Goal: Task Accomplishment & Management: Manage account settings

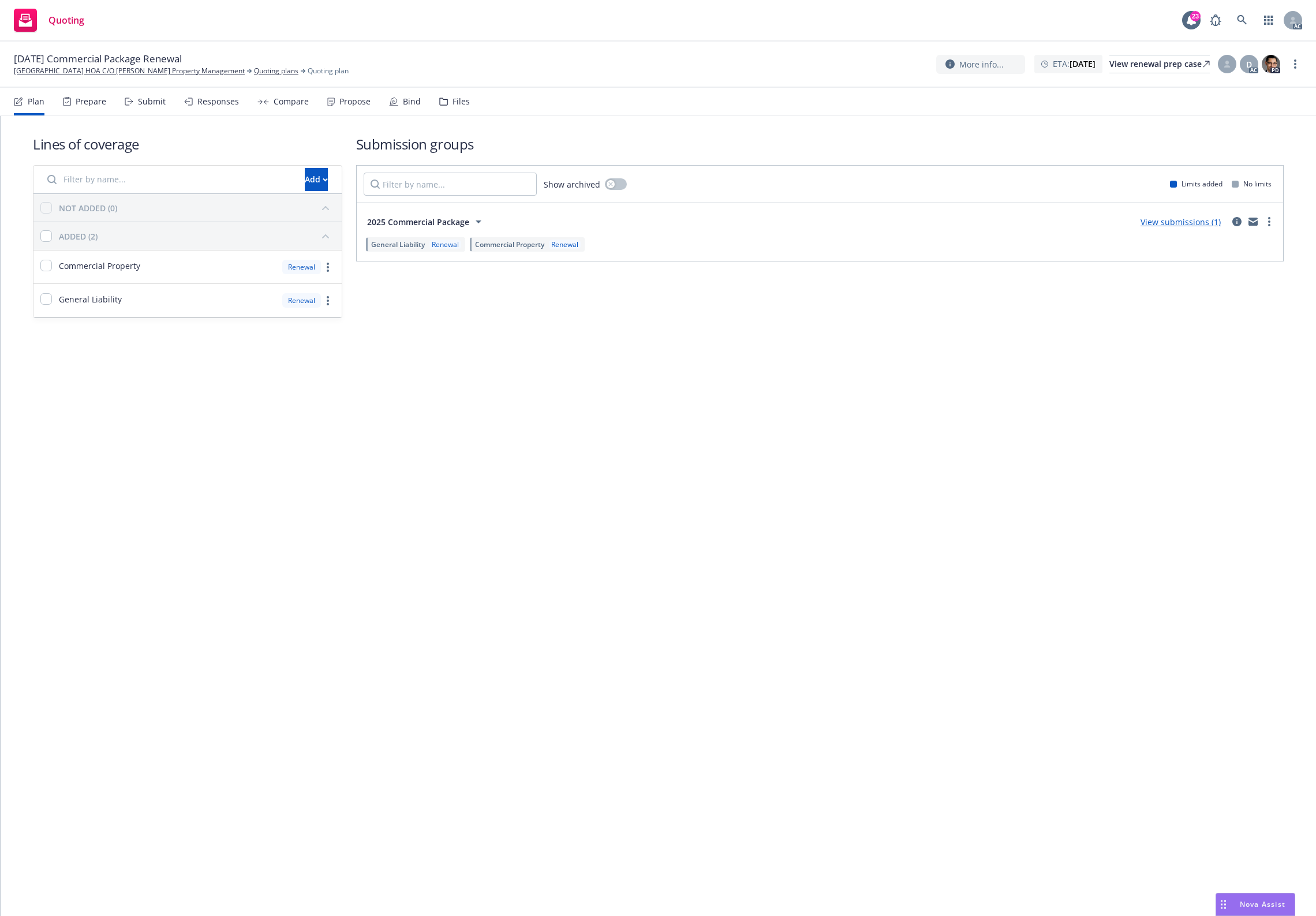
drag, startPoint x: 668, startPoint y: 273, endPoint x: 621, endPoint y: 197, distance: 89.4
click at [654, 239] on div "Submission groups Show archived Limits added No limits 2025 Commercial Package …" at bounding box center [820, 226] width 928 height 184
click at [445, 102] on div "Files" at bounding box center [455, 102] width 31 height 28
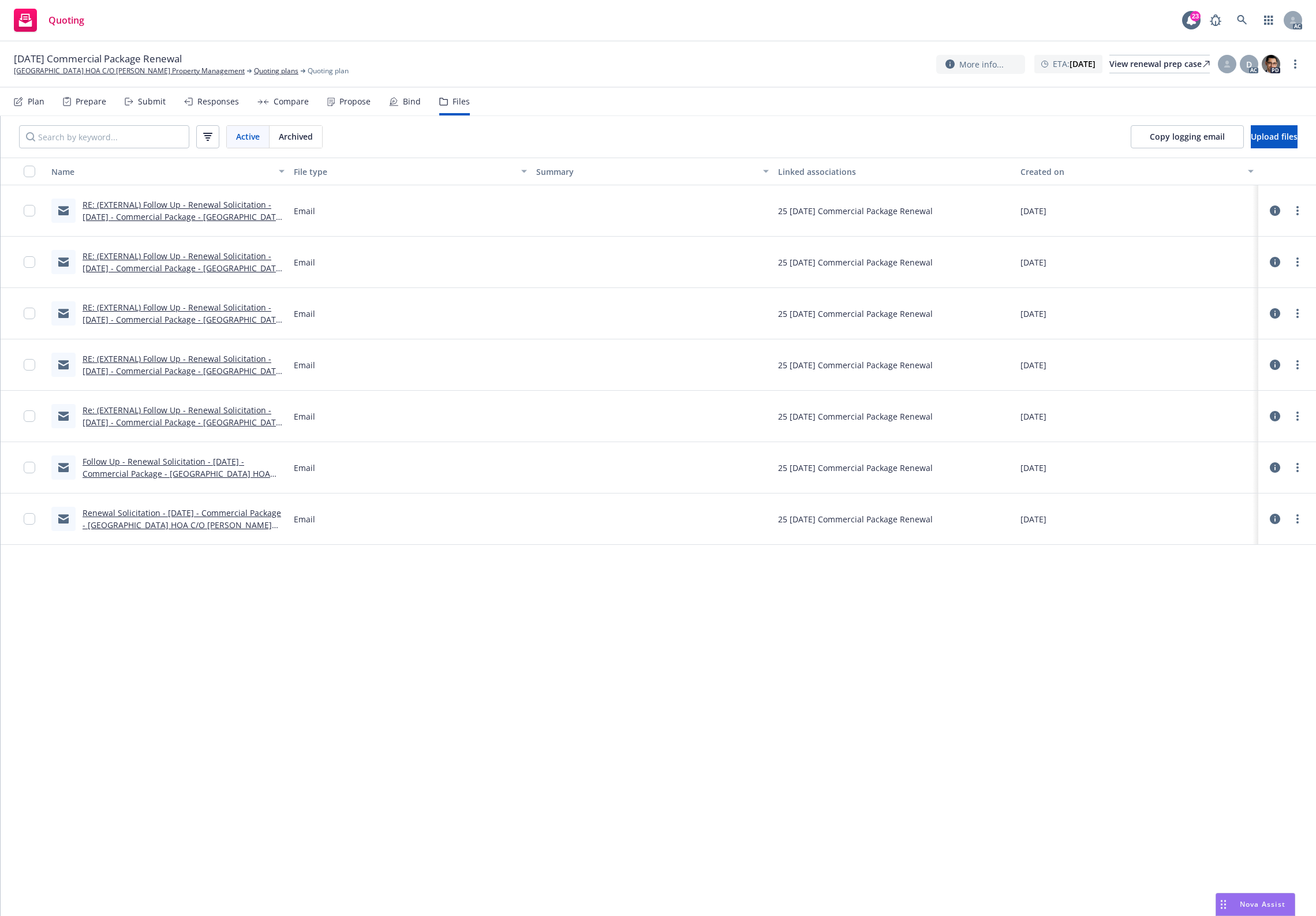
click at [668, 107] on nav "Plan Prepare Submit Responses Compare Propose Bind Files" at bounding box center [658, 102] width 1288 height 28
drag, startPoint x: 1249, startPoint y: 140, endPoint x: 1238, endPoint y: 139, distance: 11.0
click at [1251, 139] on span "Upload files" at bounding box center [1274, 136] width 47 height 11
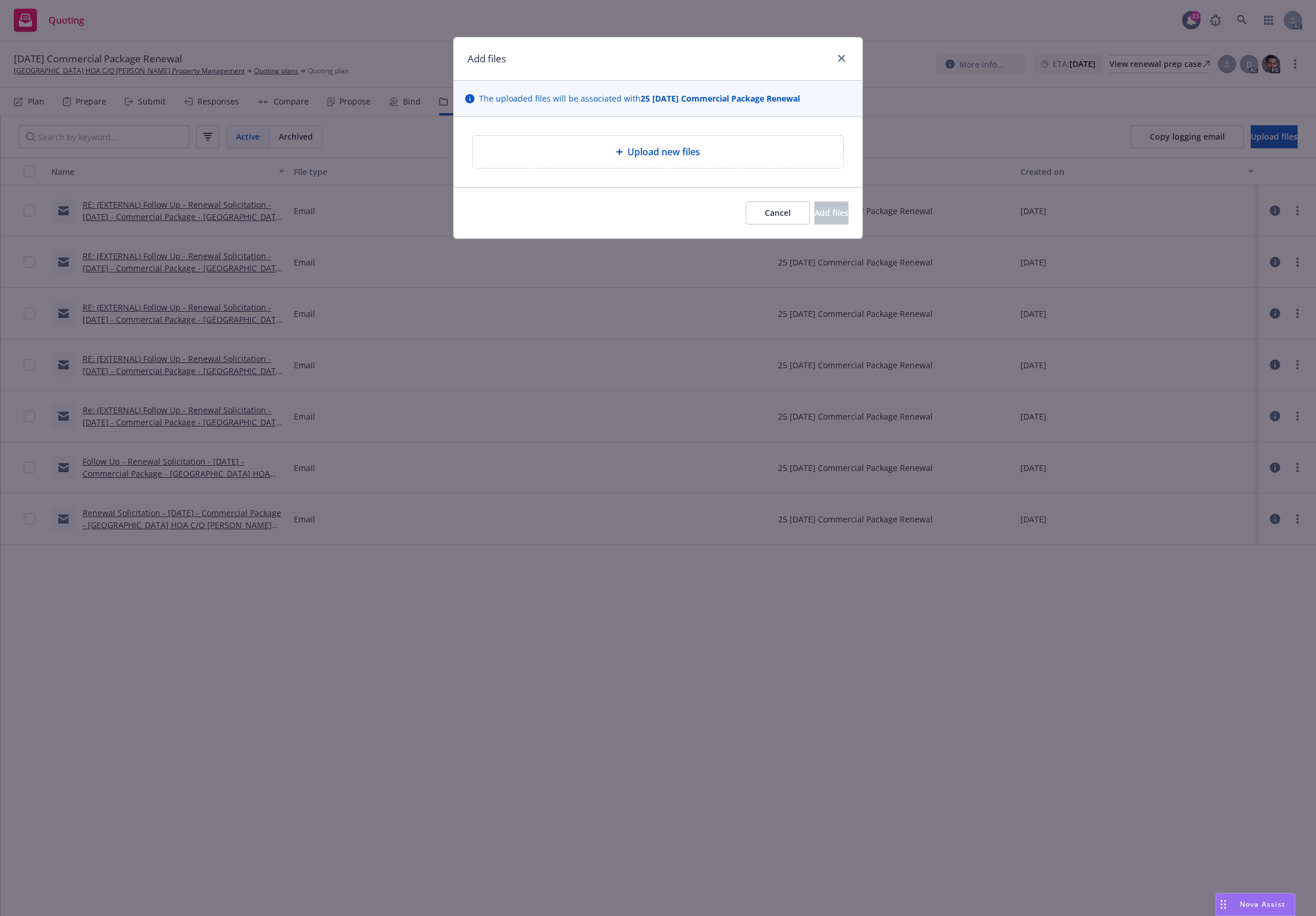
click at [630, 148] on span "Upload new files" at bounding box center [664, 152] width 73 height 14
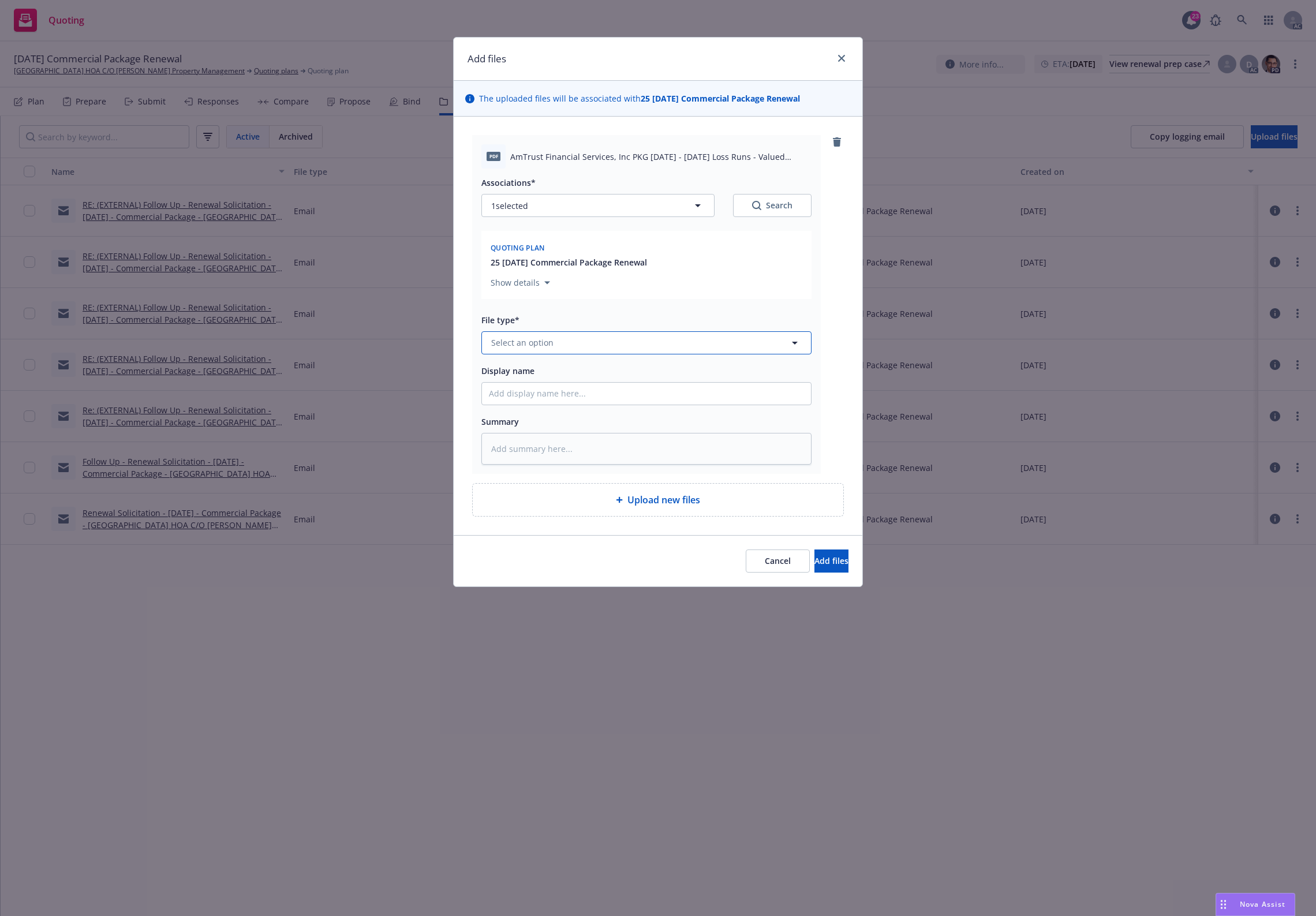
click at [534, 337] on span "Select an option" at bounding box center [522, 343] width 62 height 12
type input "`"
type textarea "x"
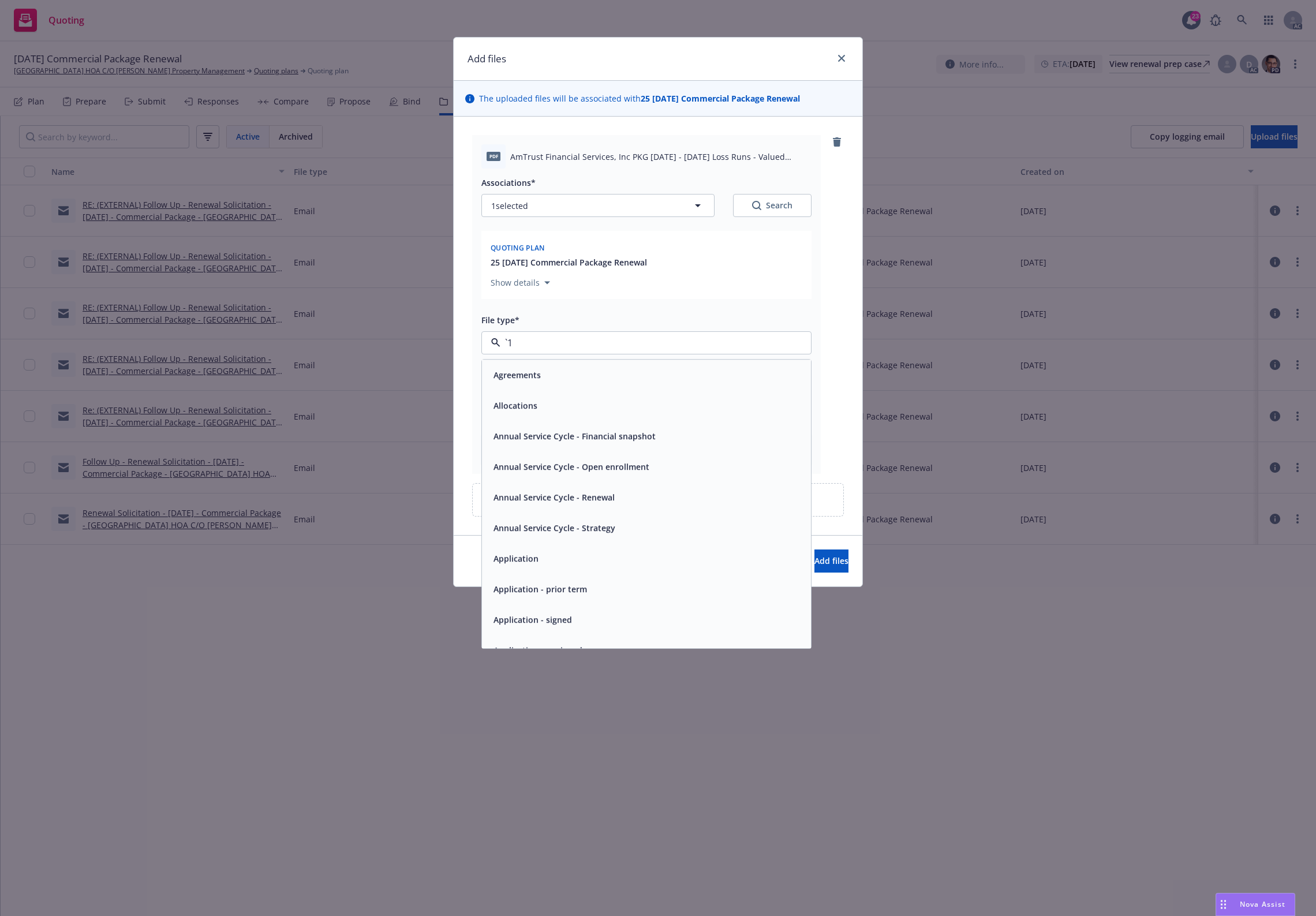
paste input "Loss Runs"
type input "Loss Runs"
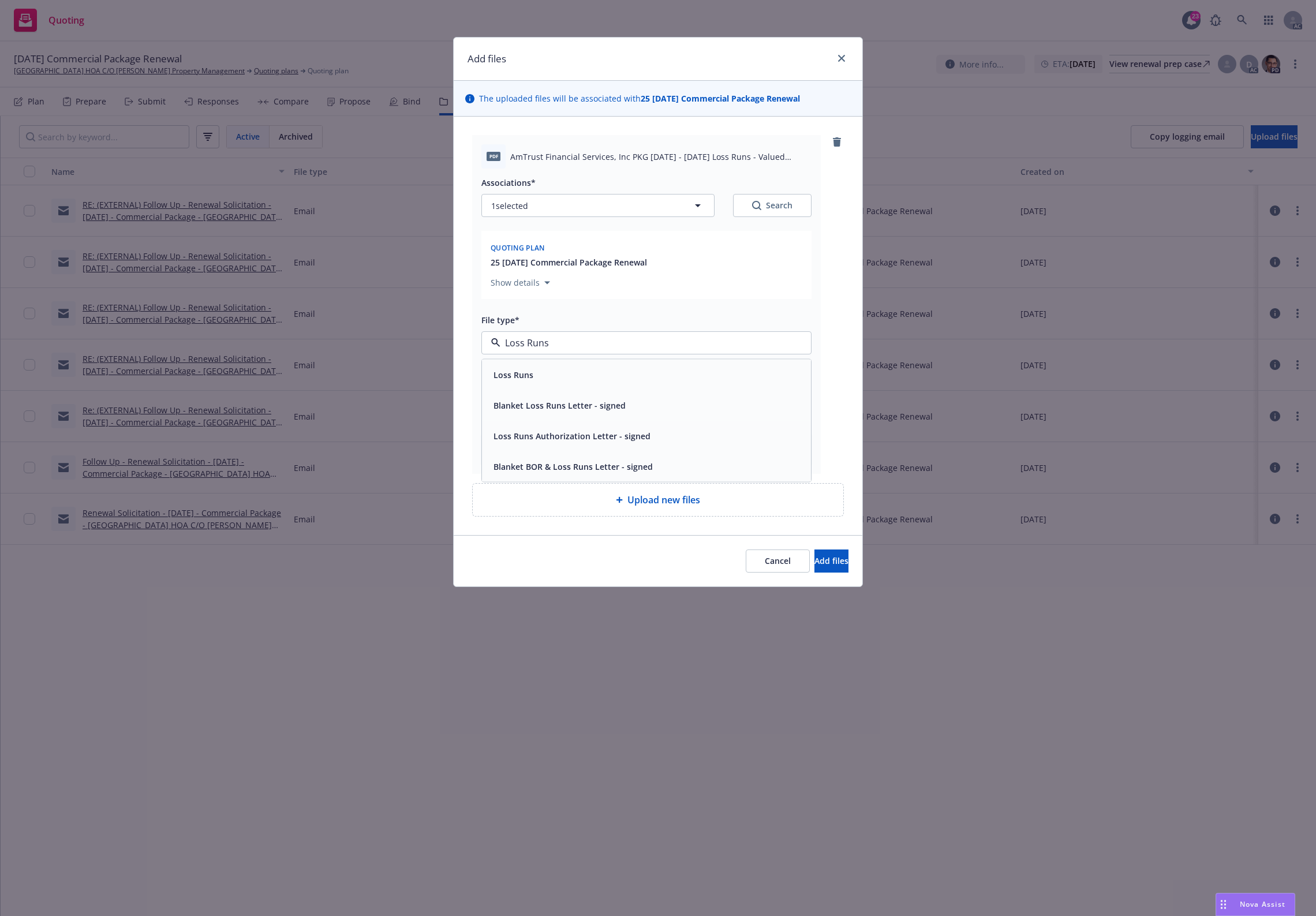
drag, startPoint x: 521, startPoint y: 371, endPoint x: 747, endPoint y: 259, distance: 252.2
click at [527, 370] on span "Loss Runs" at bounding box center [513, 374] width 40 height 12
click at [767, 209] on div "Search" at bounding box center [772, 205] width 40 height 12
type textarea "x"
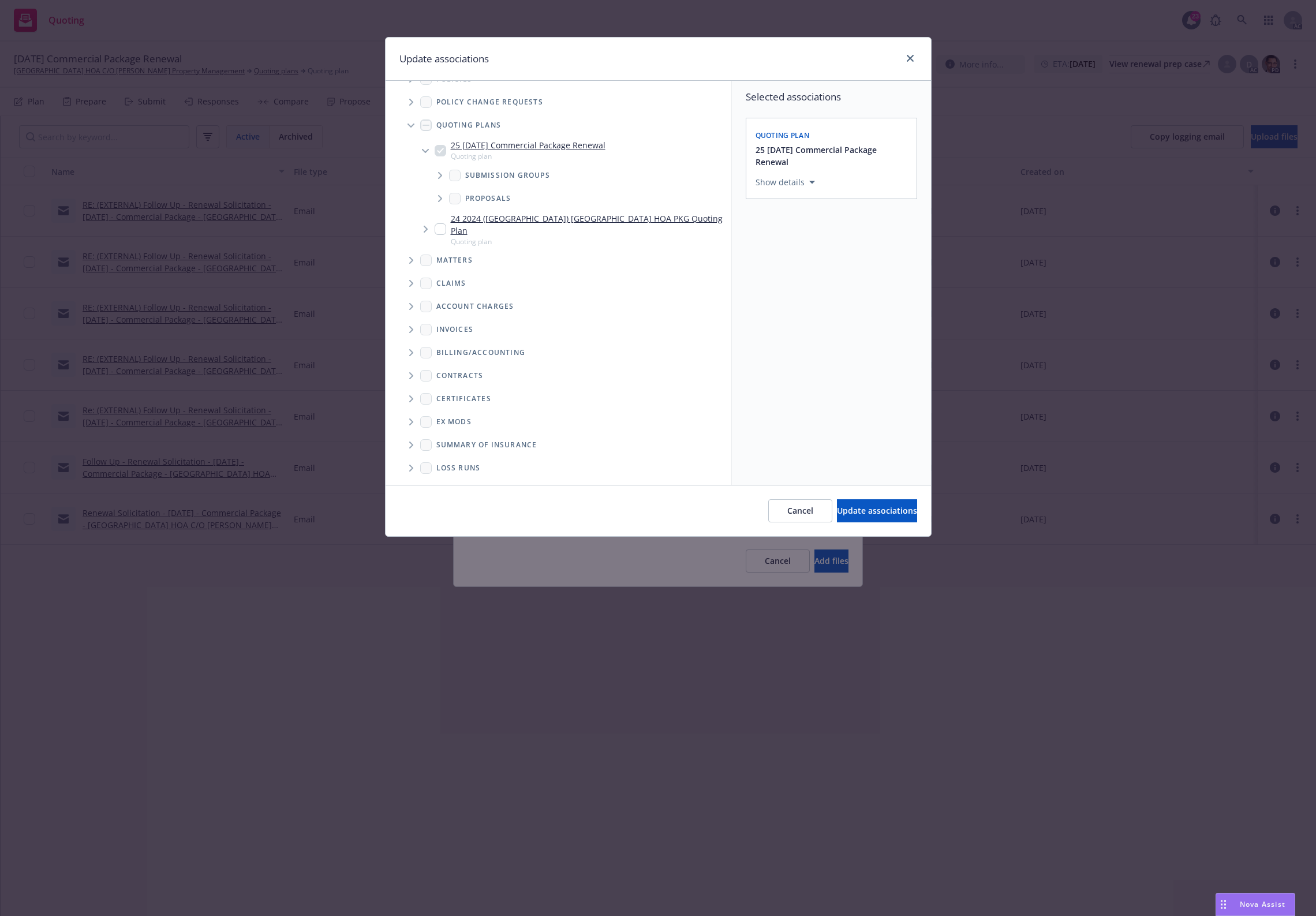
scroll to position [32, 0]
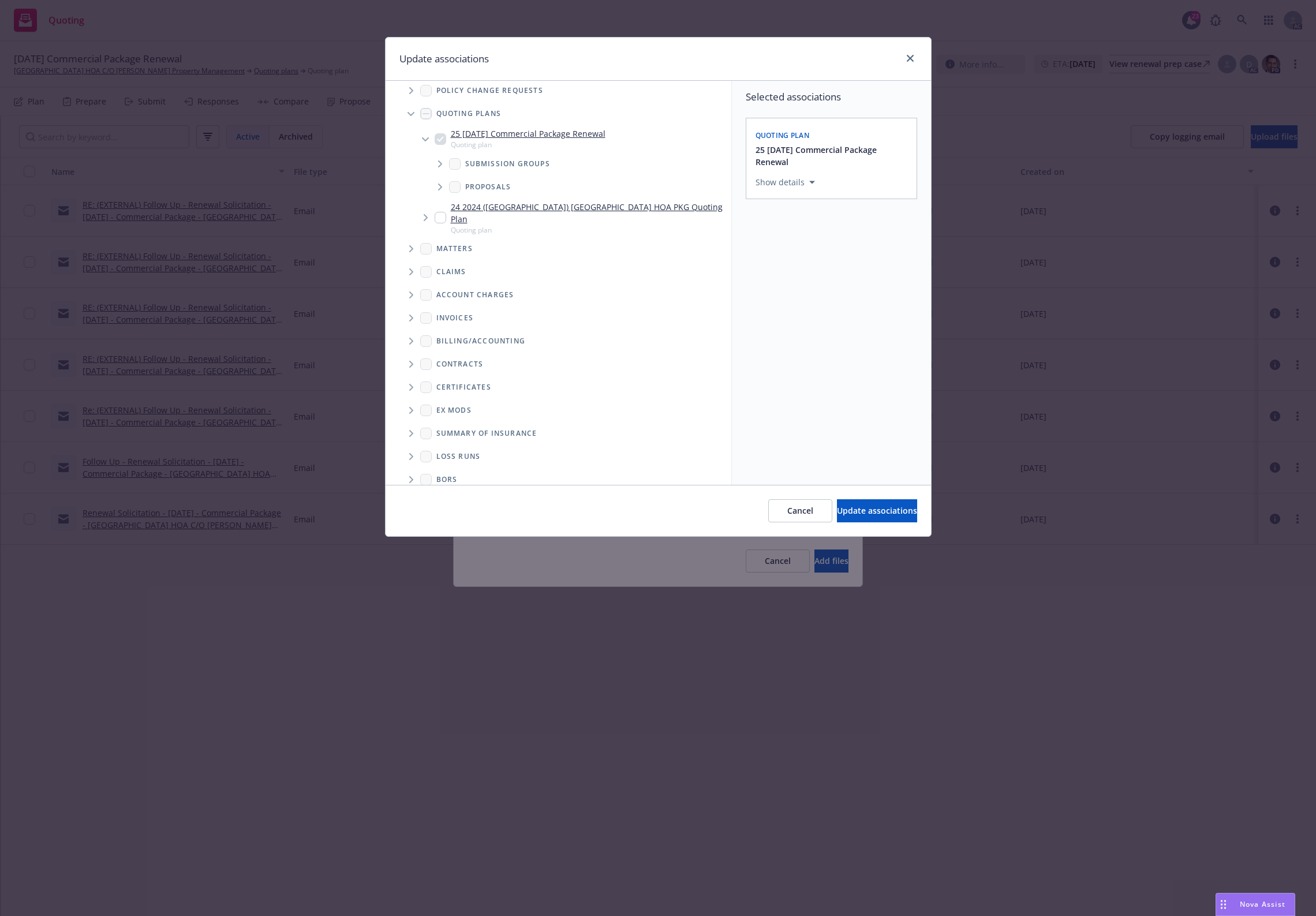
click at [409, 448] on span "Folder Tree Example" at bounding box center [411, 457] width 18 height 18
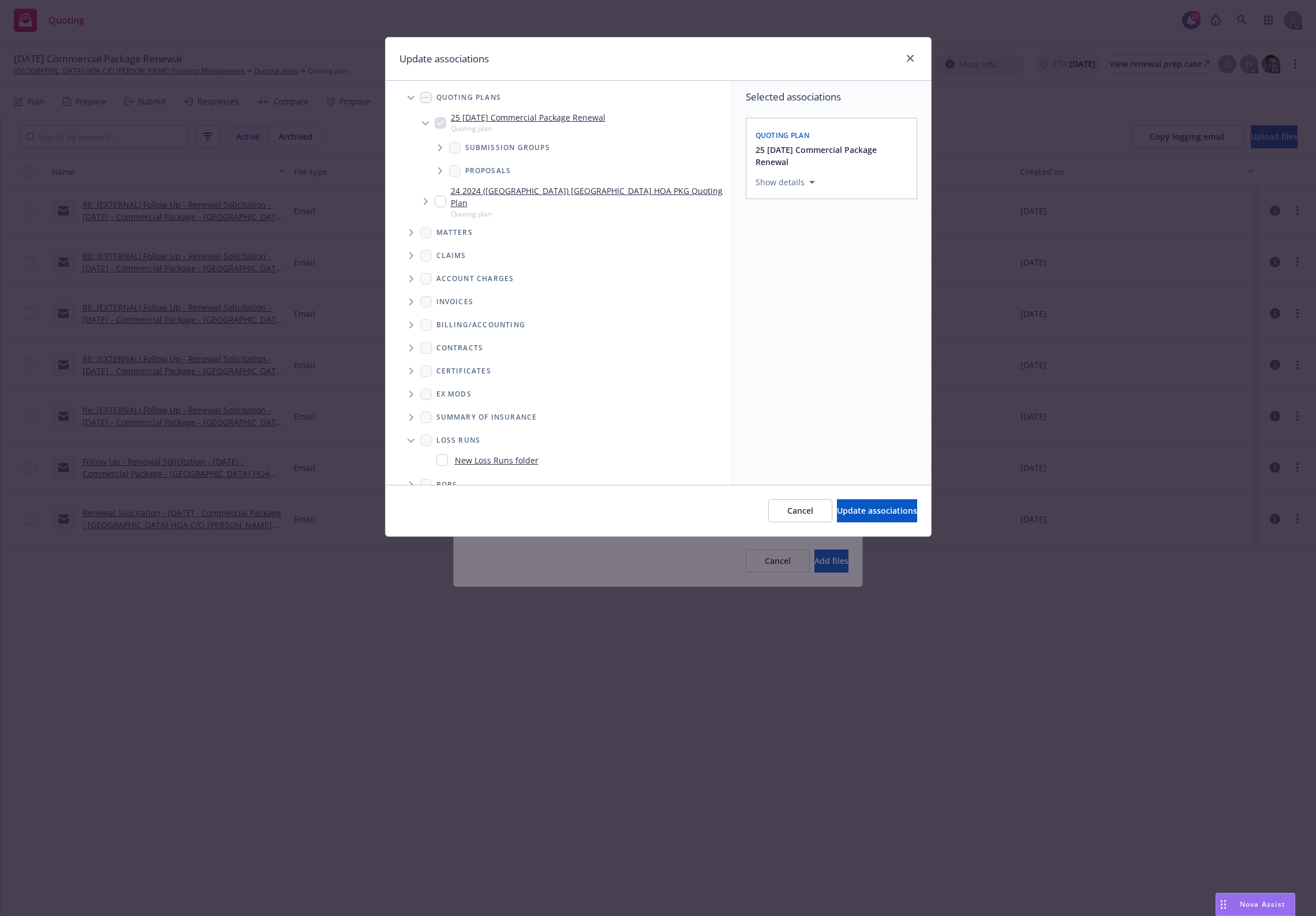
scroll to position [53, 0]
click at [454, 447] on div "New Loss Runs folder" at bounding box center [488, 455] width 102 height 17
checkbox input "true"
click at [861, 268] on div "Select an option" at bounding box center [827, 262] width 123 height 12
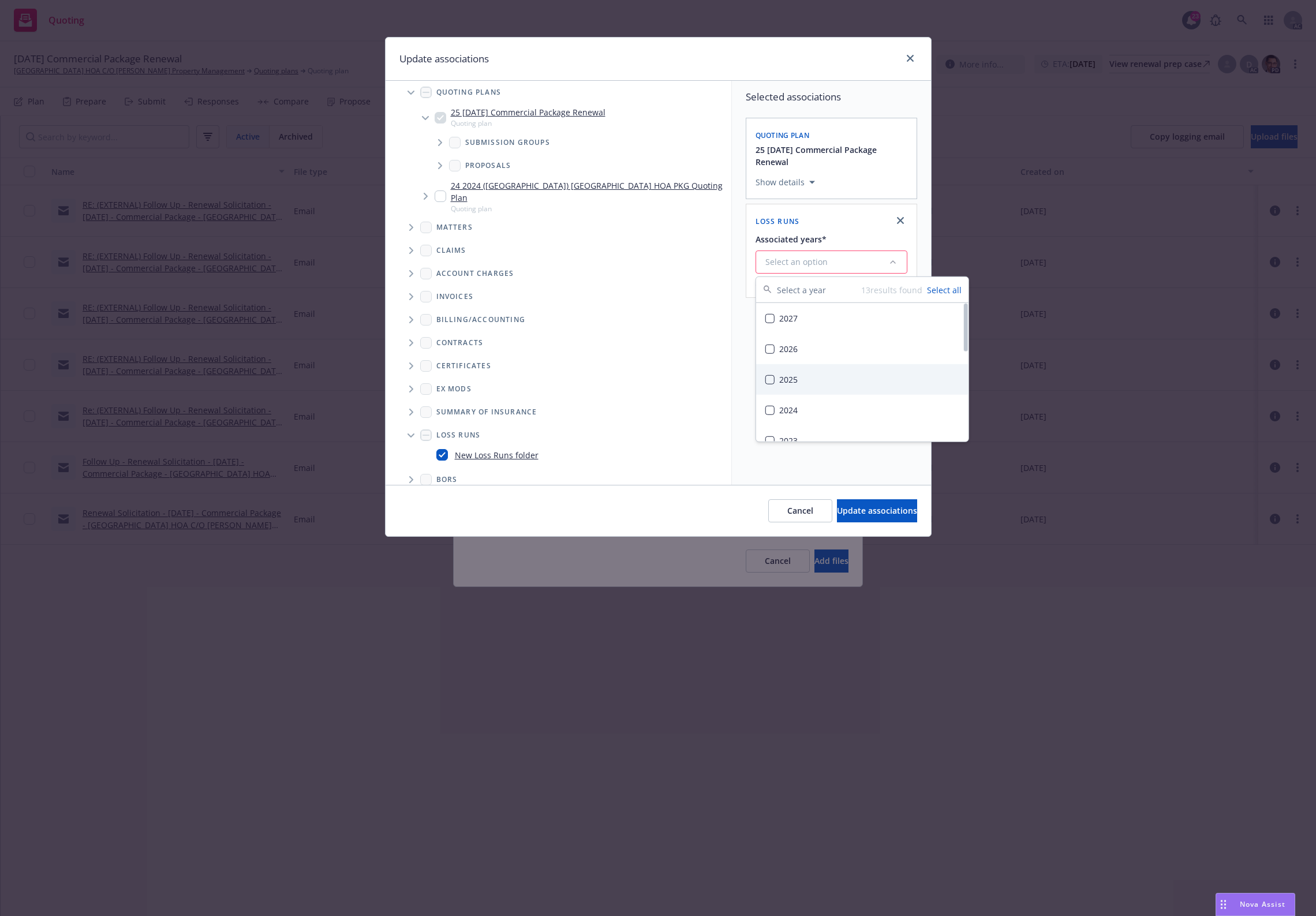
click at [801, 384] on div "2025" at bounding box center [862, 380] width 212 height 31
click at [844, 515] on span "Update associations" at bounding box center [877, 511] width 80 height 11
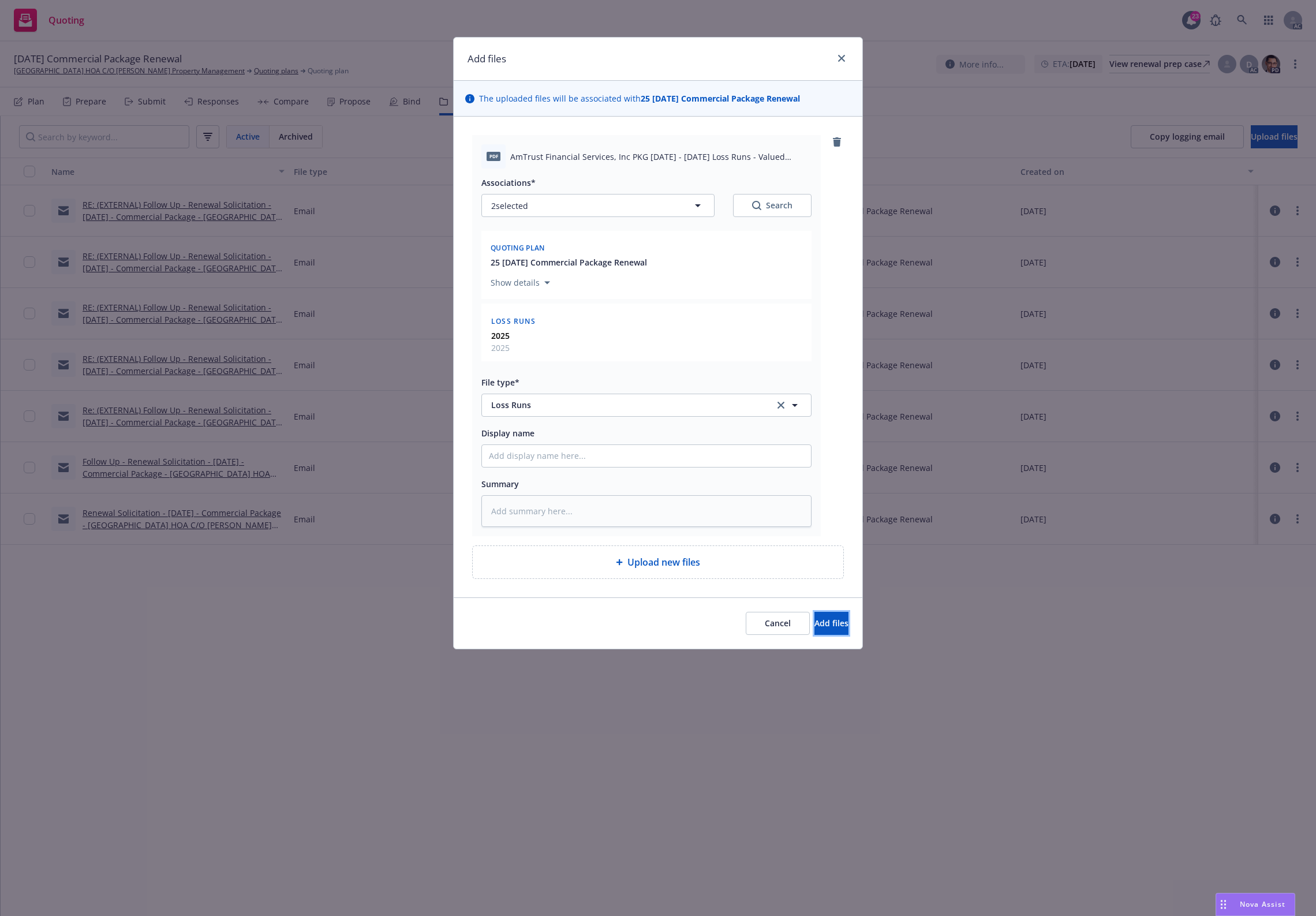
click at [814, 621] on span "Add files" at bounding box center [831, 623] width 34 height 11
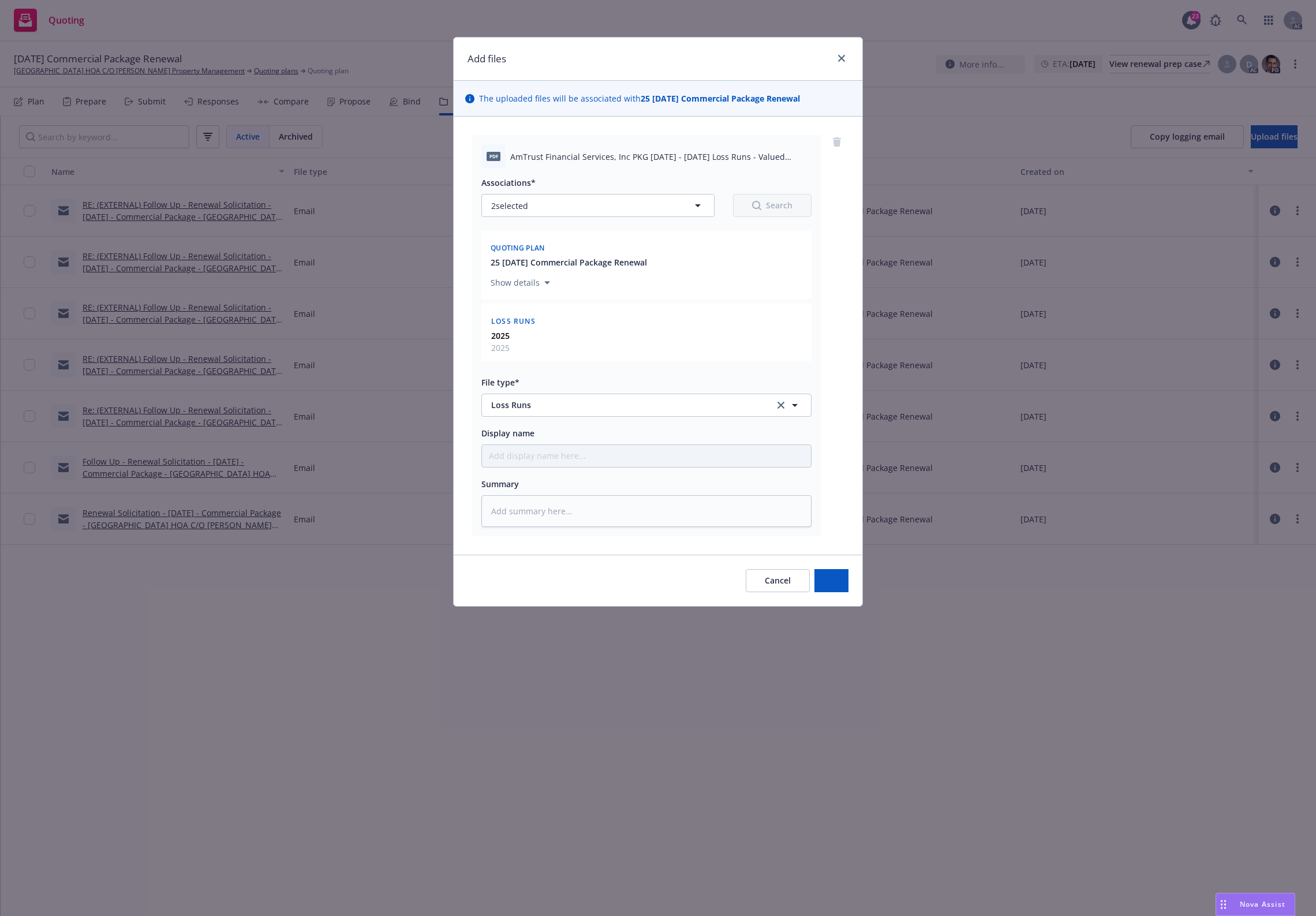
type textarea "x"
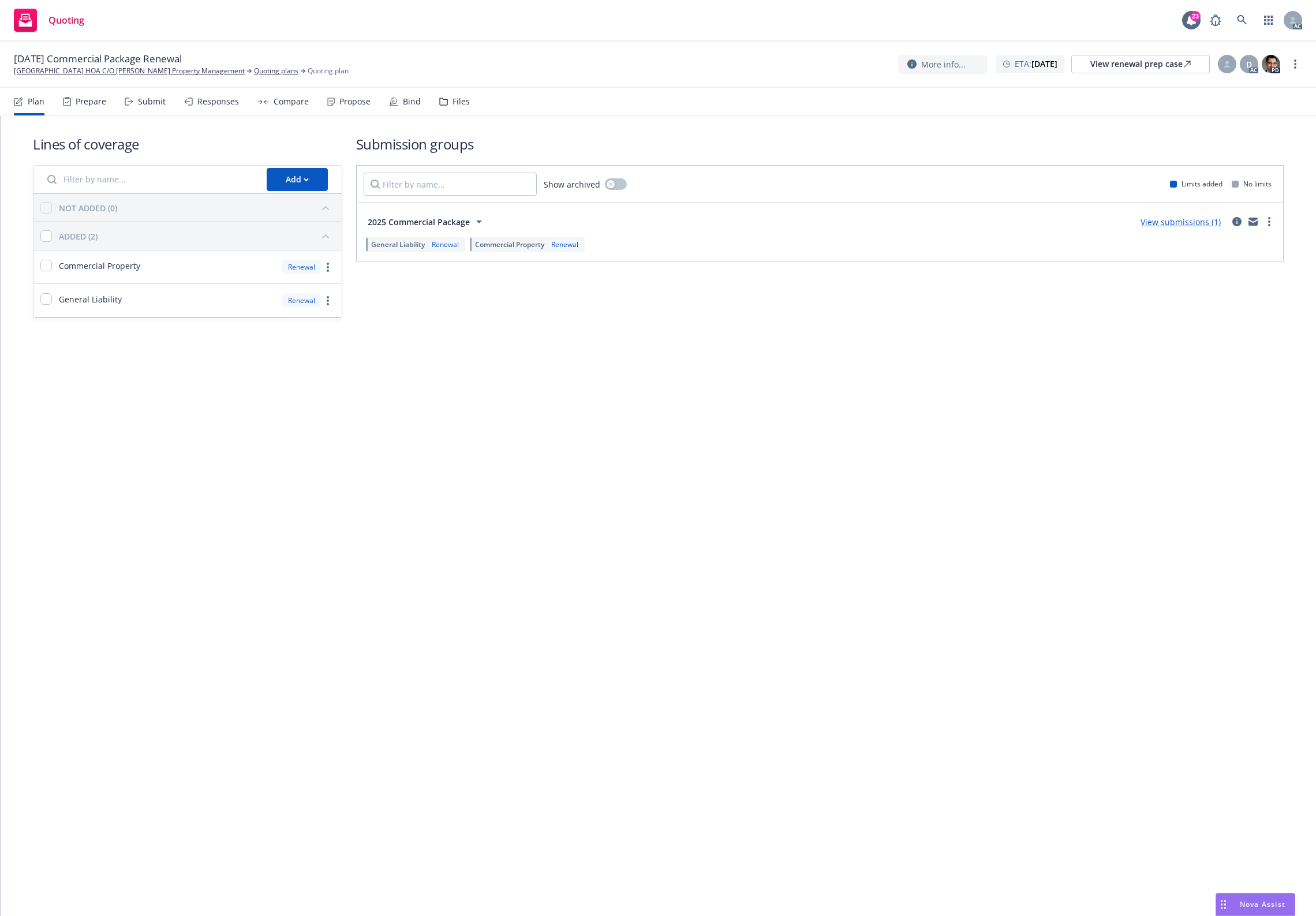
click at [446, 97] on div "Files" at bounding box center [455, 102] width 31 height 28
click at [452, 104] on div "Files" at bounding box center [461, 102] width 18 height 9
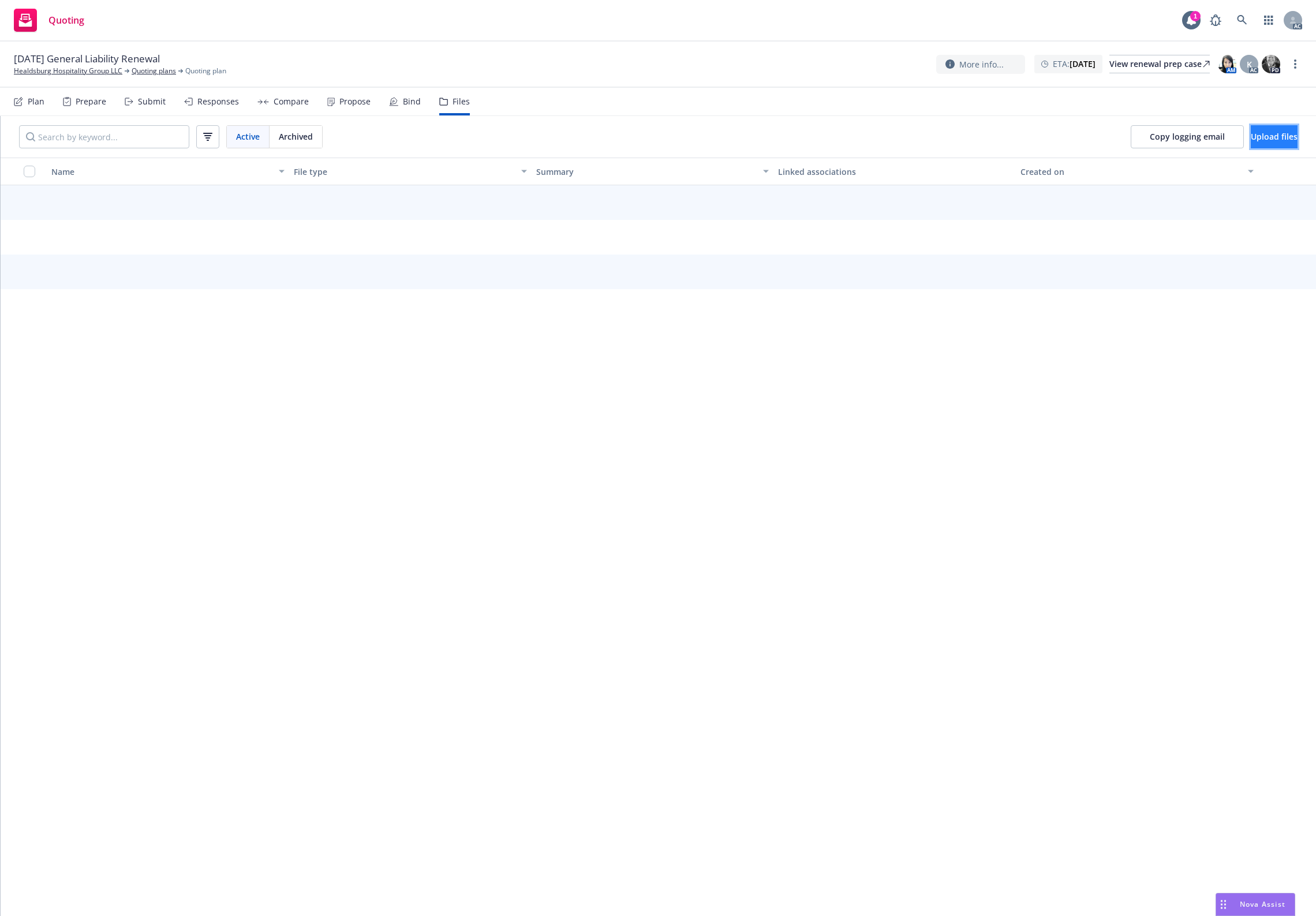
click at [1053, 138] on span "Upload files" at bounding box center [1274, 136] width 47 height 11
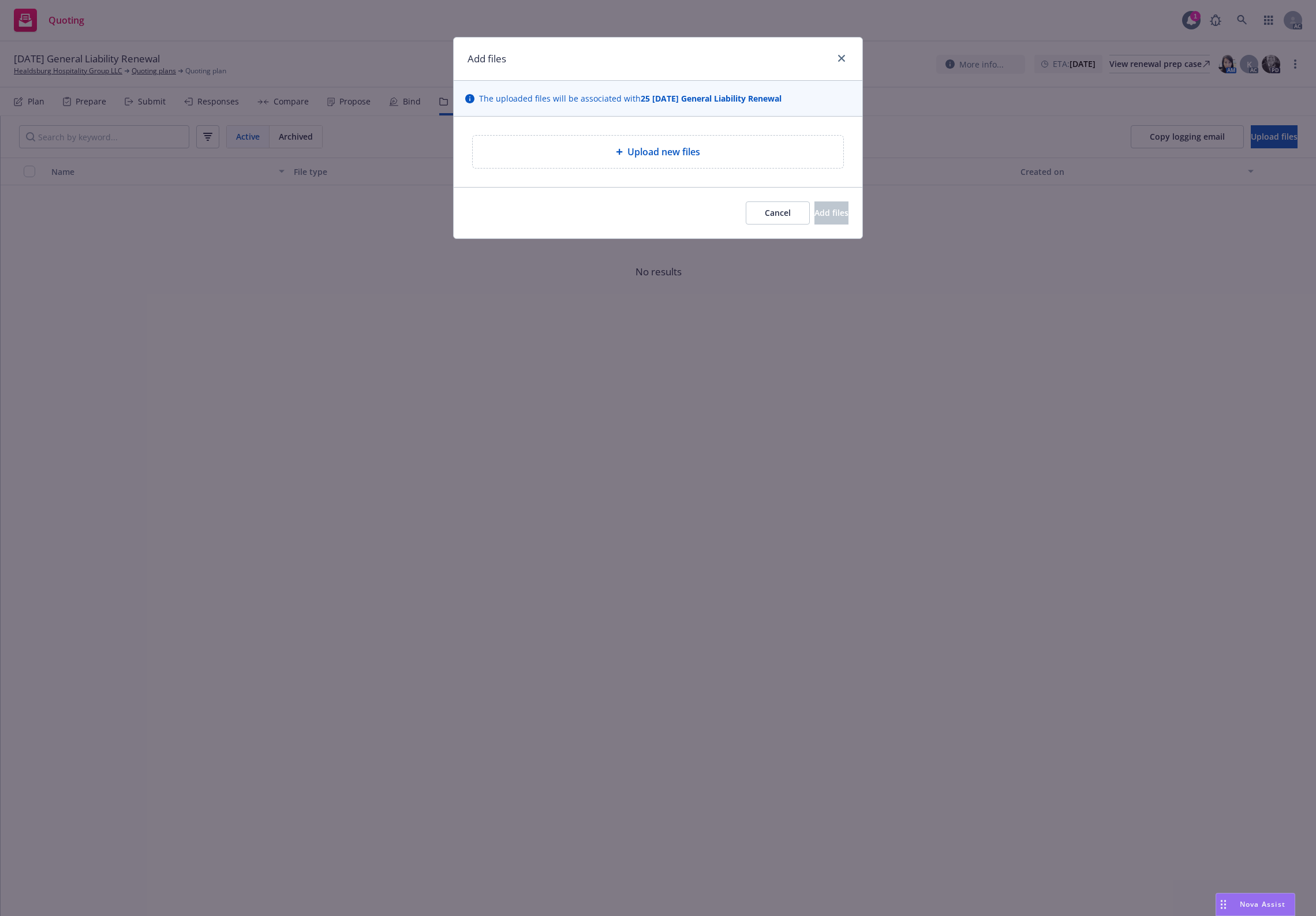
click at [662, 152] on span "Upload new files" at bounding box center [664, 152] width 73 height 14
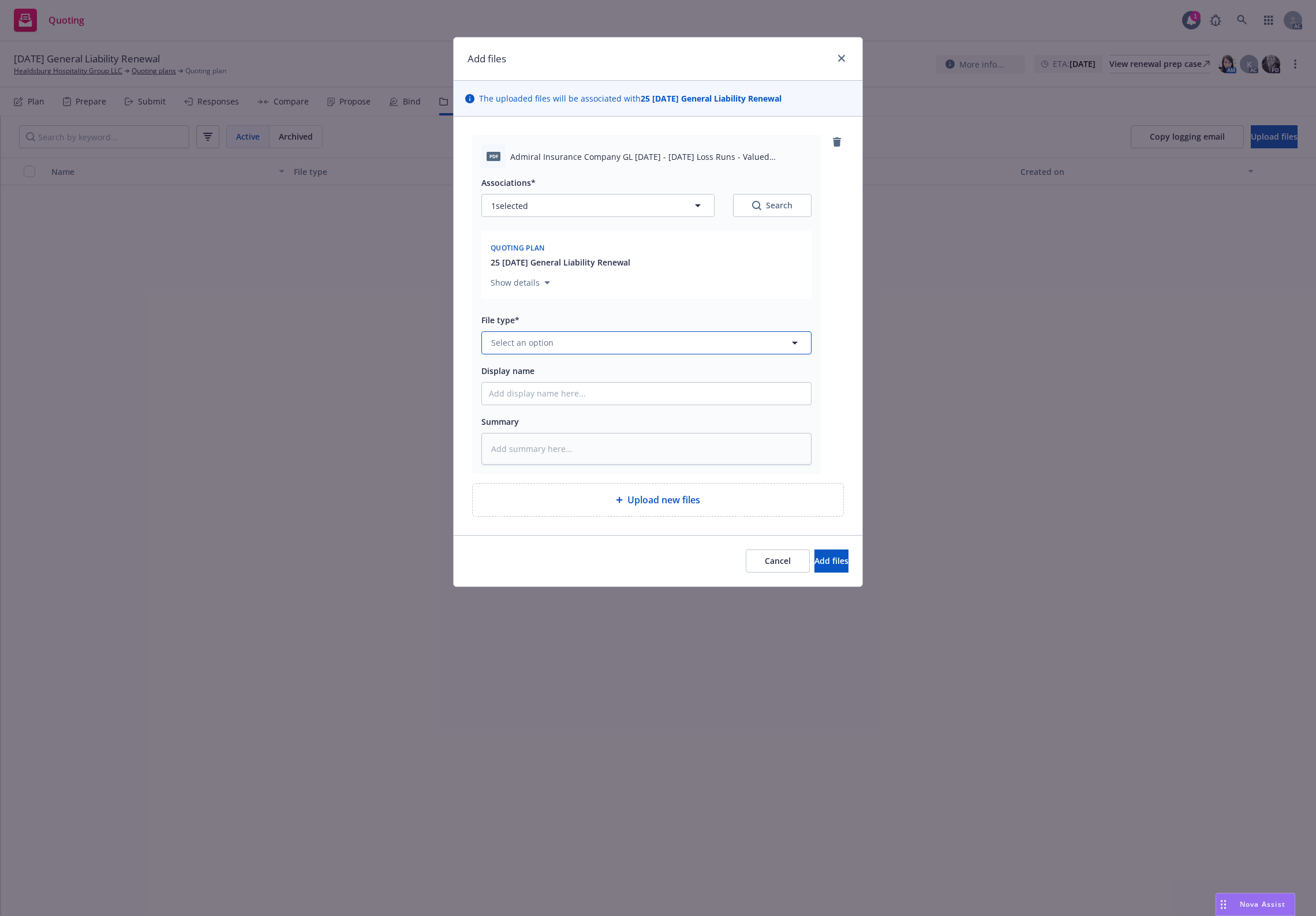
click at [573, 350] on button "Select an option" at bounding box center [647, 343] width 330 height 23
type input "`"
type textarea "x"
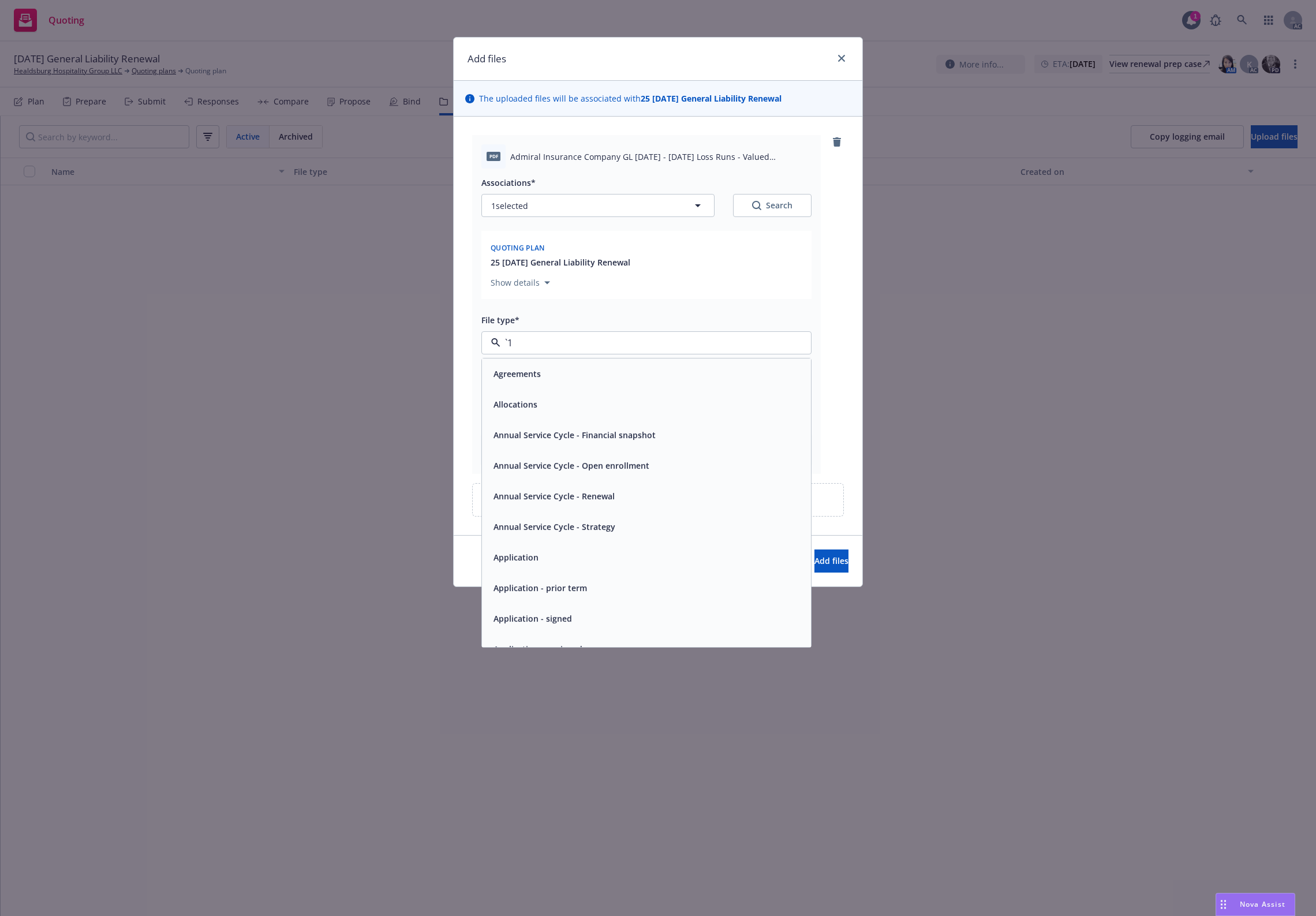
paste input "Loss Runs"
type input "Loss Runs"
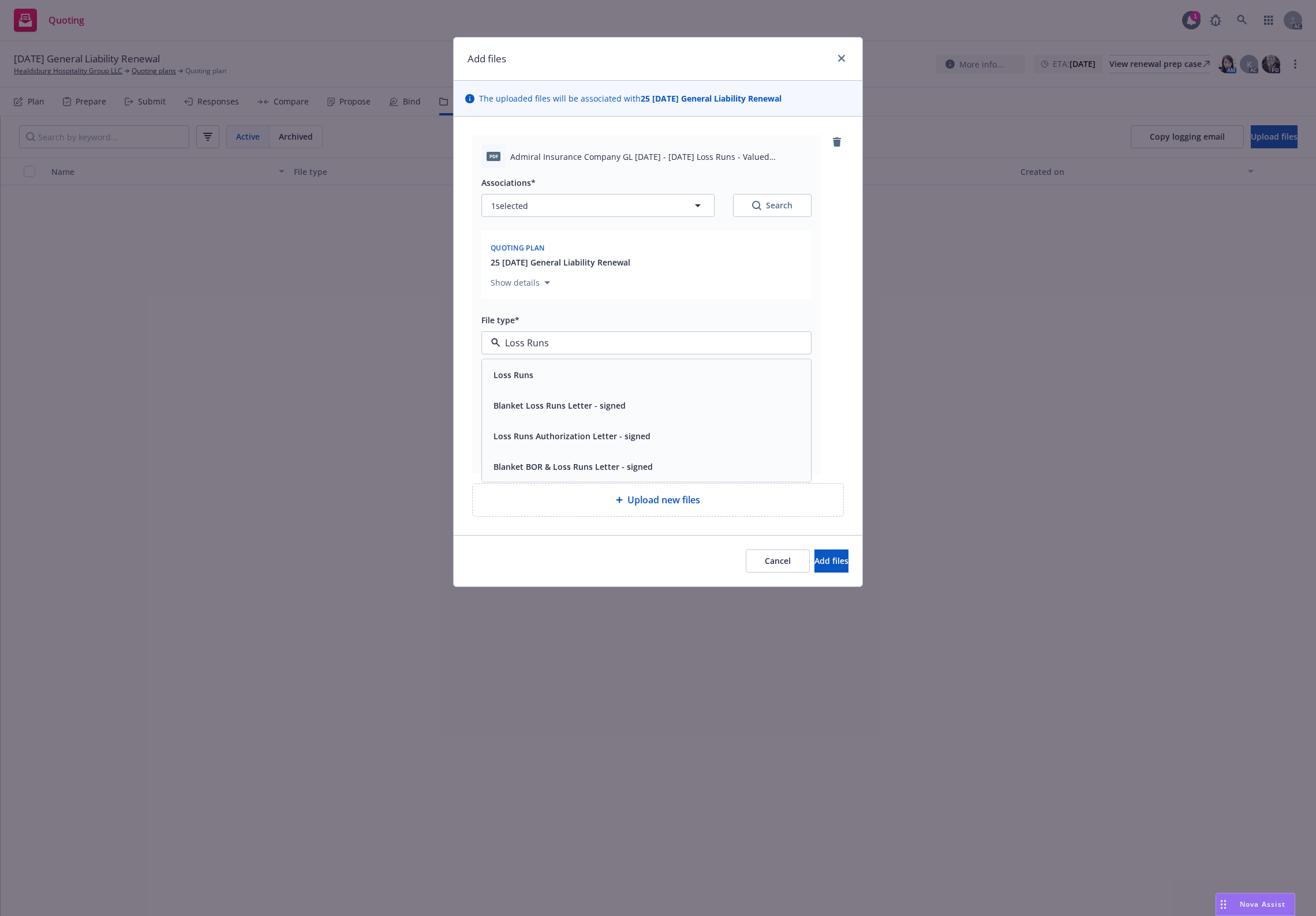
click at [549, 378] on div "Loss Runs" at bounding box center [646, 374] width 315 height 17
click at [774, 197] on button "Search" at bounding box center [773, 205] width 79 height 23
type textarea "x"
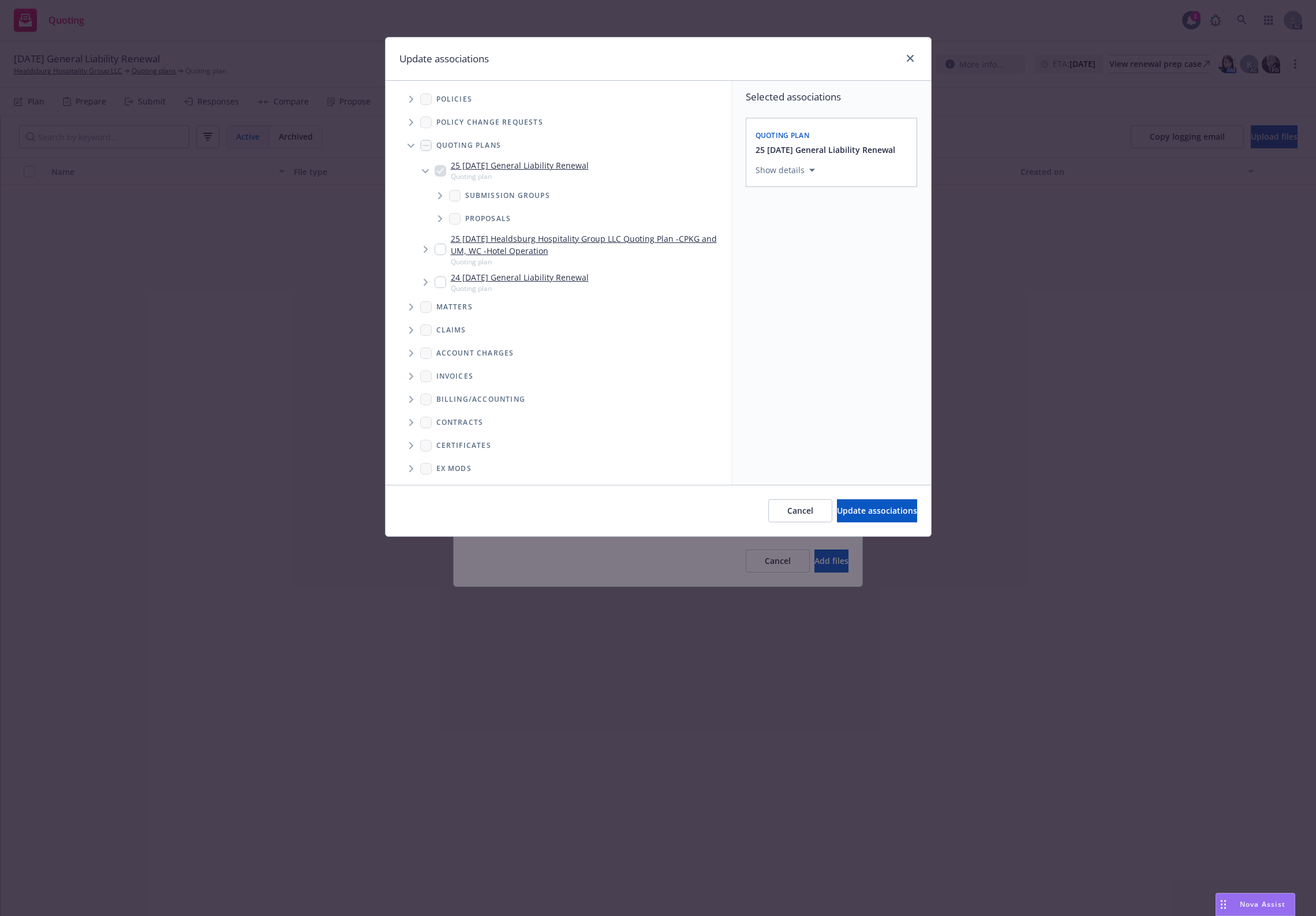
scroll to position [70, 0]
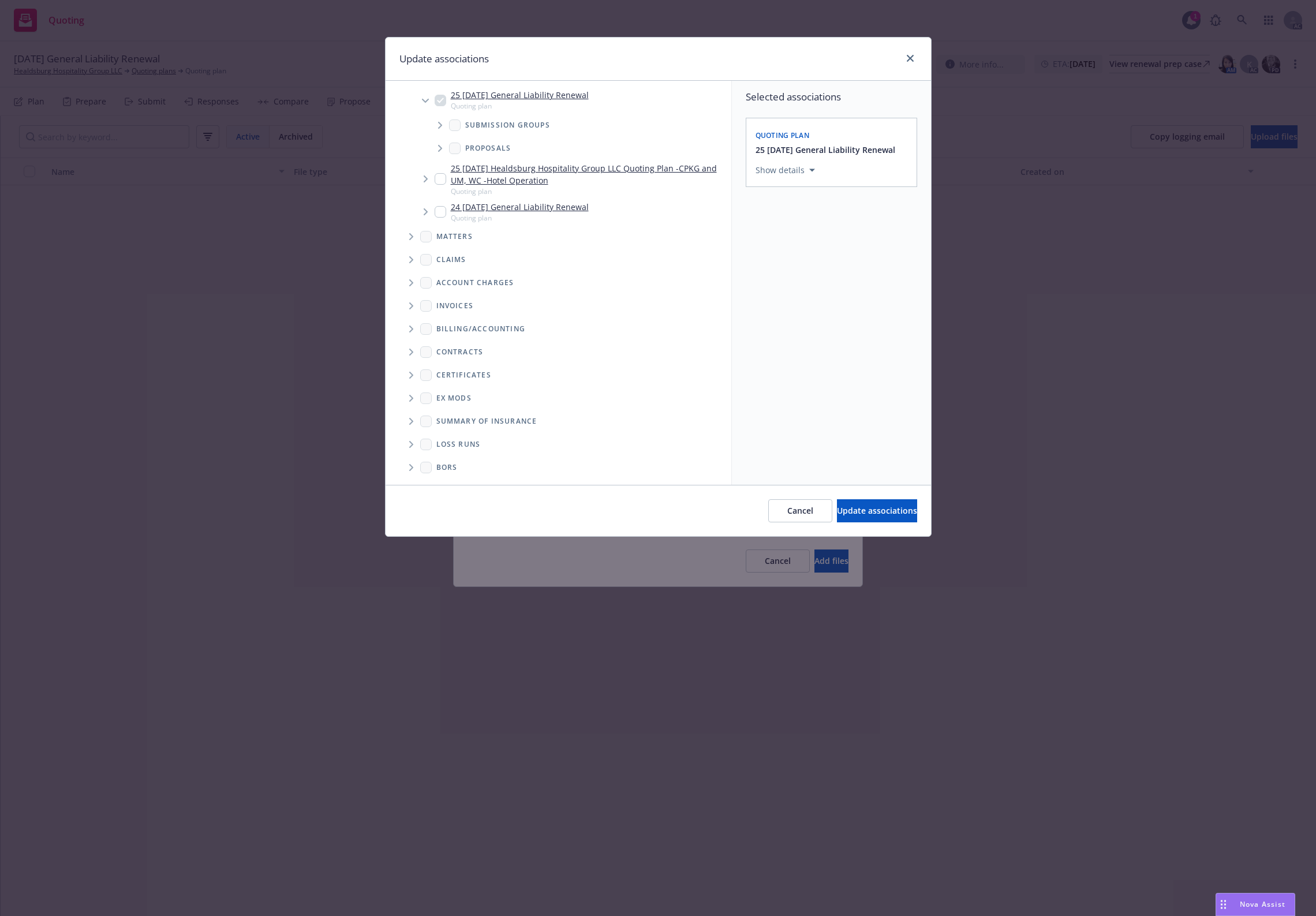
click at [411, 439] on span "Folder Tree Example" at bounding box center [411, 444] width 18 height 18
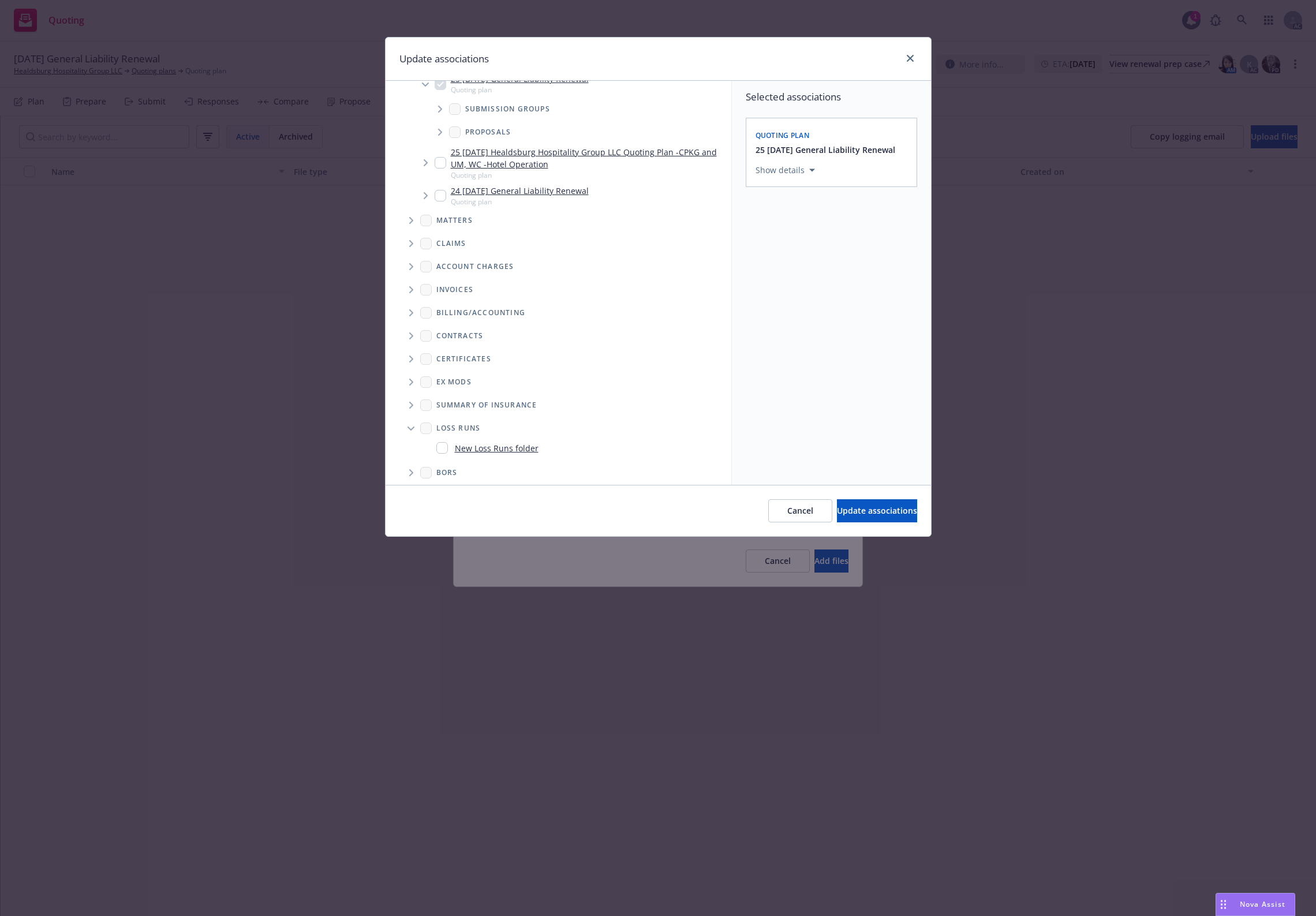
scroll to position [91, 0]
click at [454, 448] on div "New Loss Runs folder" at bounding box center [488, 444] width 102 height 17
checkbox input "true"
click at [818, 255] on div "Select an option" at bounding box center [827, 250] width 123 height 12
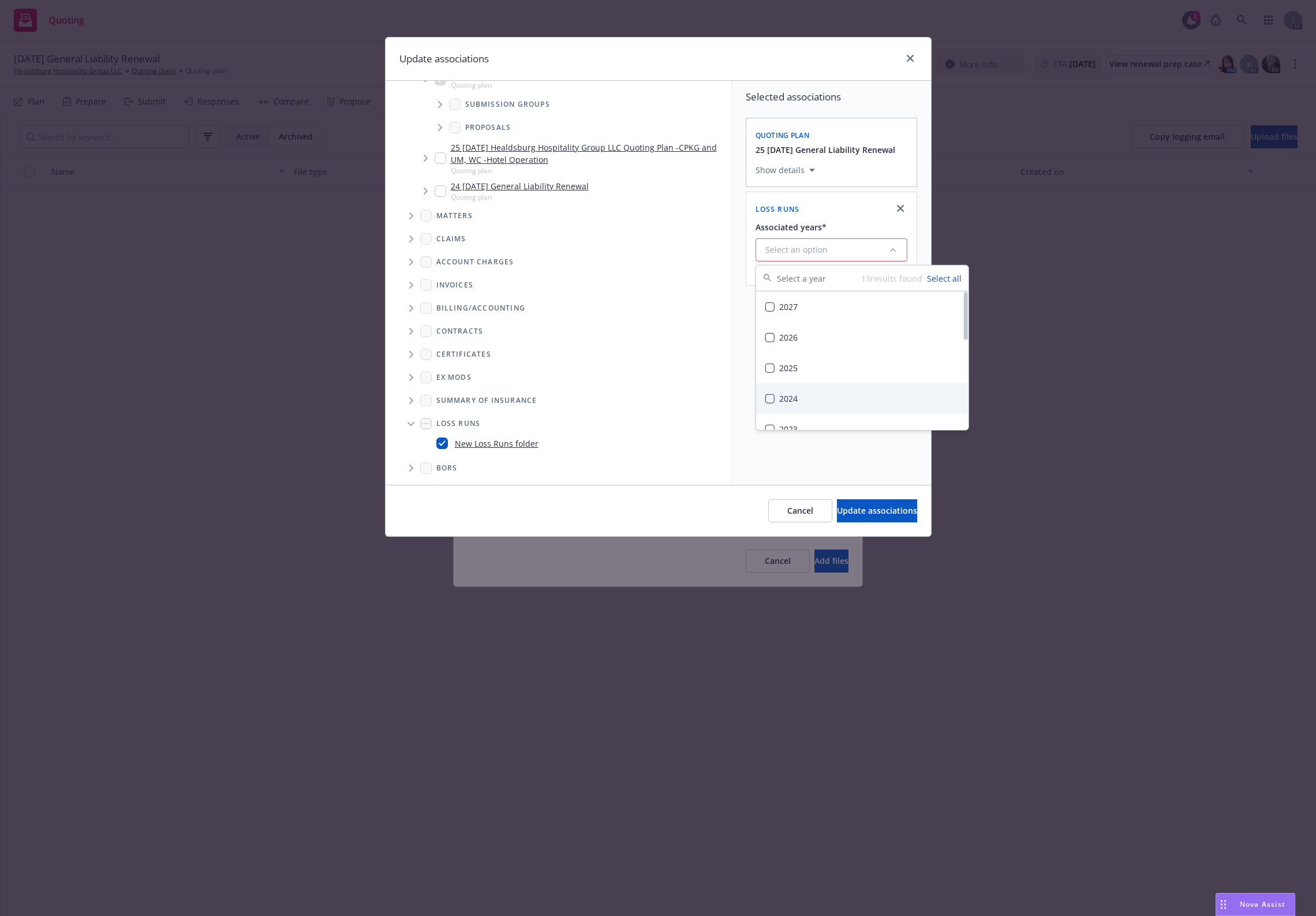
click at [798, 387] on div "2024" at bounding box center [862, 398] width 212 height 31
click at [820, 374] on div "2025" at bounding box center [862, 368] width 212 height 31
click at [845, 518] on button "Update associations" at bounding box center [877, 511] width 80 height 23
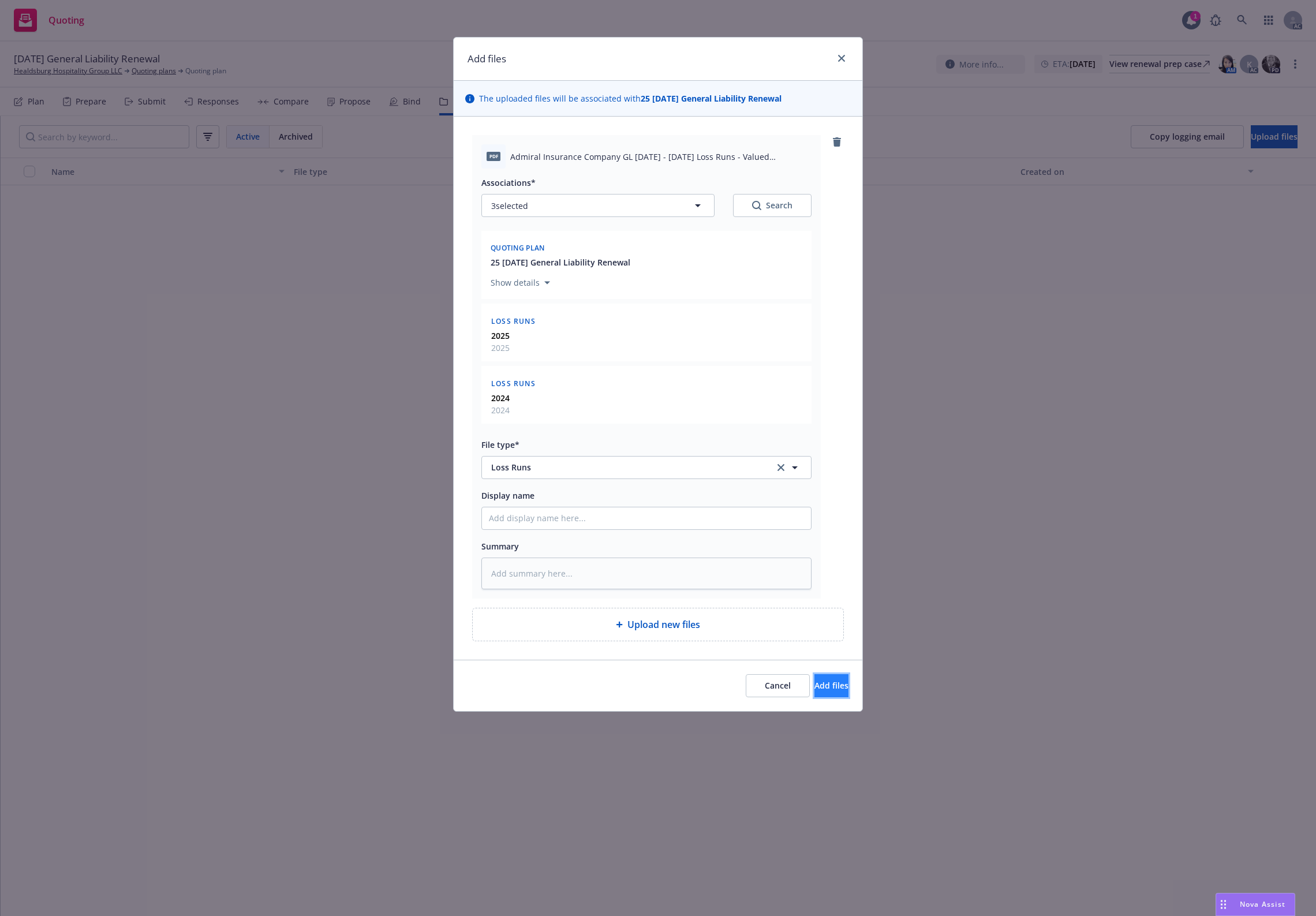
click at [814, 686] on span "Add files" at bounding box center [831, 685] width 34 height 11
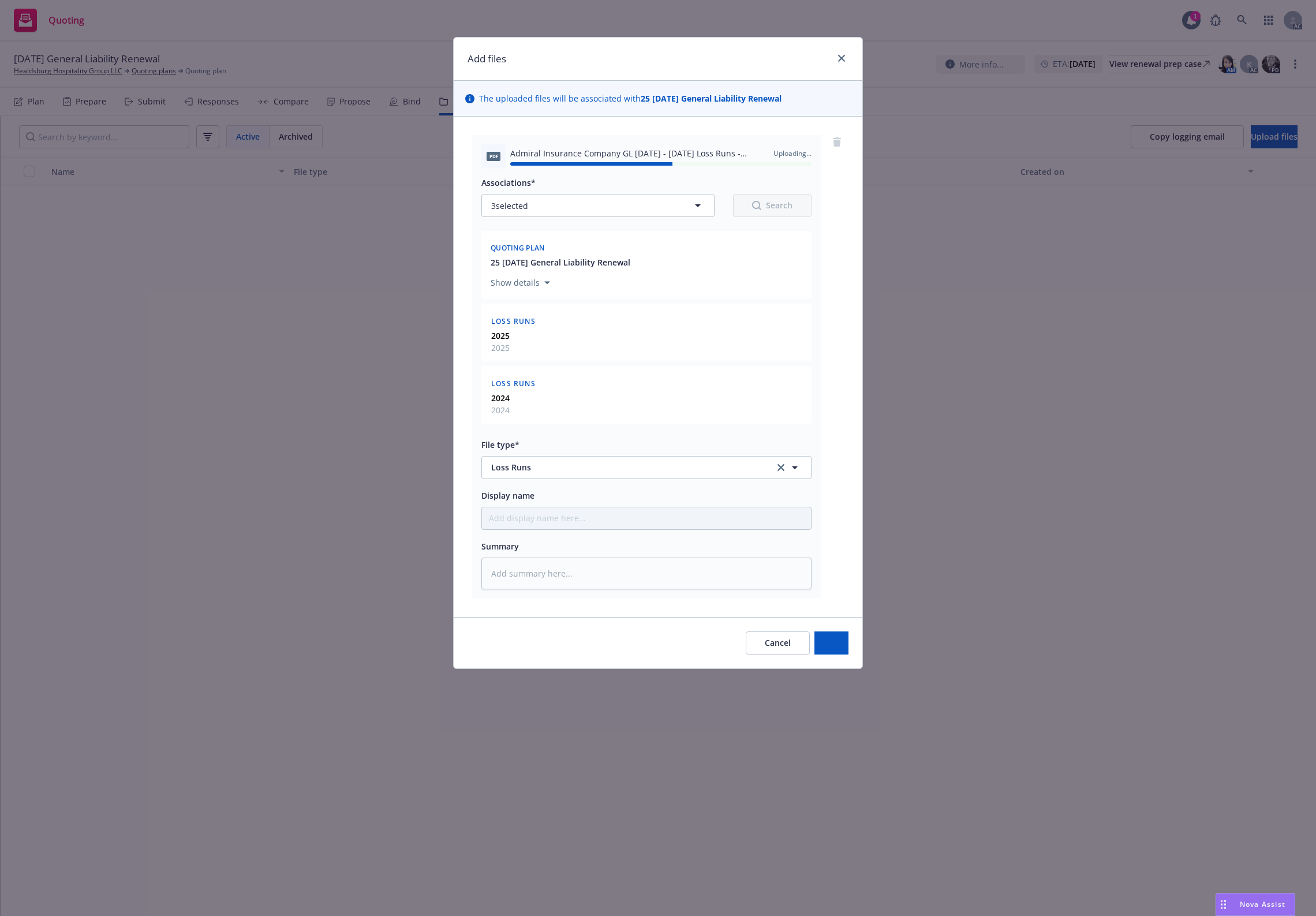
type textarea "x"
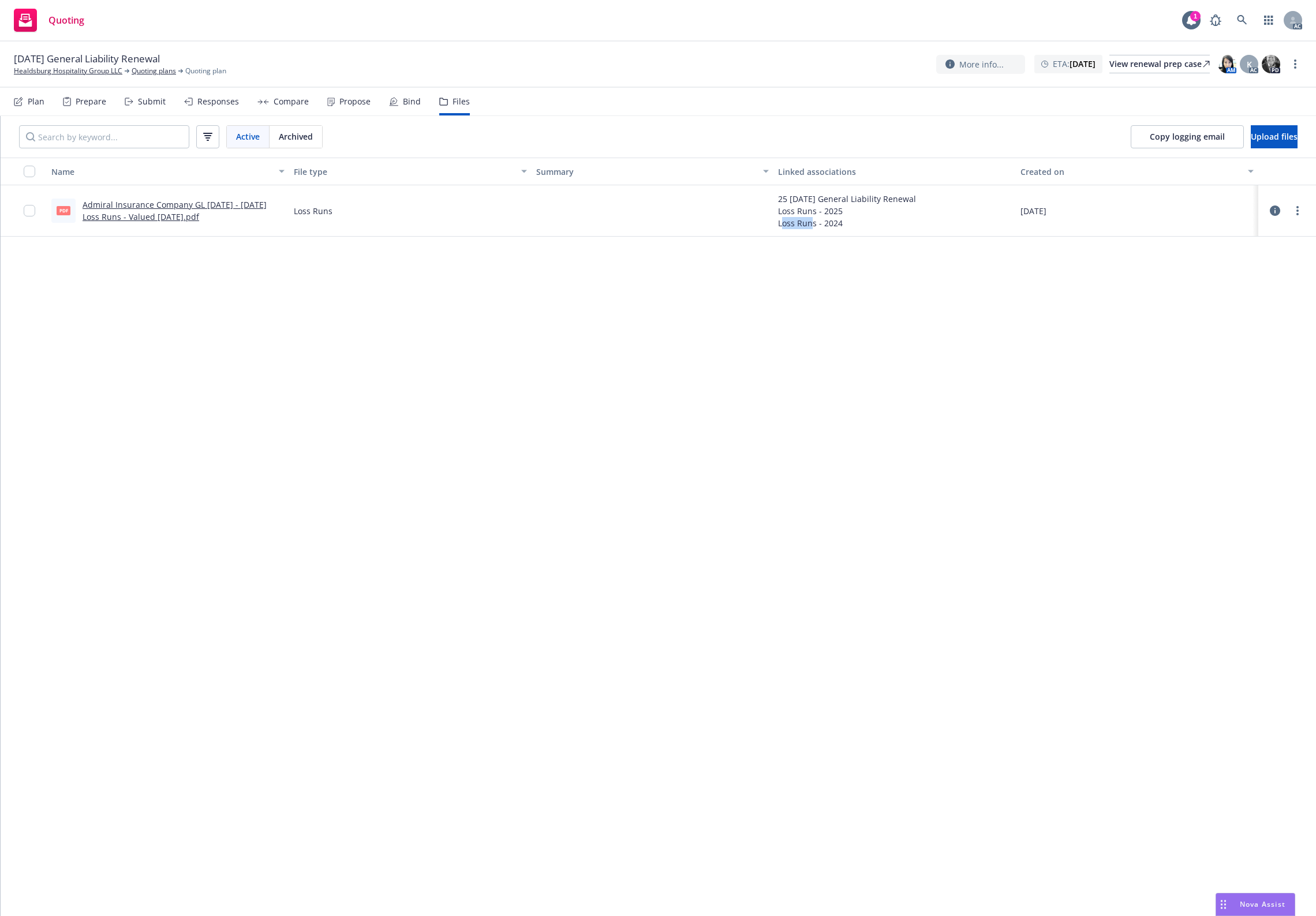
drag, startPoint x: 803, startPoint y: 526, endPoint x: 303, endPoint y: 205, distance: 594.2
click at [769, 472] on div "Name File type Summary Linked associations Created on pdf Admiral Insurance Com…" at bounding box center [658, 537] width 1315 height 759
drag, startPoint x: 534, startPoint y: 414, endPoint x: 488, endPoint y: 343, distance: 84.6
click at [522, 394] on div "Name File type Summary Linked associations Created on pdf Admiral Insurance Com…" at bounding box center [658, 537] width 1315 height 759
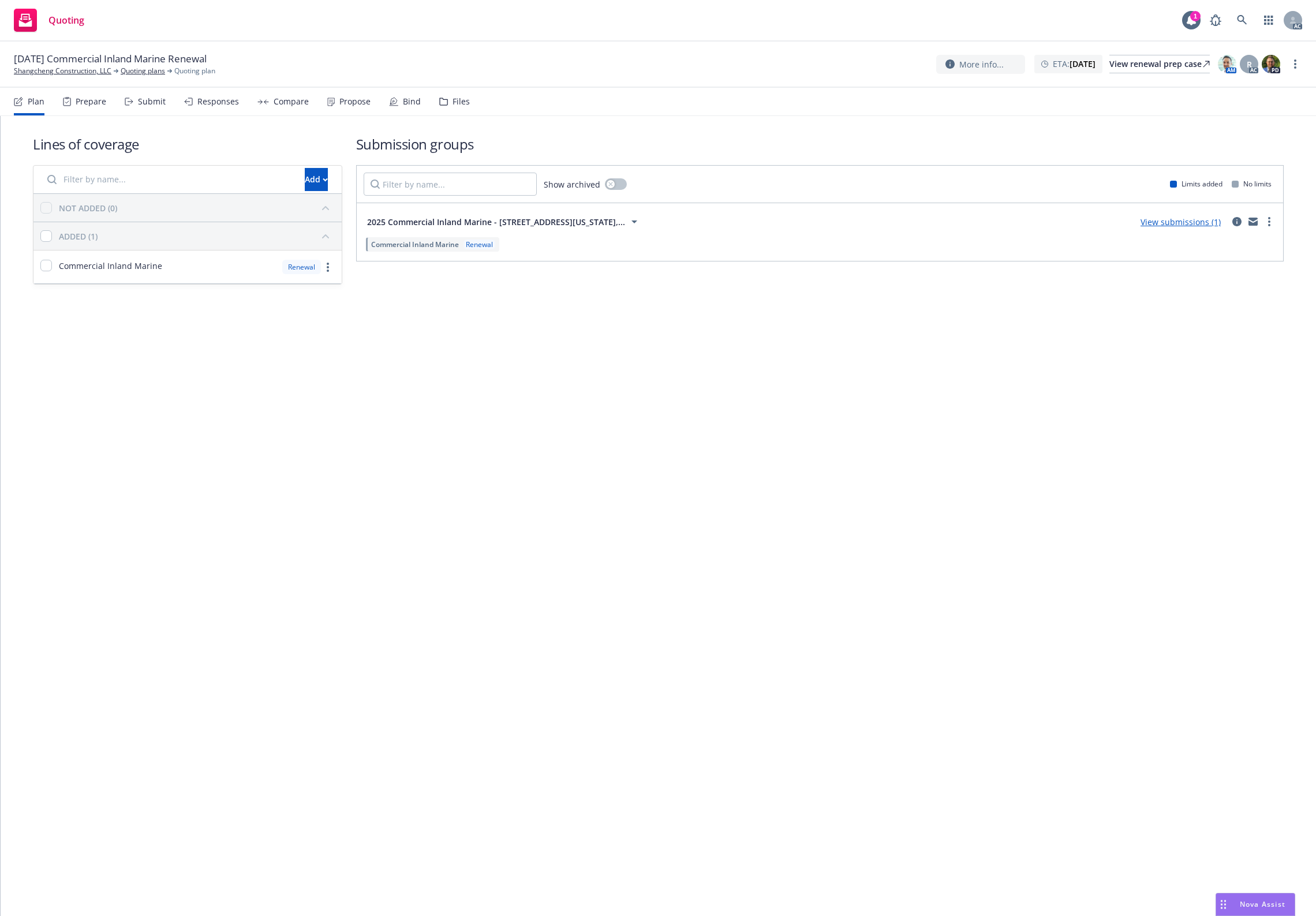
click at [458, 106] on div "Files" at bounding box center [461, 102] width 18 height 9
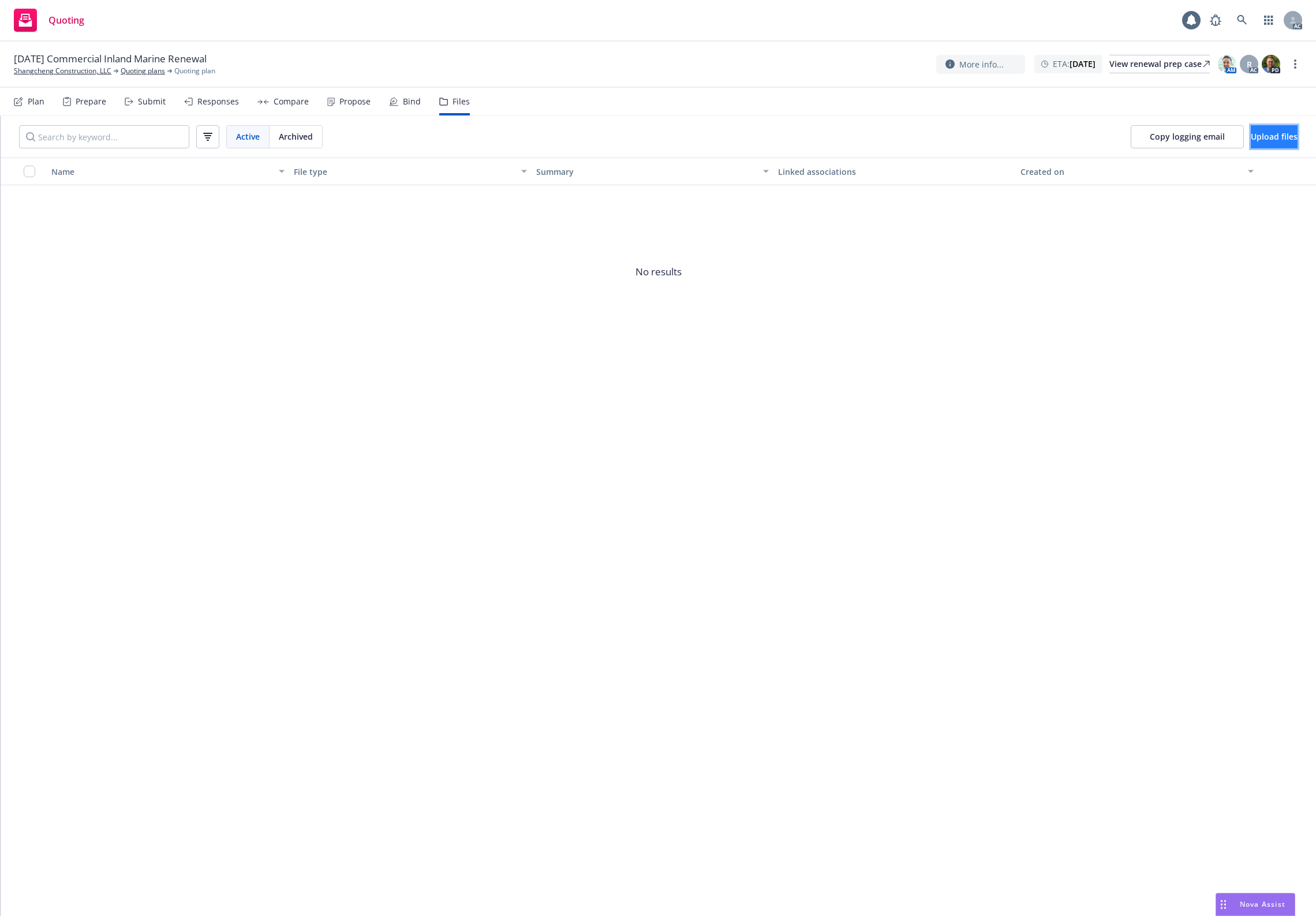
click at [1262, 131] on span "Upload files" at bounding box center [1274, 136] width 47 height 11
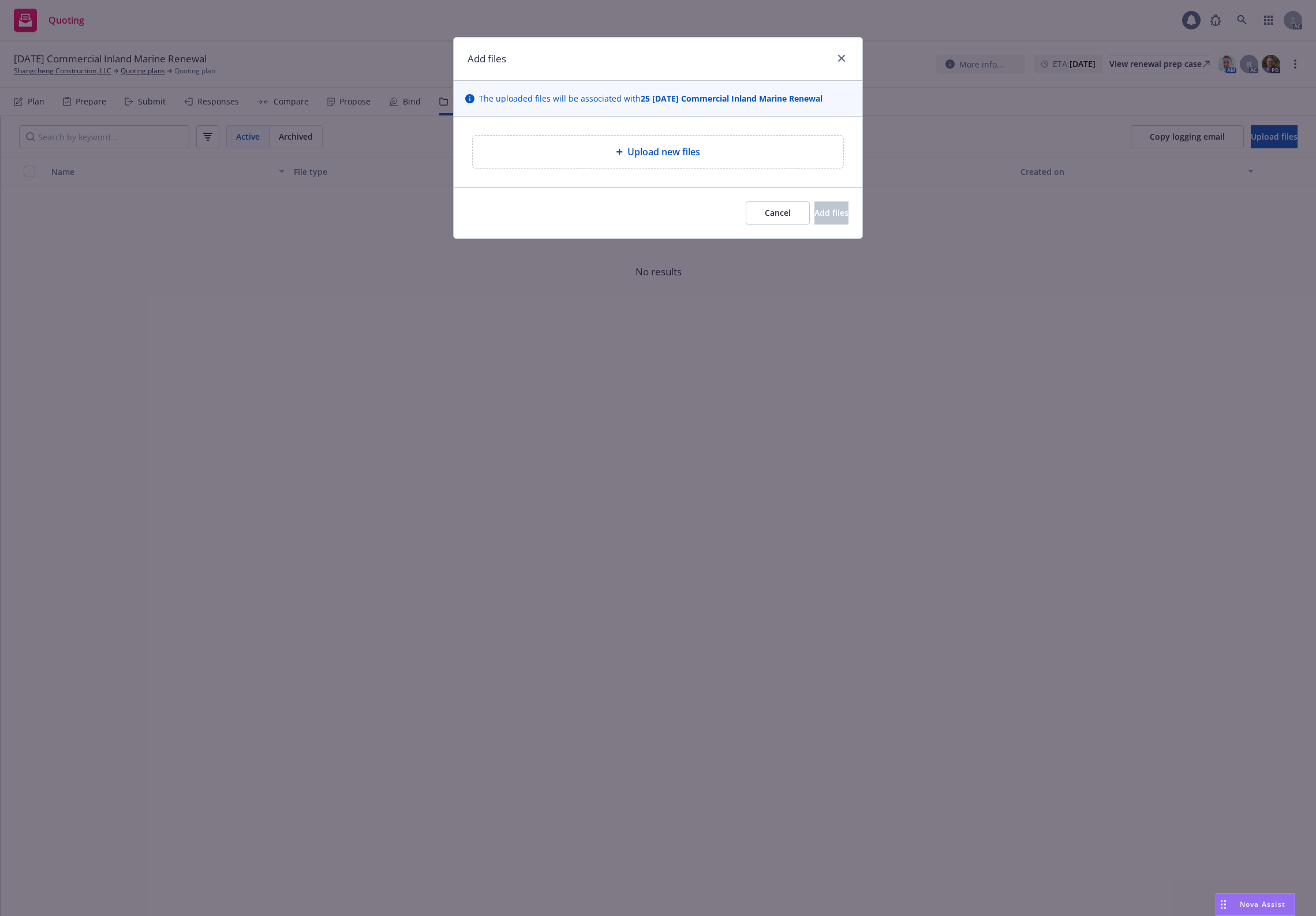
click at [654, 144] on div "Upload new files" at bounding box center [658, 151] width 371 height 32
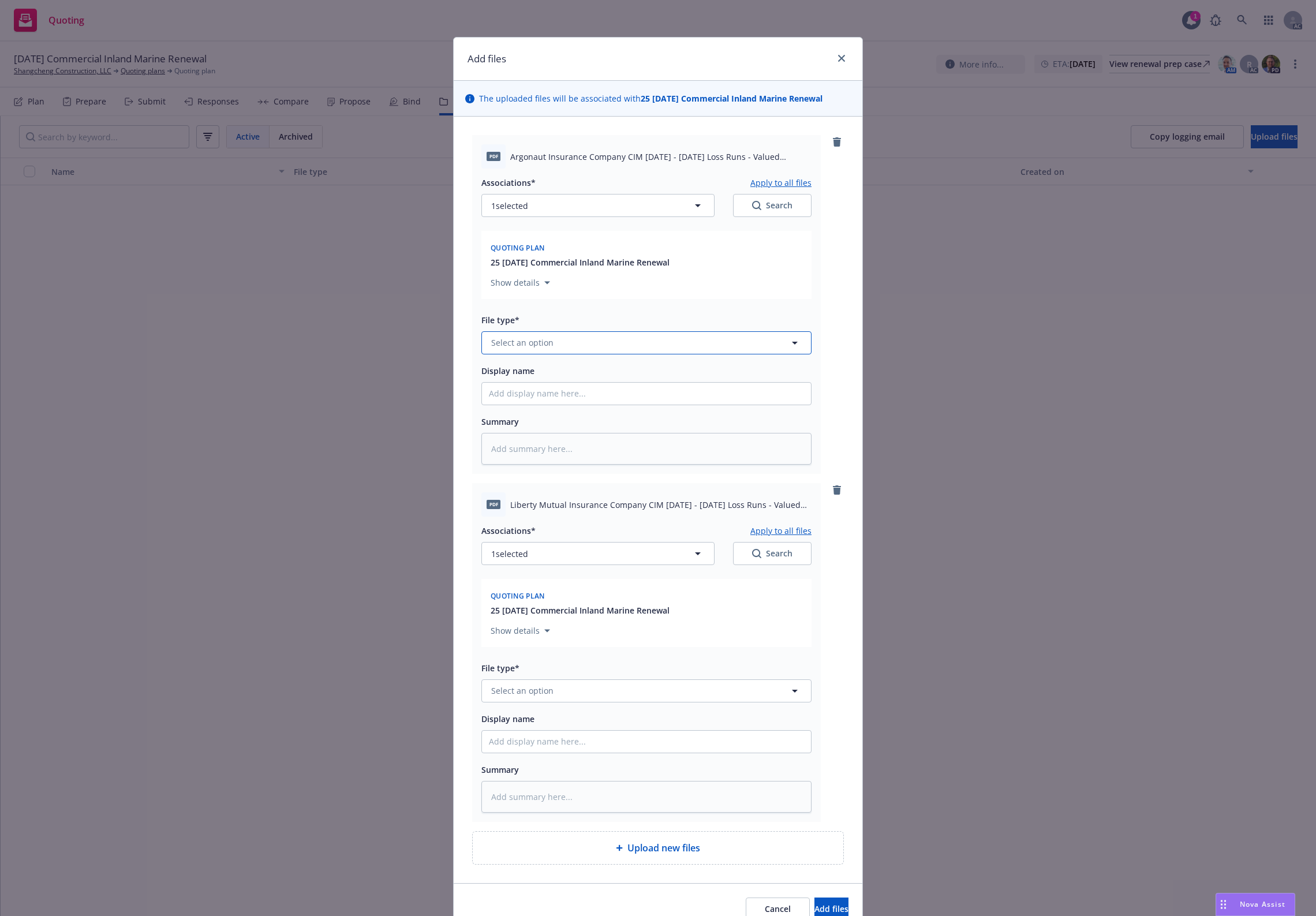
click at [571, 342] on button "Select an option" at bounding box center [647, 343] width 330 height 23
type input "`"
type textarea "x"
paste input "Loss Runs"
type input "Loss Runs"
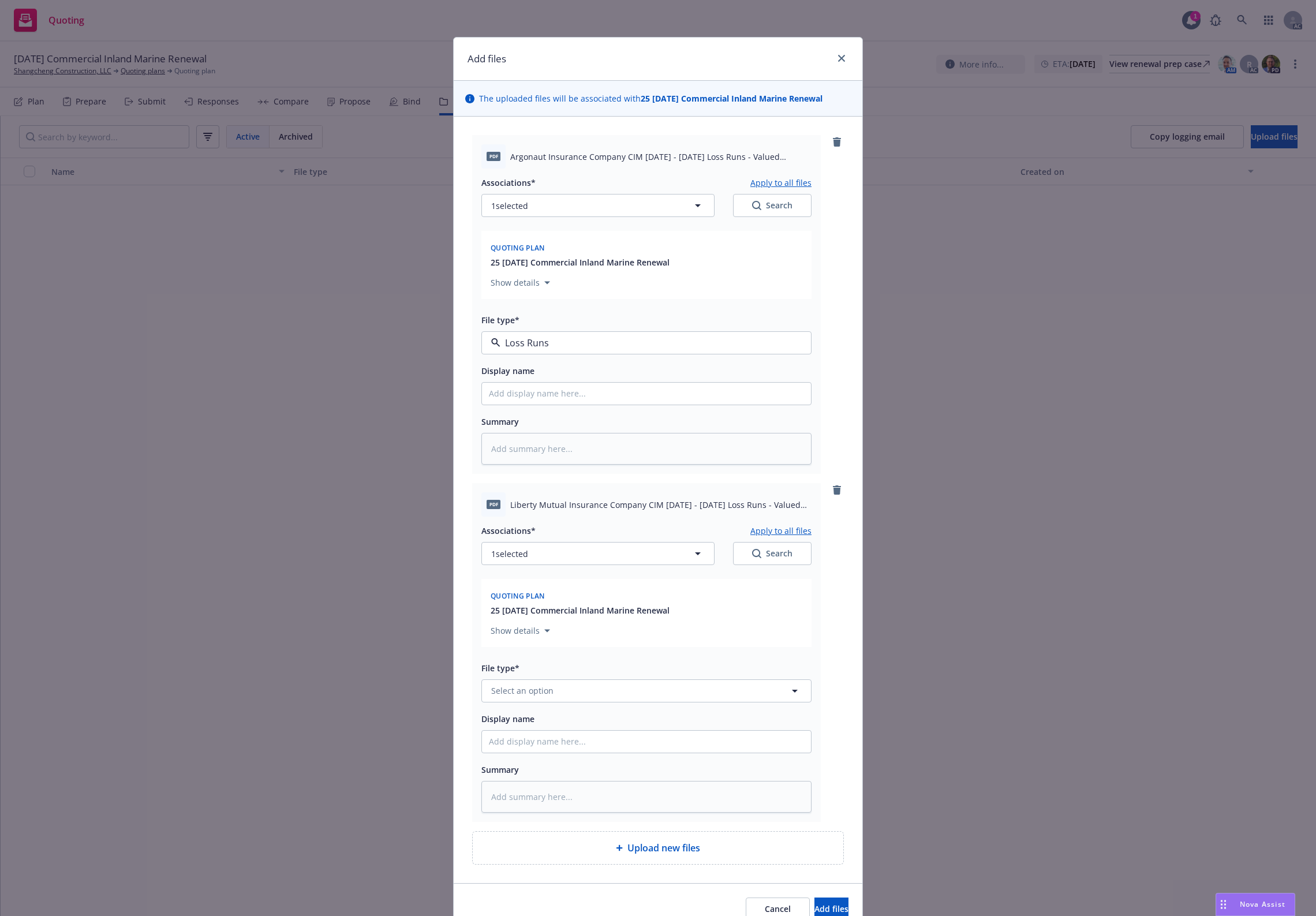
click at [521, 374] on span "Loss Runs" at bounding box center [513, 374] width 40 height 12
type textarea "x"
click at [515, 688] on span "Select an option" at bounding box center [522, 691] width 62 height 12
paste input "Loss Runs"
type input "Loss Runs"
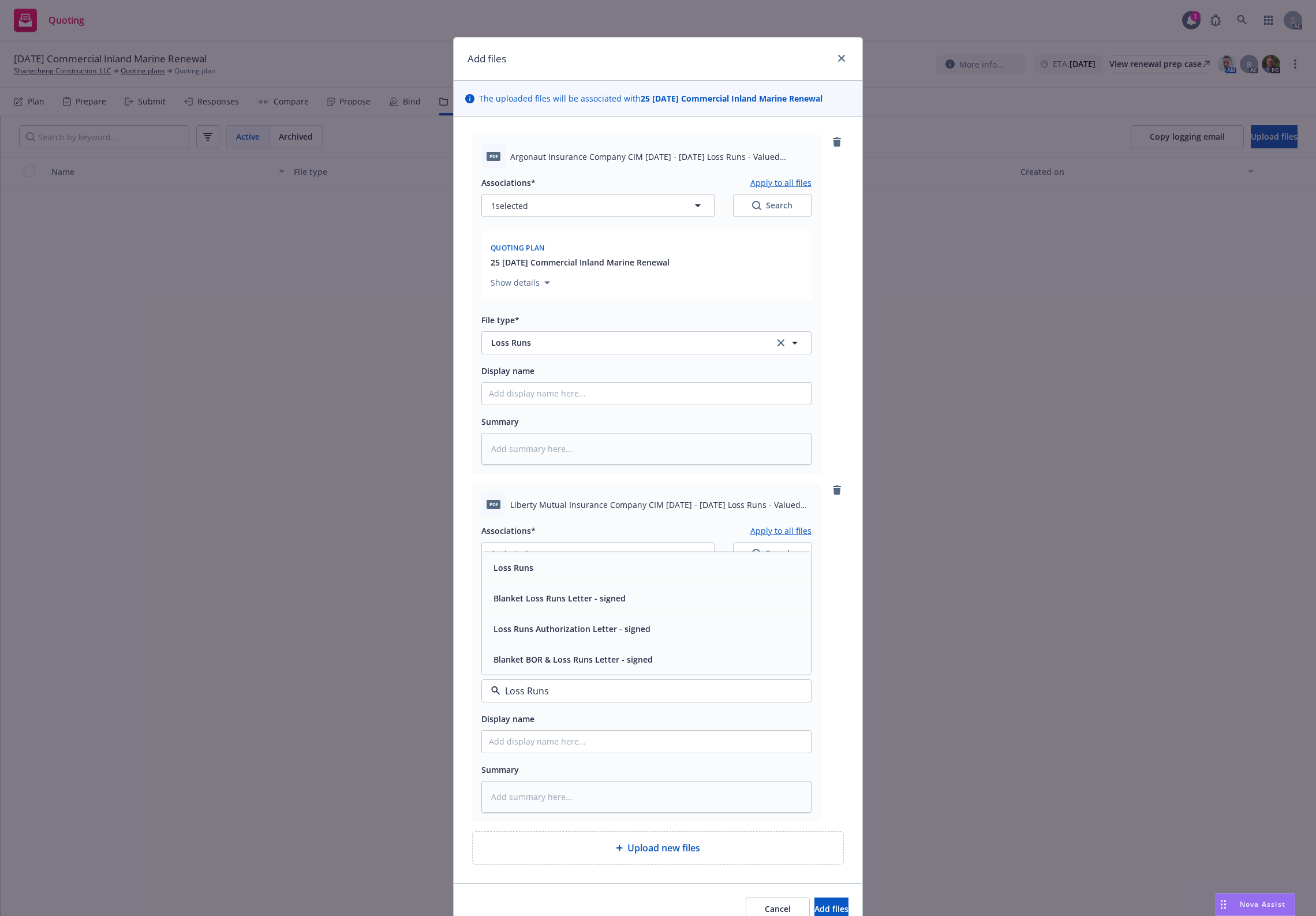
drag, startPoint x: 509, startPoint y: 564, endPoint x: 512, endPoint y: 557, distance: 7.6
click at [509, 563] on span "Loss Runs" at bounding box center [513, 567] width 40 height 12
click at [517, 550] on span "1 selected" at bounding box center [509, 554] width 37 height 12
type textarea "x"
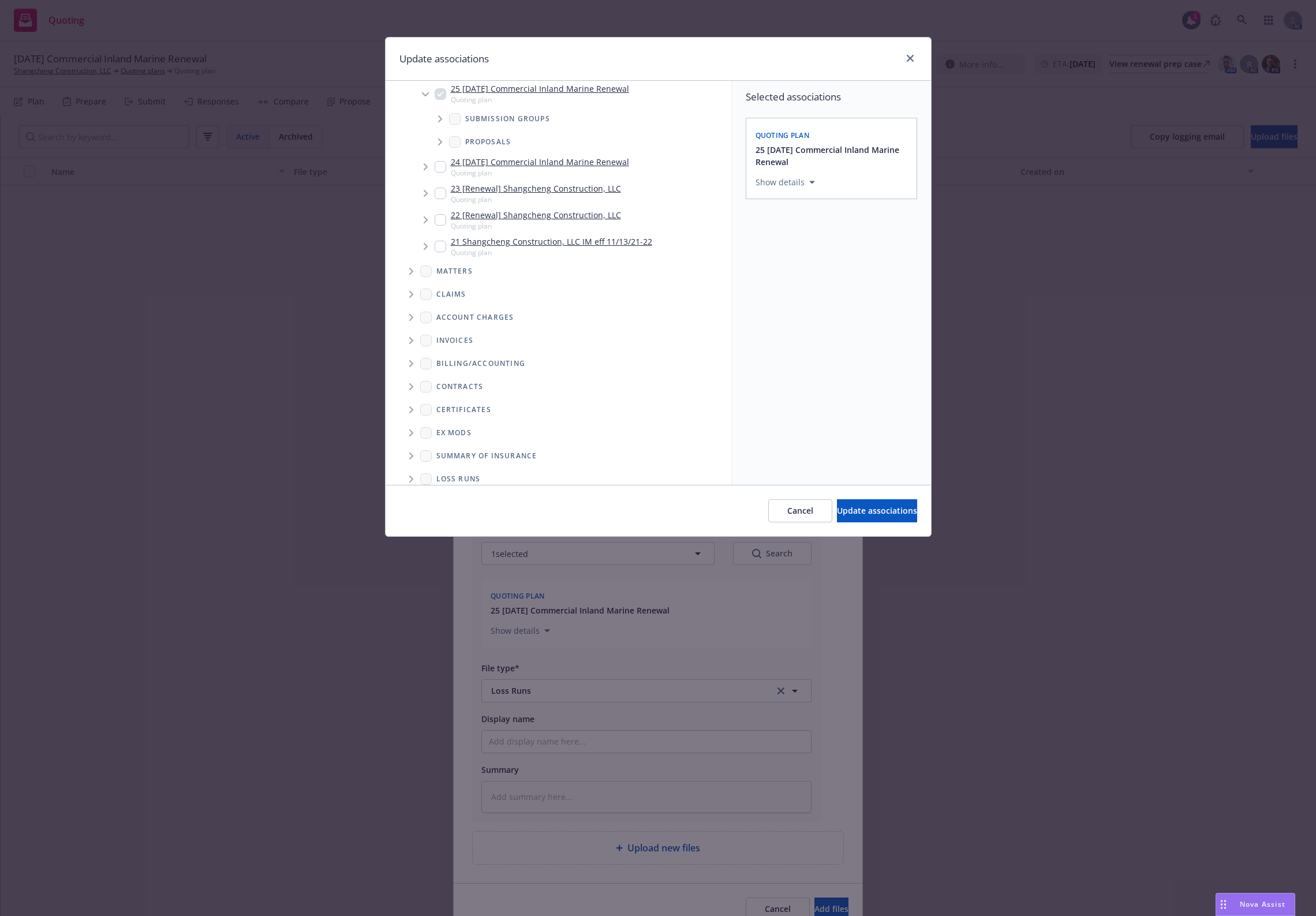
scroll to position [111, 0]
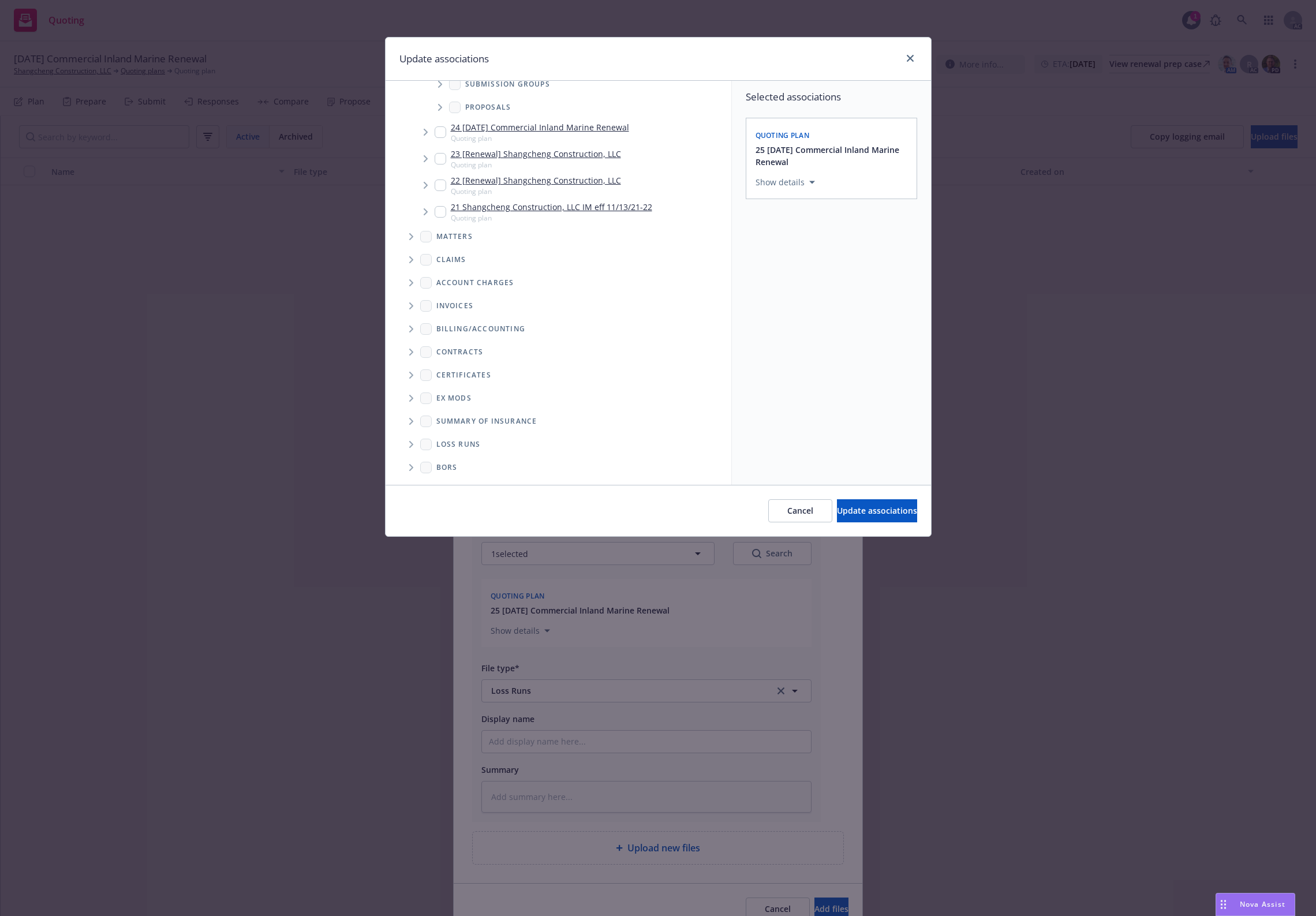
click at [408, 445] on span "Folder Tree Example" at bounding box center [411, 444] width 18 height 18
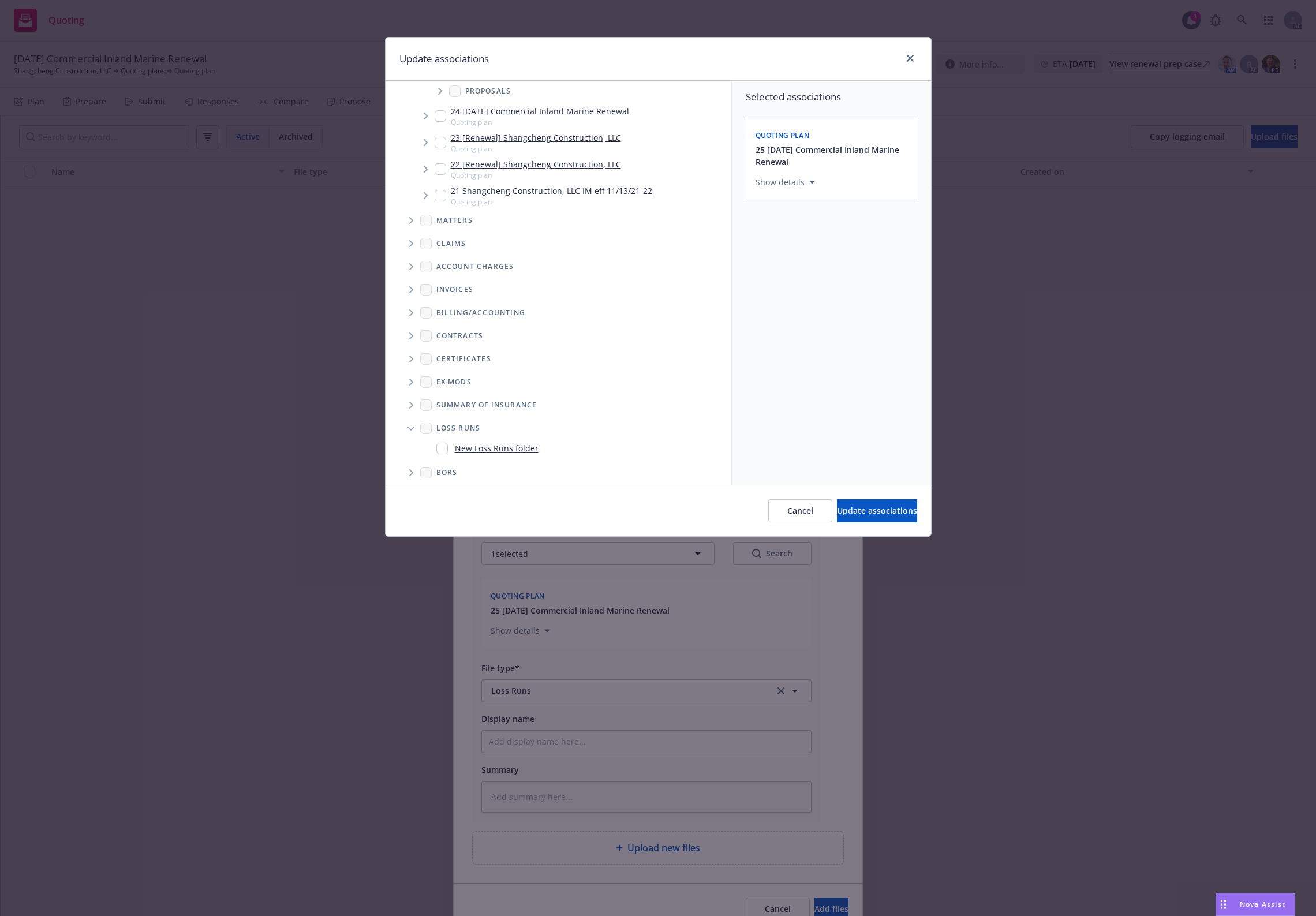
scroll to position [133, 0]
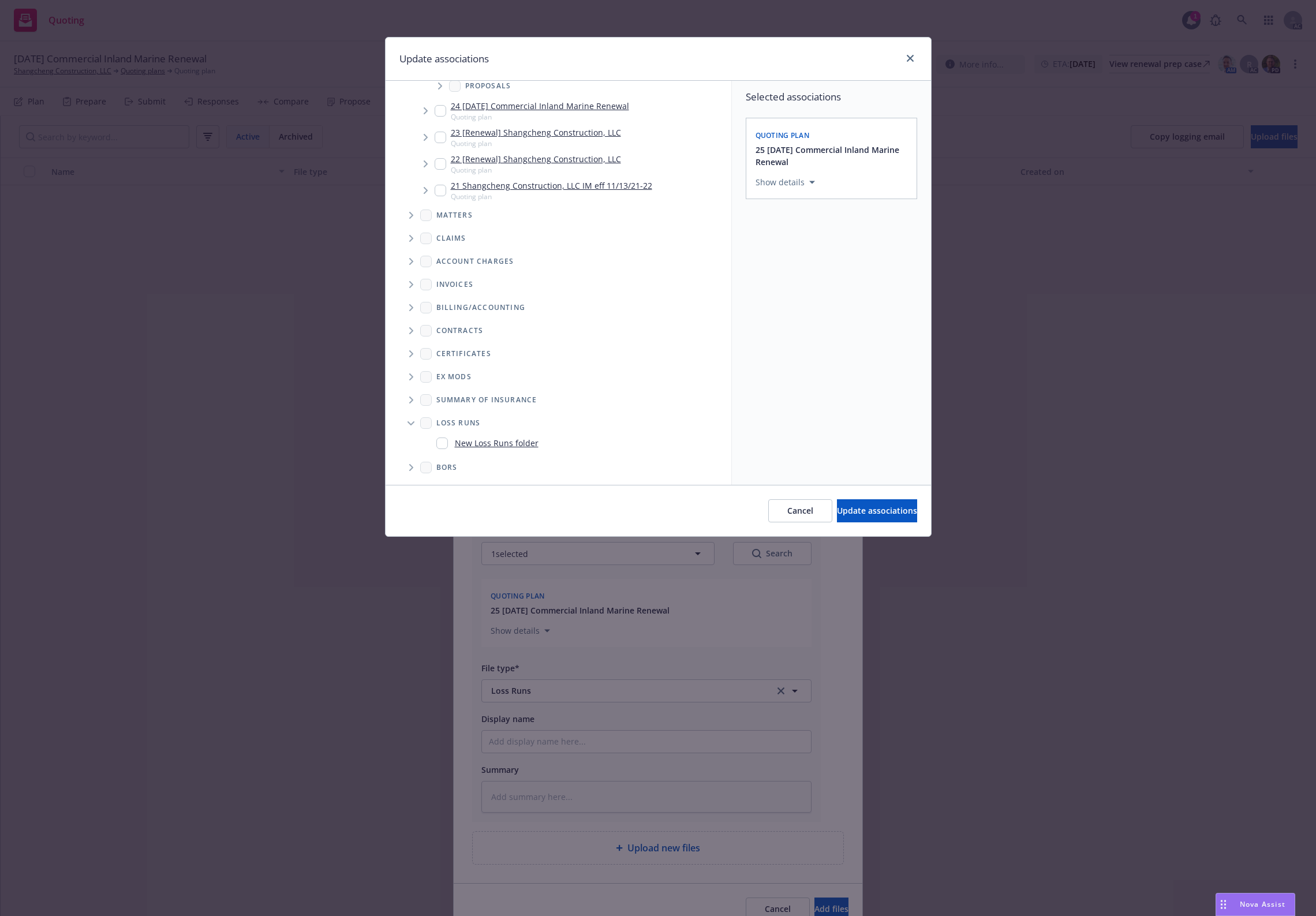
click at [475, 442] on link "New Loss Runs folder" at bounding box center [496, 443] width 84 height 12
checkbox input "true"
click at [818, 270] on button "Select an option" at bounding box center [831, 262] width 152 height 23
click at [827, 378] on div "2025" at bounding box center [862, 380] width 212 height 31
click at [867, 525] on div "Cancel Update associations" at bounding box center [658, 511] width 546 height 52
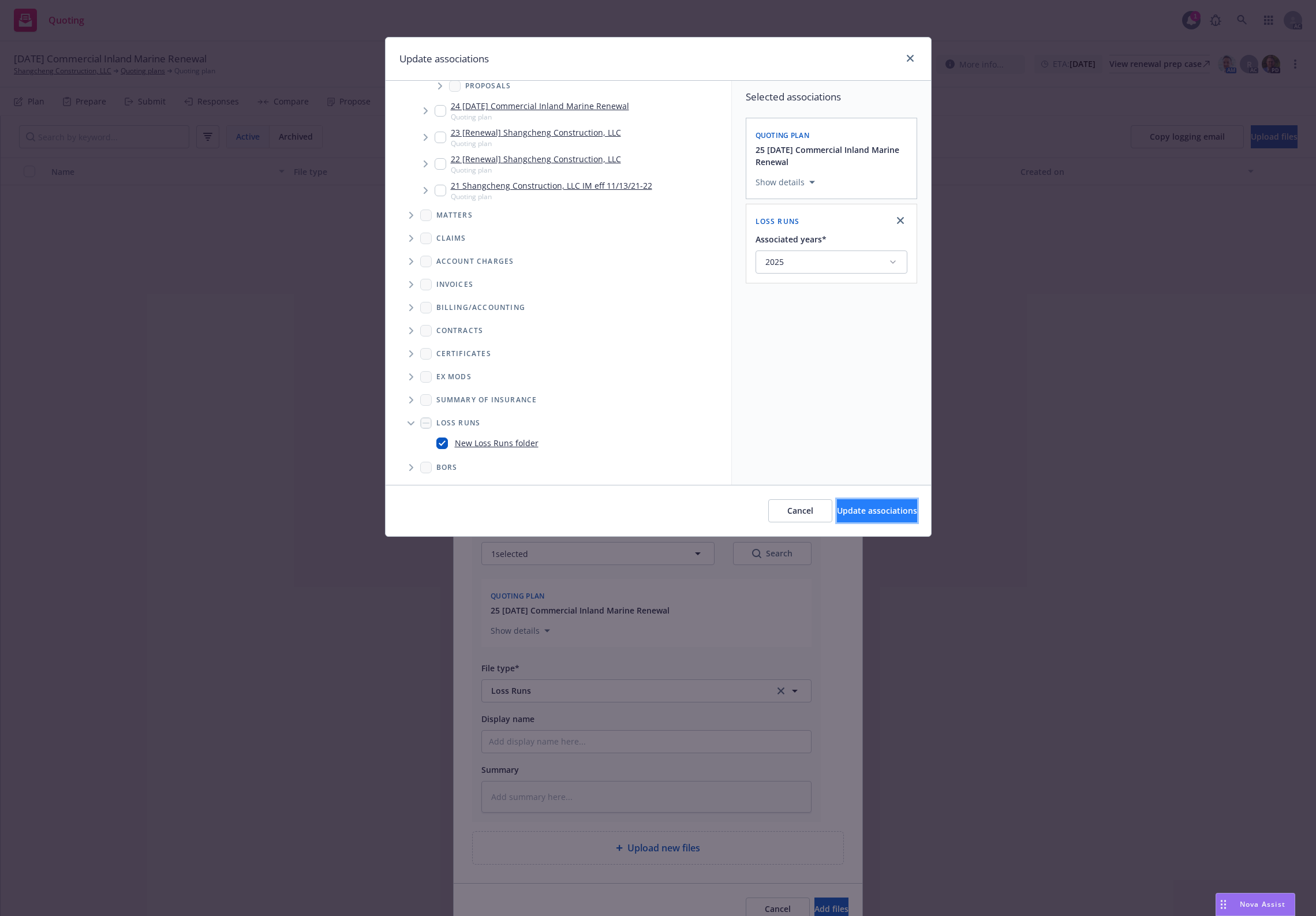
click at [867, 512] on span "Update associations" at bounding box center [877, 511] width 80 height 11
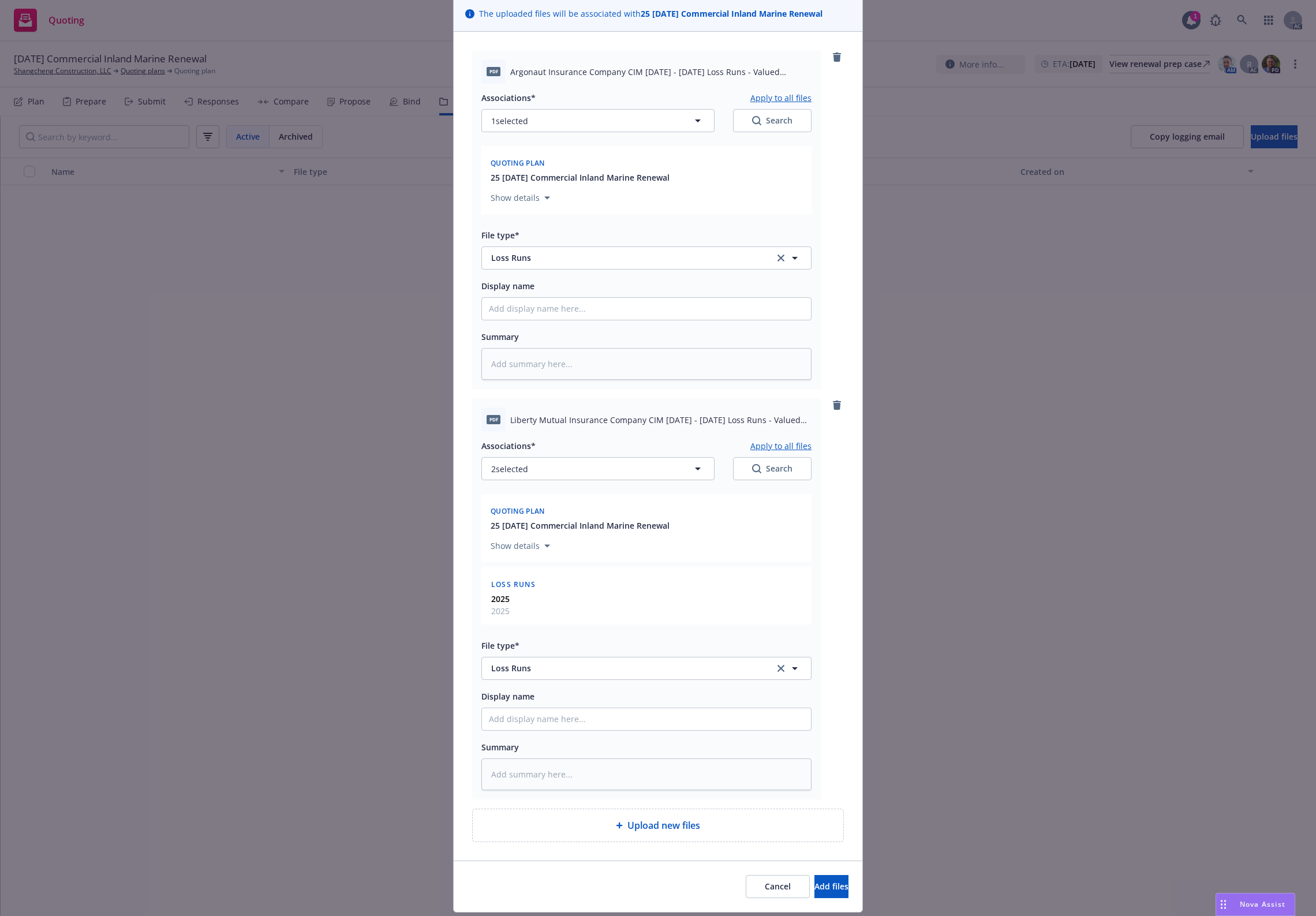
scroll to position [120, 0]
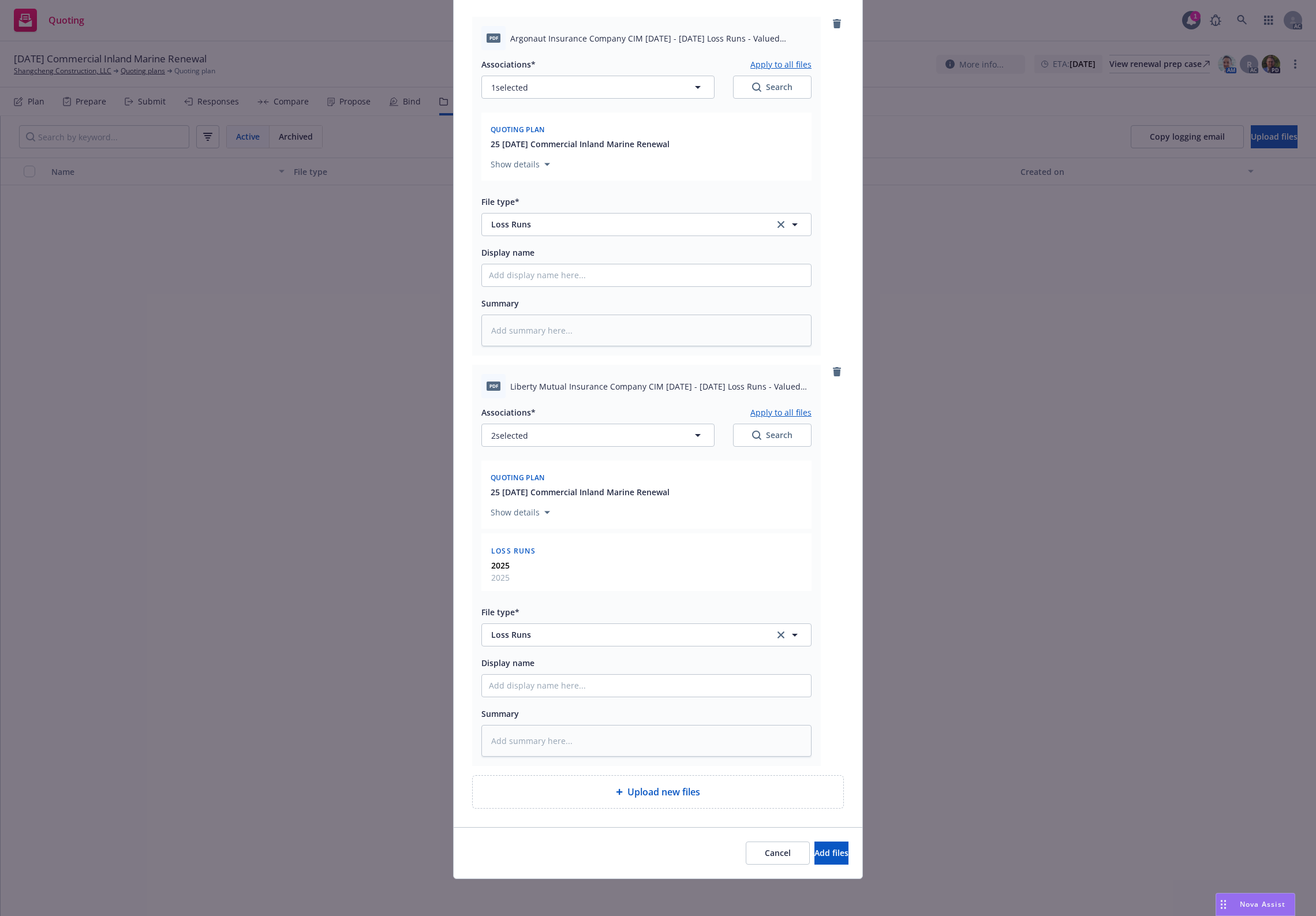
click at [807, 839] on div "Cancel Add files" at bounding box center [658, 853] width 409 height 52
click at [814, 849] on span "Add files" at bounding box center [831, 853] width 34 height 11
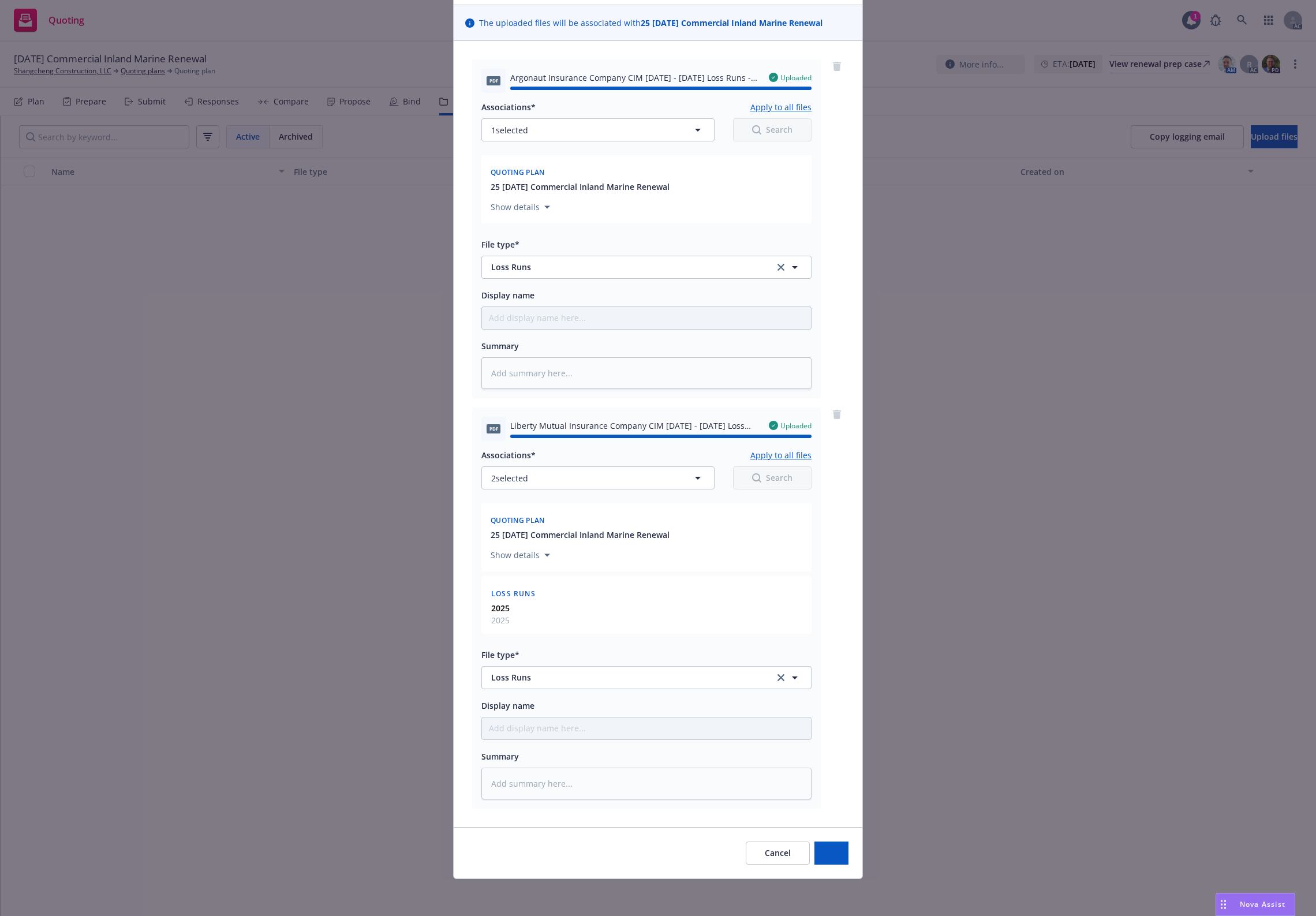
scroll to position [18, 0]
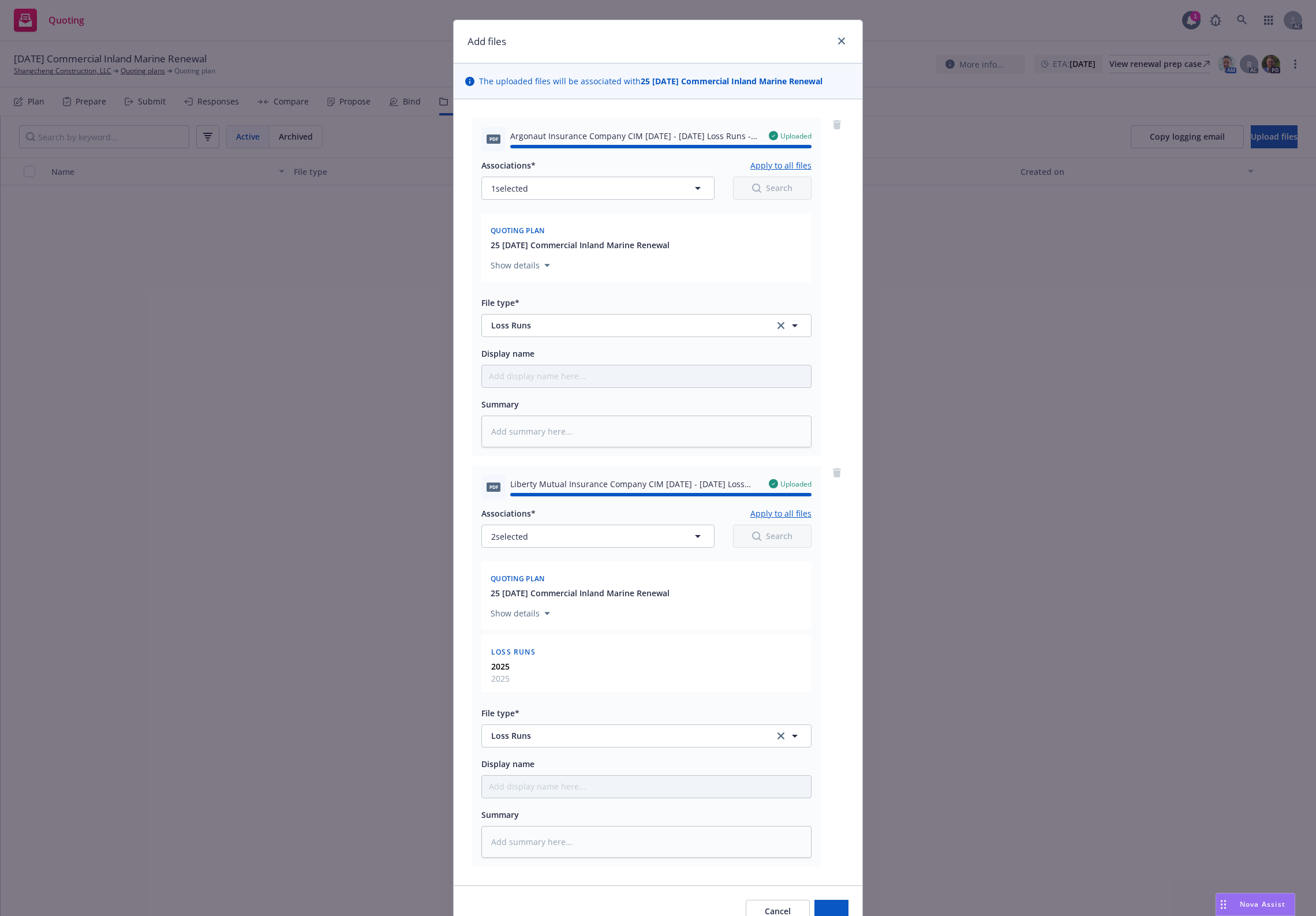
type textarea "x"
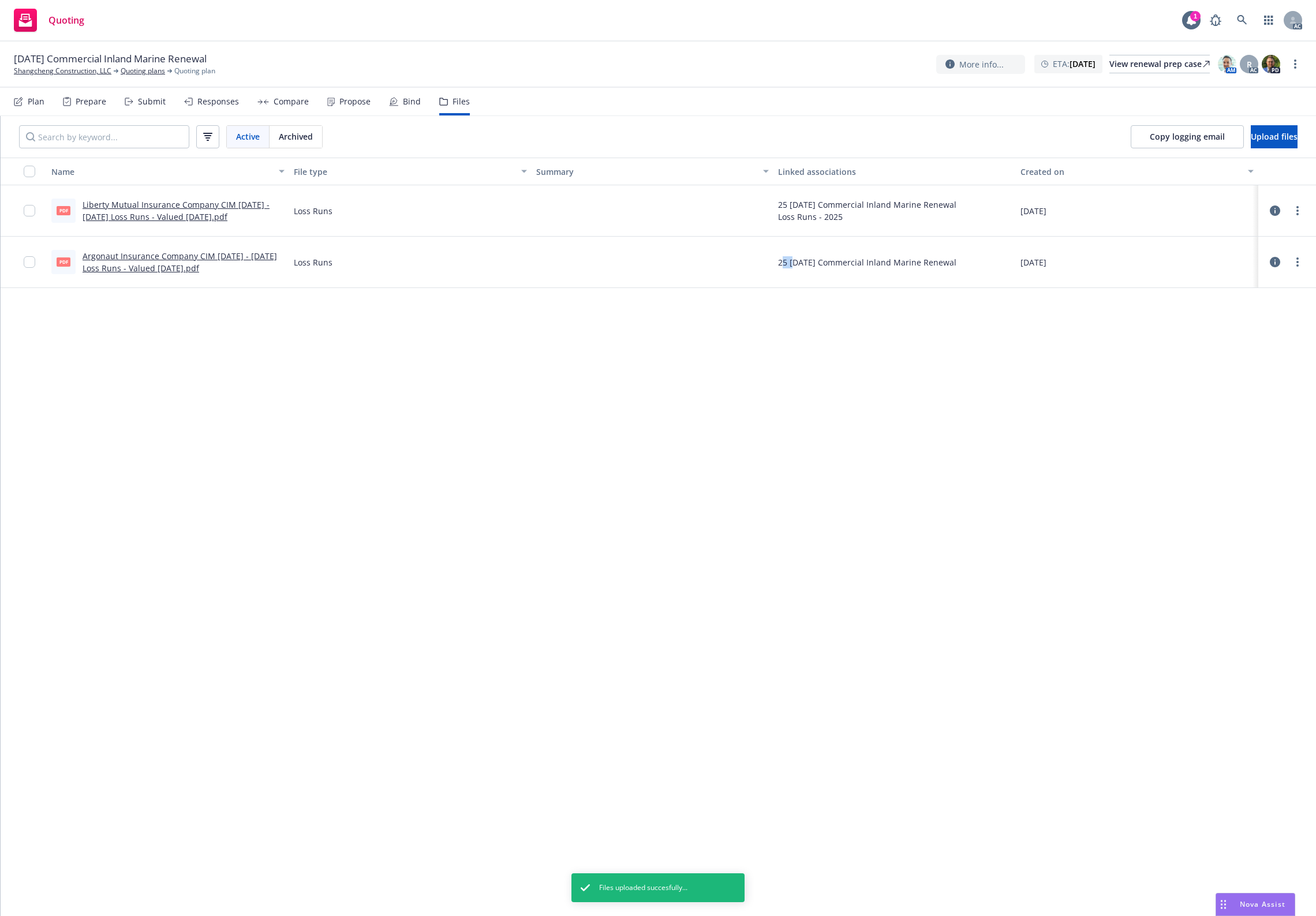
drag, startPoint x: 796, startPoint y: 593, endPoint x: 549, endPoint y: 390, distance: 319.7
click at [746, 570] on div "Name File type Summary Linked associations Created on pdf Liberty Mutual Insura…" at bounding box center [658, 537] width 1315 height 759
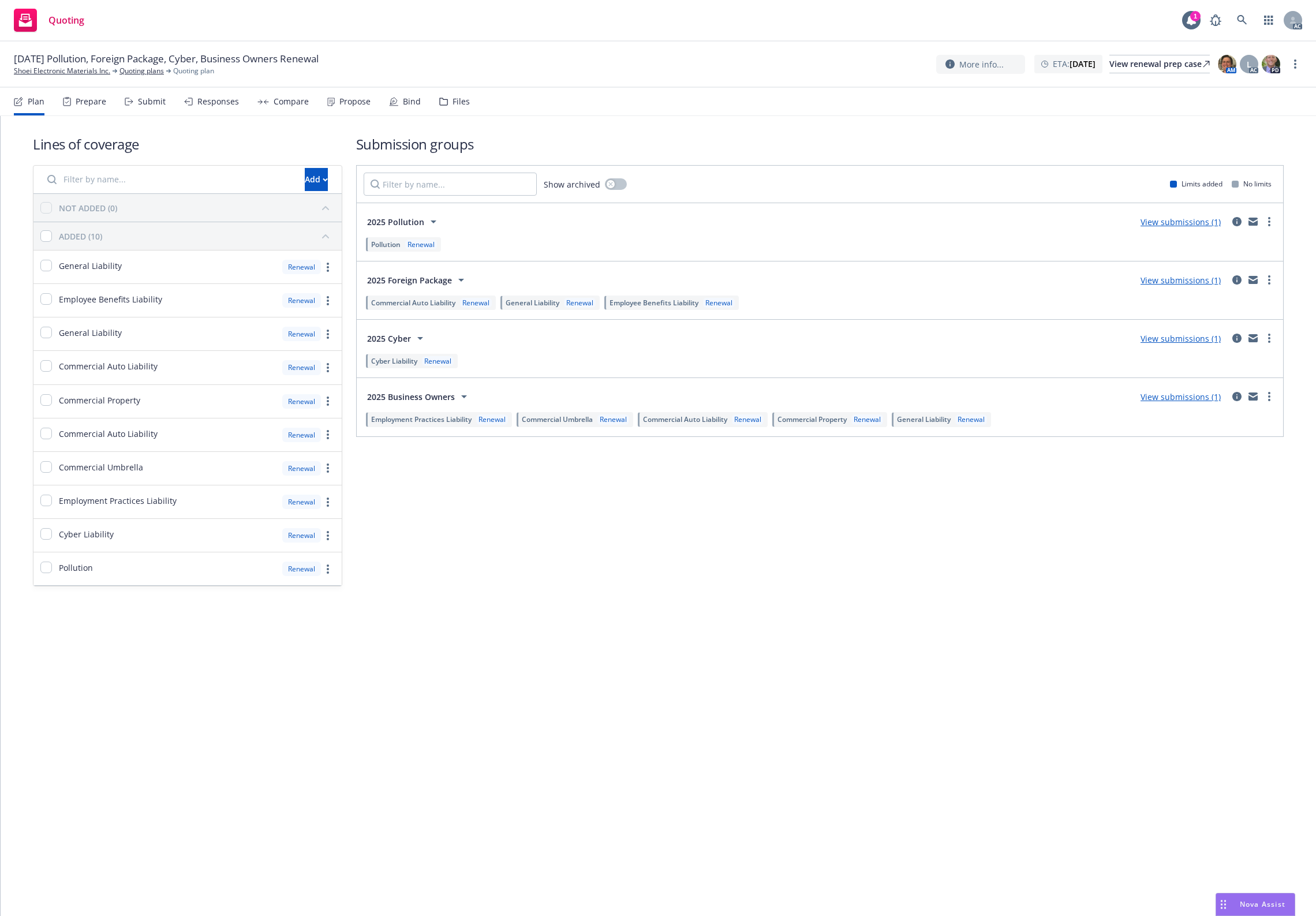
drag, startPoint x: 581, startPoint y: 673, endPoint x: 584, endPoint y: 667, distance: 6.7
click at [581, 673] on div "Lines of coverage Add NOT ADDED (0) ADDED (10) General Liability Renewal Employ…" at bounding box center [658, 516] width 1315 height 800
click at [449, 111] on div "Files" at bounding box center [455, 102] width 31 height 28
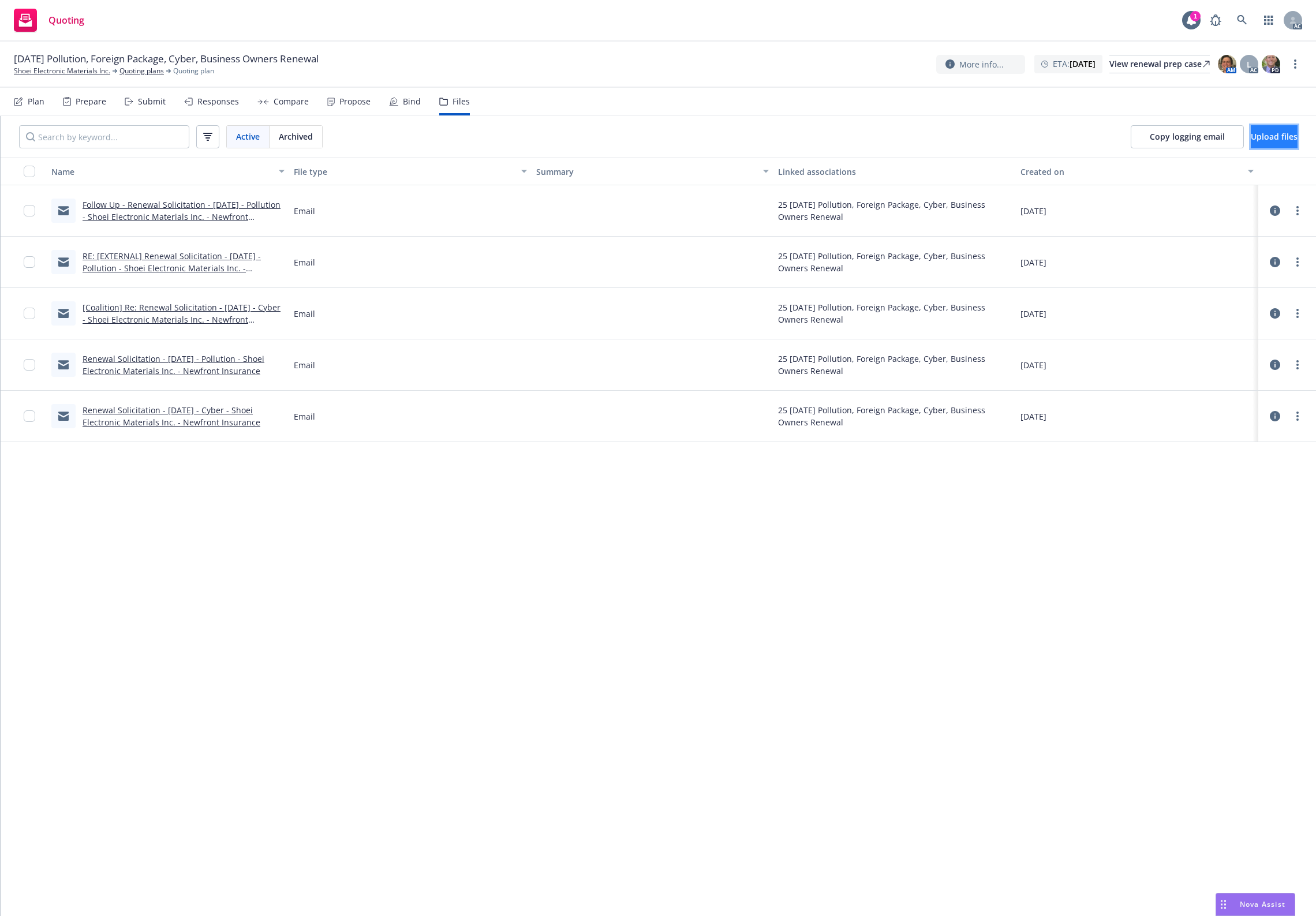
click at [1259, 134] on span "Upload files" at bounding box center [1274, 136] width 47 height 11
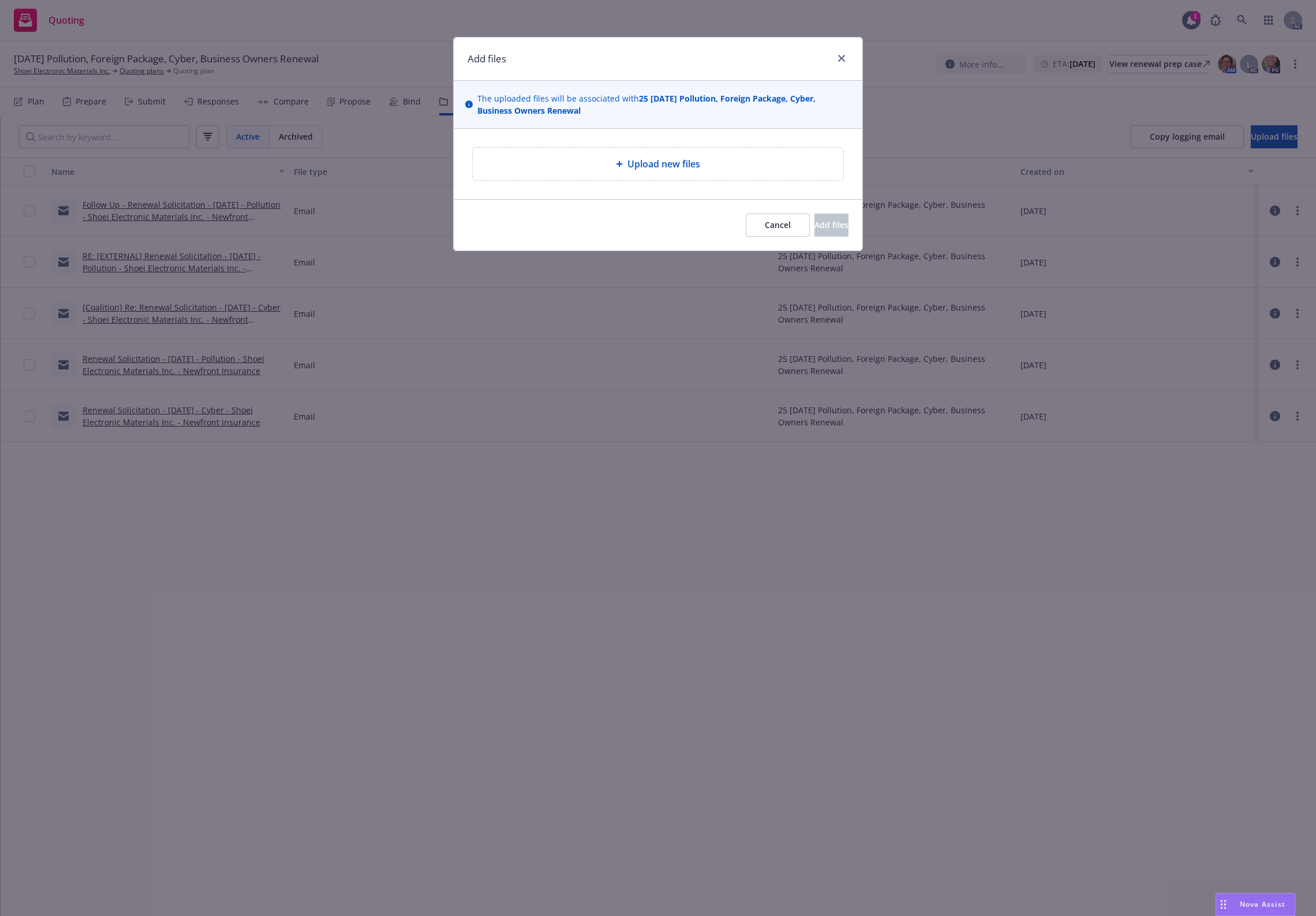
click at [669, 163] on span "Upload new files" at bounding box center [664, 164] width 73 height 14
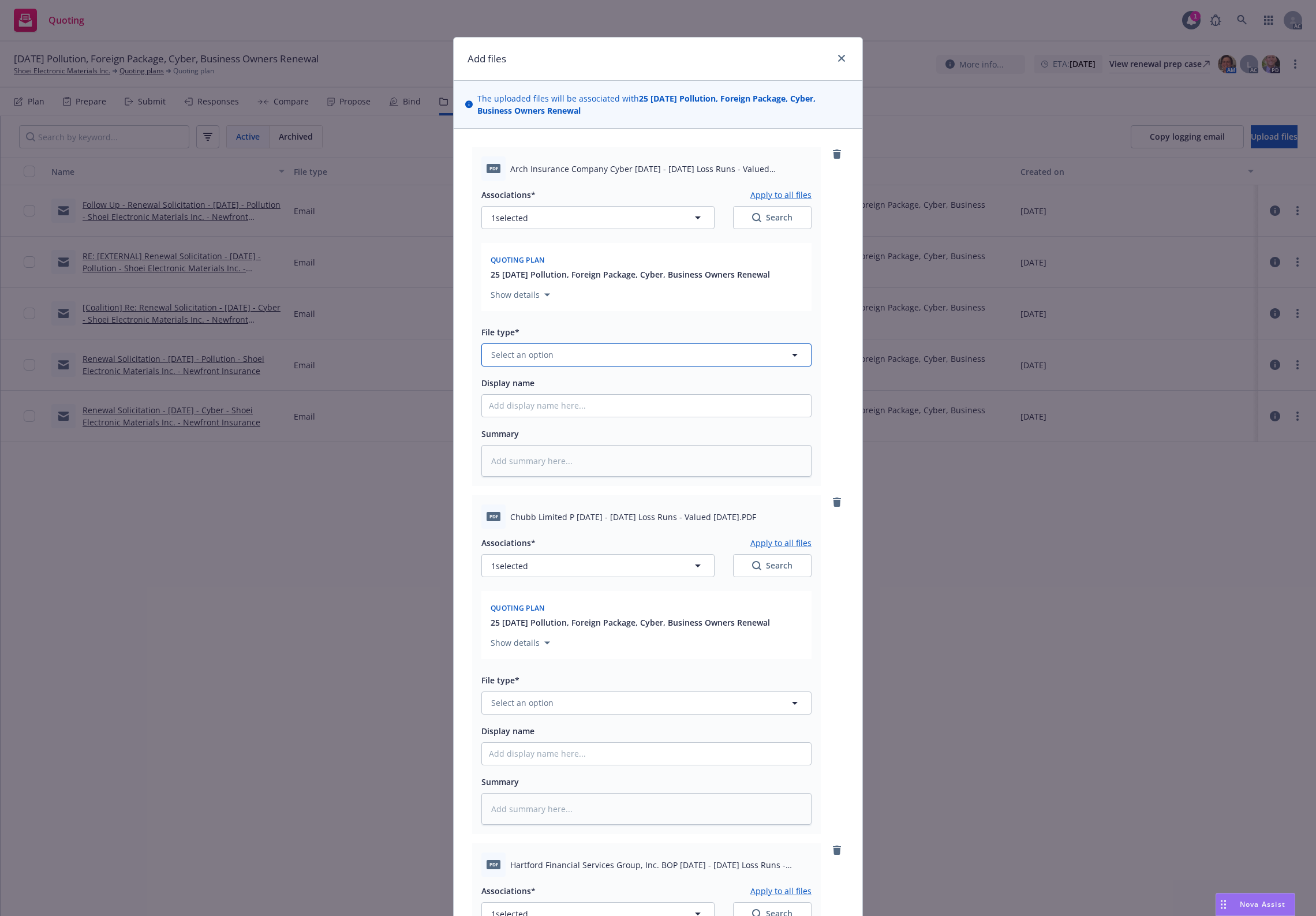
click at [538, 359] on span "Select an option" at bounding box center [522, 354] width 62 height 12
type input "`"
type textarea "x"
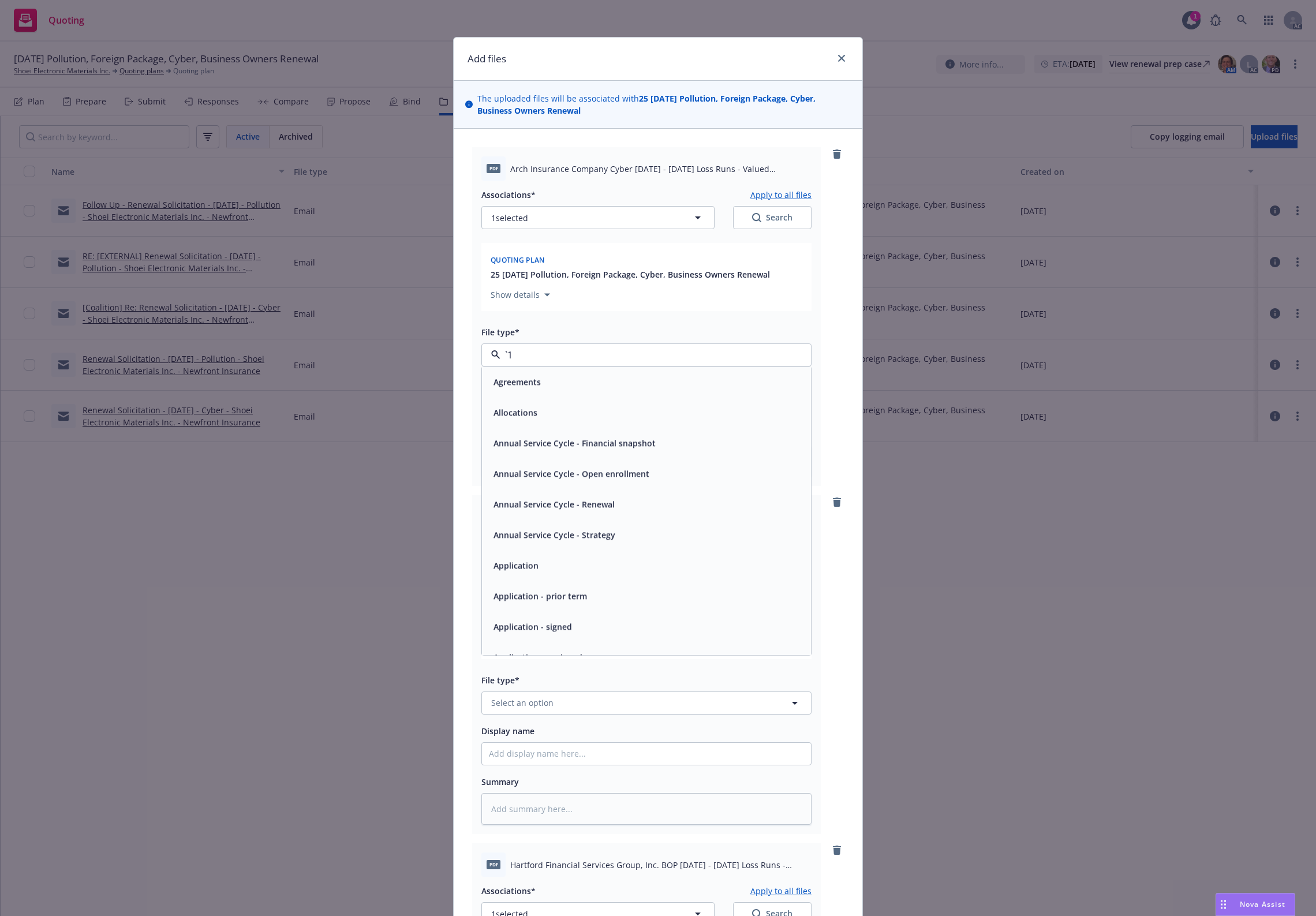
paste input "Loss Runs"
type input "Loss Runs"
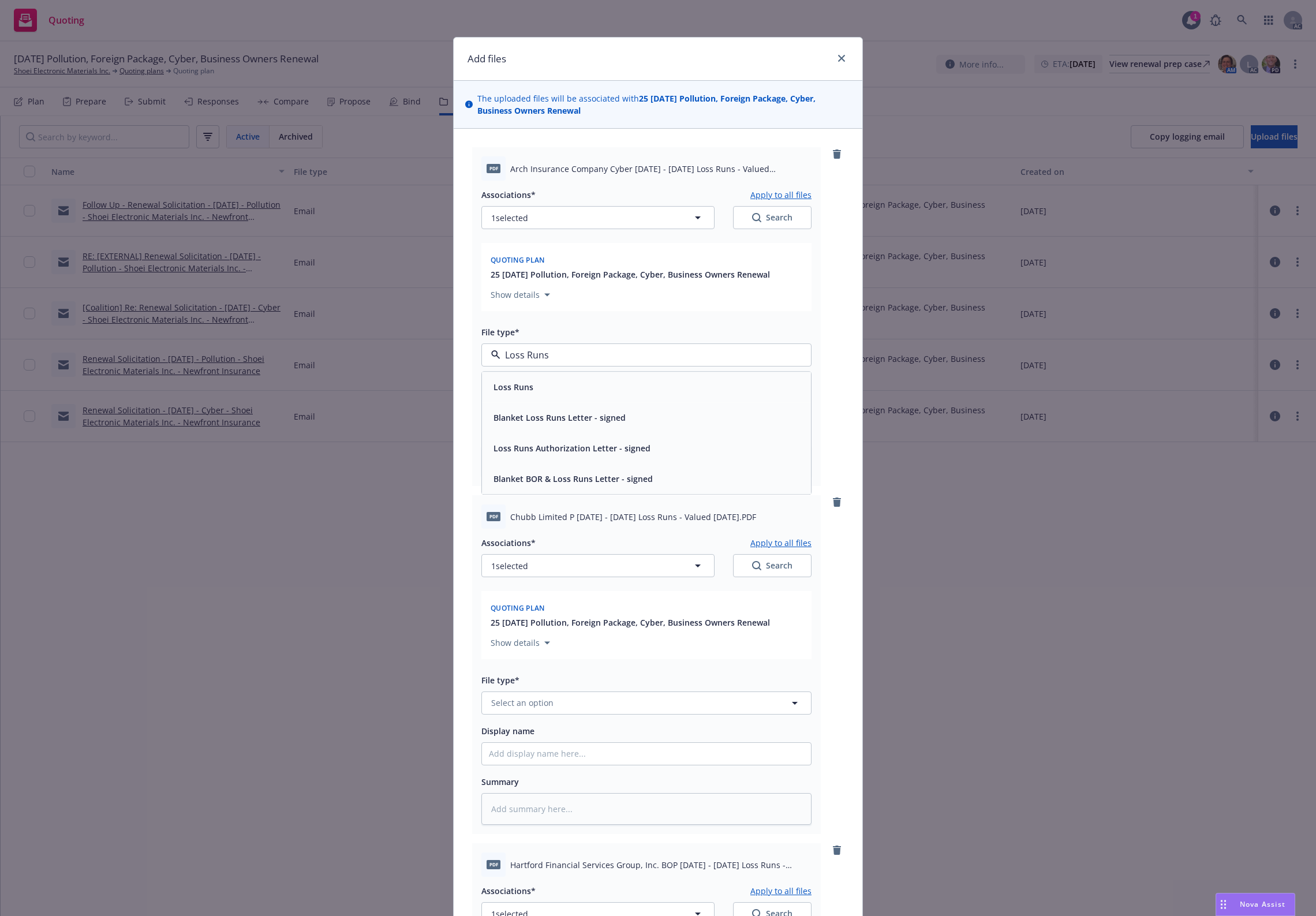
click at [525, 382] on span "Loss Runs" at bounding box center [513, 387] width 40 height 12
type textarea "x"
click at [534, 708] on span "Select an option" at bounding box center [522, 703] width 62 height 12
paste input "Loss Runs"
type input "Loss Runs"
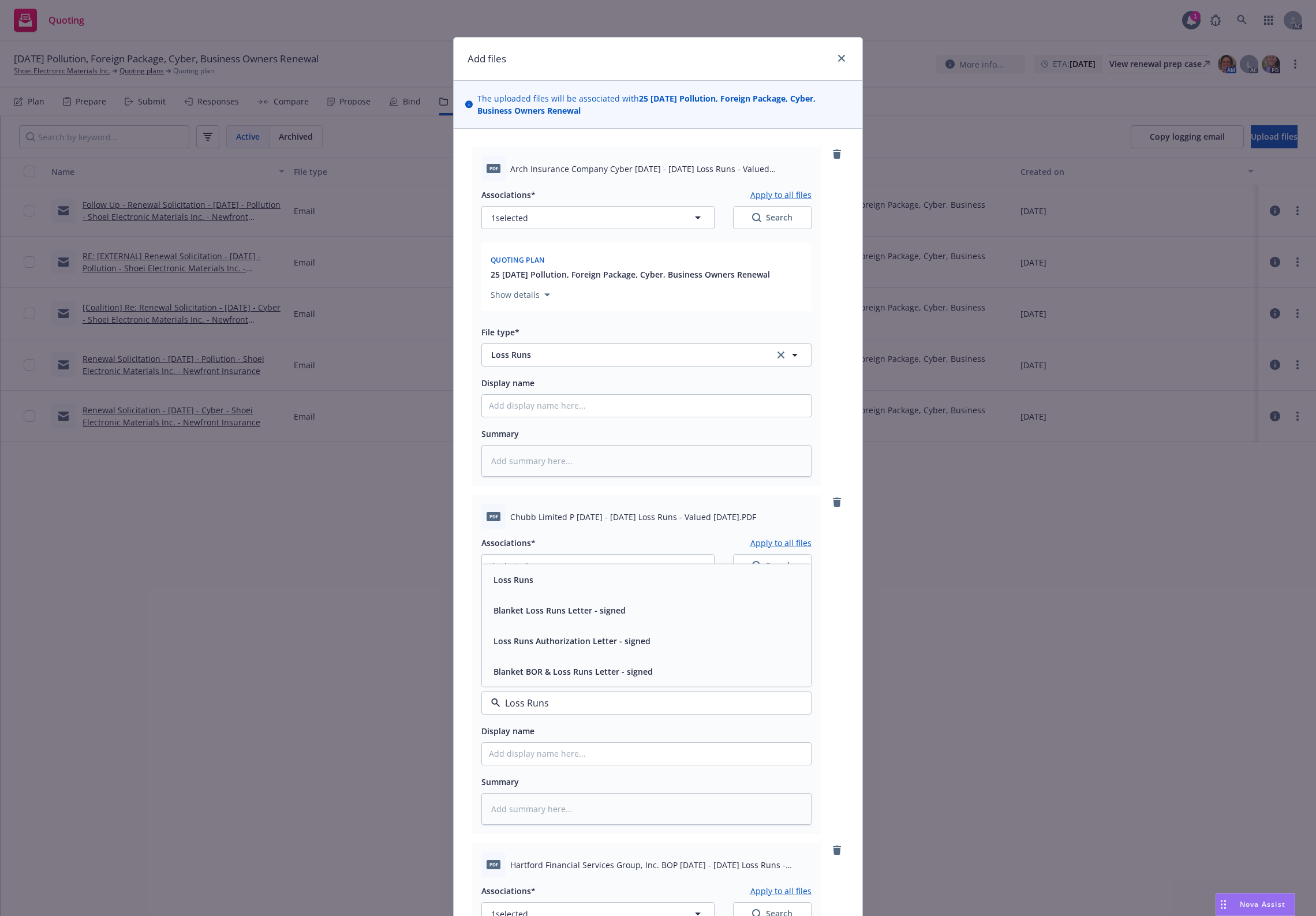
click at [523, 576] on span "Loss Runs" at bounding box center [513, 579] width 40 height 12
type textarea "x"
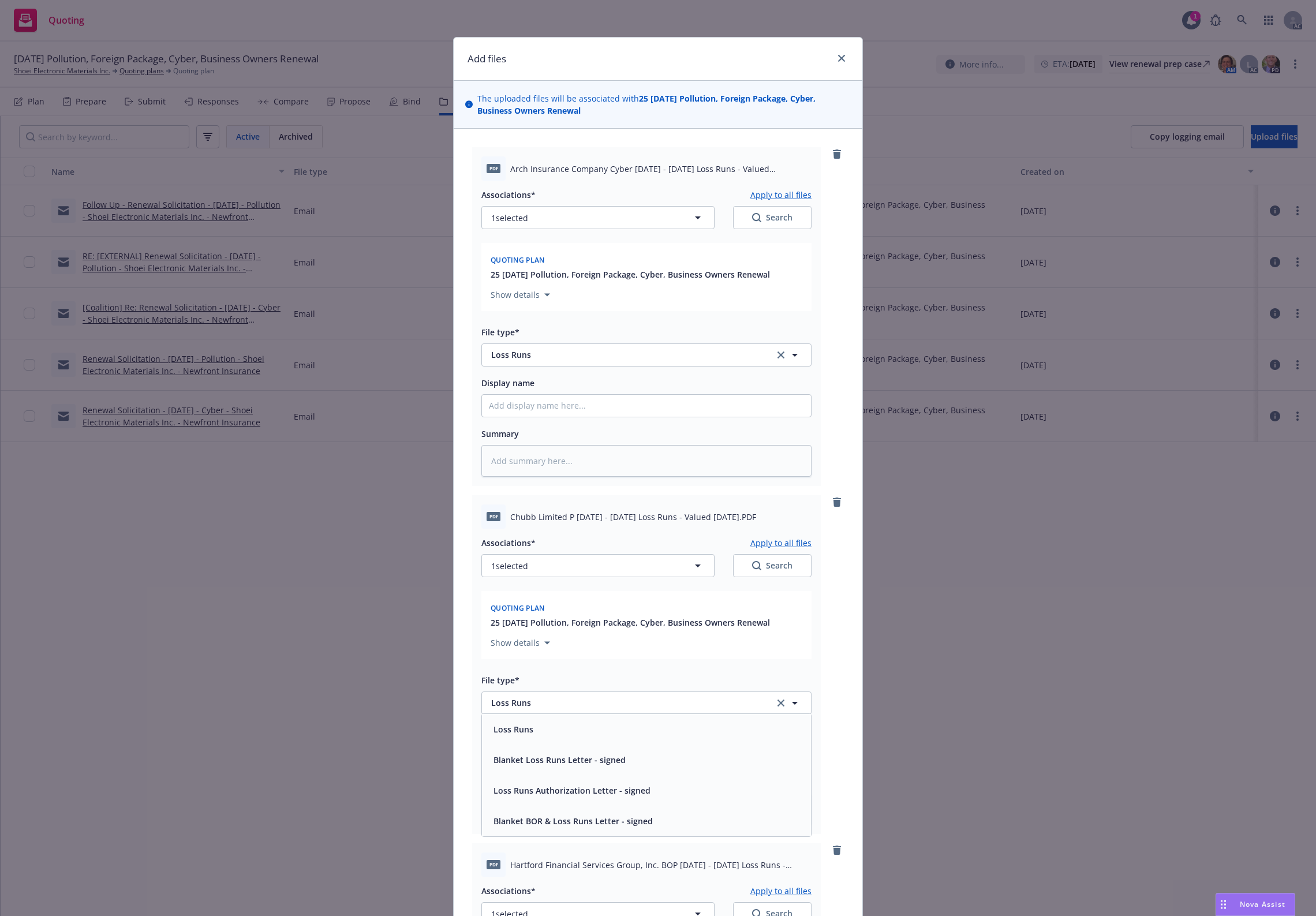
scroll to position [766, 0]
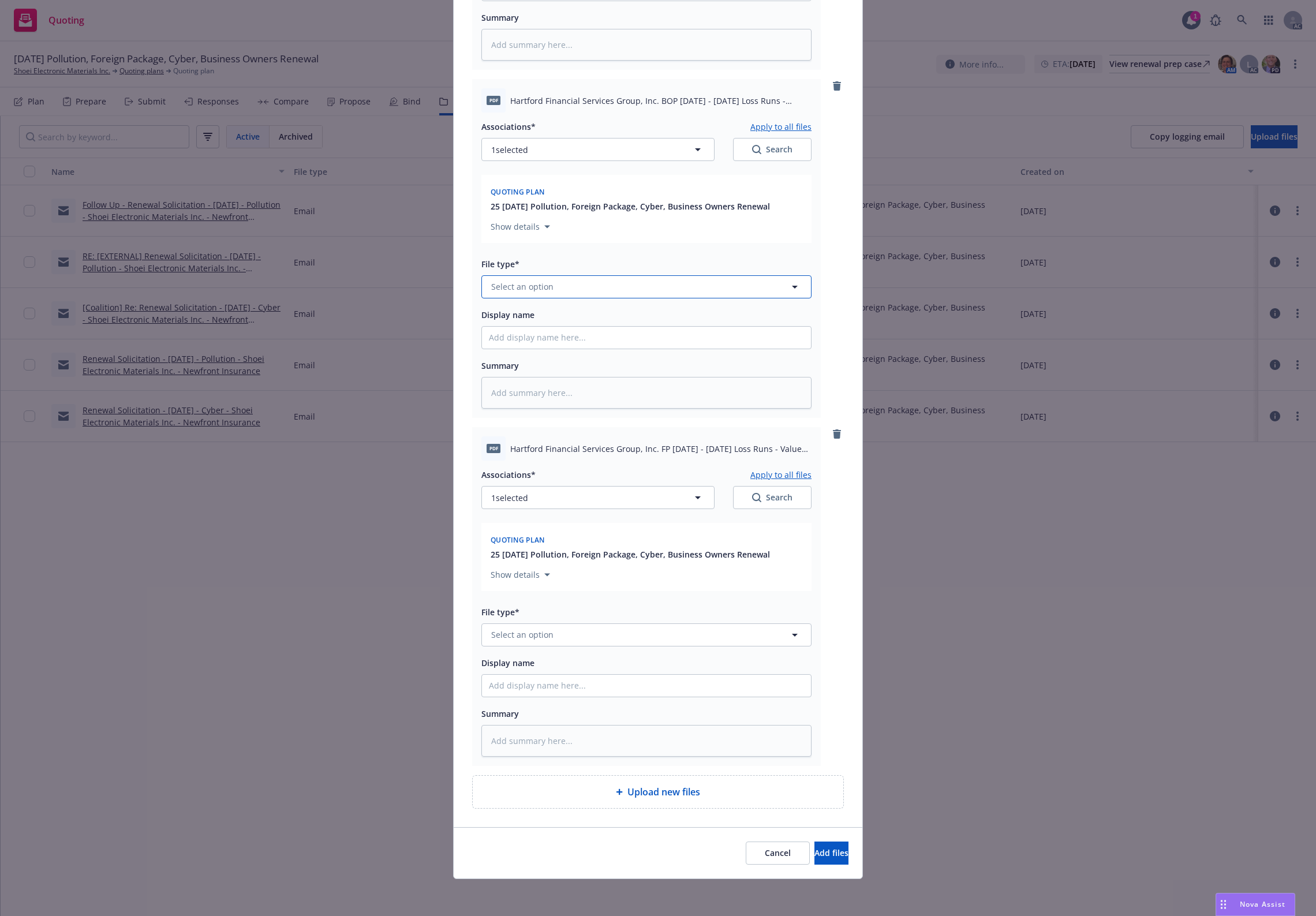
click at [517, 292] on span "Select an option" at bounding box center [522, 286] width 62 height 12
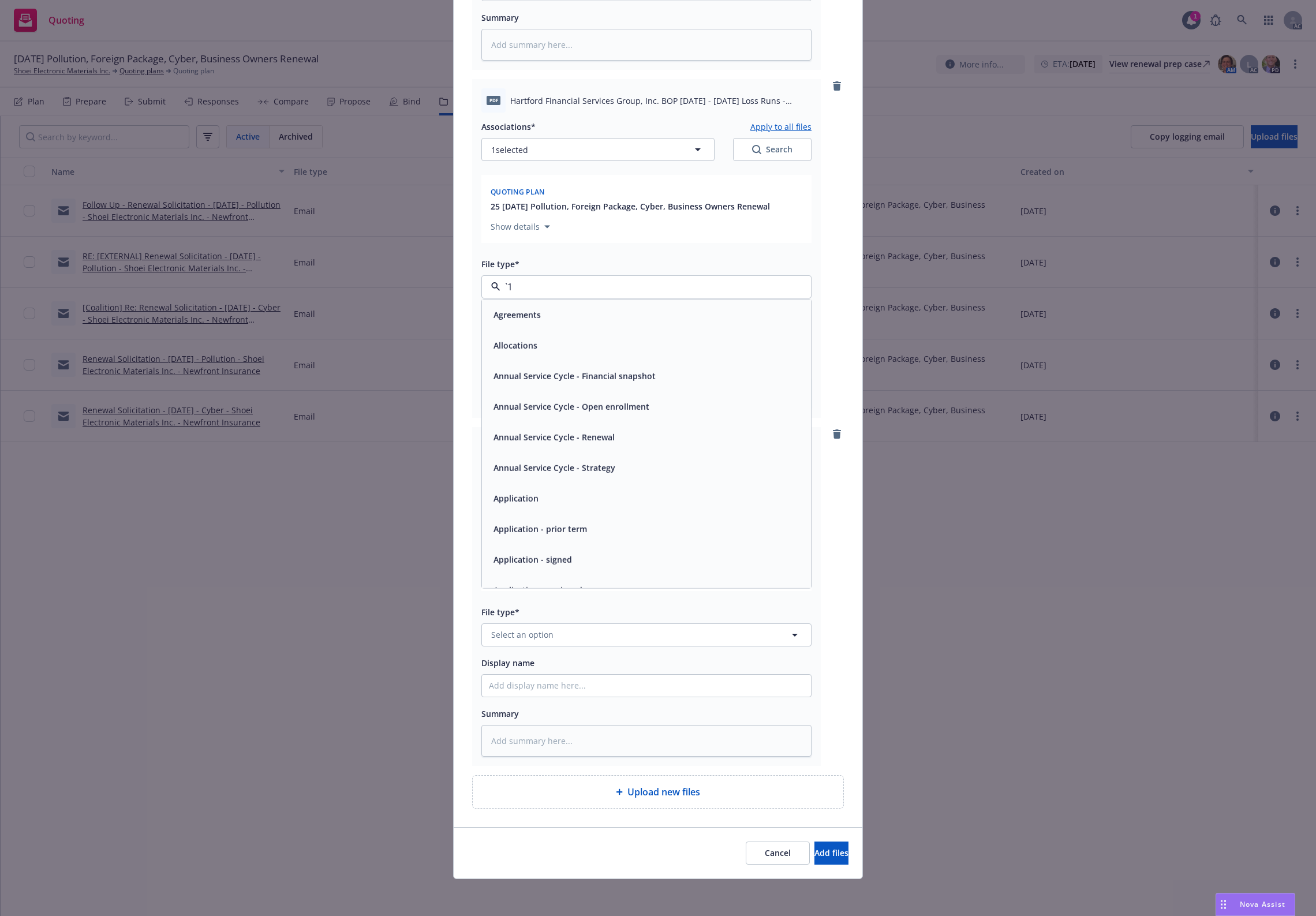
paste input "Loss Runs"
type input "Loss Runs"
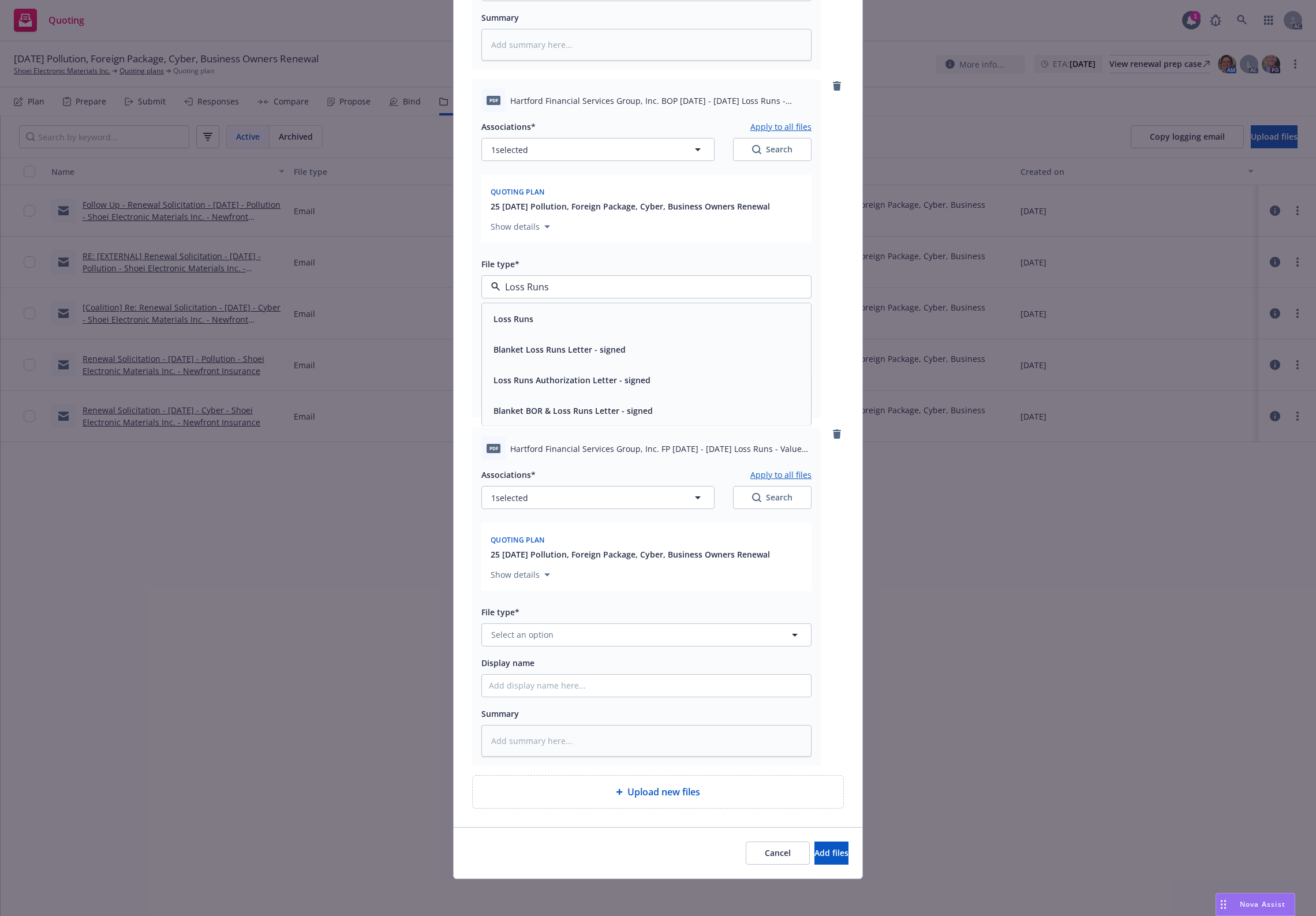
drag, startPoint x: 515, startPoint y: 317, endPoint x: 536, endPoint y: 412, distance: 97.3
click at [515, 317] on span "Loss Runs" at bounding box center [513, 318] width 40 height 12
type textarea "x"
click at [553, 642] on button "Select an option" at bounding box center [647, 635] width 330 height 23
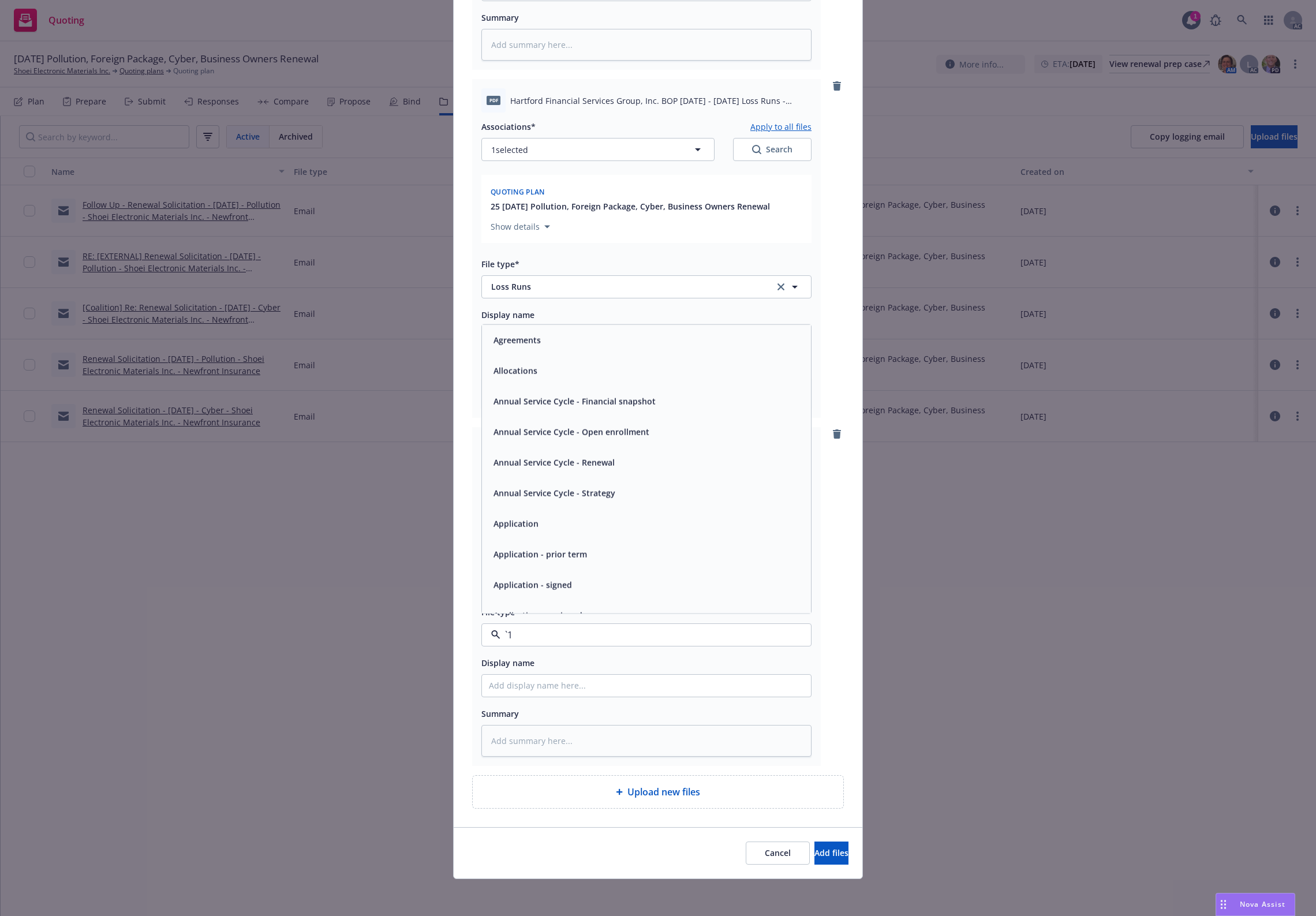
paste input "Loss Runs"
type input "Loss Runs"
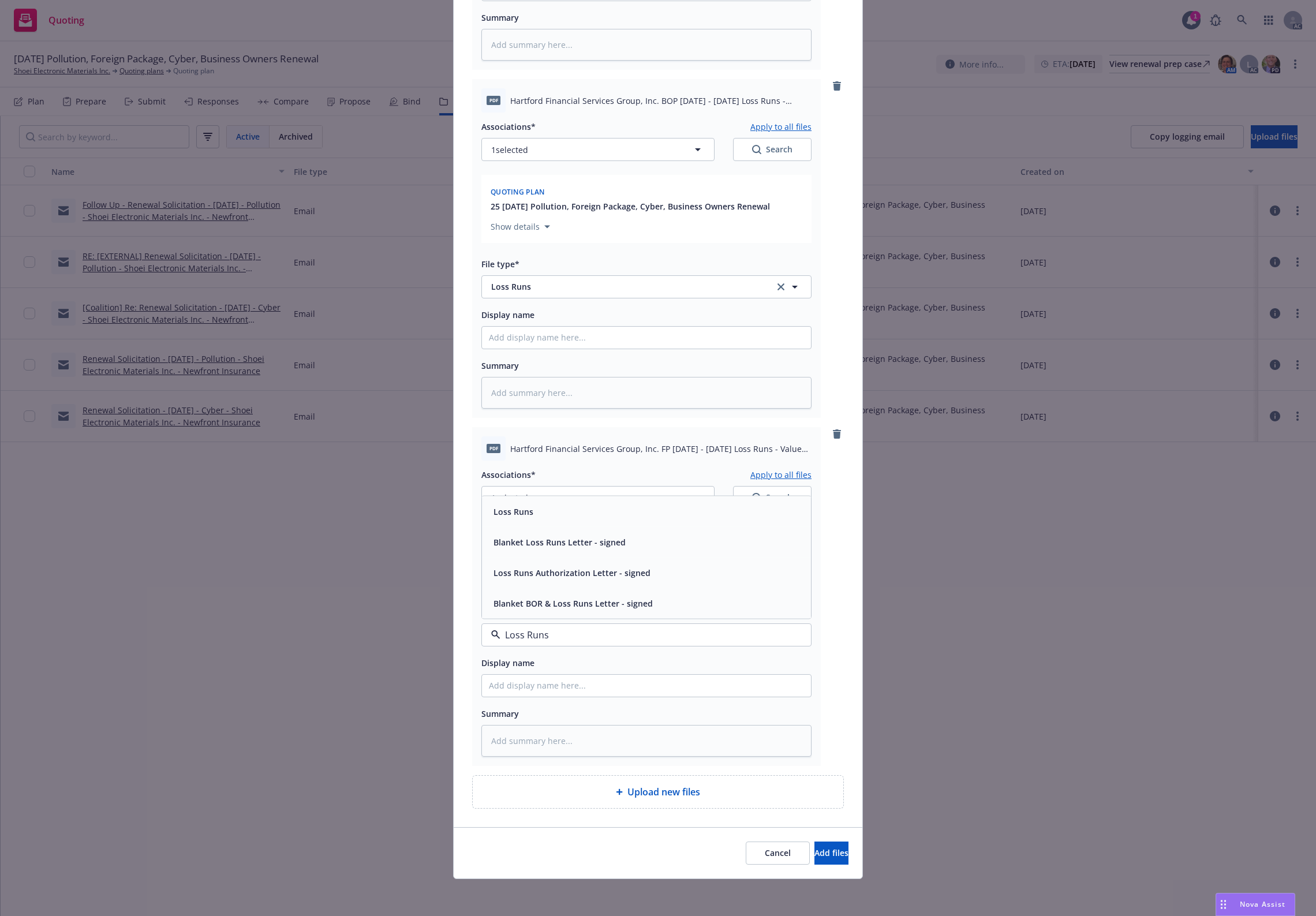
click at [522, 499] on div "Loss Runs" at bounding box center [647, 511] width 329 height 31
click at [524, 494] on button "1 selected" at bounding box center [598, 497] width 233 height 23
type textarea "x"
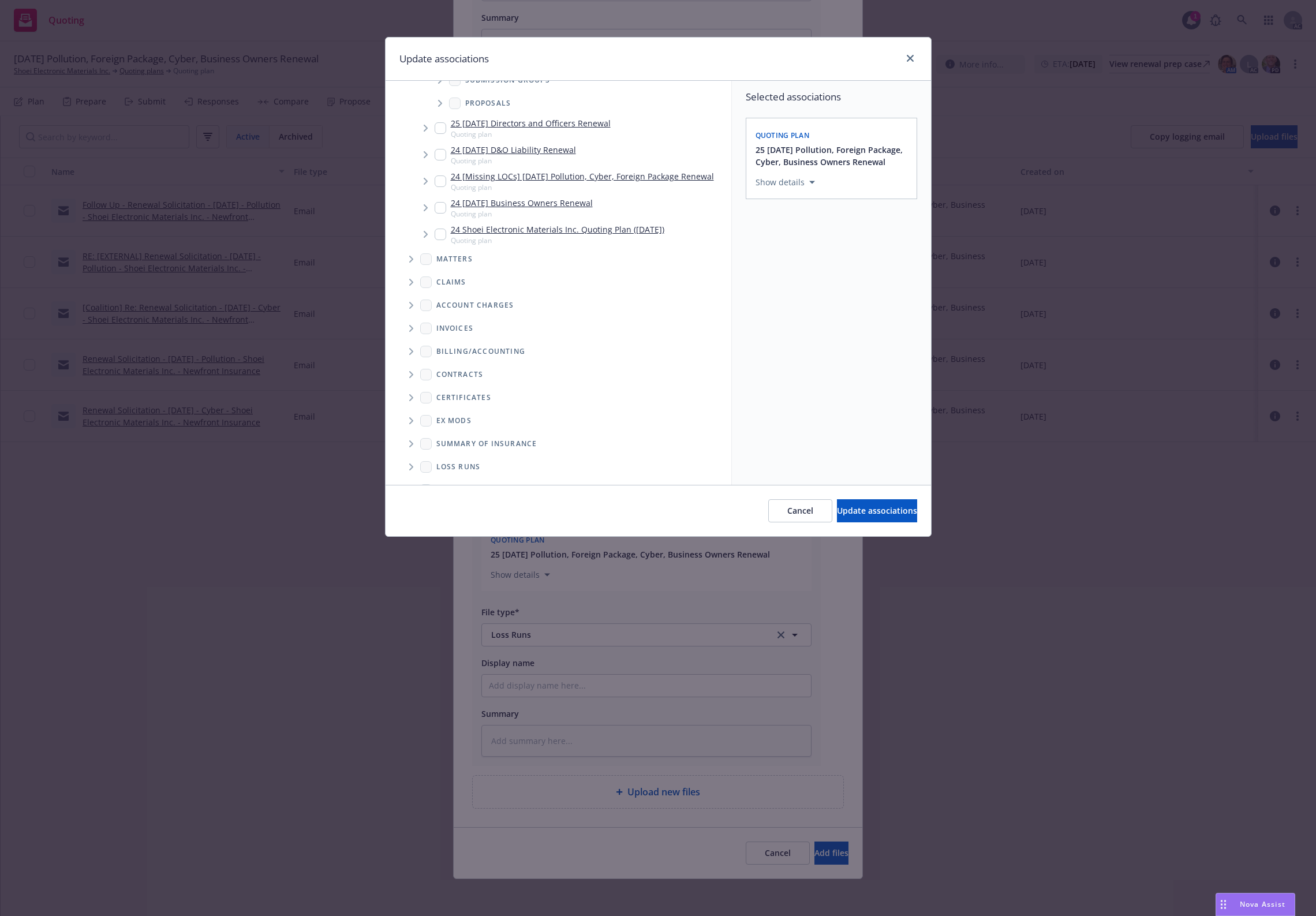
scroll to position [150, 0]
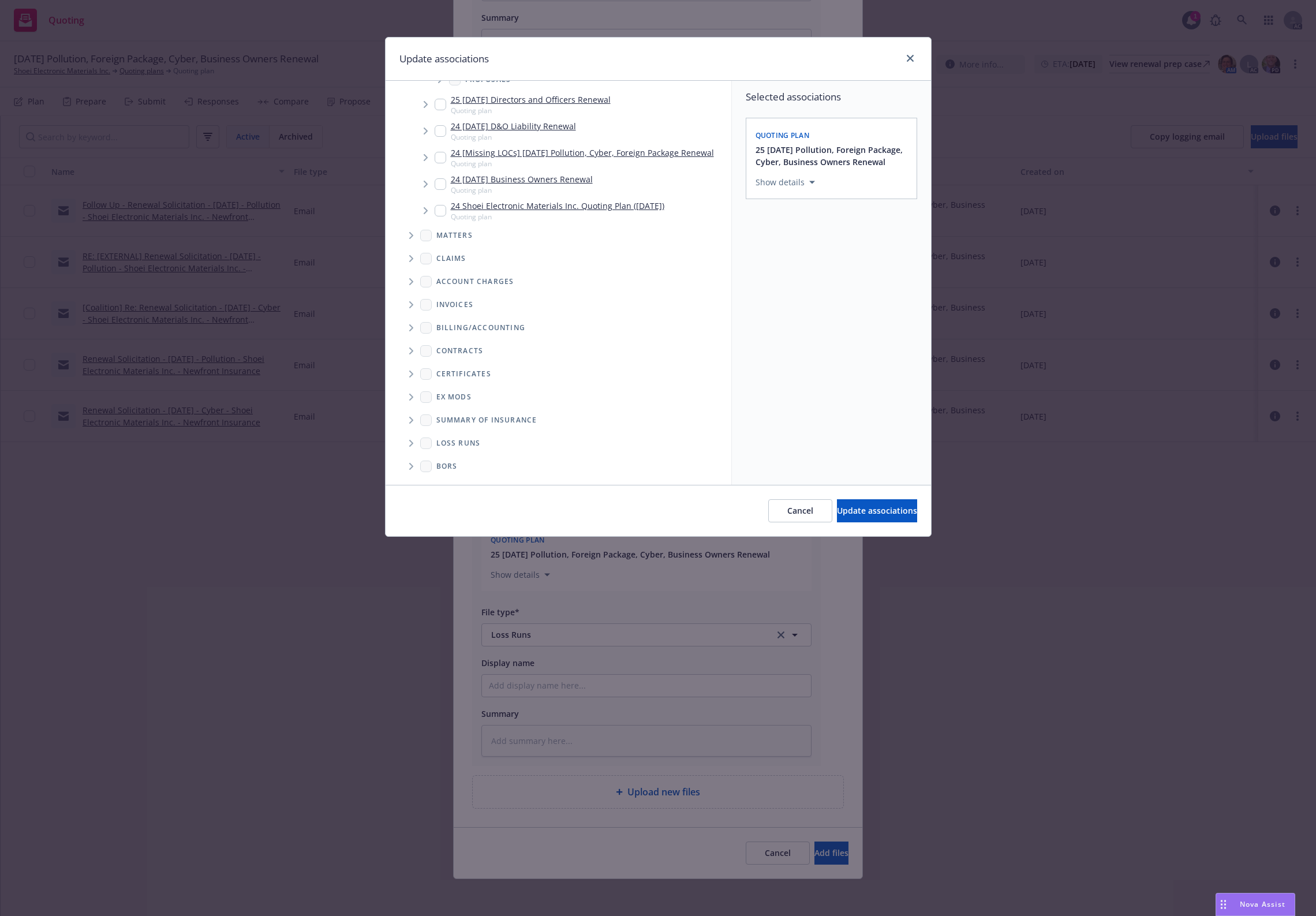
drag, startPoint x: 408, startPoint y: 445, endPoint x: 455, endPoint y: 414, distance: 56.3
click at [409, 445] on span "Folder Tree Example" at bounding box center [411, 443] width 18 height 18
click at [496, 442] on link "New Loss Runs folder" at bounding box center [496, 442] width 84 height 12
checkbox input "true"
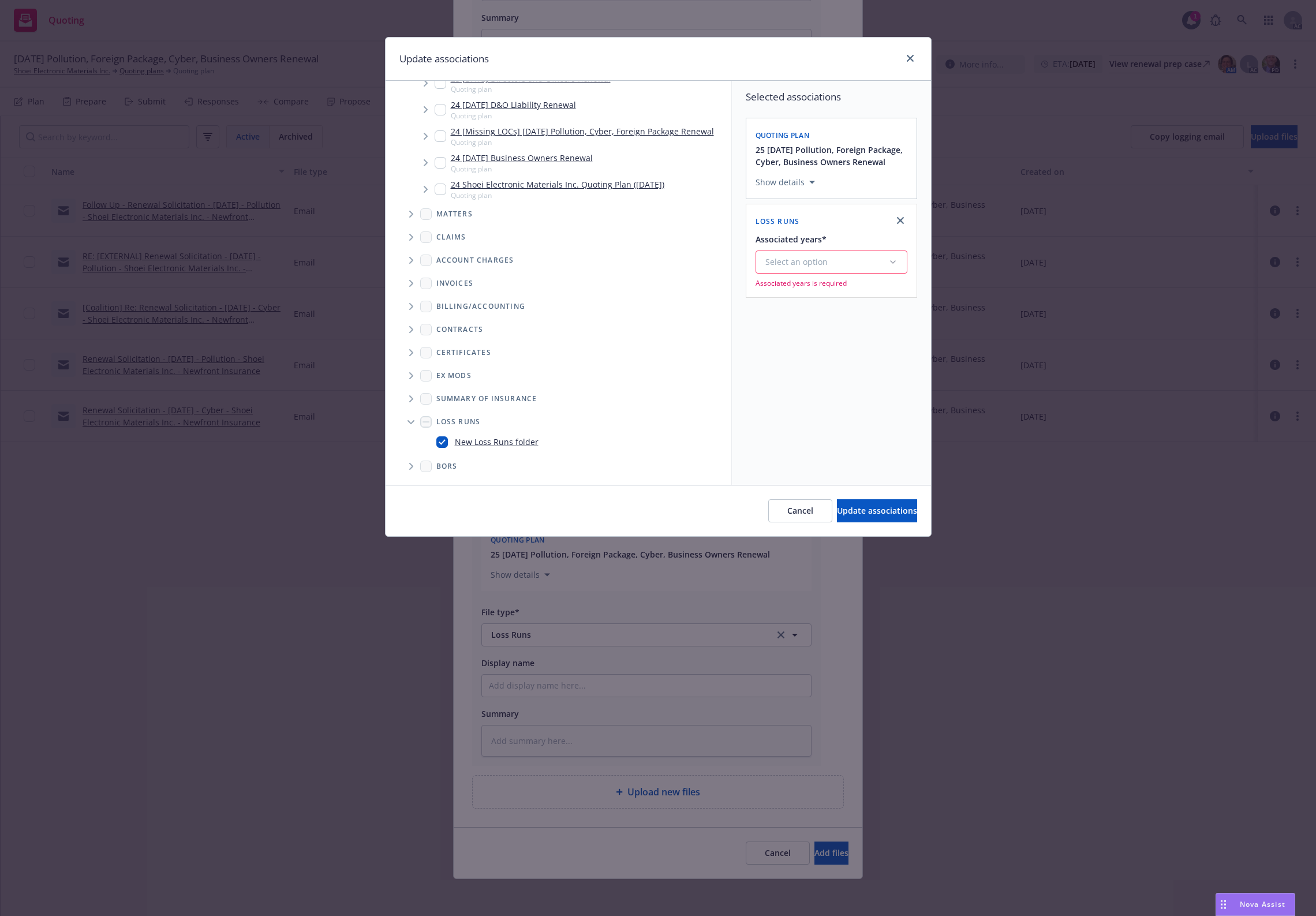
drag, startPoint x: 804, startPoint y: 252, endPoint x: 797, endPoint y: 263, distance: 13.0
click at [803, 252] on button "Select an option" at bounding box center [831, 262] width 152 height 23
click at [824, 384] on div "2025" at bounding box center [862, 380] width 212 height 31
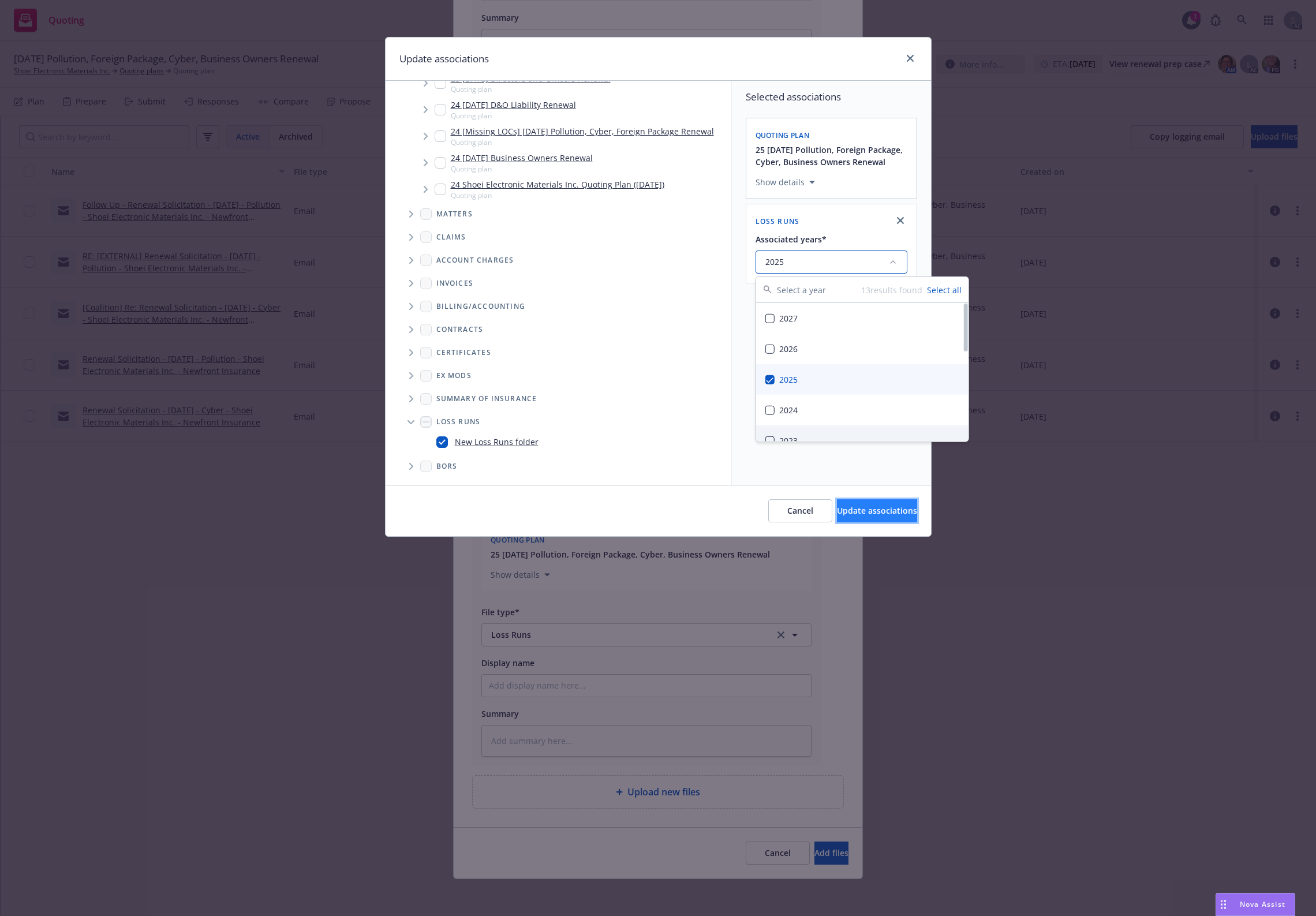
click at [851, 517] on button "Update associations" at bounding box center [877, 511] width 80 height 23
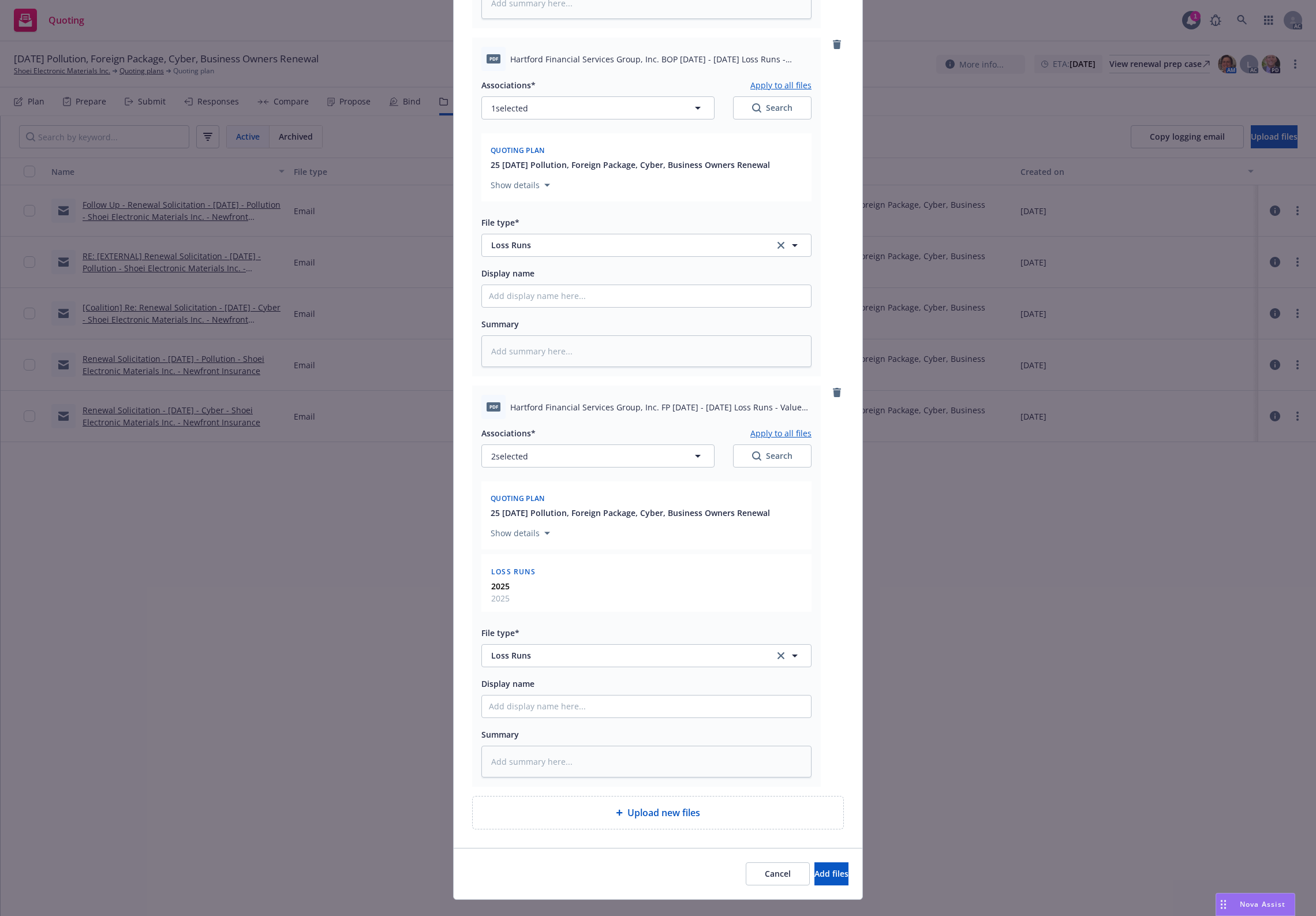
scroll to position [829, 0]
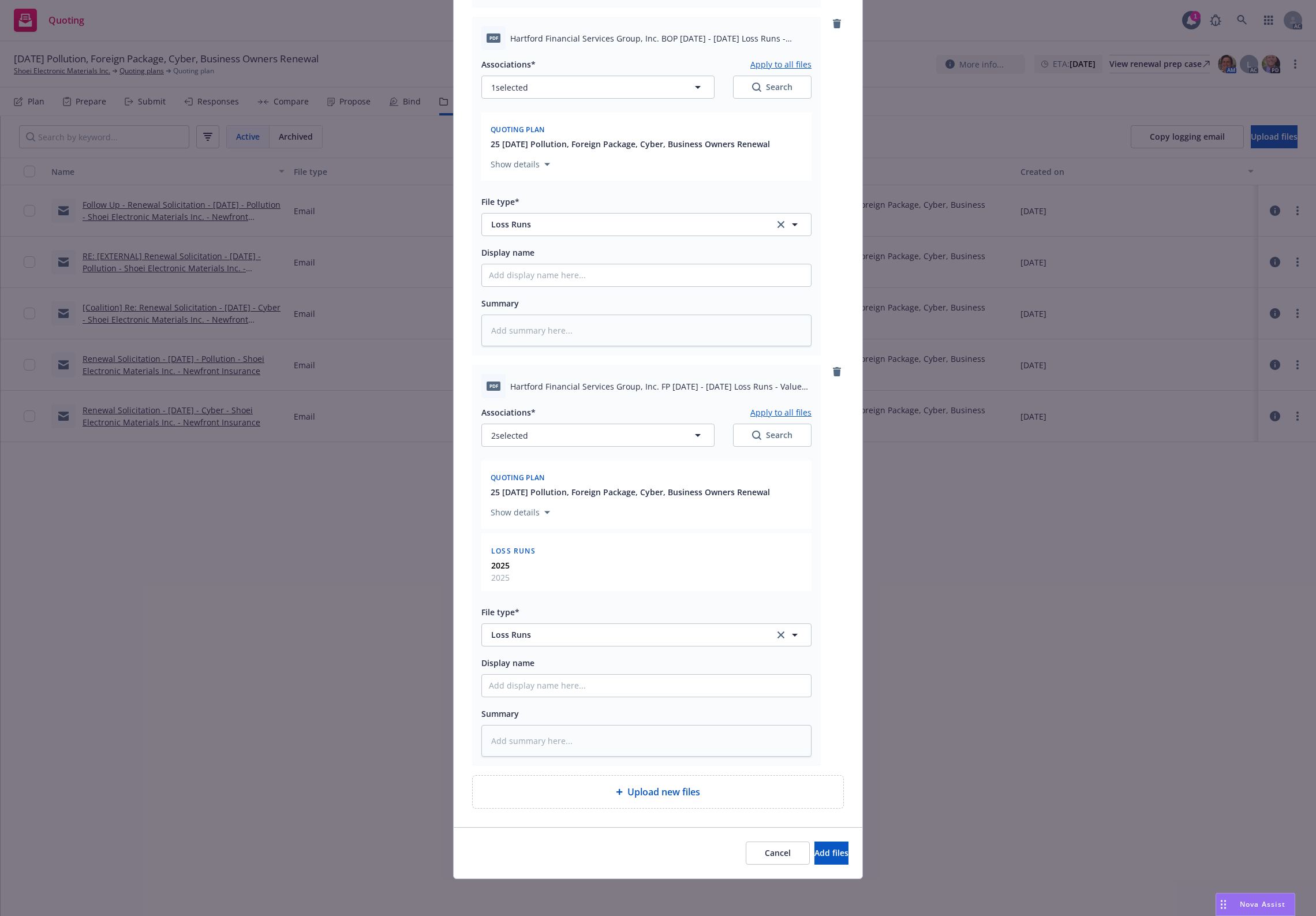
click at [756, 430] on div "Search" at bounding box center [772, 435] width 40 height 12
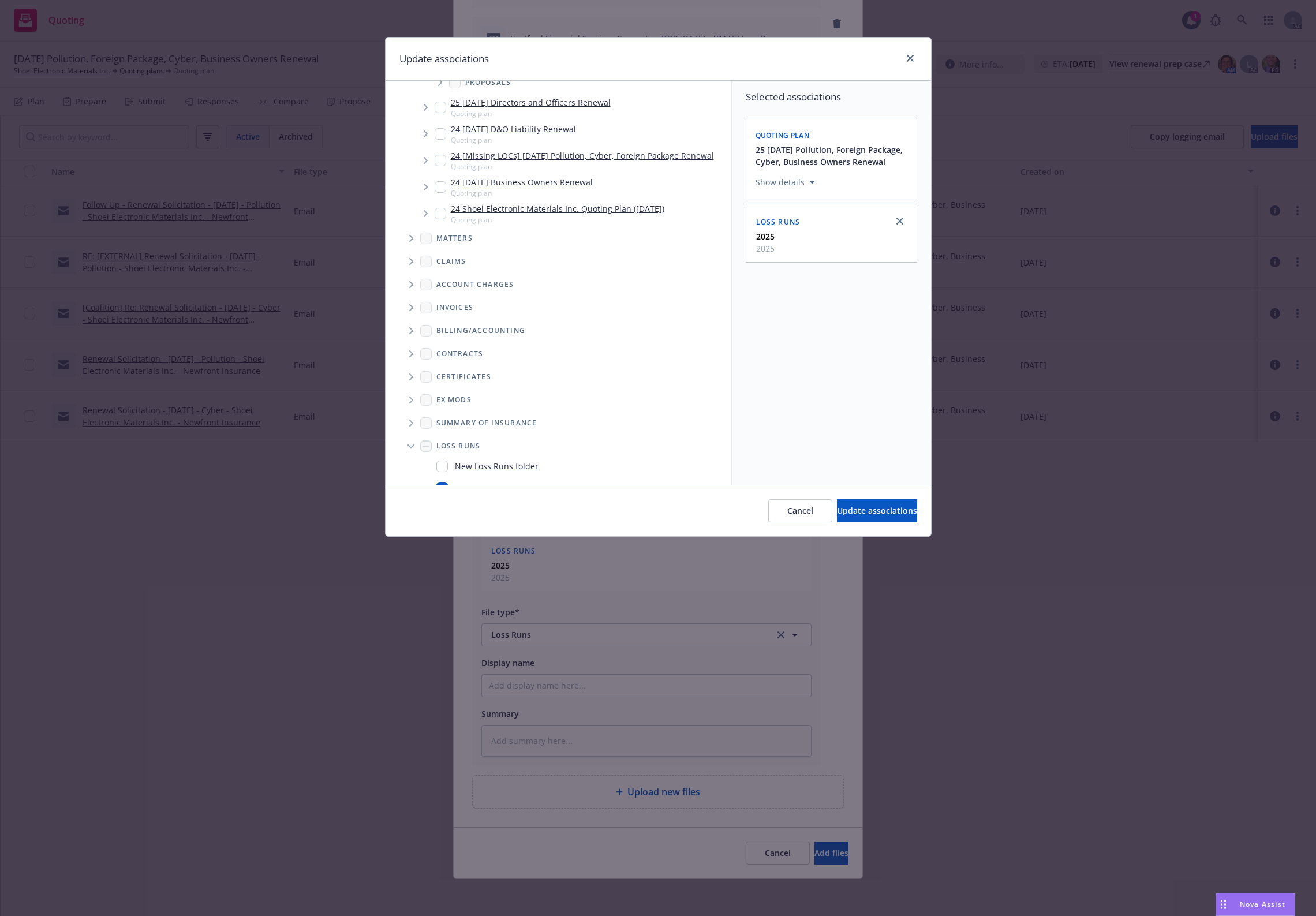
scroll to position [194, 0]
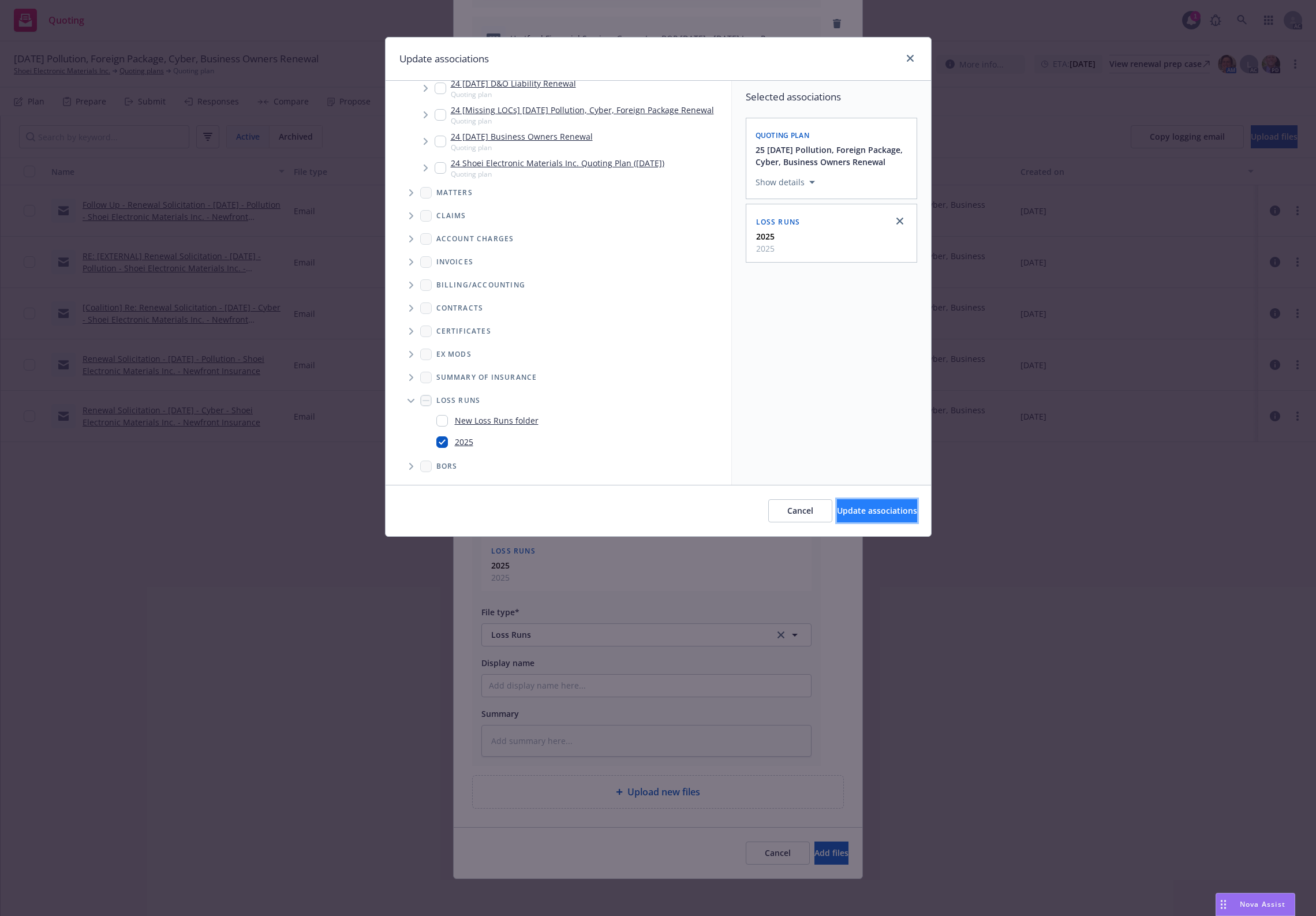
drag, startPoint x: 877, startPoint y: 514, endPoint x: 867, endPoint y: 514, distance: 10.0
click at [875, 514] on span "Update associations" at bounding box center [877, 511] width 80 height 11
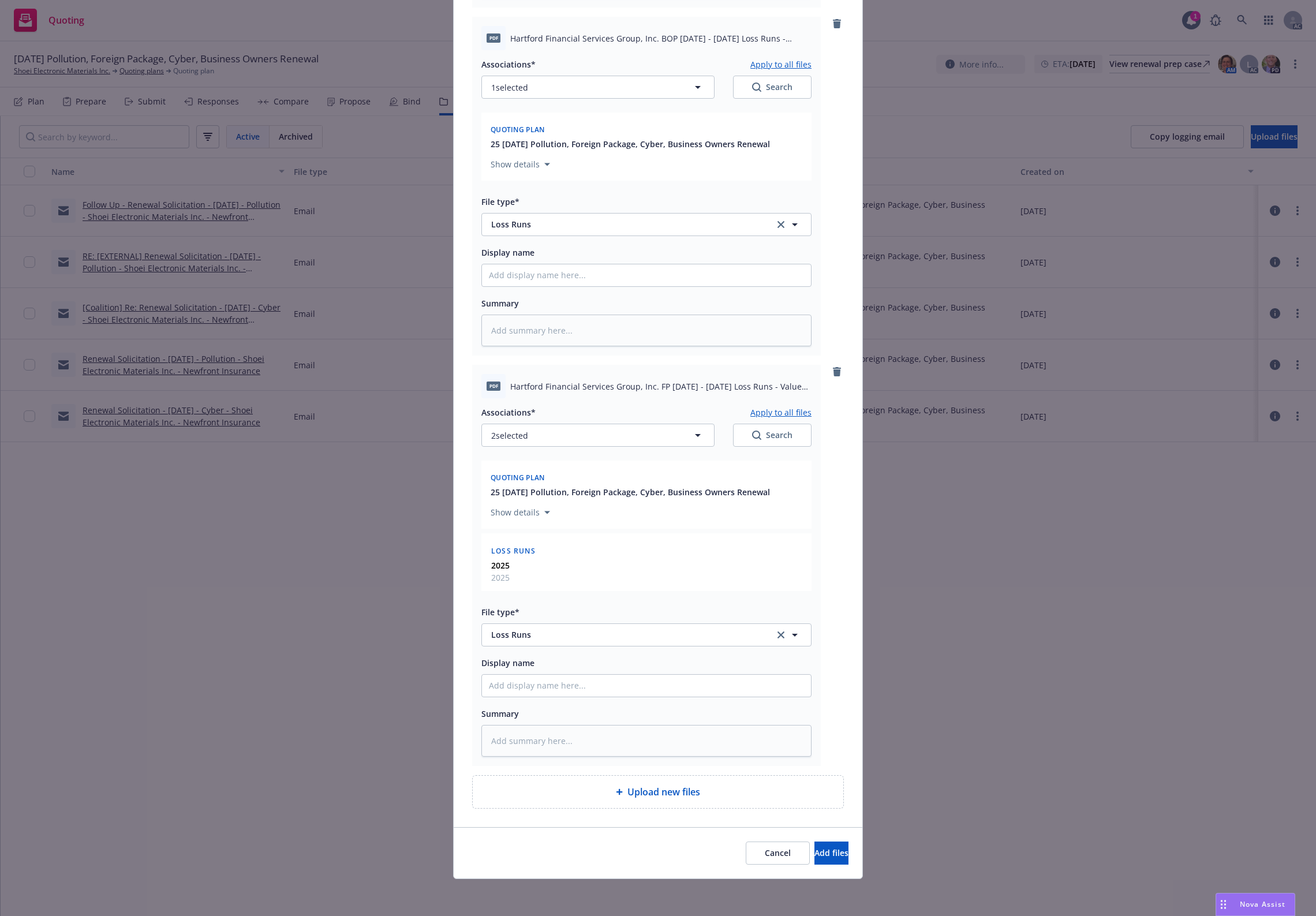
click at [782, 407] on button "Apply to all files" at bounding box center [781, 413] width 61 height 14
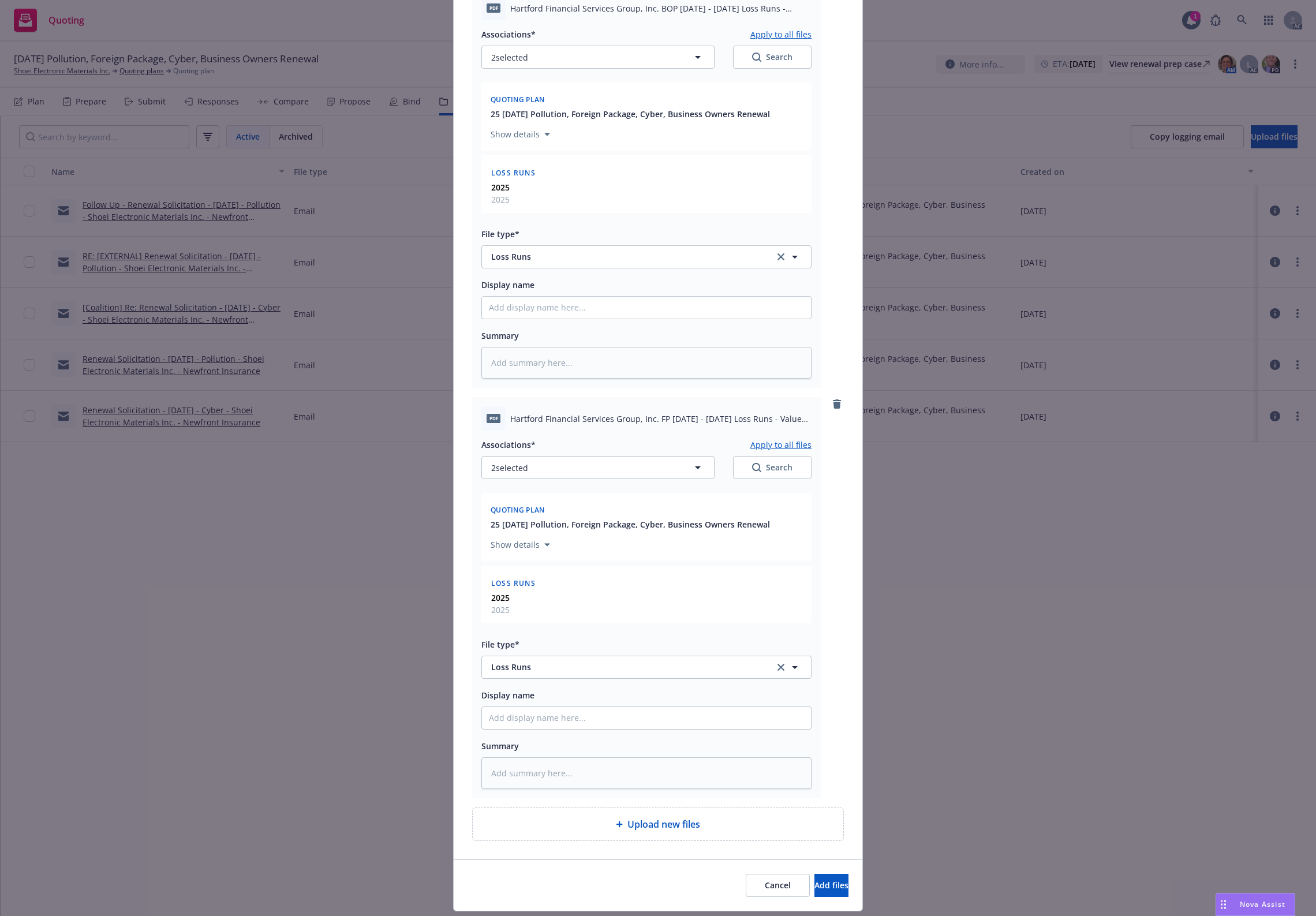
scroll to position [1016, 0]
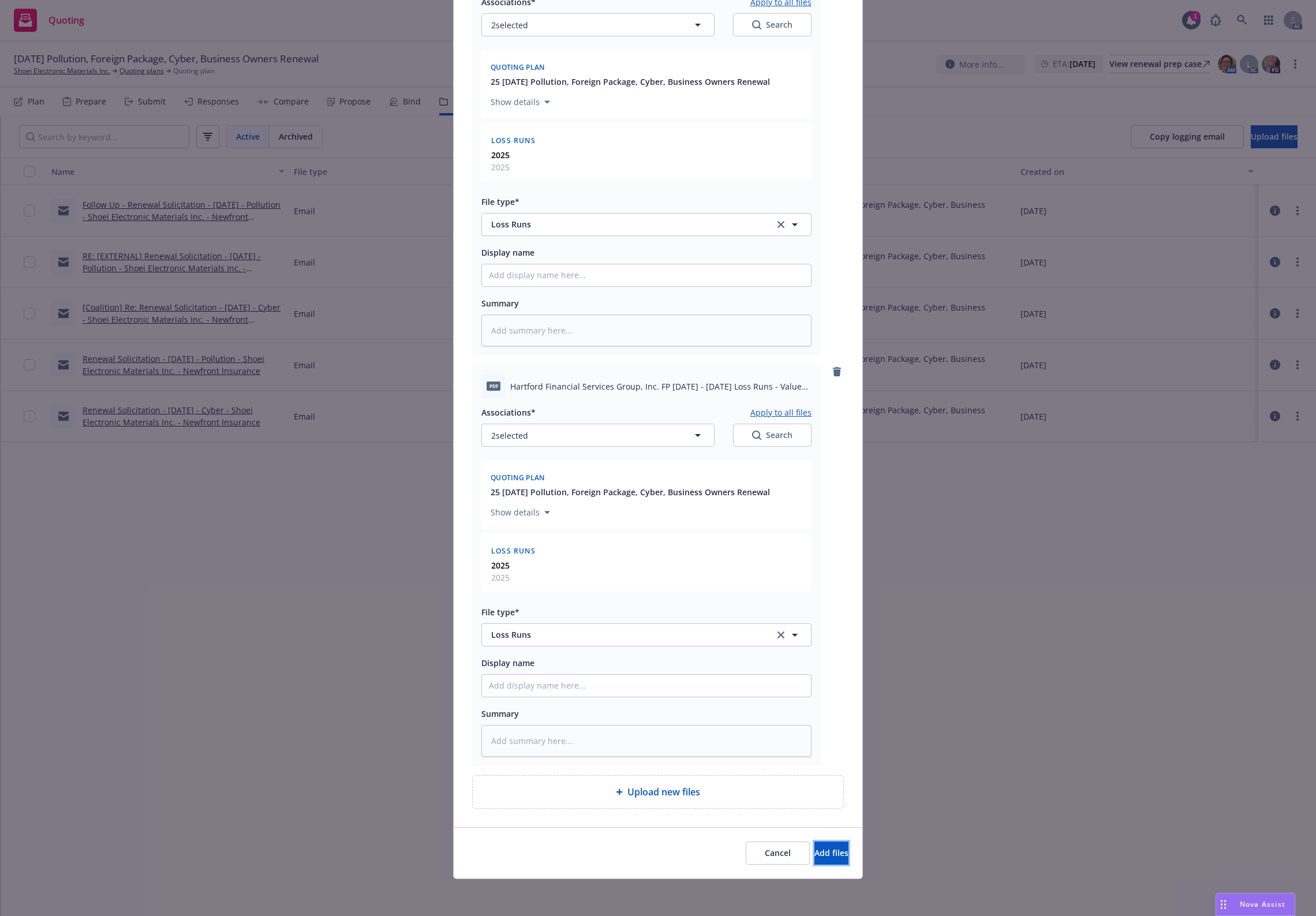
drag, startPoint x: 797, startPoint y: 856, endPoint x: 814, endPoint y: 840, distance: 23.3
click at [814, 856] on span "Add files" at bounding box center [831, 853] width 34 height 11
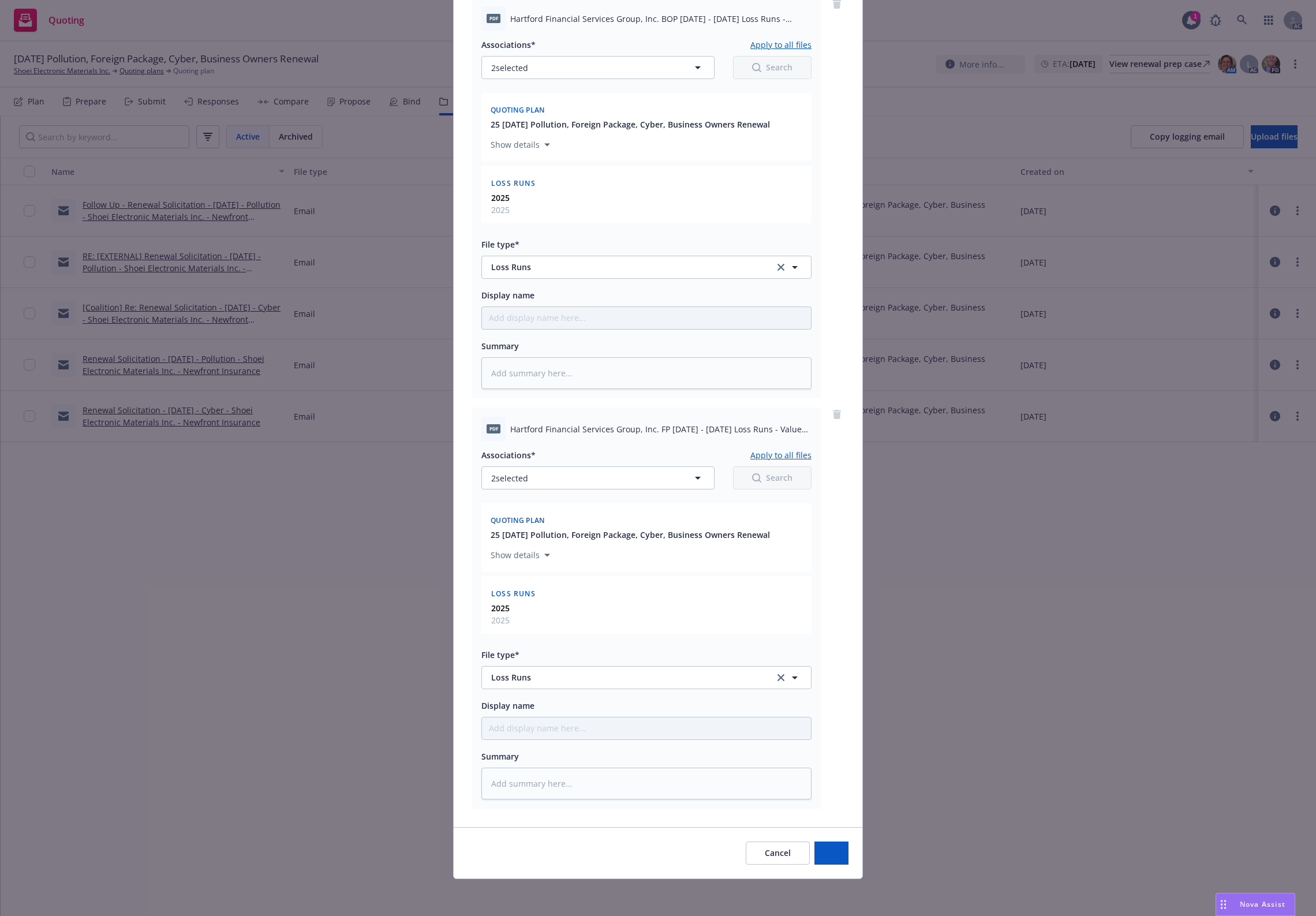
scroll to position [973, 0]
type textarea "x"
click at [1057, 604] on div "Add files The uploaded files will be associated with 25 11/12/25 Pollution, For…" at bounding box center [658, 458] width 1316 height 916
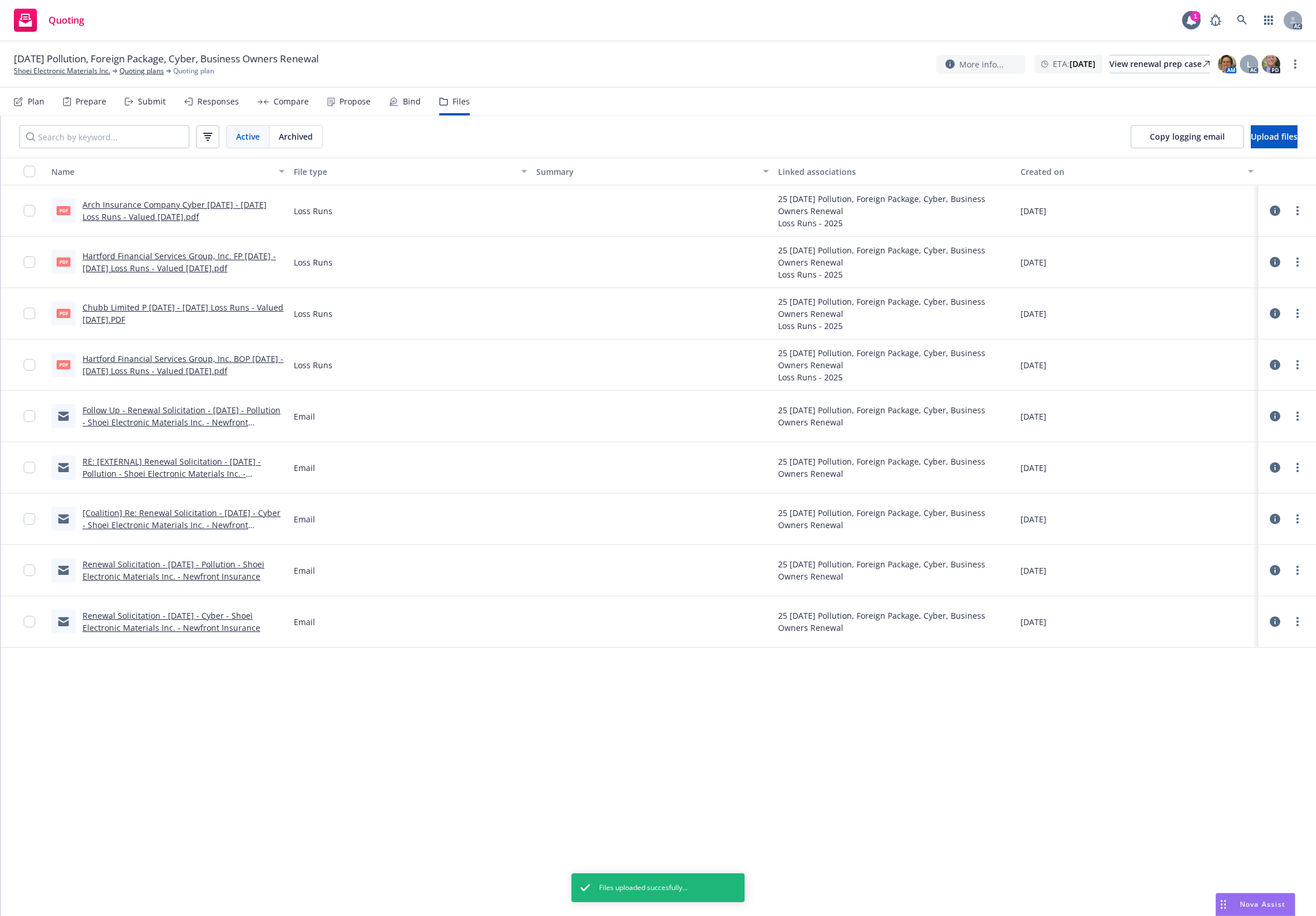
click at [371, 628] on div "Email" at bounding box center [410, 622] width 242 height 52
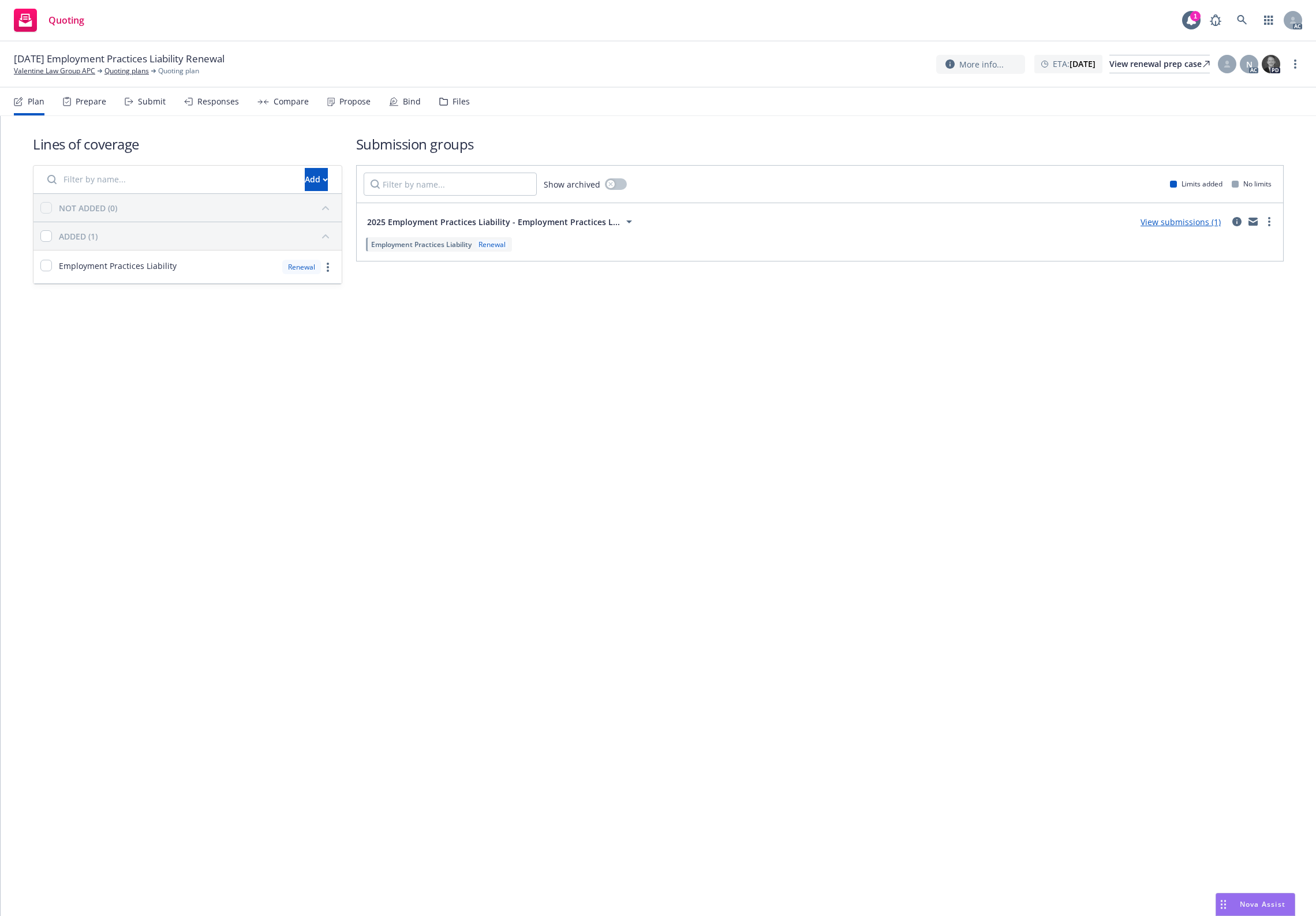
click at [460, 102] on div "Files" at bounding box center [461, 102] width 18 height 9
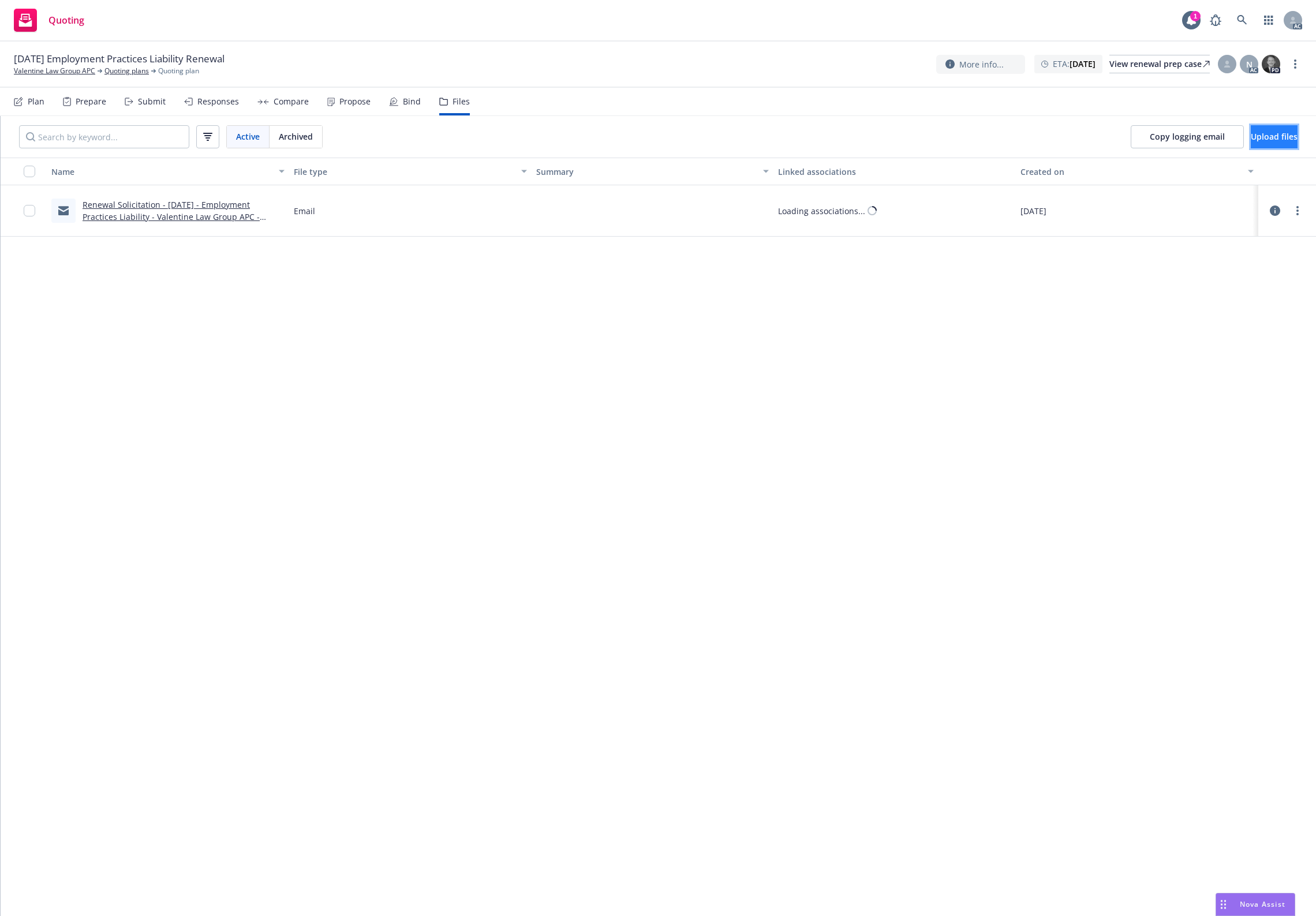
click at [1251, 141] on span "Upload files" at bounding box center [1274, 136] width 47 height 11
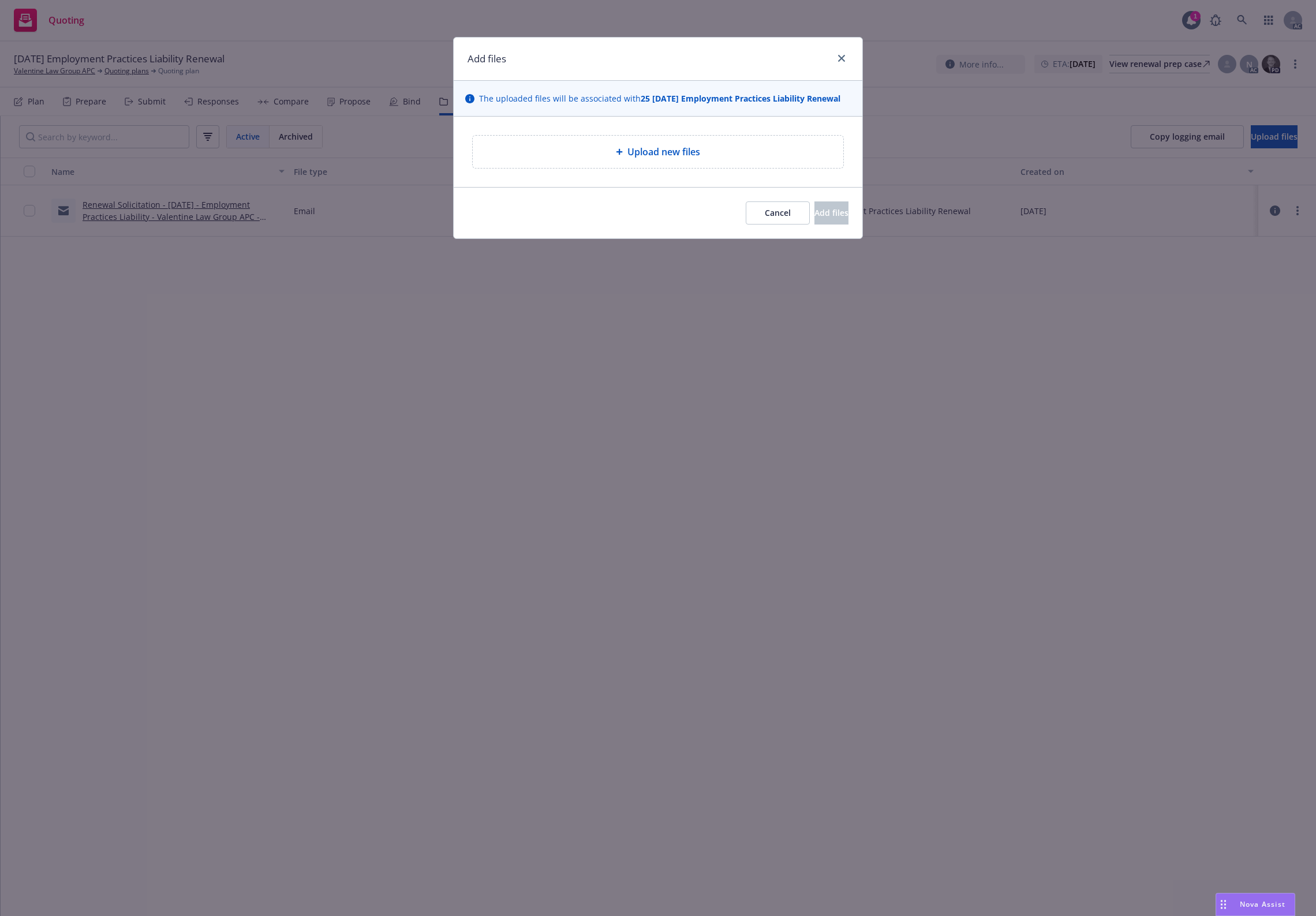
click at [644, 171] on div "Upload new files" at bounding box center [658, 152] width 409 height 70
click at [651, 154] on span "Upload new files" at bounding box center [664, 152] width 73 height 14
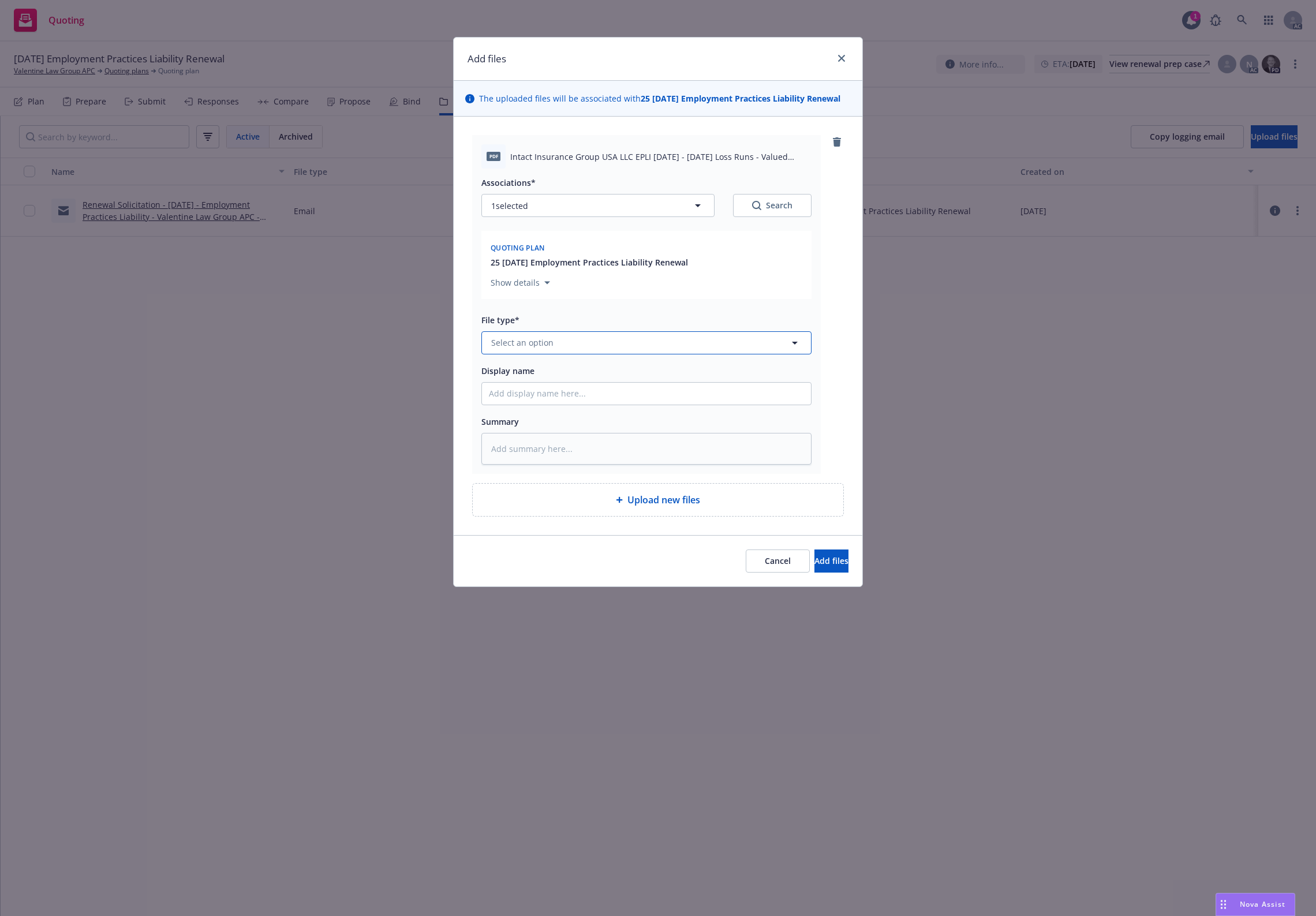
click at [540, 341] on span "Select an option" at bounding box center [522, 343] width 62 height 12
type input "`"
type textarea "x"
paste input "Loss Runs"
type input "Loss Runs"
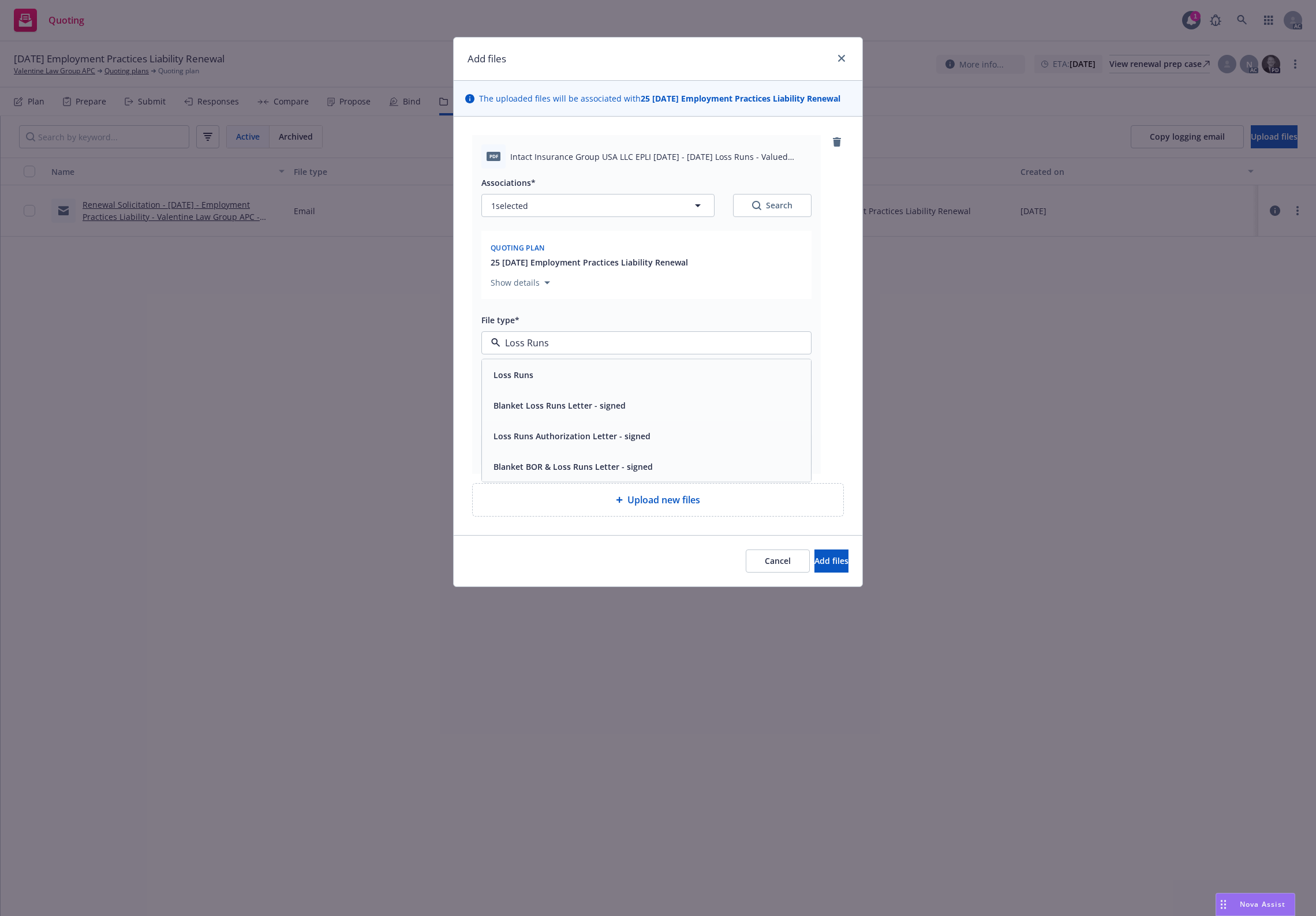
click at [526, 384] on div "Loss Runs" at bounding box center [647, 374] width 329 height 31
drag, startPoint x: 820, startPoint y: 558, endPoint x: 752, endPoint y: 235, distance: 330.1
click at [736, 246] on div "Add files The uploaded files will be associated with 25 11/12/25 Employment Pra…" at bounding box center [658, 312] width 410 height 550
click at [773, 208] on div "Search" at bounding box center [772, 205] width 40 height 12
type textarea "x"
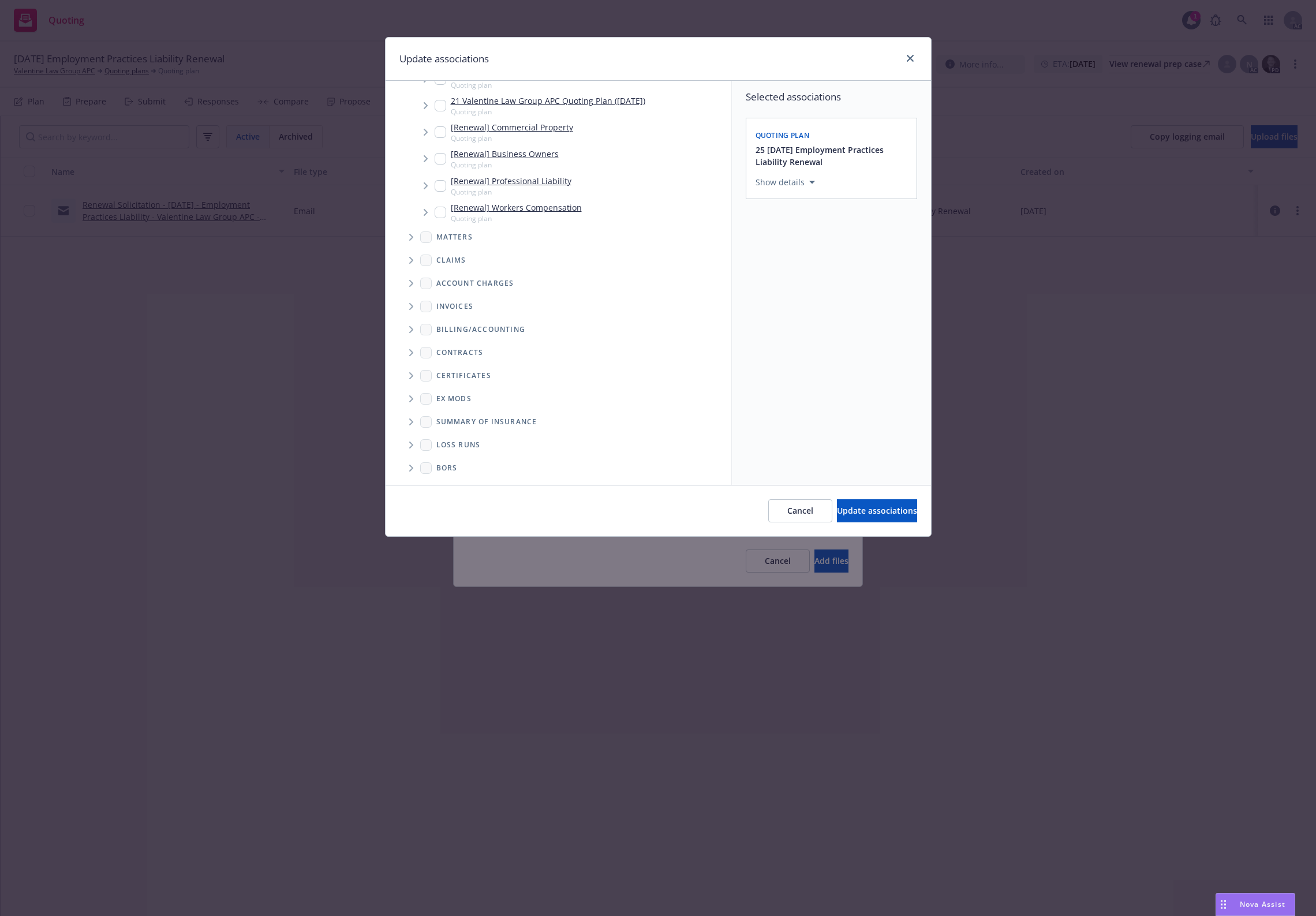
click at [417, 442] on span "Folder Tree Example" at bounding box center [411, 445] width 18 height 18
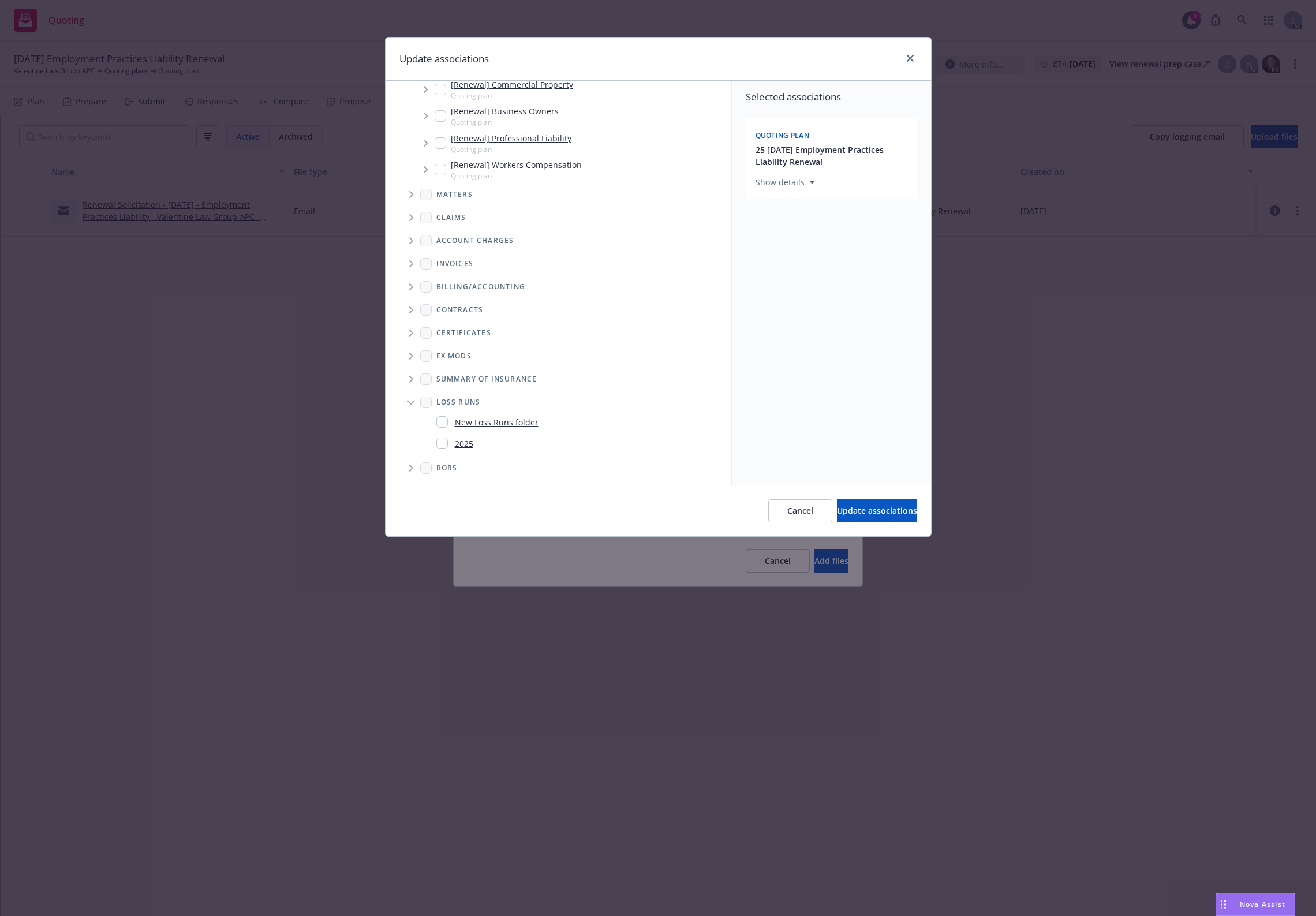
drag, startPoint x: 456, startPoint y: 440, endPoint x: 466, endPoint y: 441, distance: 10.0
click at [457, 440] on link "2025" at bounding box center [464, 444] width 18 height 12
checkbox input "true"
drag, startPoint x: 879, startPoint y: 510, endPoint x: 807, endPoint y: 601, distance: 116.0
click at [875, 510] on span "Update associations" at bounding box center [877, 511] width 80 height 11
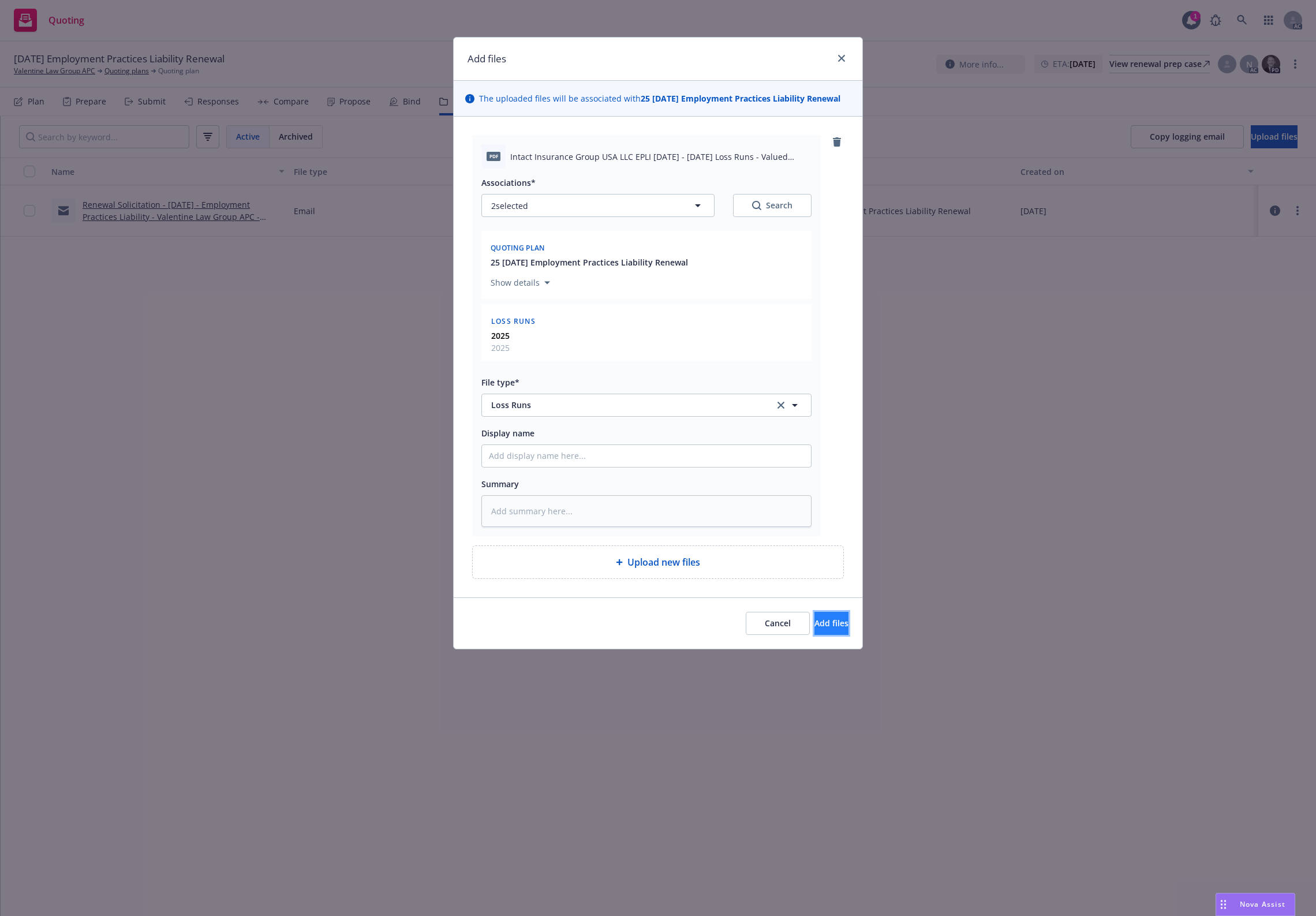
click at [820, 617] on button "Add files" at bounding box center [831, 623] width 34 height 23
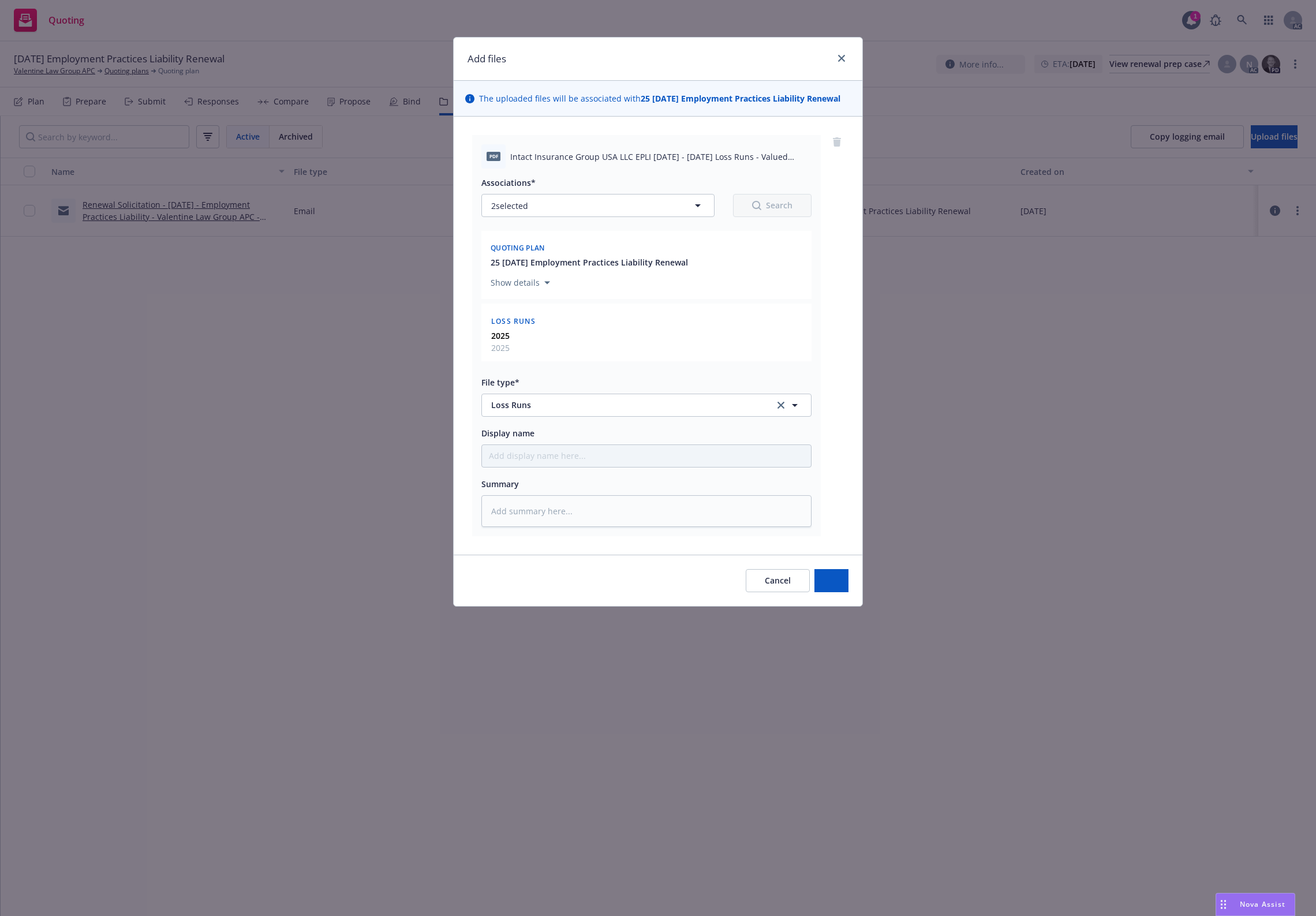
type textarea "x"
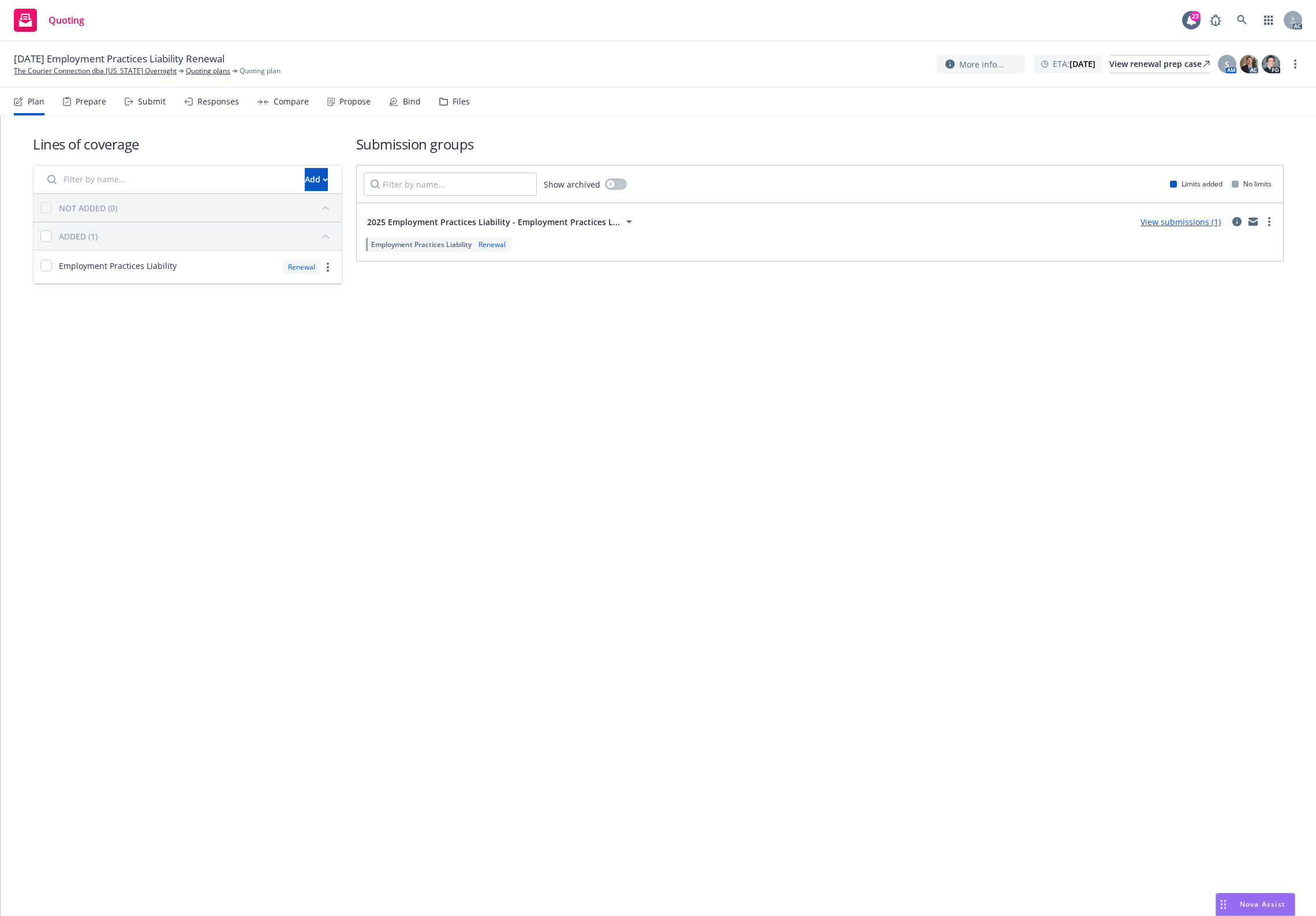
click at [454, 93] on div "Files" at bounding box center [455, 102] width 31 height 28
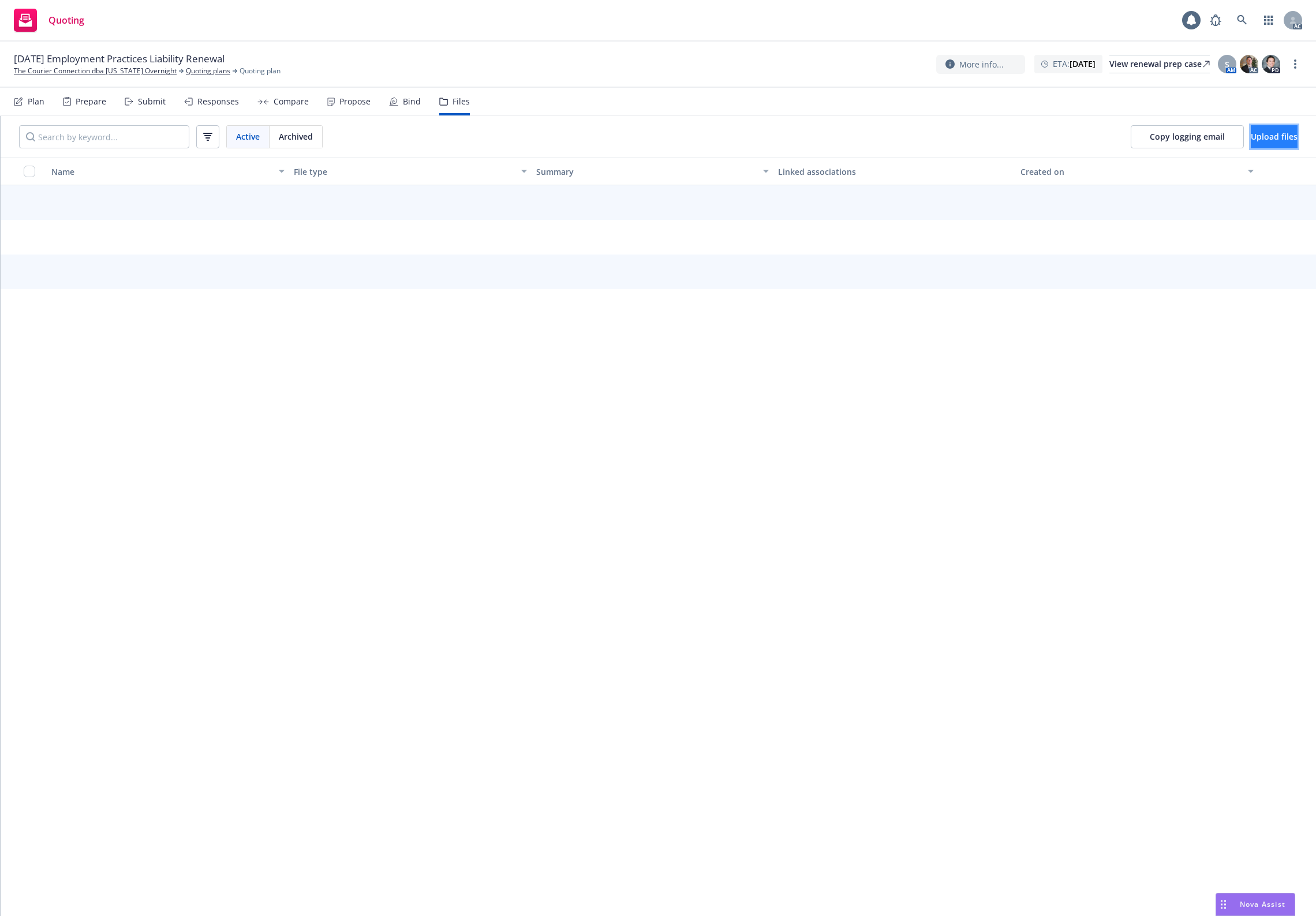
click at [1260, 134] on span "Upload files" at bounding box center [1274, 136] width 47 height 11
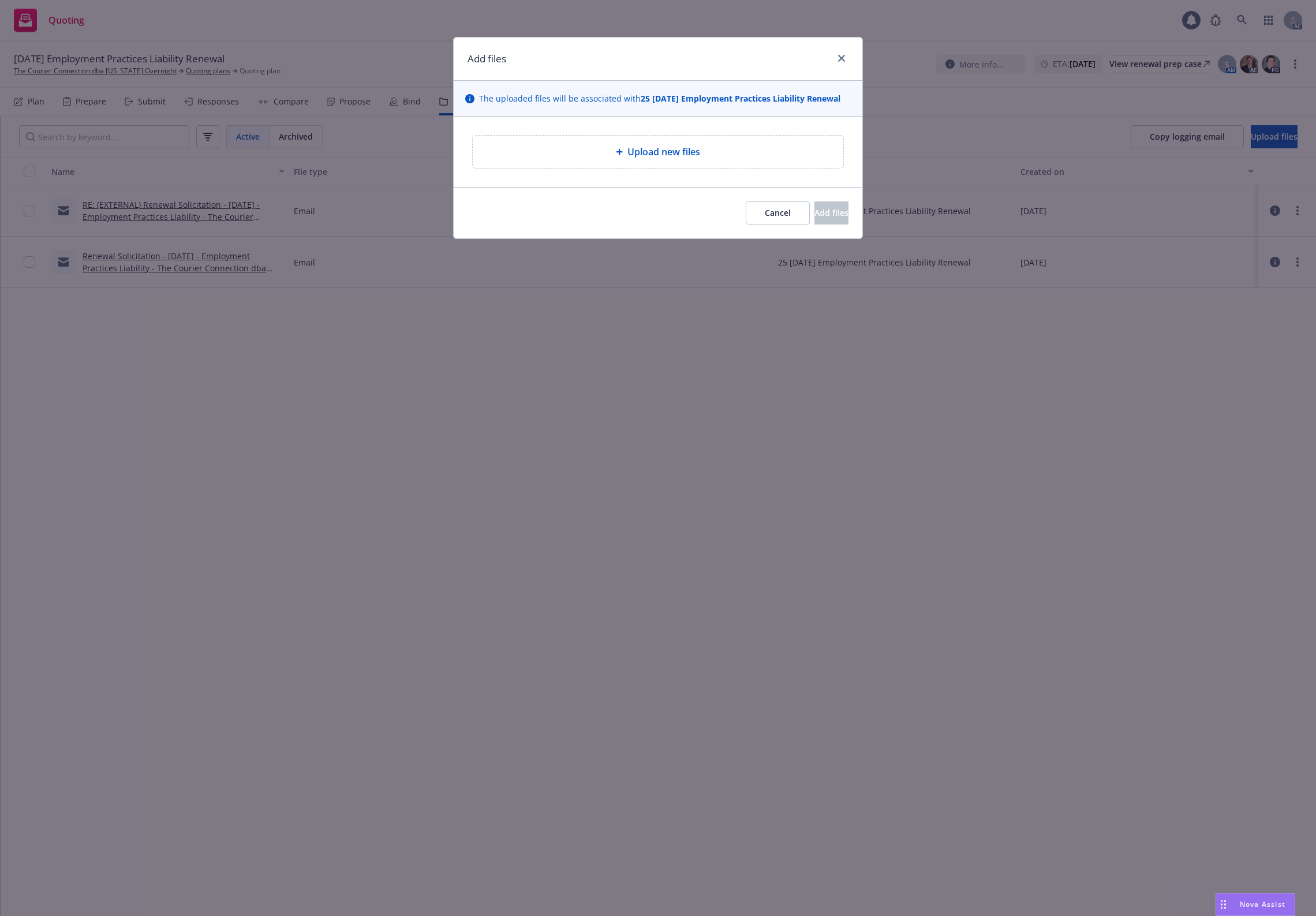
click at [637, 177] on div "Upload new files" at bounding box center [658, 152] width 409 height 70
click at [655, 138] on div "Upload new files" at bounding box center [658, 151] width 371 height 32
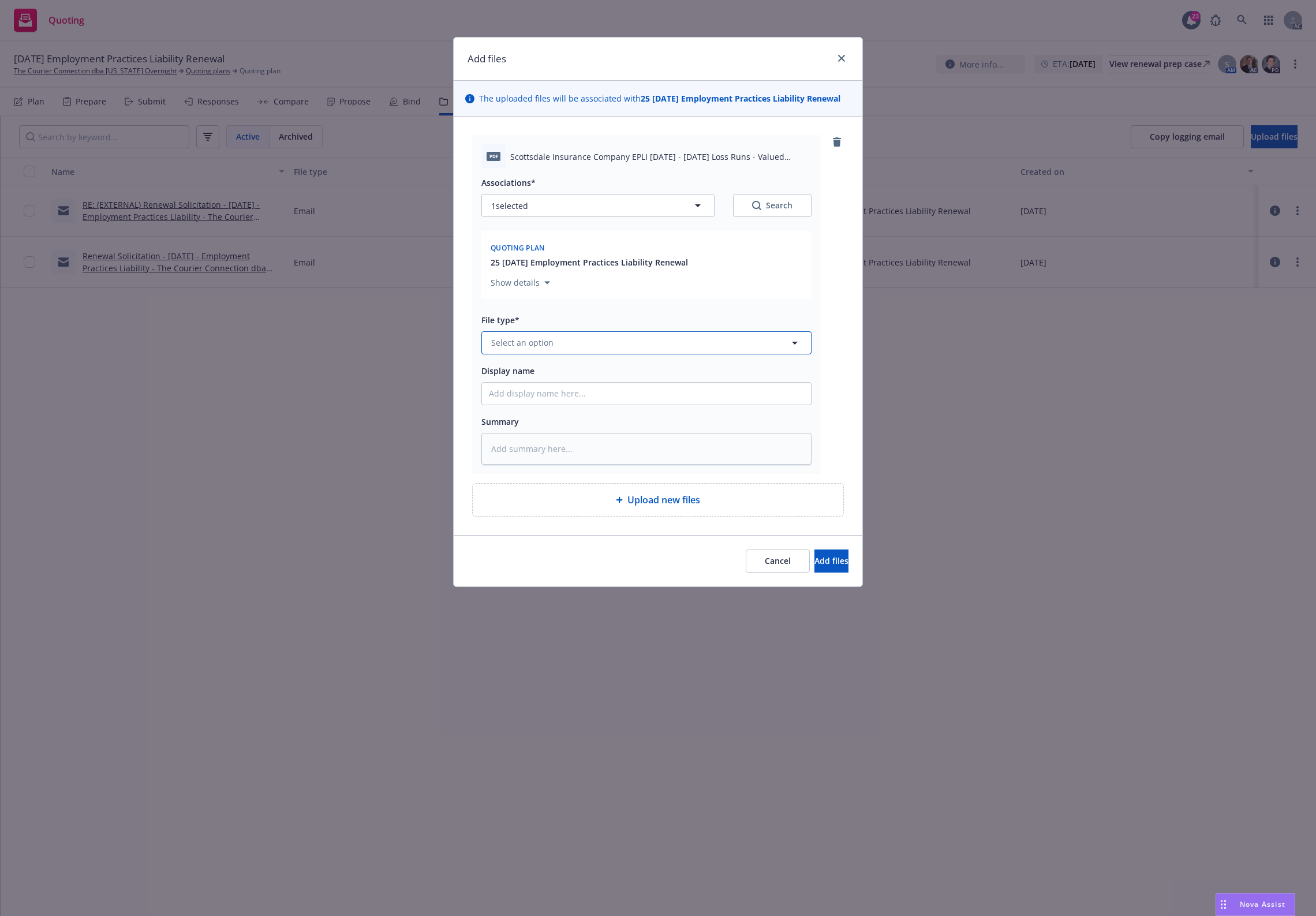
click at [564, 339] on button "Select an option" at bounding box center [647, 343] width 330 height 23
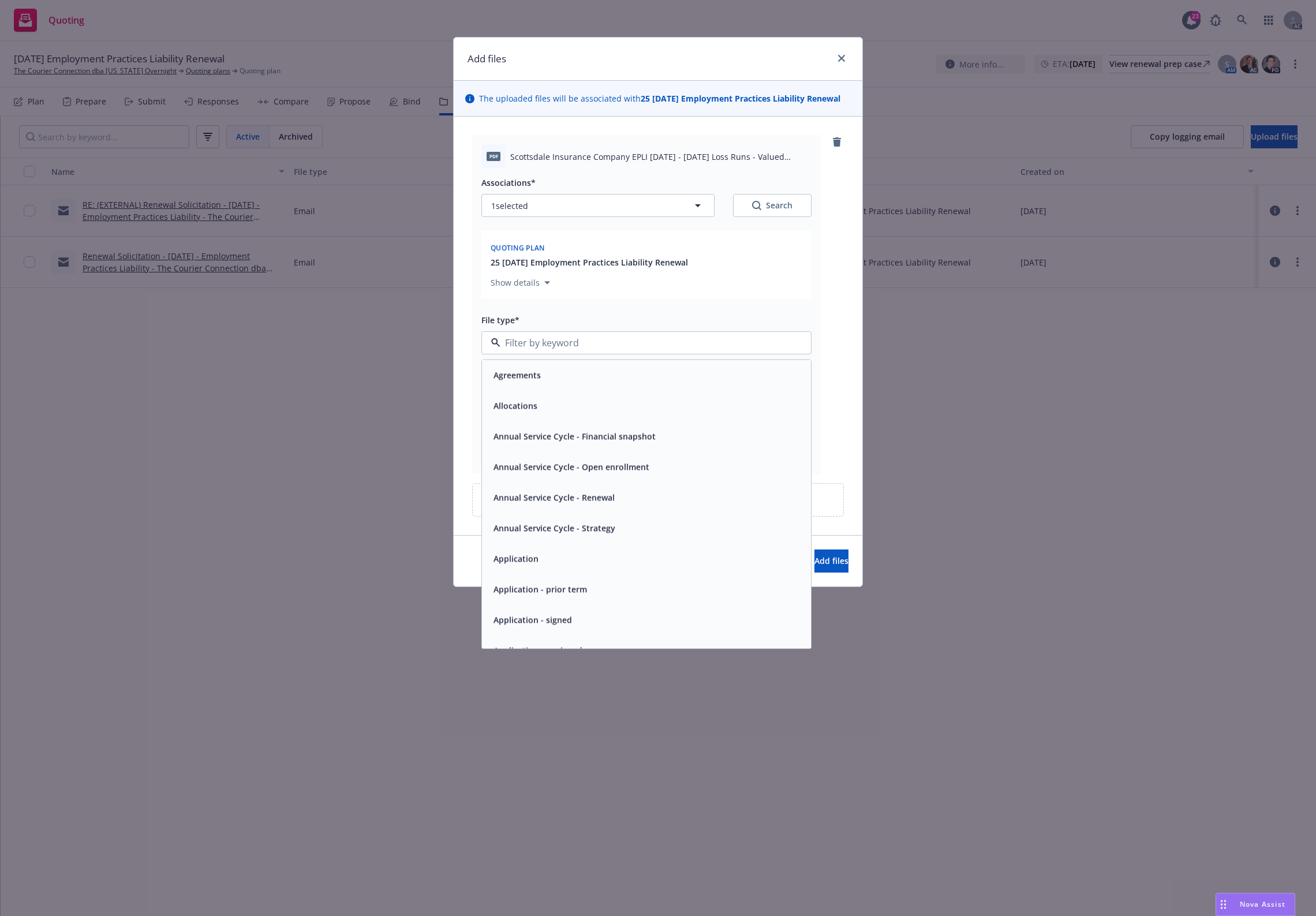
type input "`"
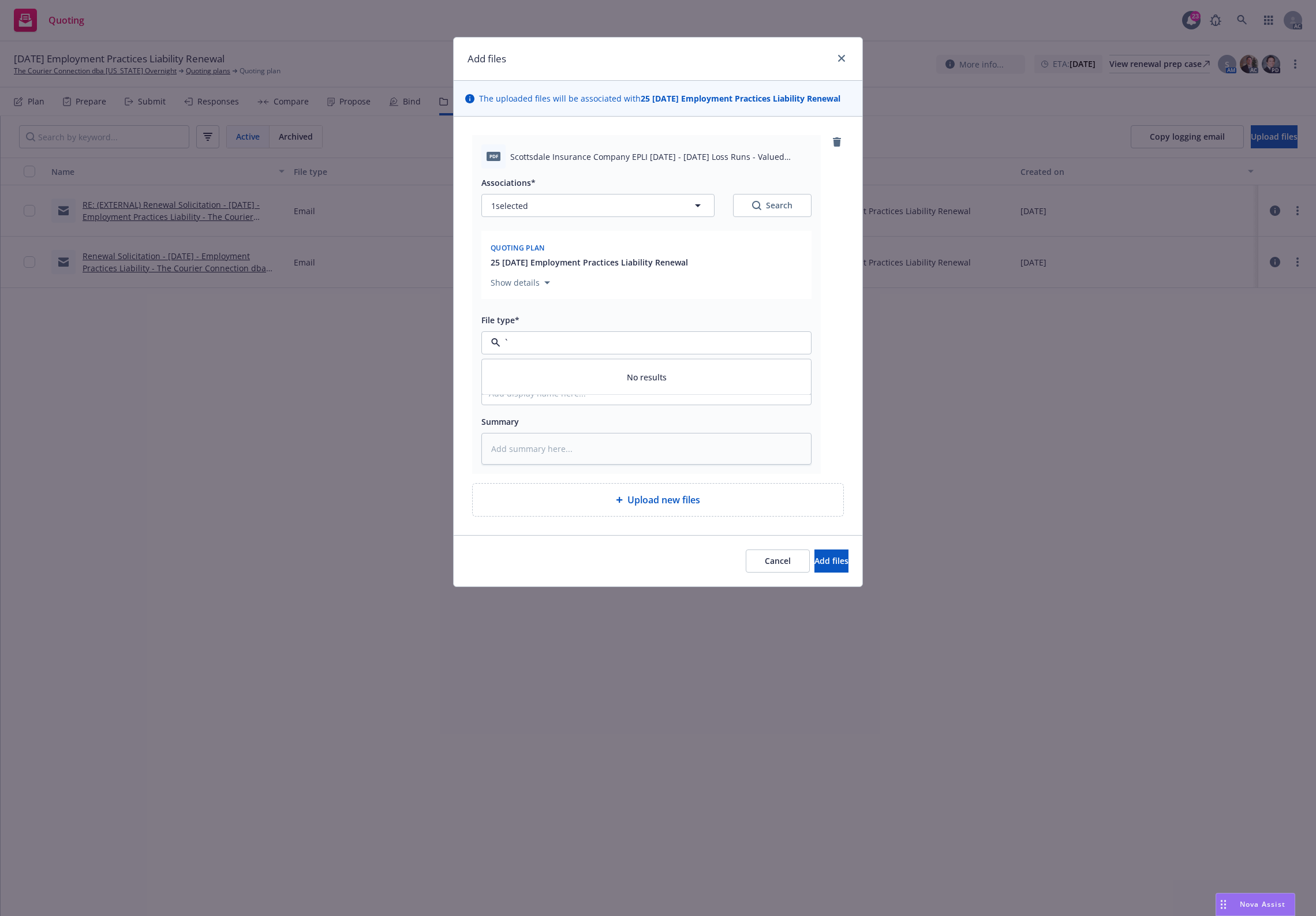
type textarea "x"
paste input "Loss Runs"
type input "Loss Runs"
drag, startPoint x: 553, startPoint y: 371, endPoint x: 559, endPoint y: 359, distance: 13.4
click at [553, 370] on div "Loss Runs" at bounding box center [646, 374] width 315 height 17
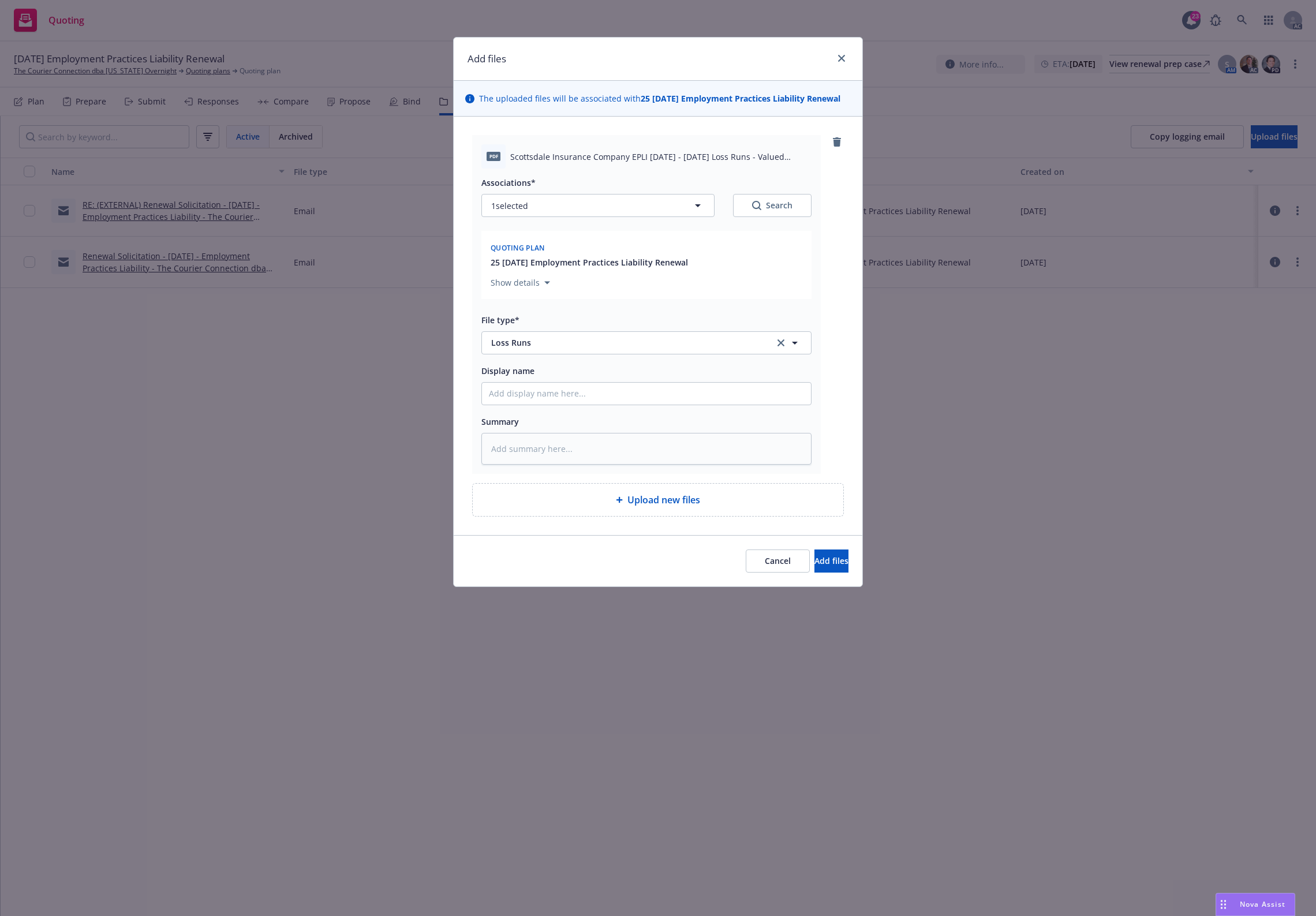
click at [768, 214] on button "Search" at bounding box center [773, 205] width 79 height 23
type textarea "x"
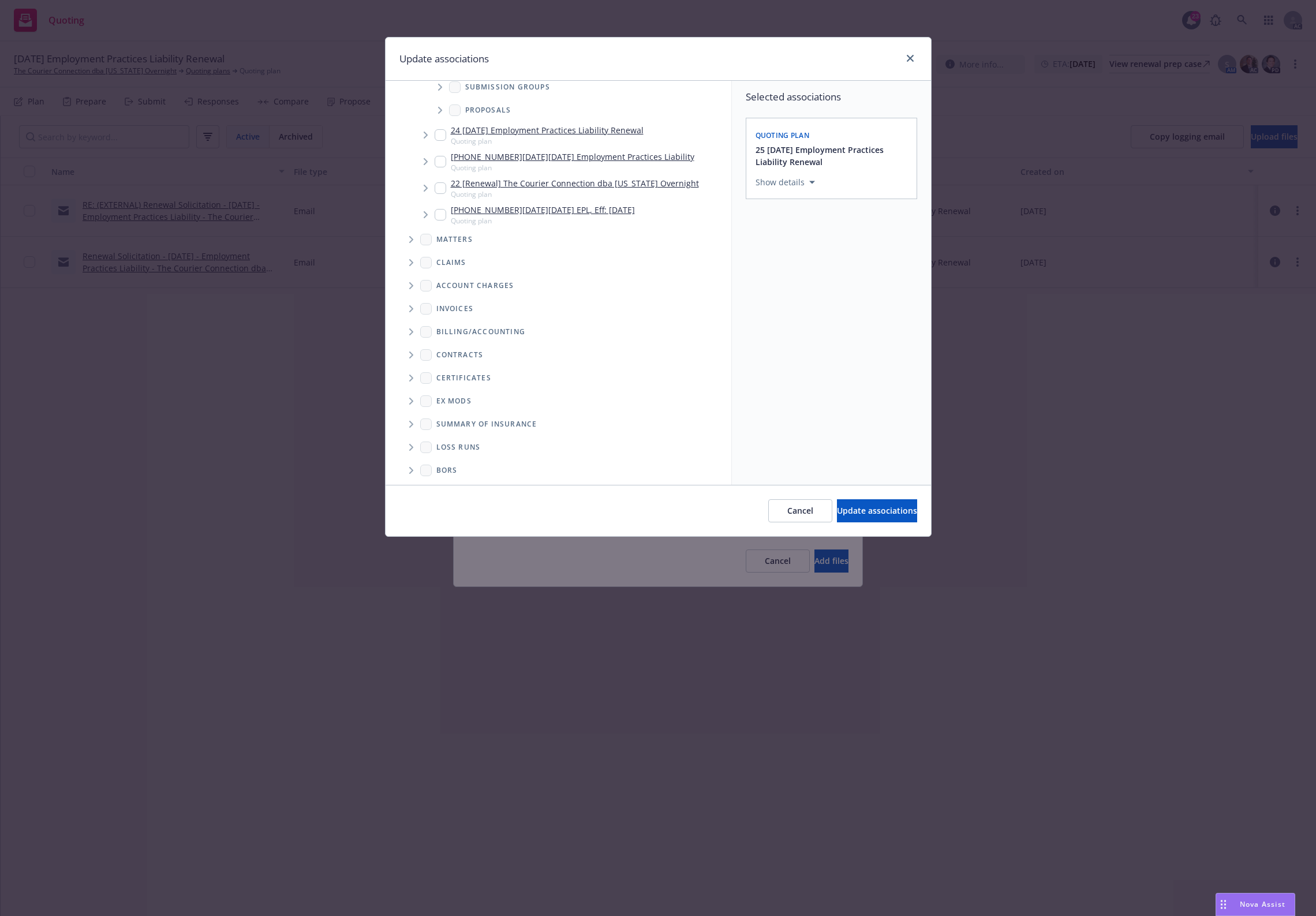
scroll to position [111, 0]
click at [413, 448] on span "Folder Tree Example" at bounding box center [411, 444] width 18 height 18
drag, startPoint x: 471, startPoint y: 462, endPoint x: 493, endPoint y: 460, distance: 22.1
click at [472, 462] on link "New Loss Runs folder" at bounding box center [496, 464] width 84 height 12
checkbox input "true"
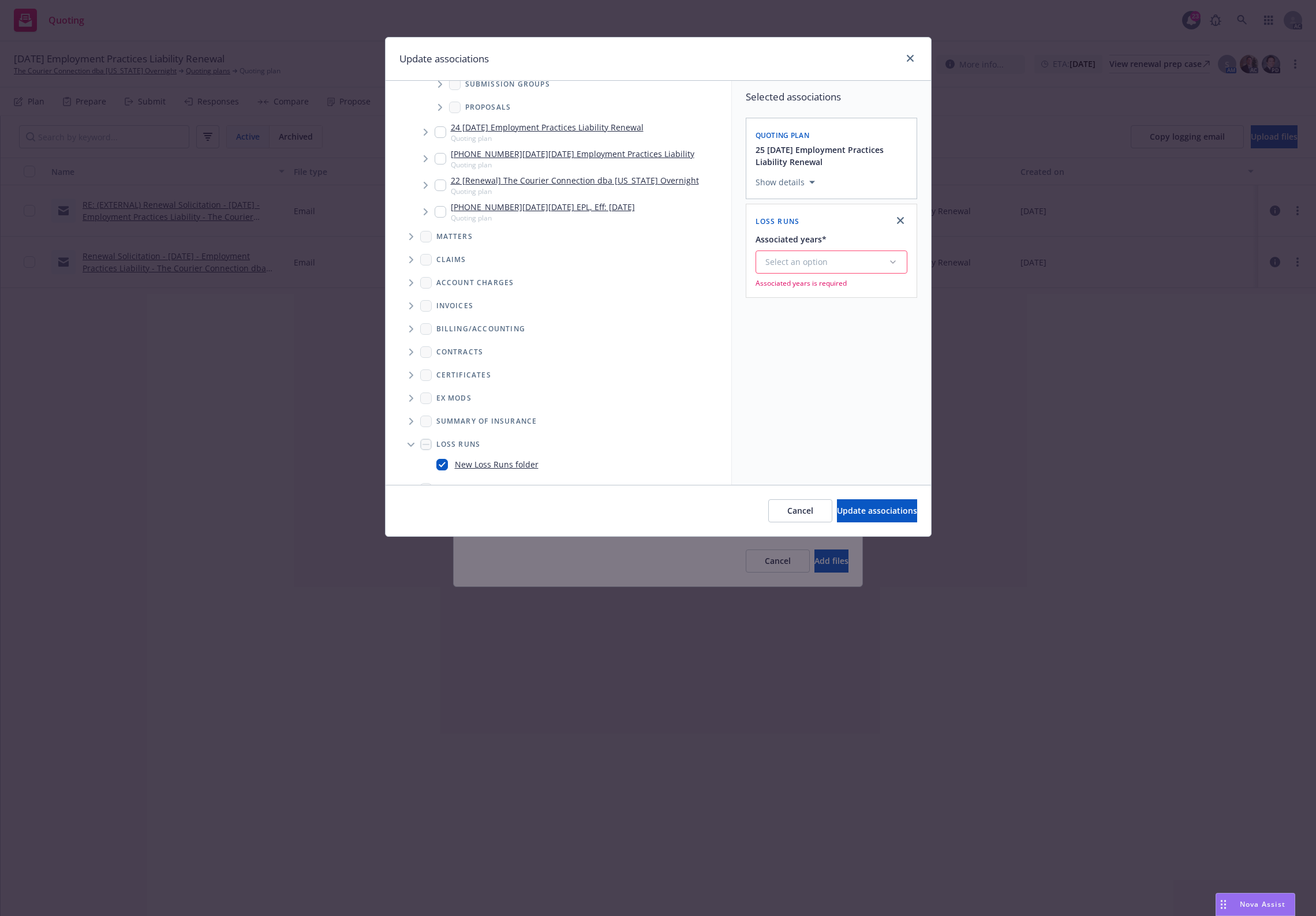
click at [804, 255] on button "Select an option" at bounding box center [831, 262] width 152 height 23
click at [794, 367] on div "2025" at bounding box center [862, 380] width 212 height 31
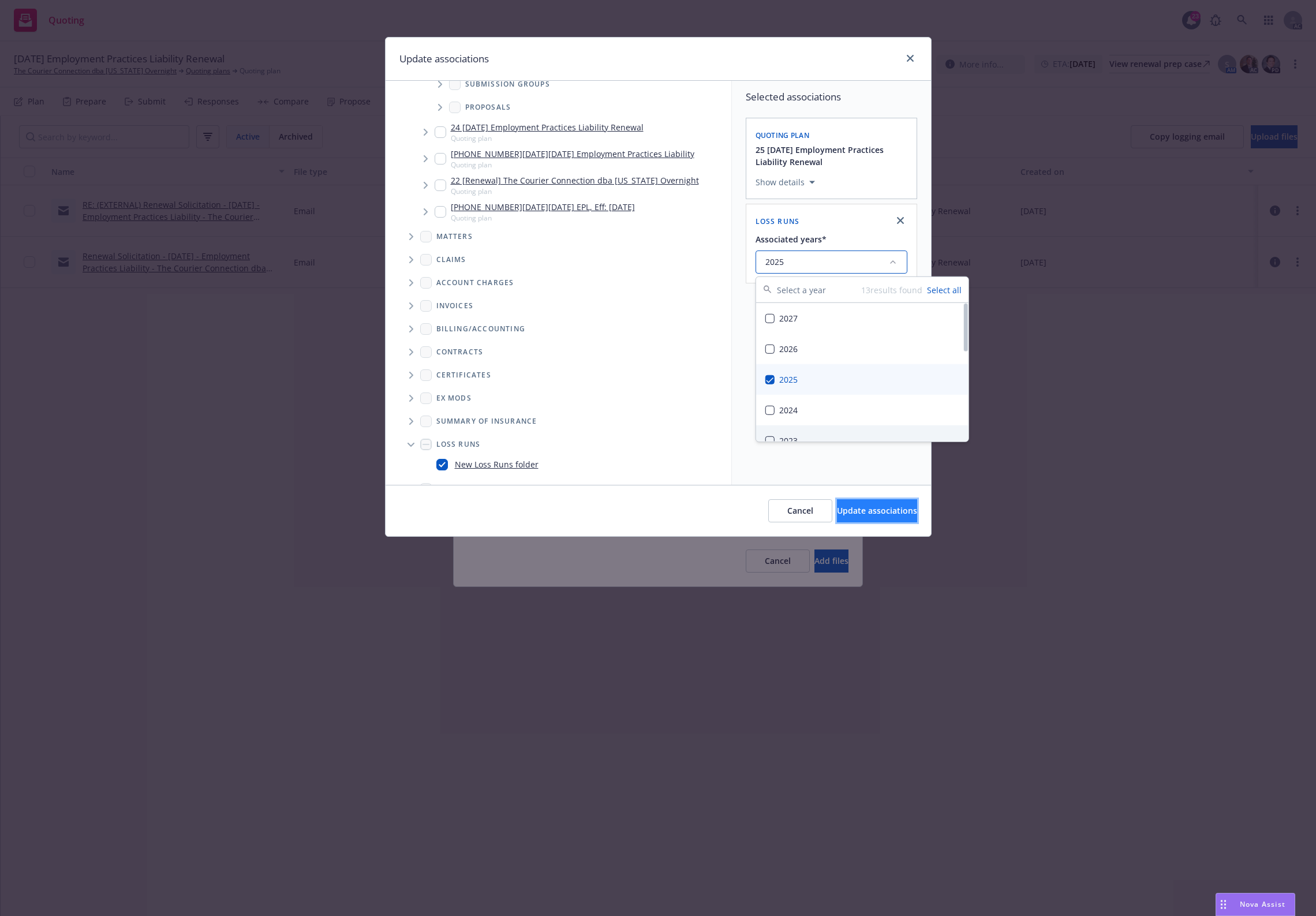
click at [856, 513] on span "Update associations" at bounding box center [877, 511] width 80 height 11
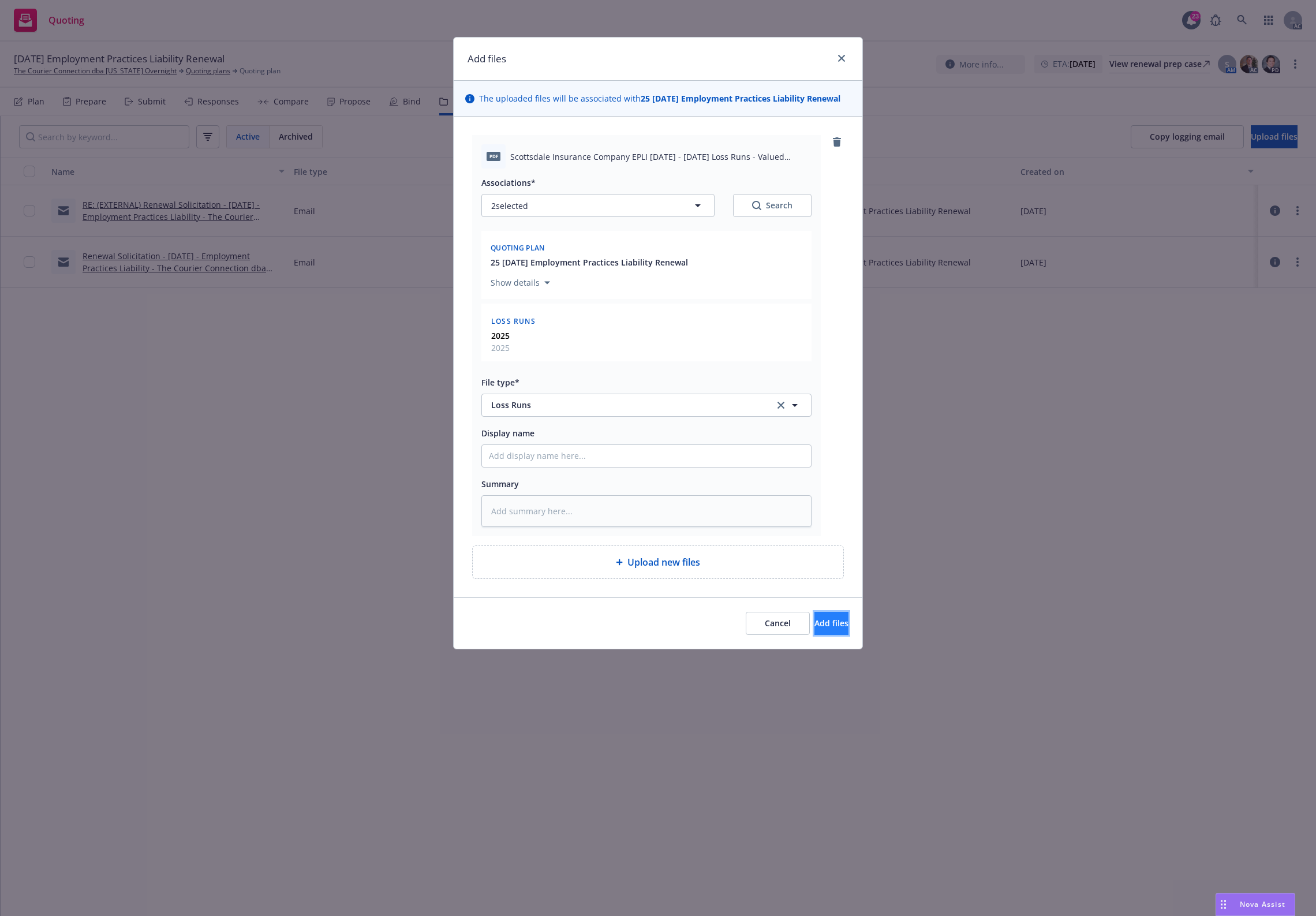
click at [815, 618] on button "Add files" at bounding box center [831, 623] width 34 height 23
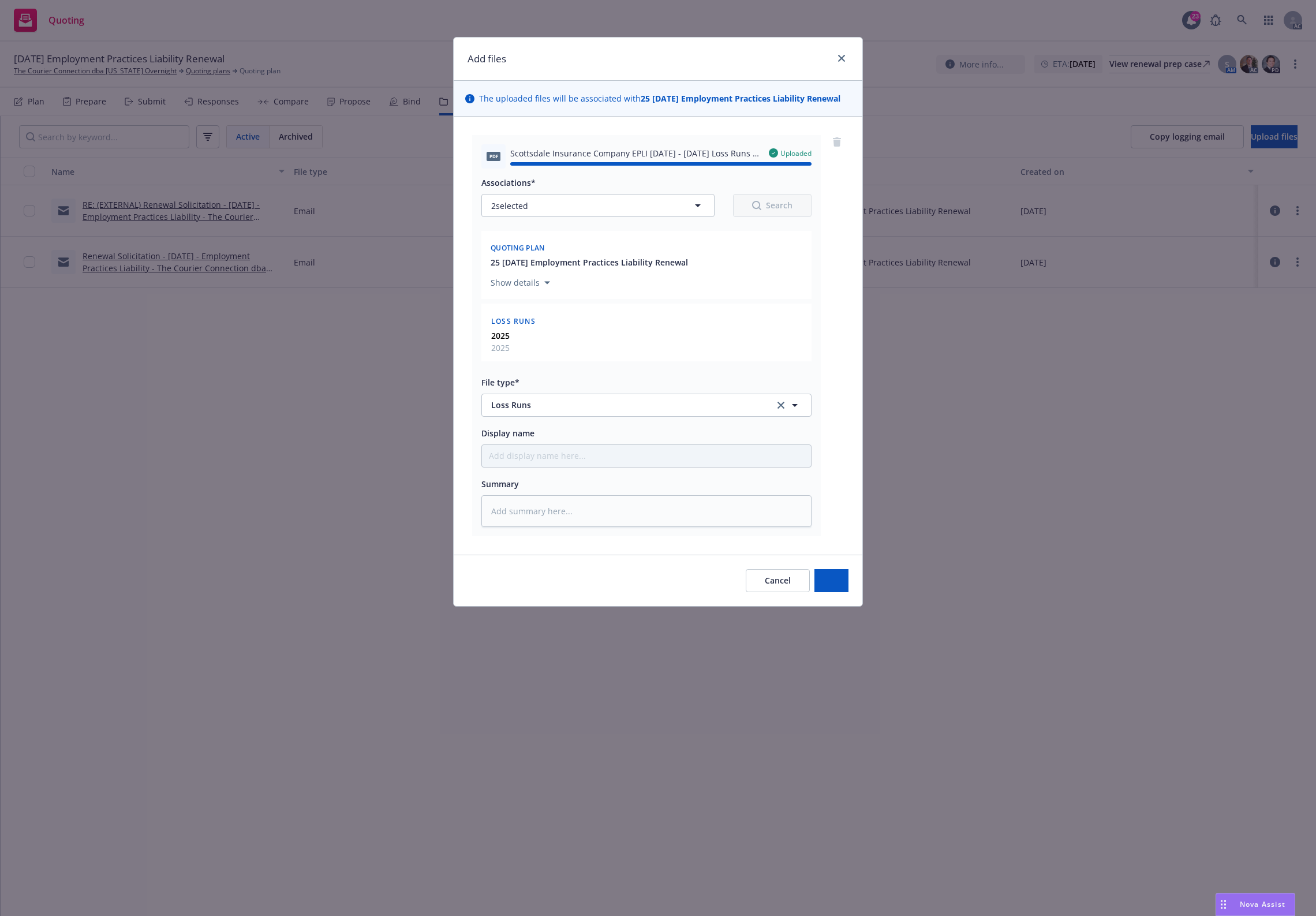
type textarea "x"
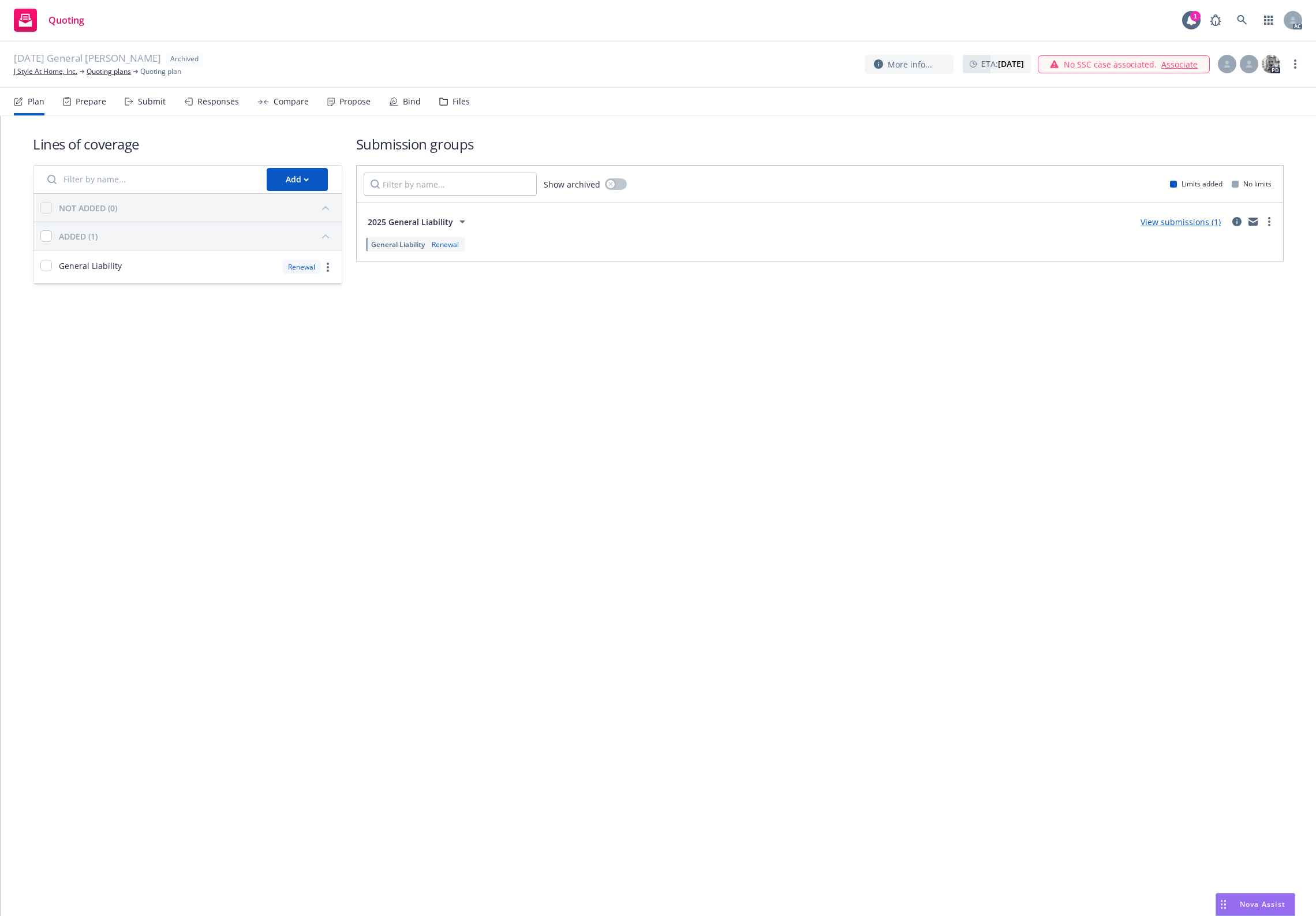
click at [448, 103] on div "Files" at bounding box center [455, 102] width 31 height 28
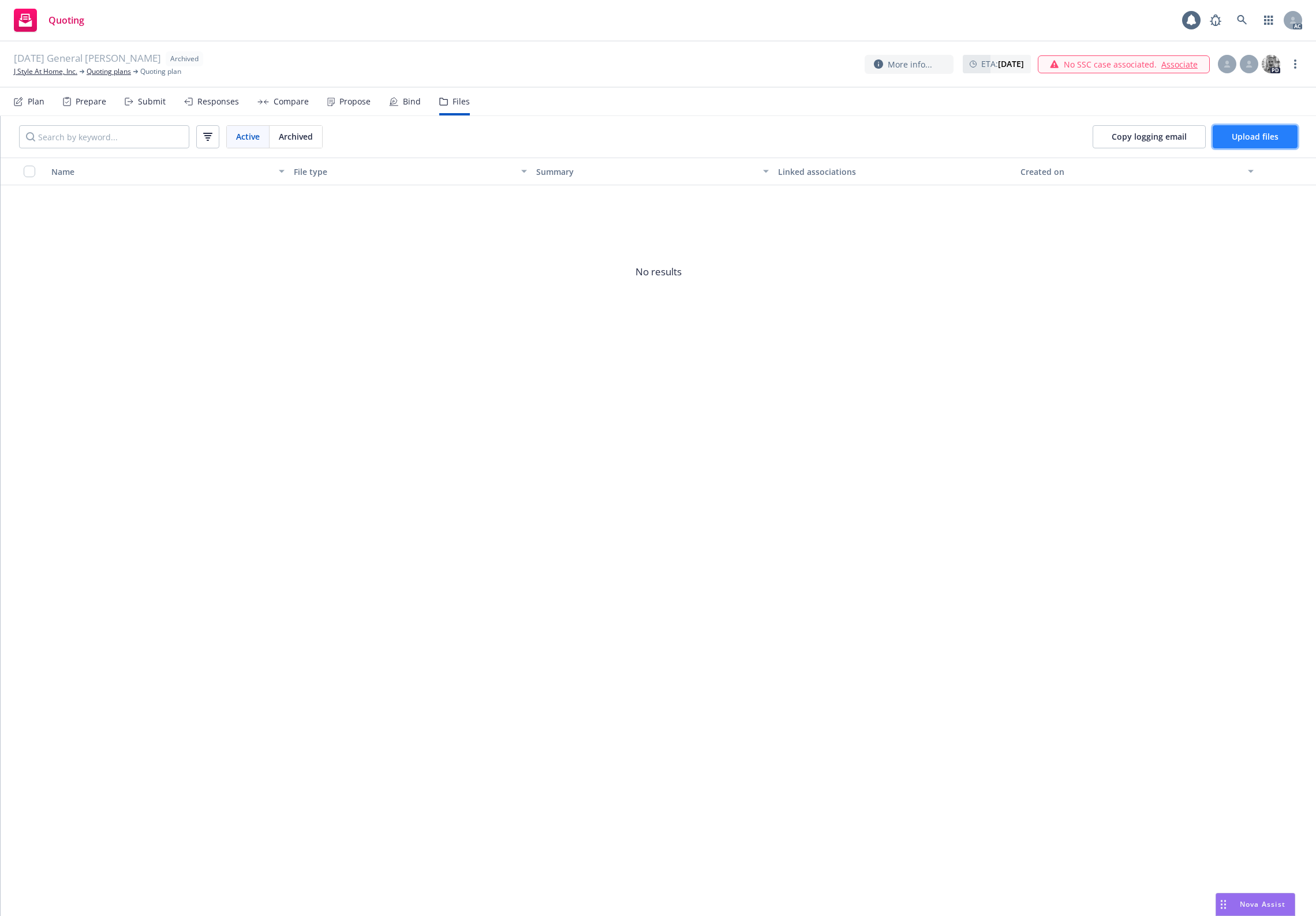
click at [1280, 141] on button "Upload files" at bounding box center [1255, 137] width 85 height 23
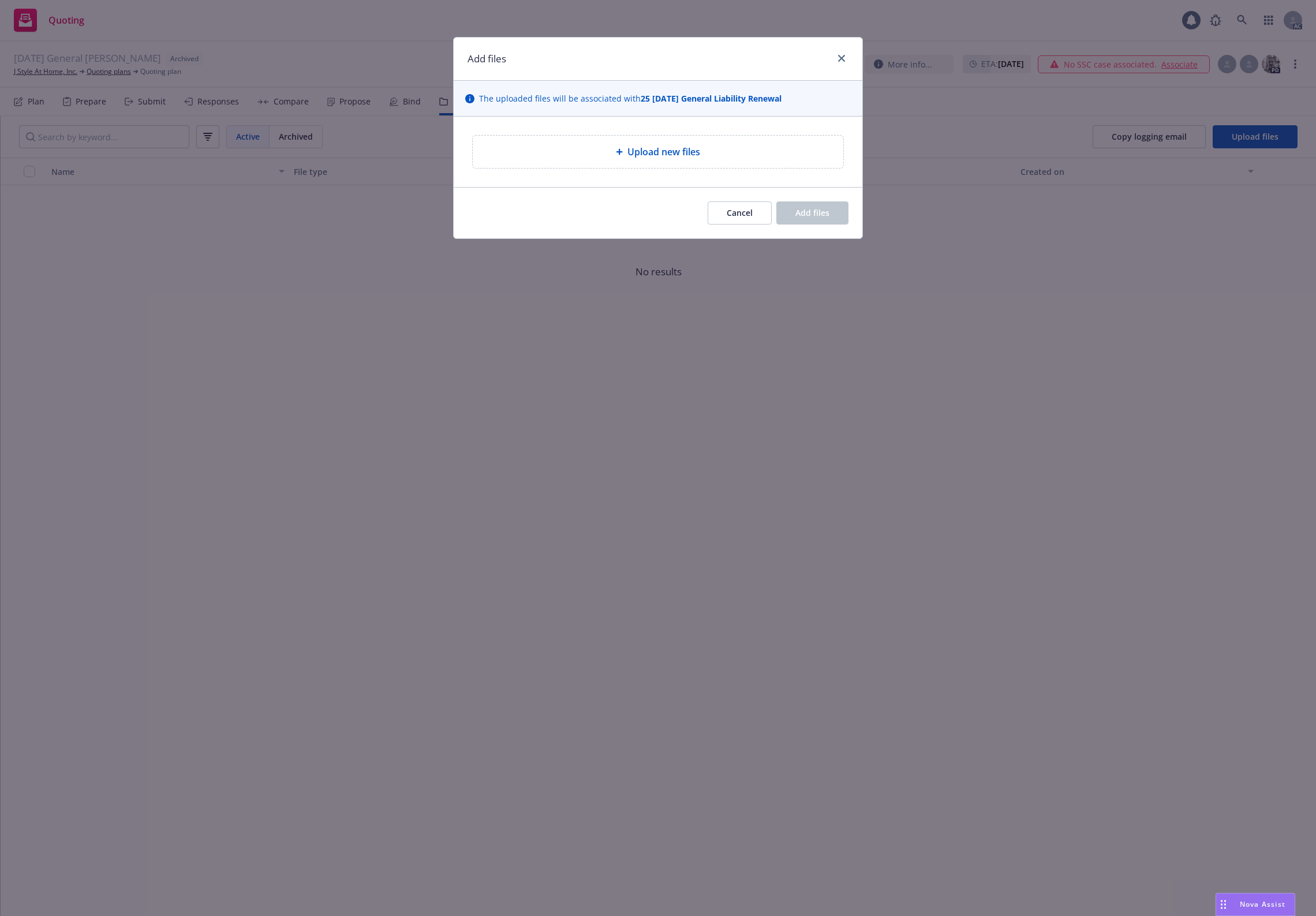
click at [674, 141] on div "Upload new files" at bounding box center [658, 151] width 371 height 32
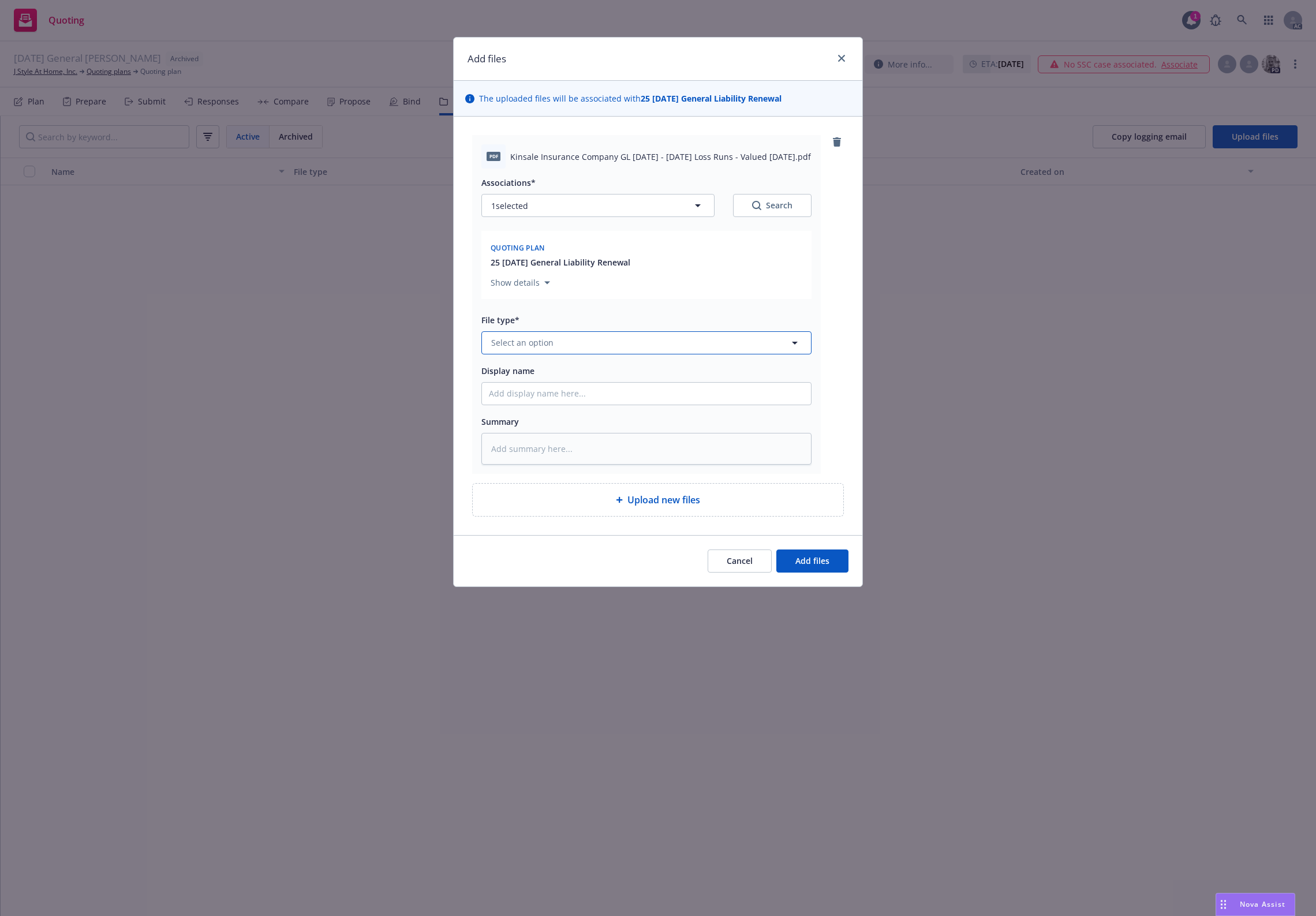
click at [573, 346] on button "Select an option" at bounding box center [647, 343] width 330 height 23
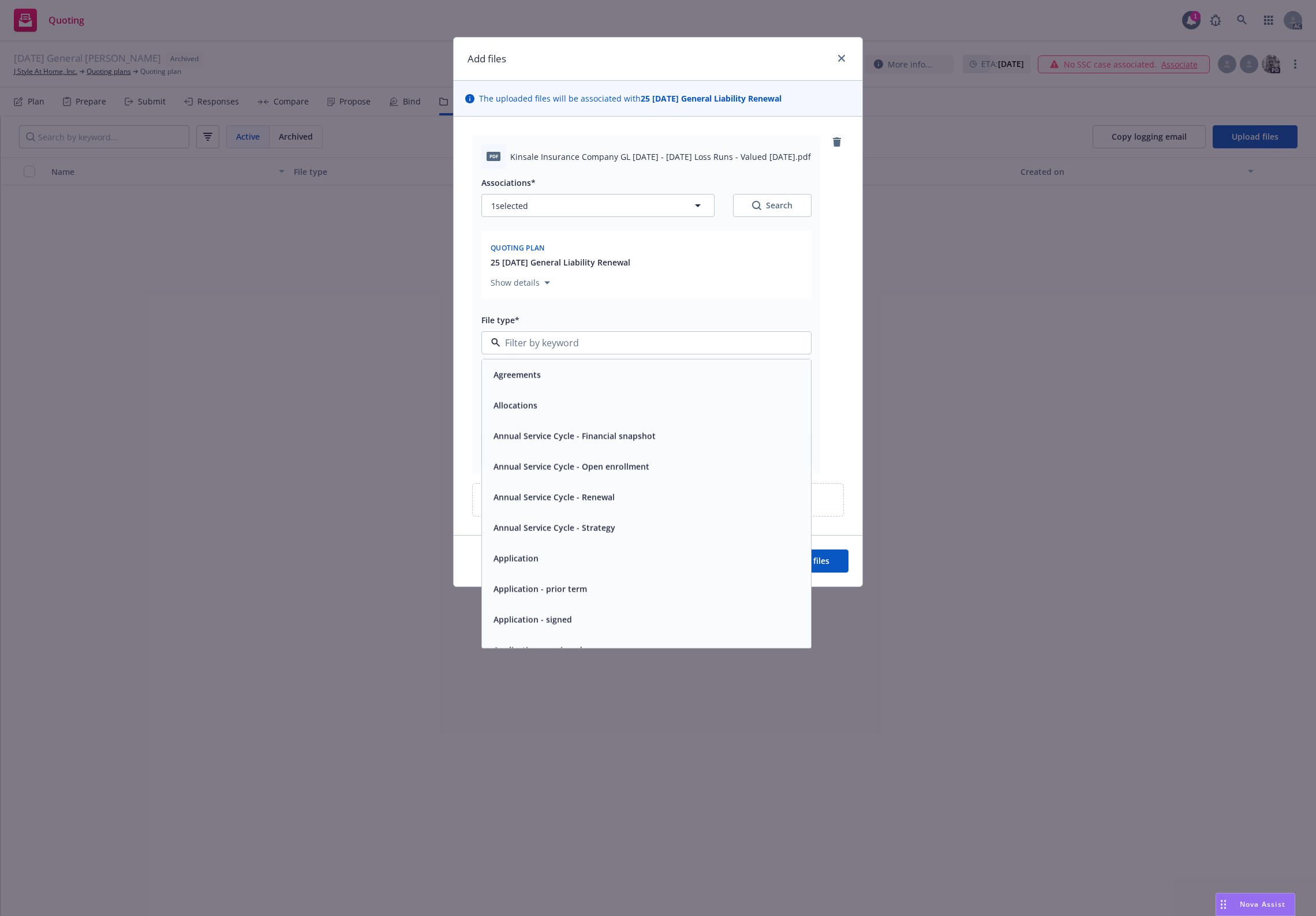
type input "`"
type textarea "x"
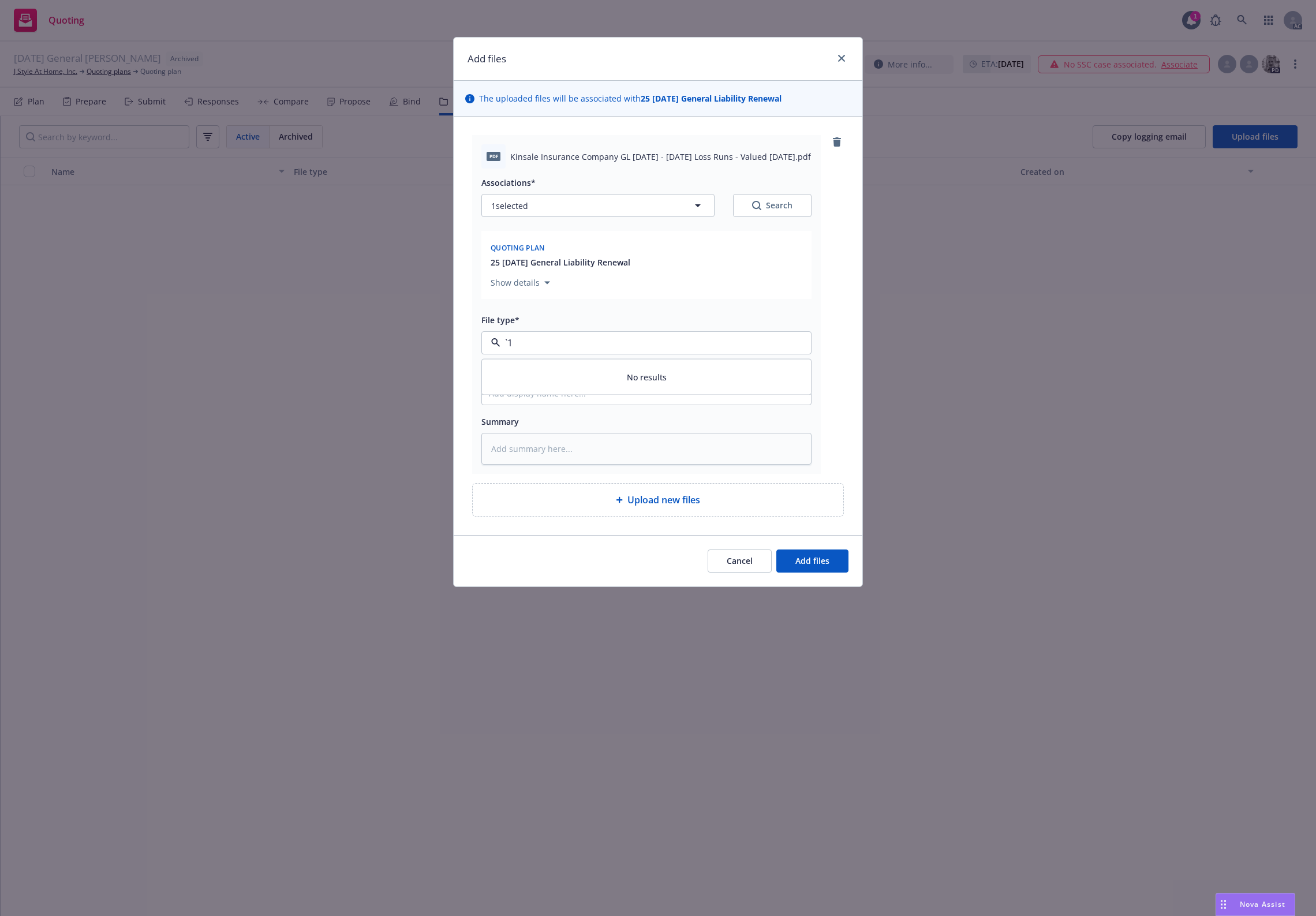
paste input "Loss Runs"
type input "Loss Runs"
click at [541, 373] on div "Loss Runs" at bounding box center [646, 374] width 315 height 17
drag, startPoint x: 714, startPoint y: 256, endPoint x: 739, endPoint y: 248, distance: 26.2
click at [716, 256] on div "Quoting plan" at bounding box center [646, 246] width 316 height 18
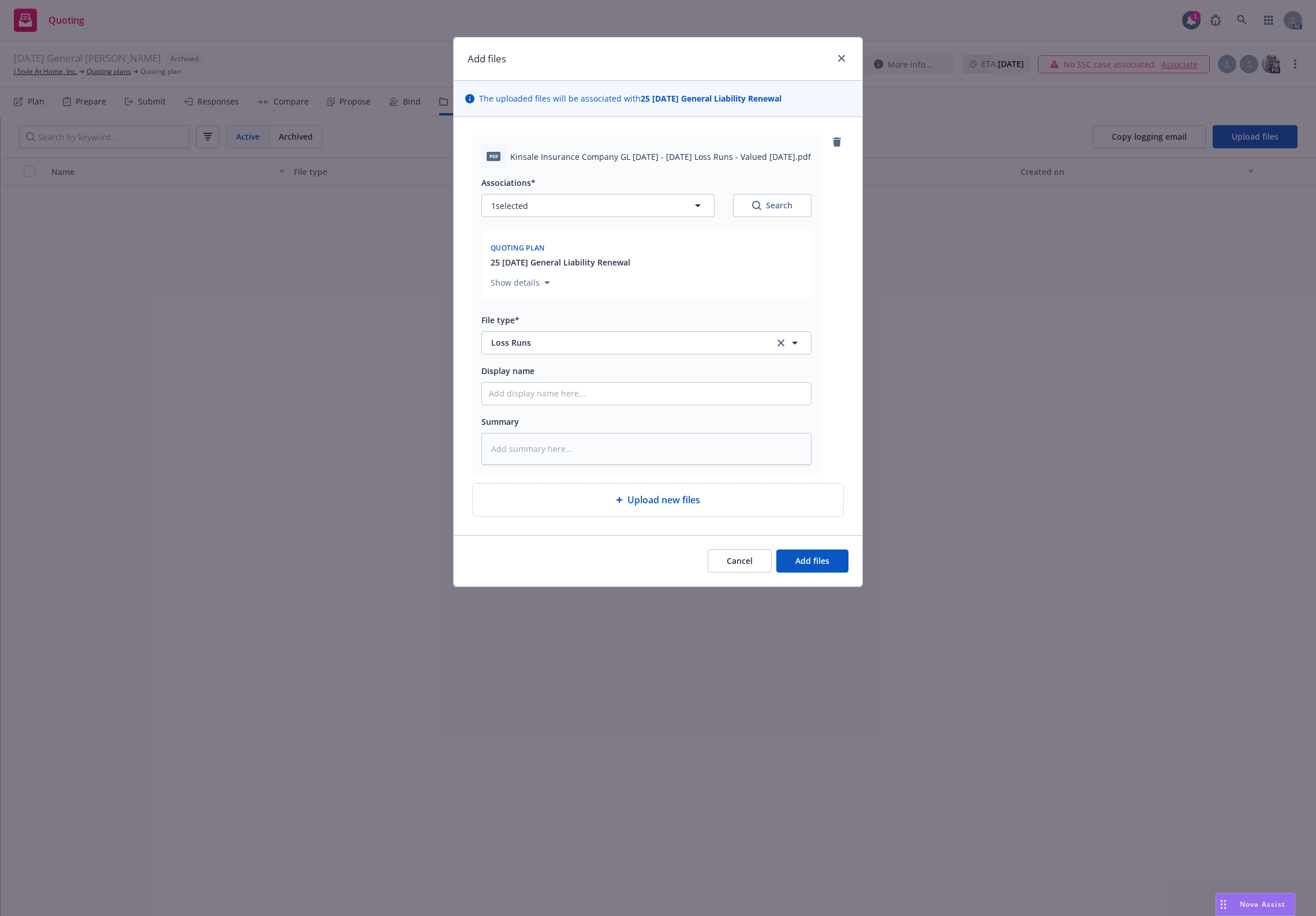
click at [765, 205] on div "Search" at bounding box center [772, 205] width 40 height 12
type textarea "x"
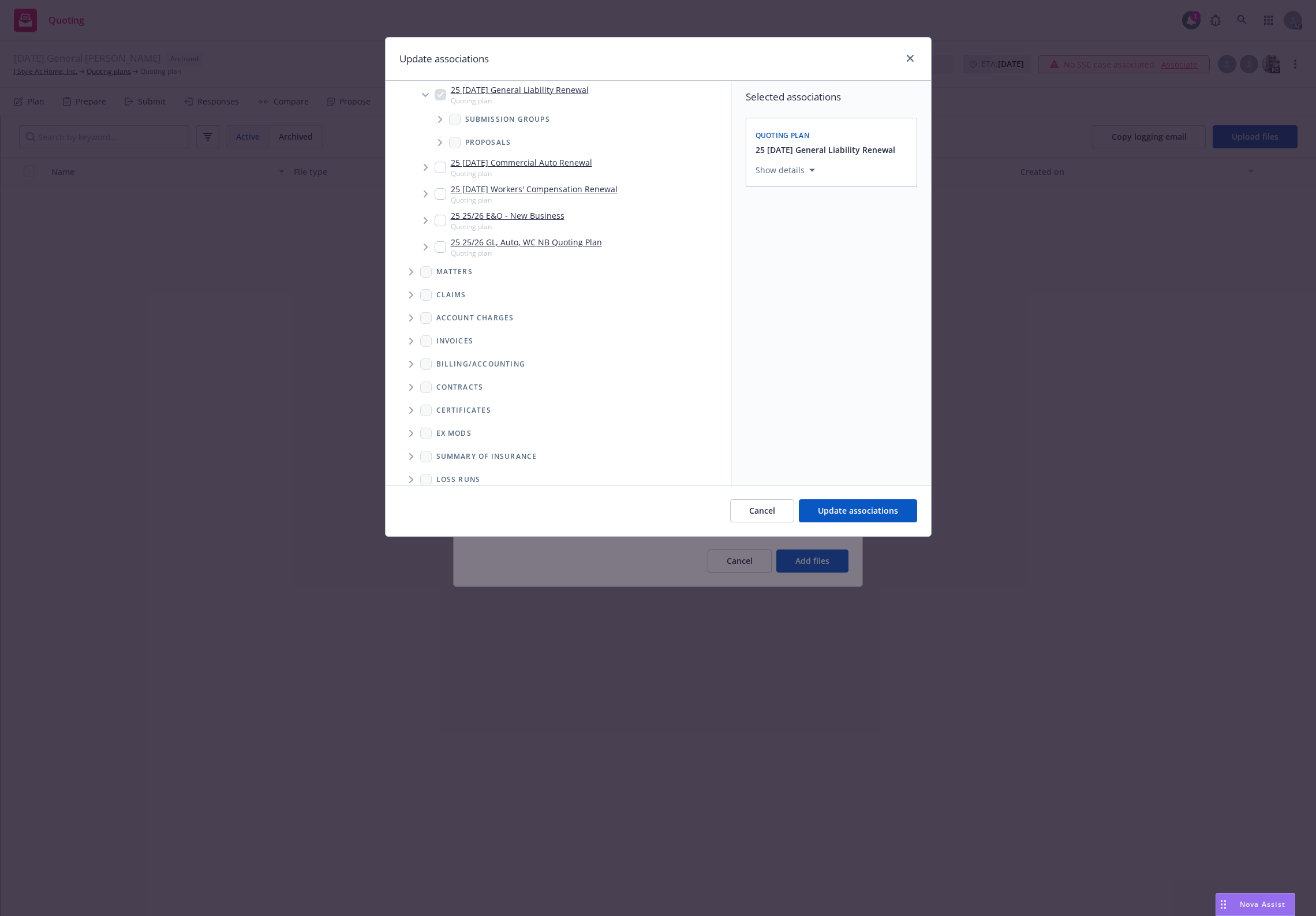
scroll to position [138, 0]
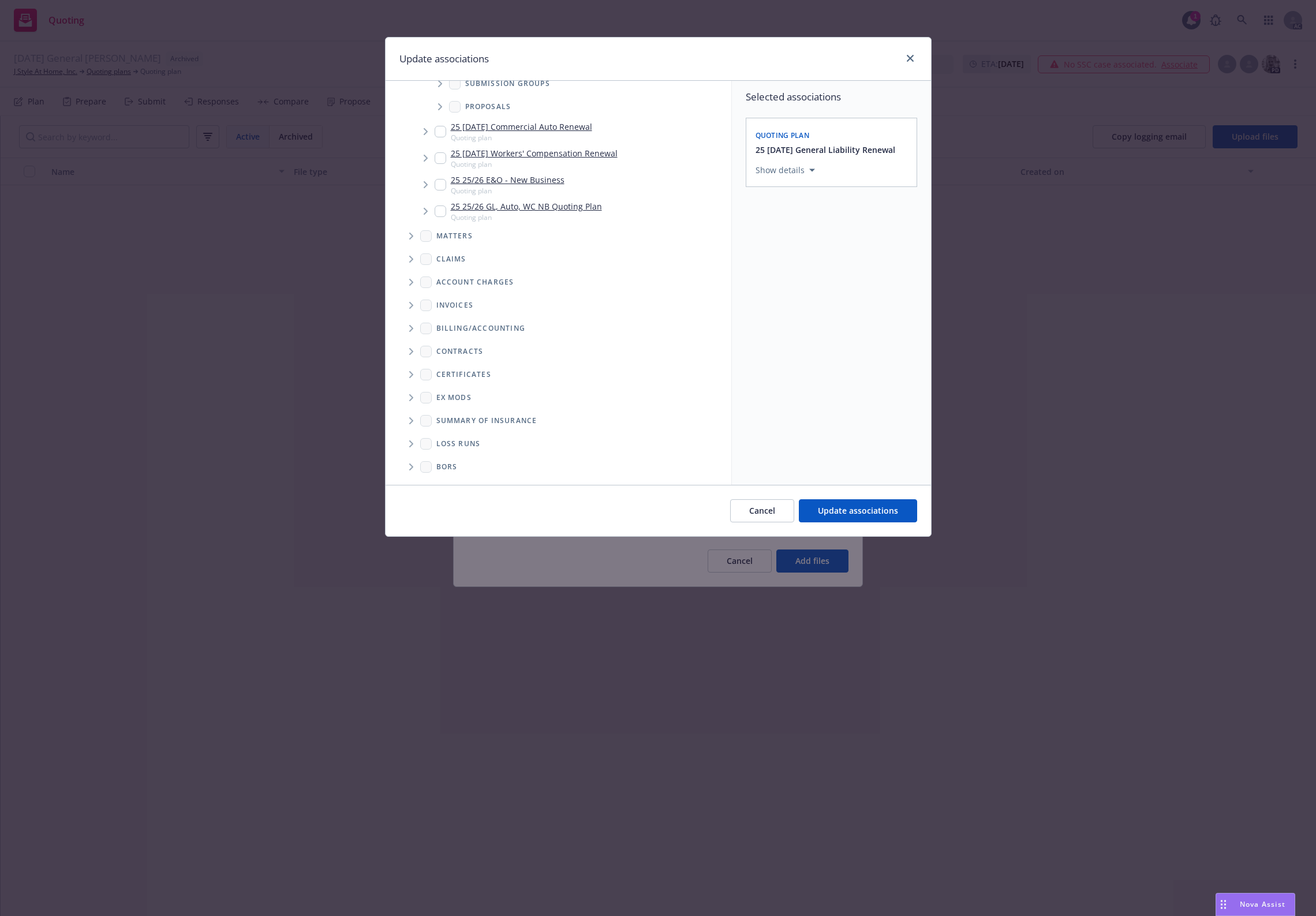
click at [411, 443] on icon "Folder Tree Example" at bounding box center [412, 444] width 5 height 7
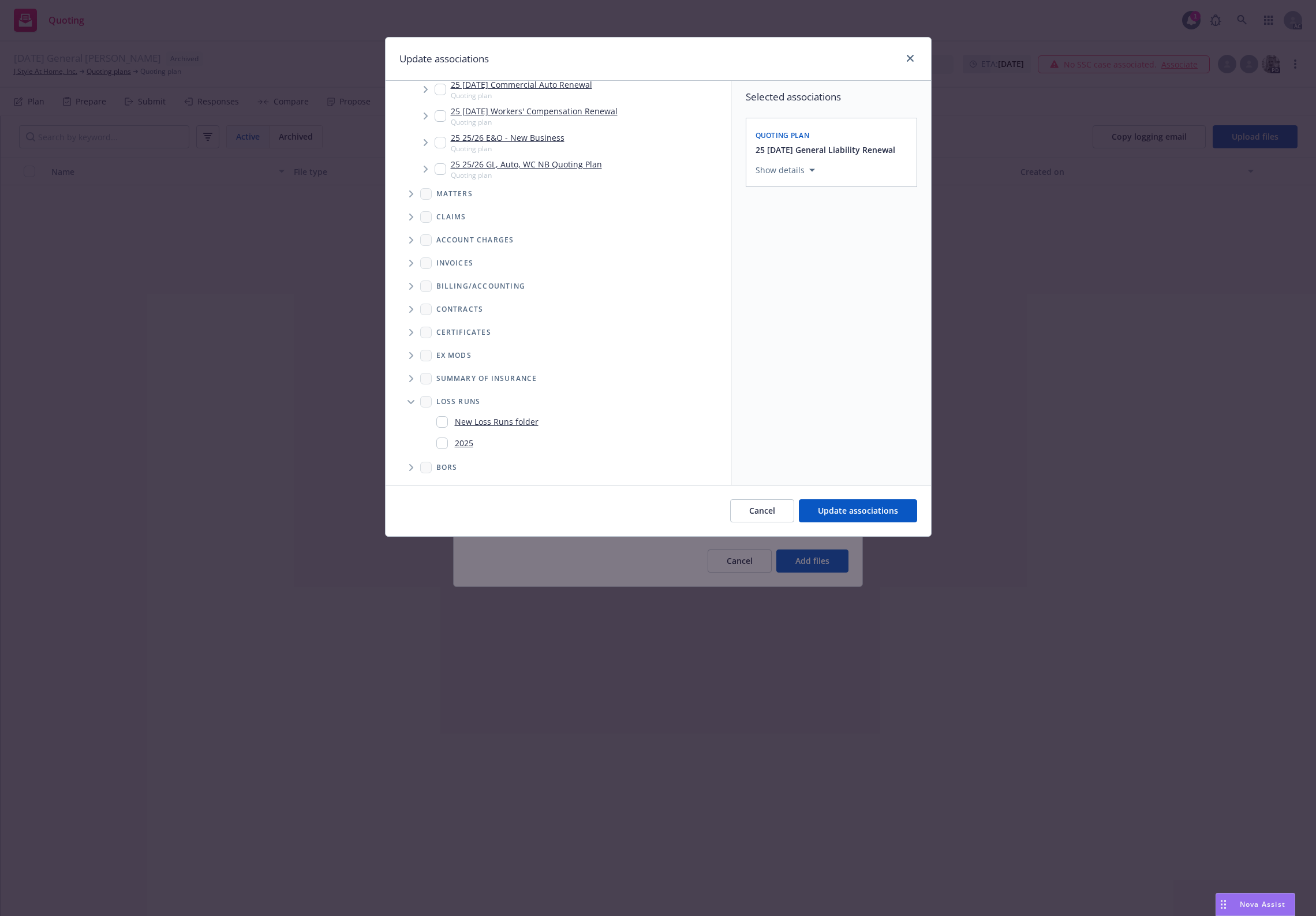
click at [445, 445] on input "Folder Tree Example" at bounding box center [442, 444] width 12 height 12
checkbox input "true"
click at [863, 514] on span "Update associations" at bounding box center [858, 511] width 80 height 11
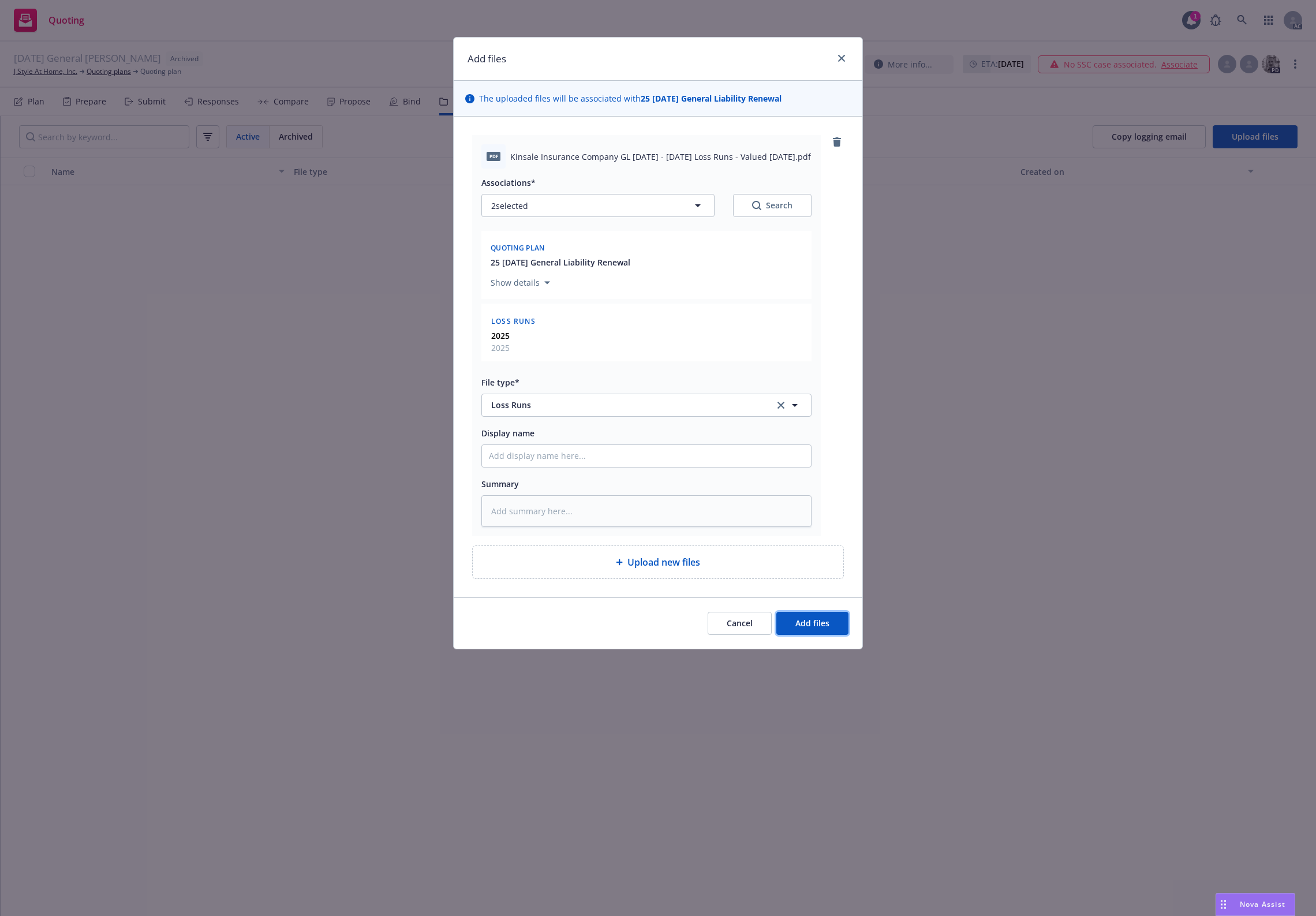
click at [796, 633] on button "Add files" at bounding box center [812, 623] width 72 height 23
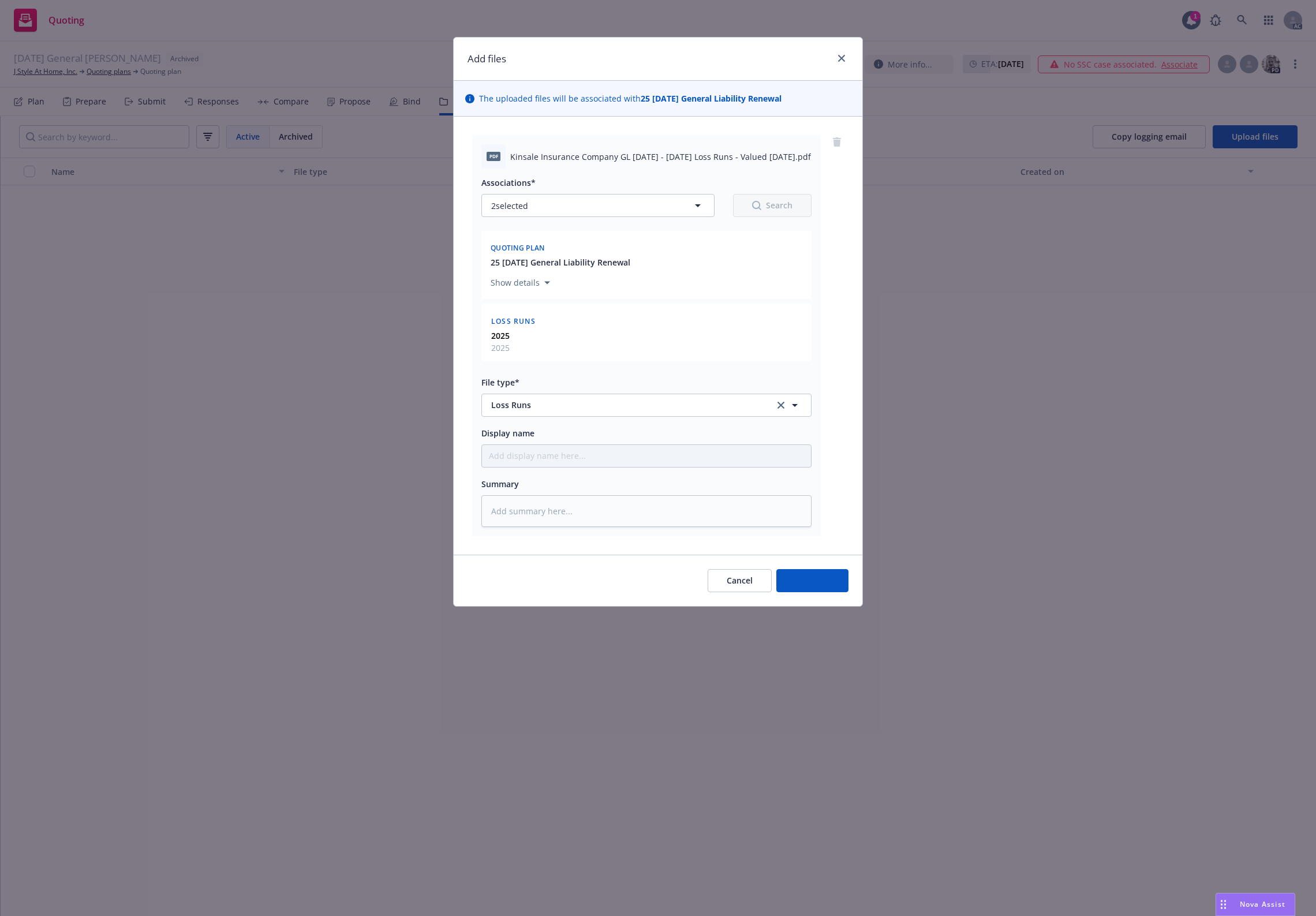
type textarea "x"
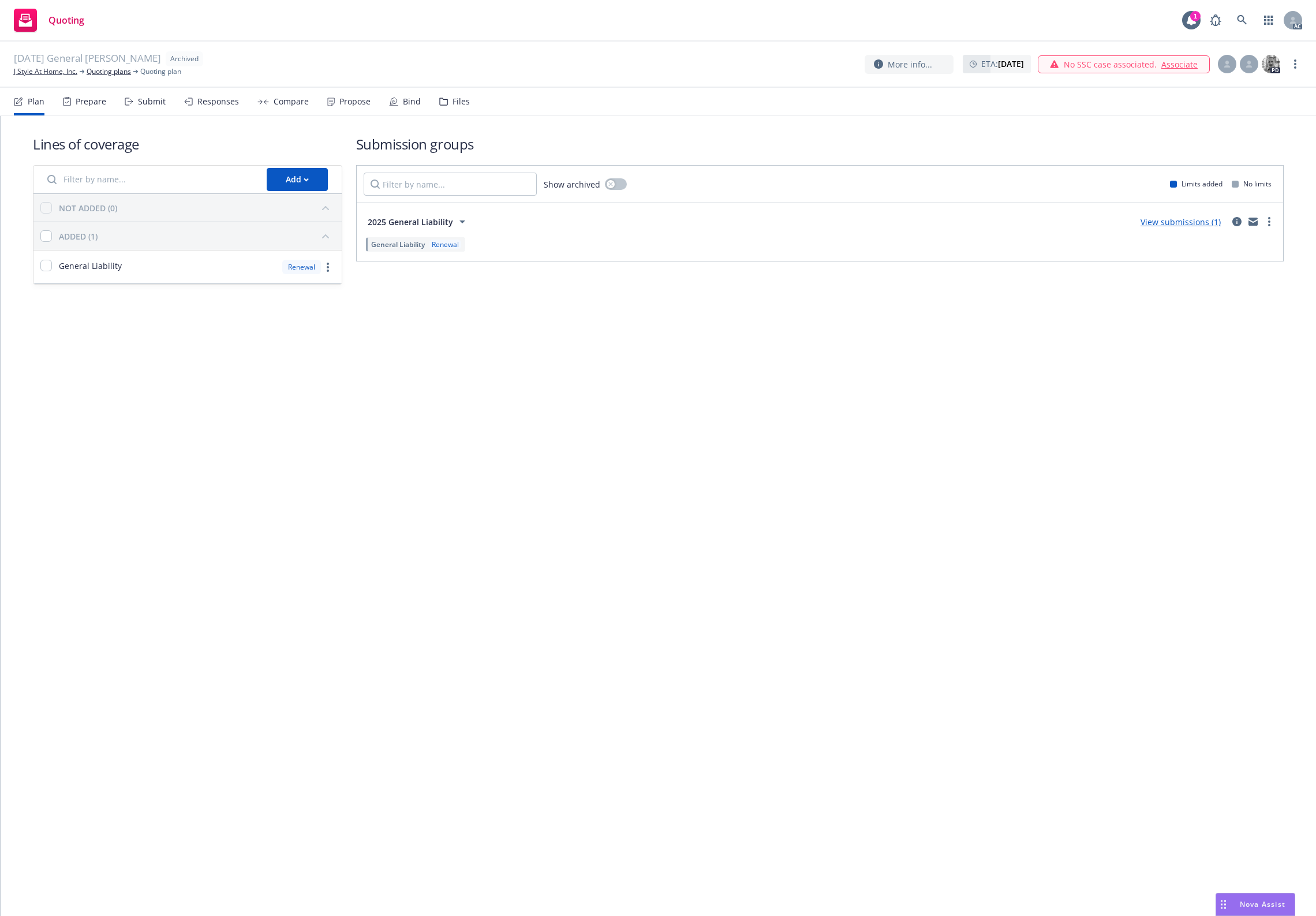
click at [452, 97] on div "Files" at bounding box center [461, 102] width 18 height 9
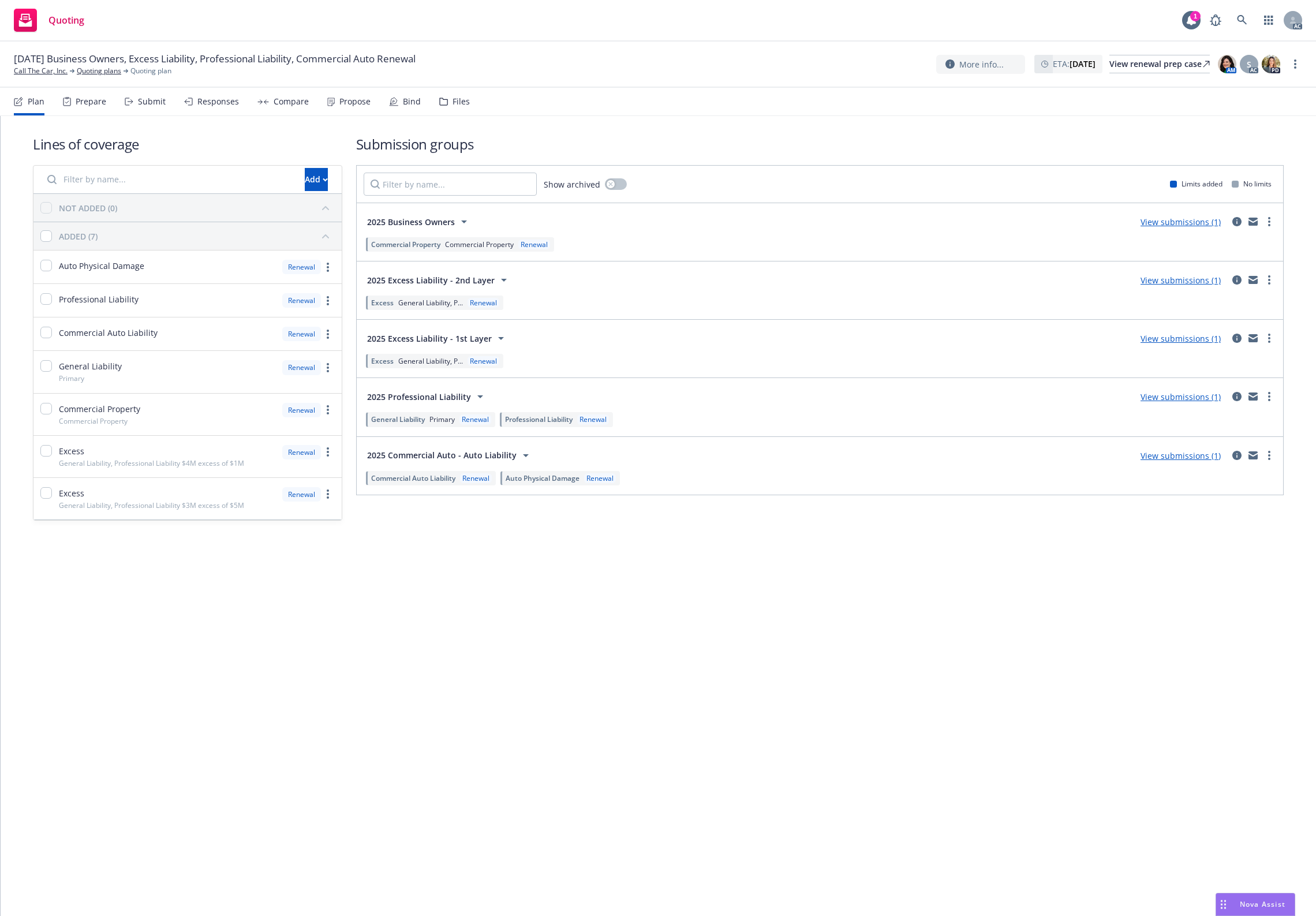
click at [448, 98] on div "Files" at bounding box center [455, 102] width 31 height 28
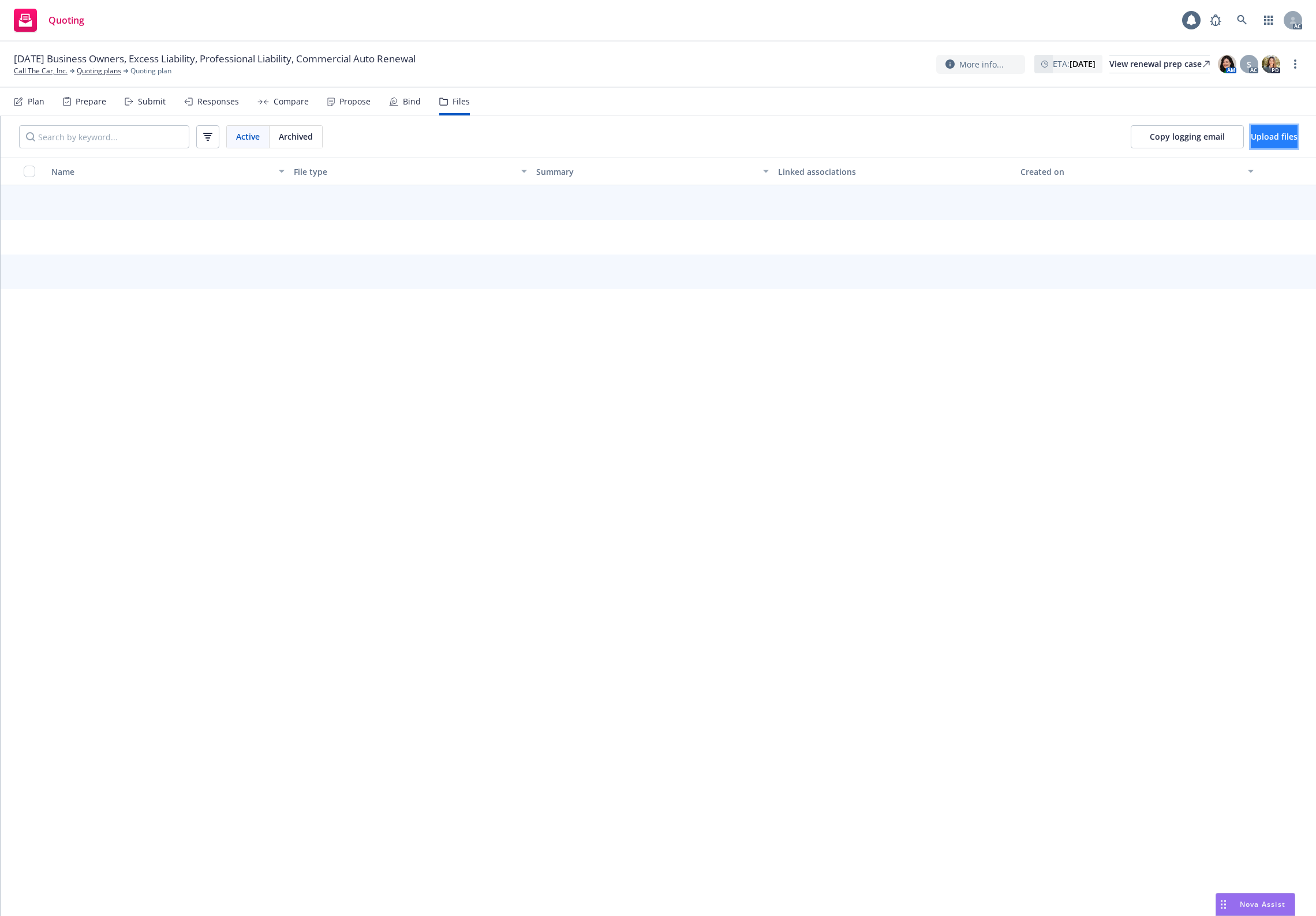
click at [1251, 139] on span "Upload files" at bounding box center [1274, 136] width 47 height 11
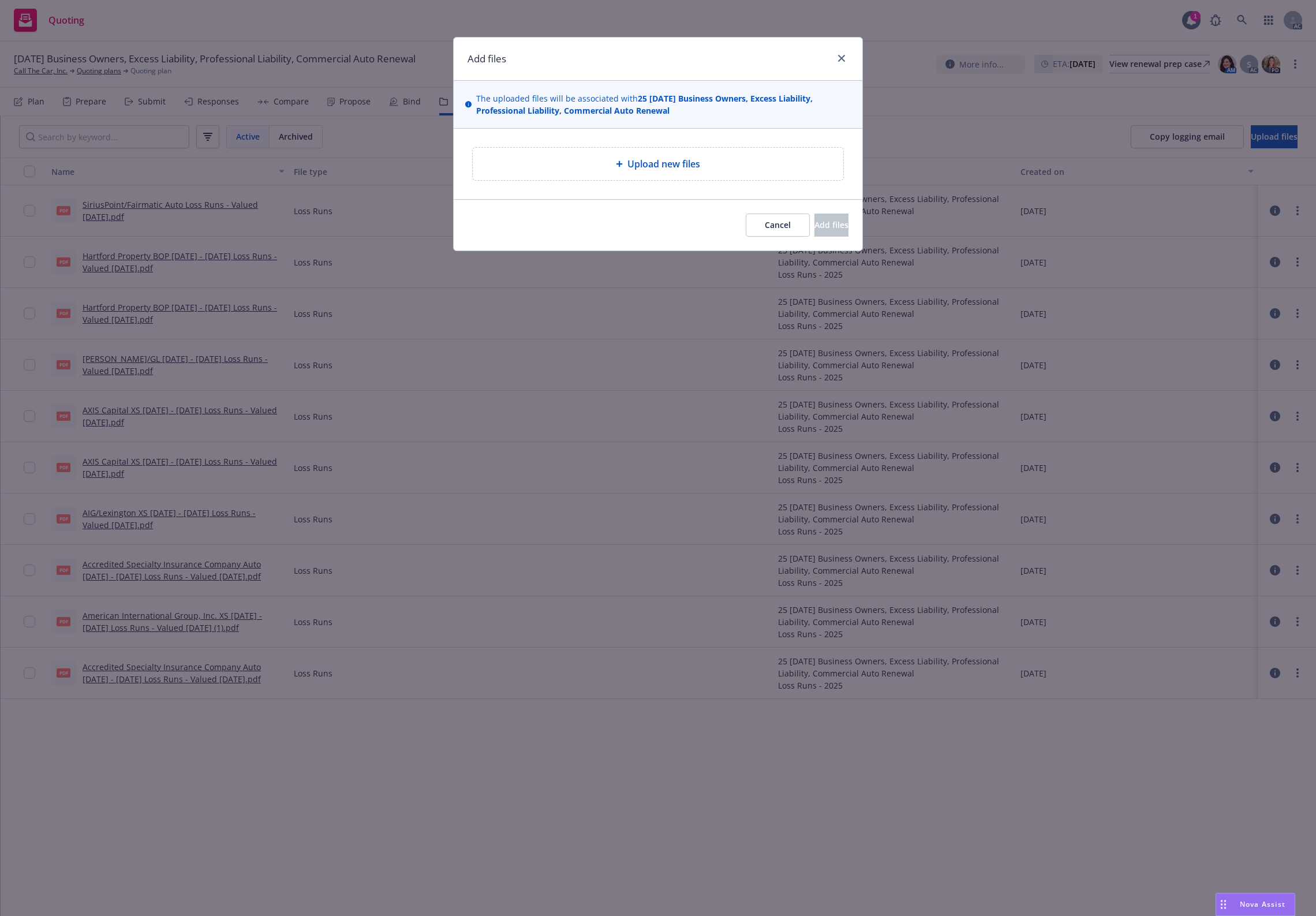
click at [601, 163] on div "Upload new files" at bounding box center [658, 164] width 352 height 14
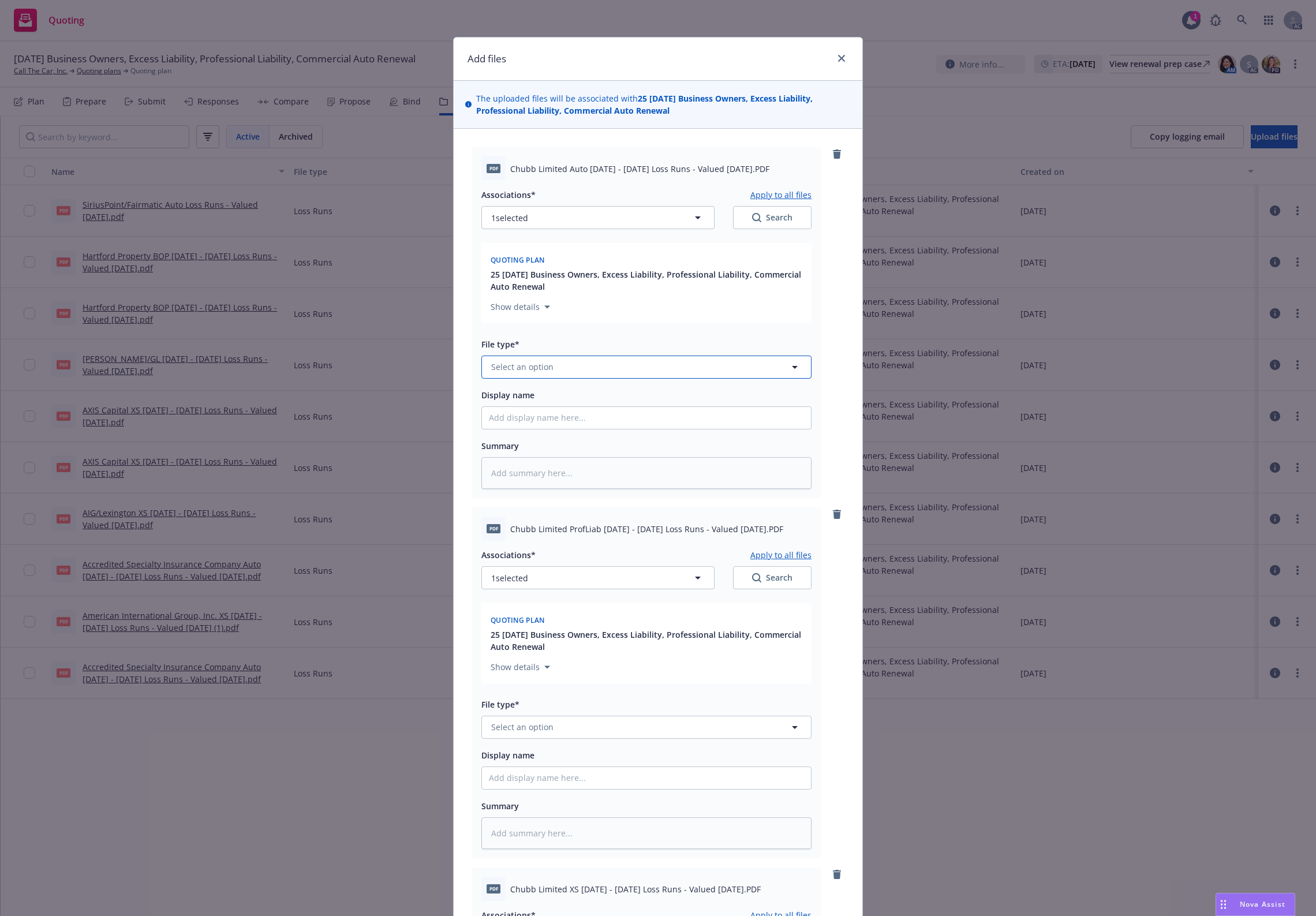
drag, startPoint x: 608, startPoint y: 360, endPoint x: 613, endPoint y: 377, distance: 17.7
click at [608, 361] on button "Select an option" at bounding box center [647, 367] width 330 height 23
type input "`"
type textarea "x"
paste input "Loss Runs"
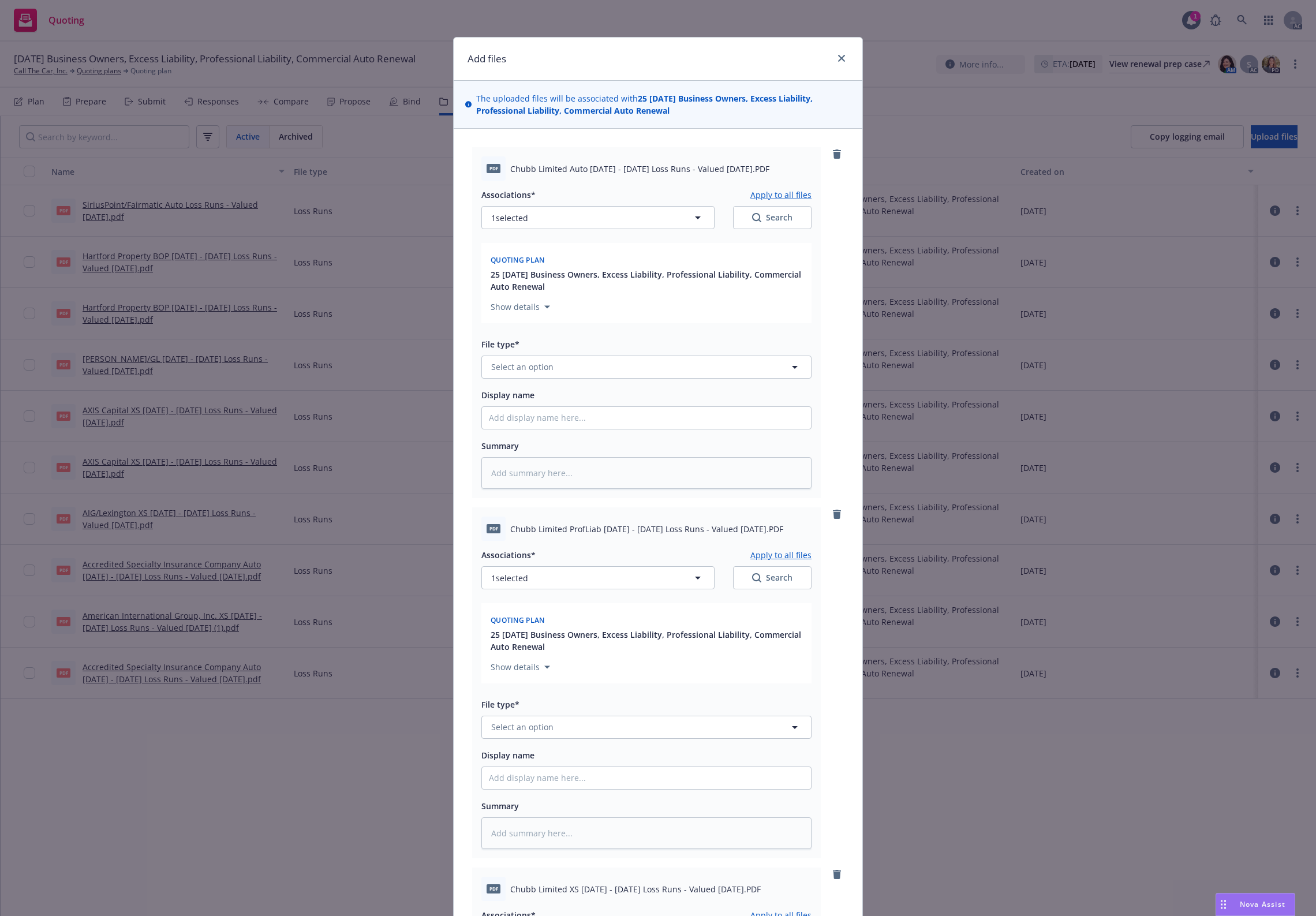
type input "Loss Runs"
click at [581, 391] on div "Loss Runs" at bounding box center [646, 398] width 315 height 17
type textarea "x"
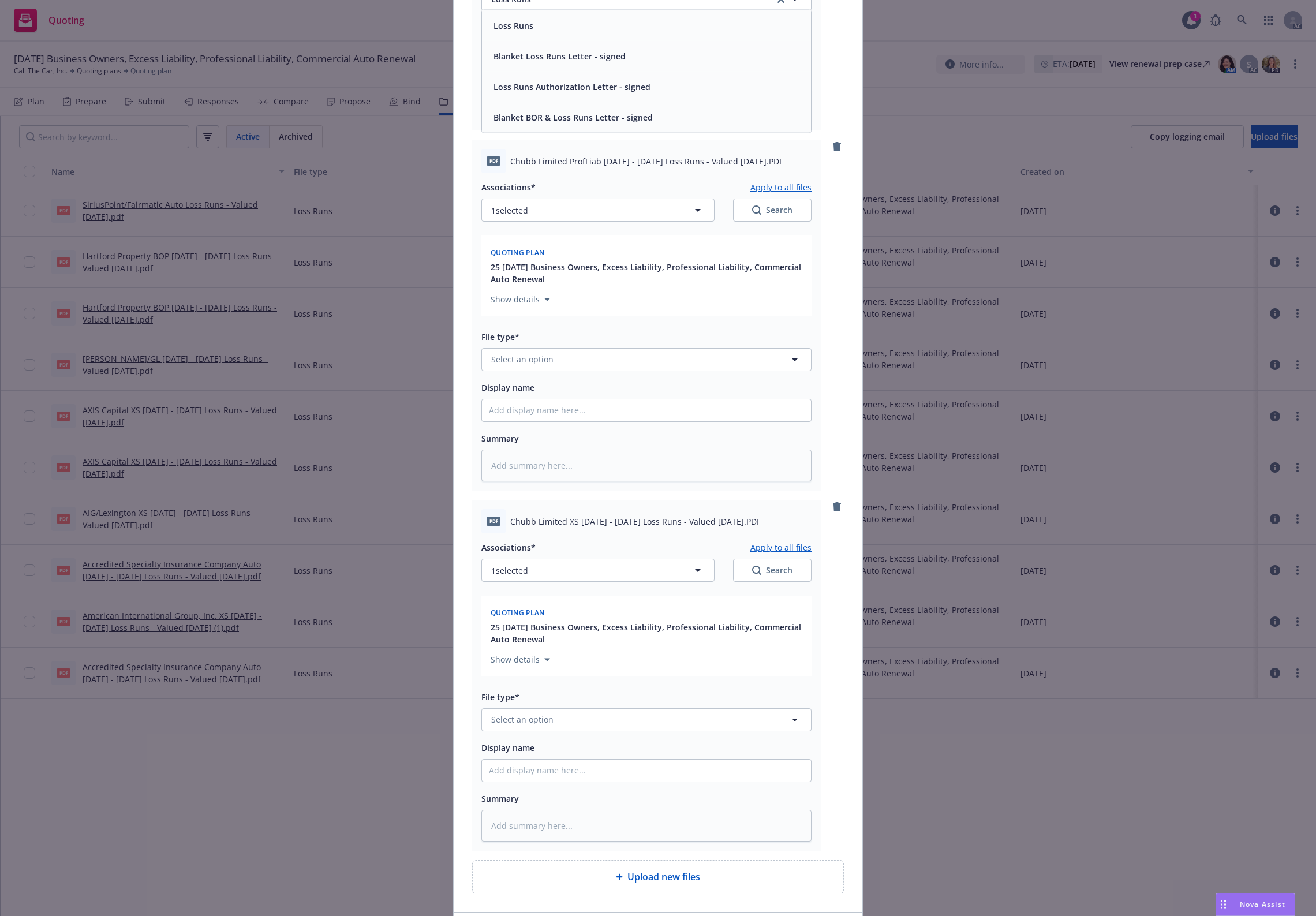
scroll to position [384, 0]
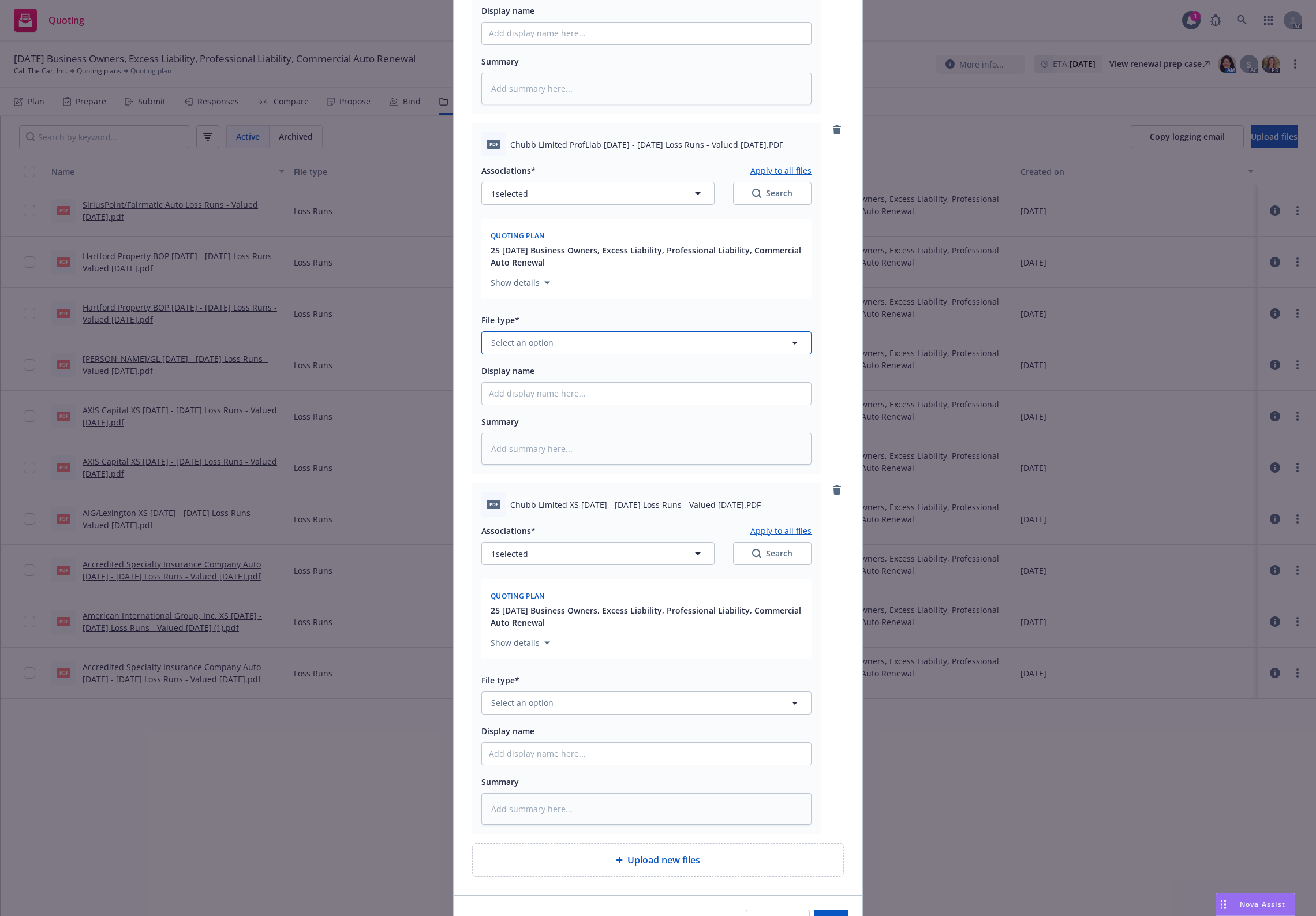
click at [577, 353] on button "Select an option" at bounding box center [647, 343] width 330 height 23
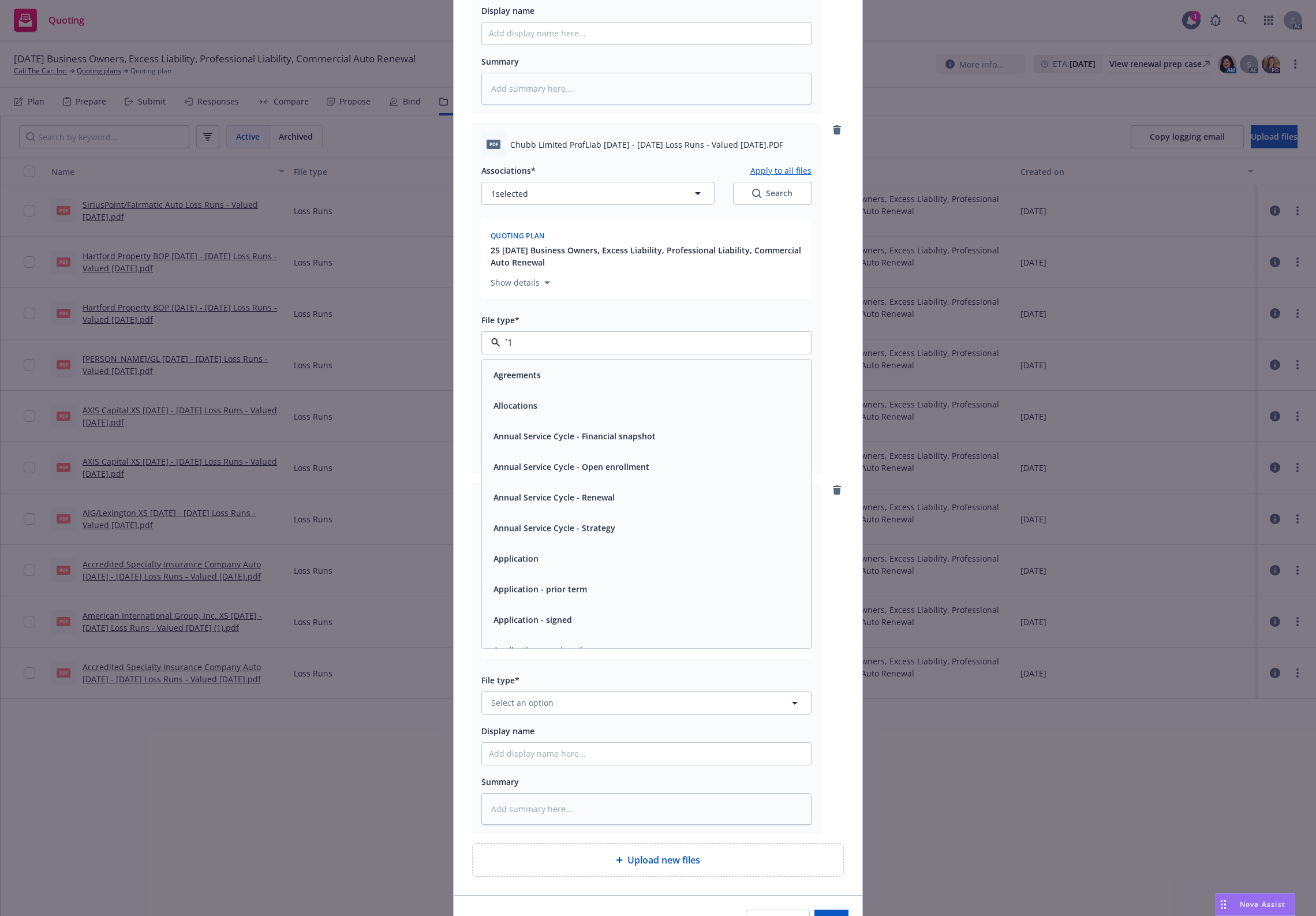
paste input "Loss Runs"
type input "Loss Runs"
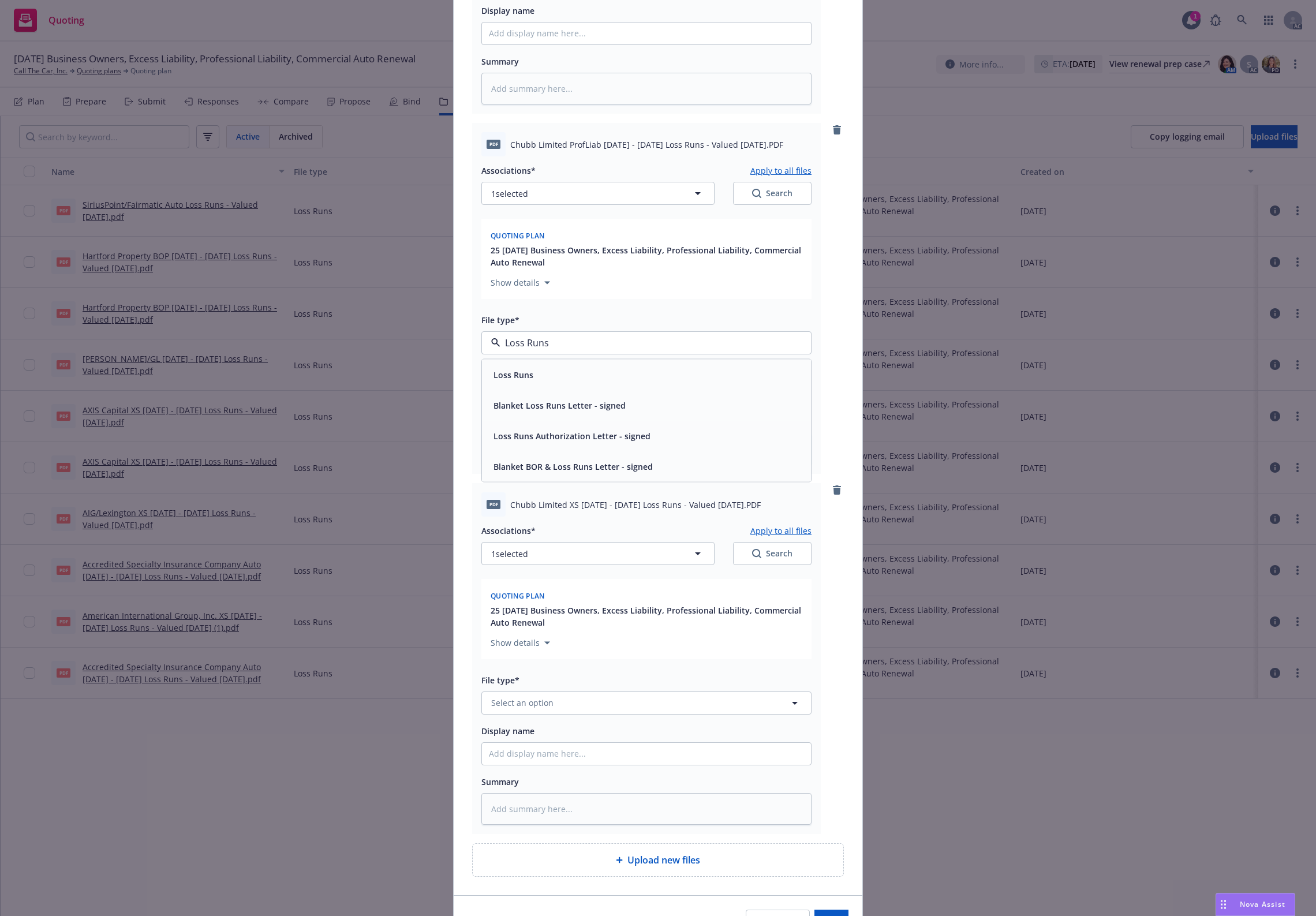
click at [541, 384] on div "Loss Runs" at bounding box center [647, 374] width 329 height 31
type textarea "x"
click at [546, 711] on button "Select an option" at bounding box center [647, 703] width 330 height 23
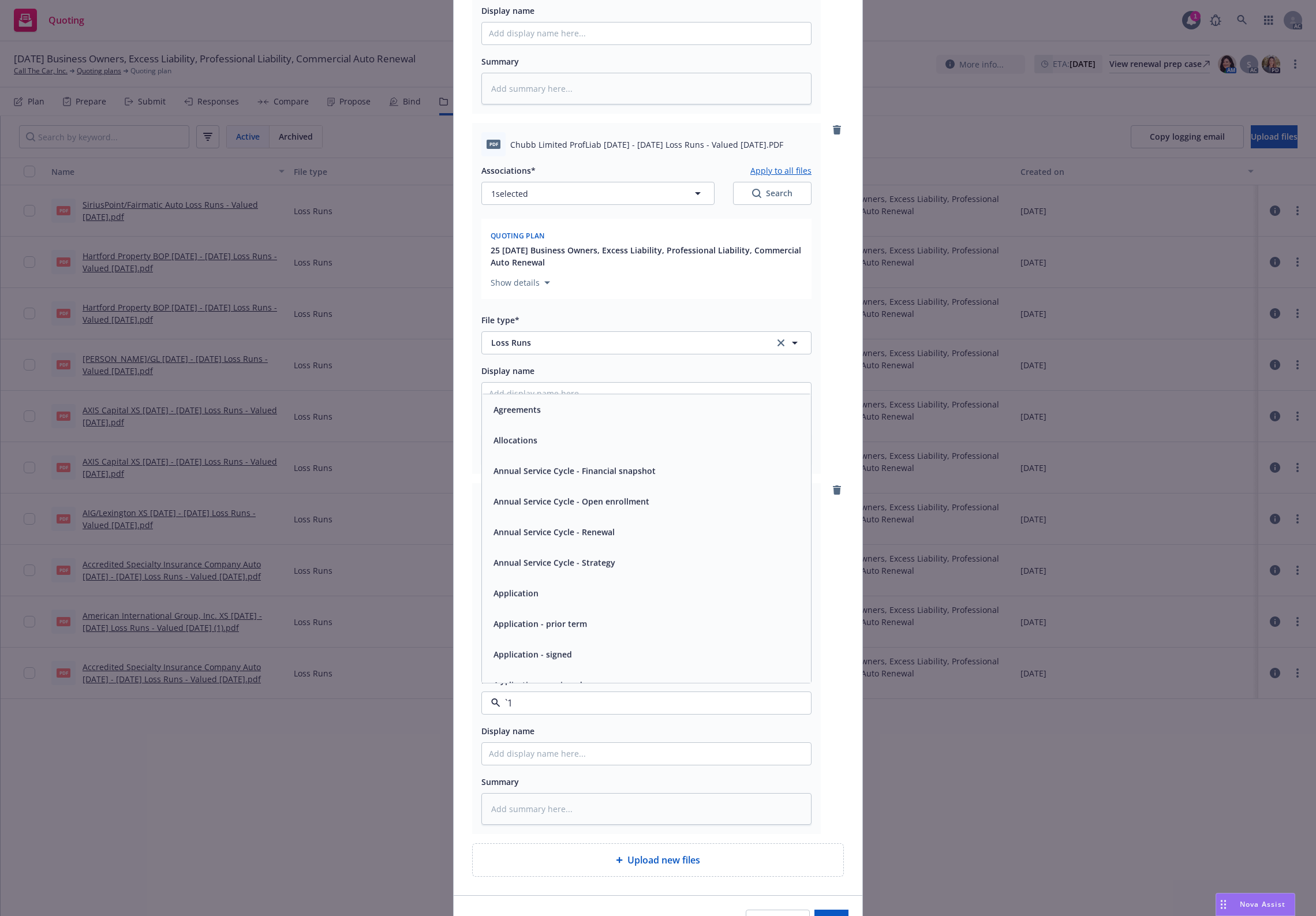
paste input "Loss Runs"
type input "Loss Runs"
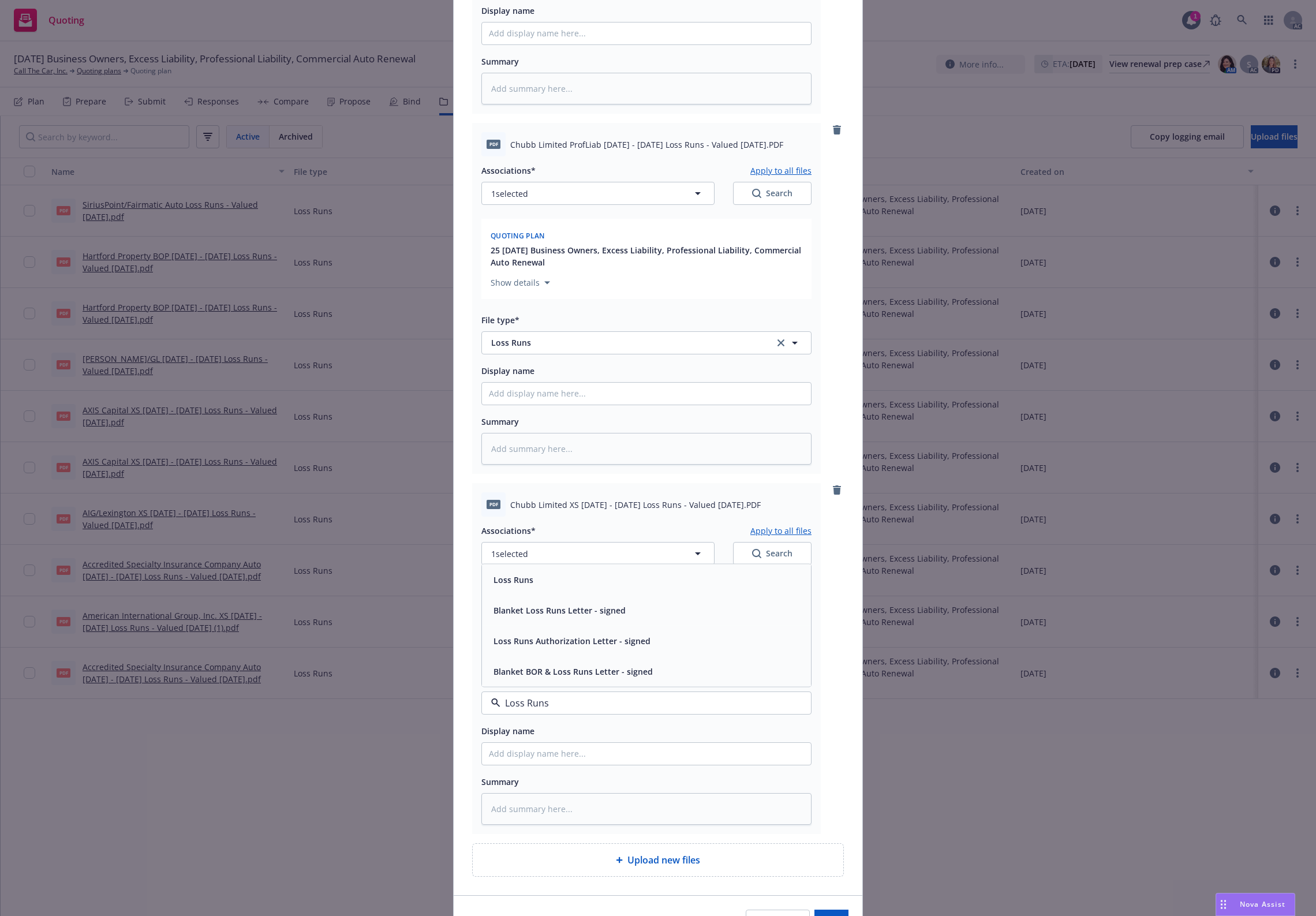
click at [509, 573] on div "Loss Runs" at bounding box center [512, 579] width 47 height 17
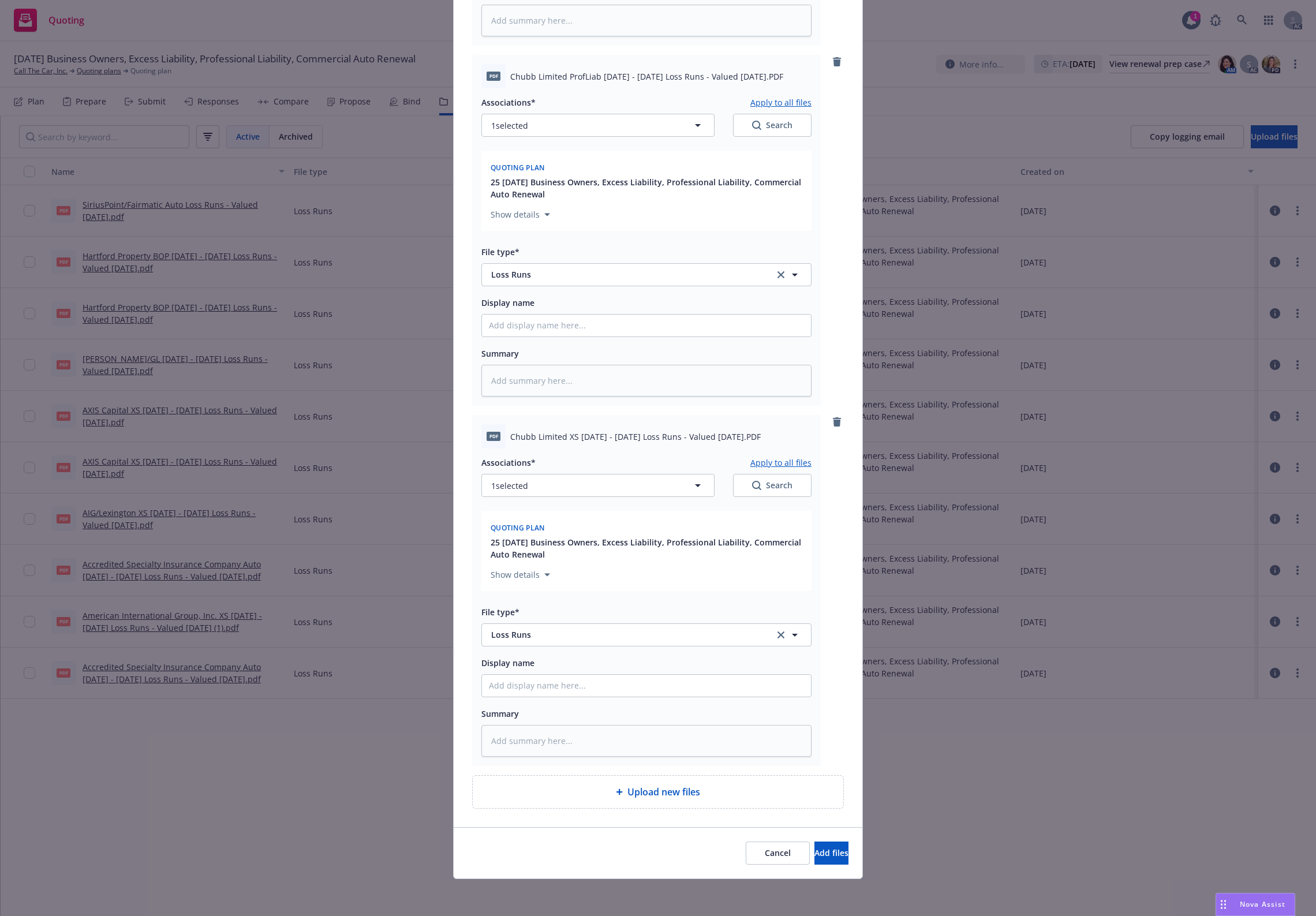
scroll to position [0, 0]
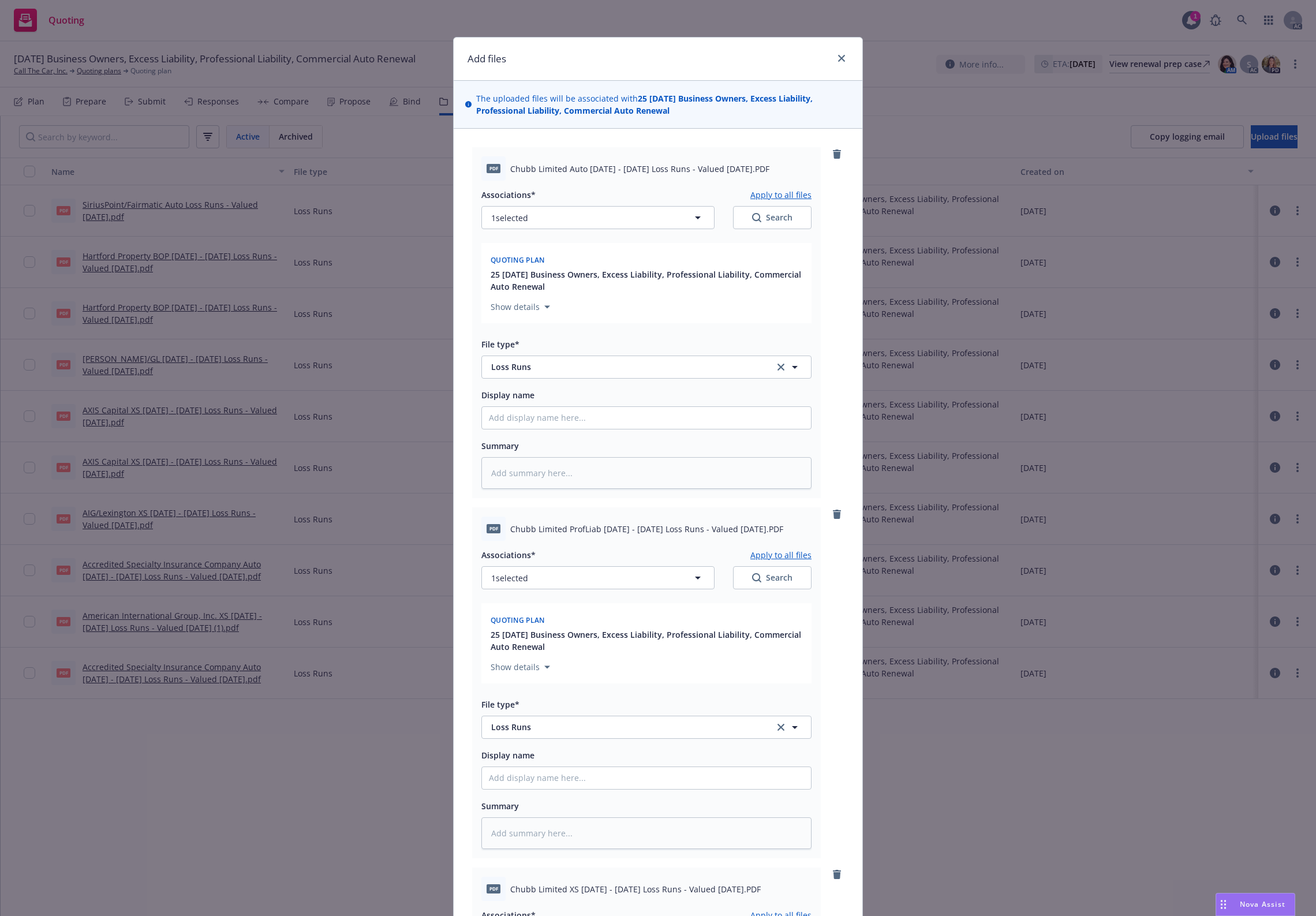
click at [745, 211] on button "Search" at bounding box center [773, 217] width 79 height 23
type textarea "x"
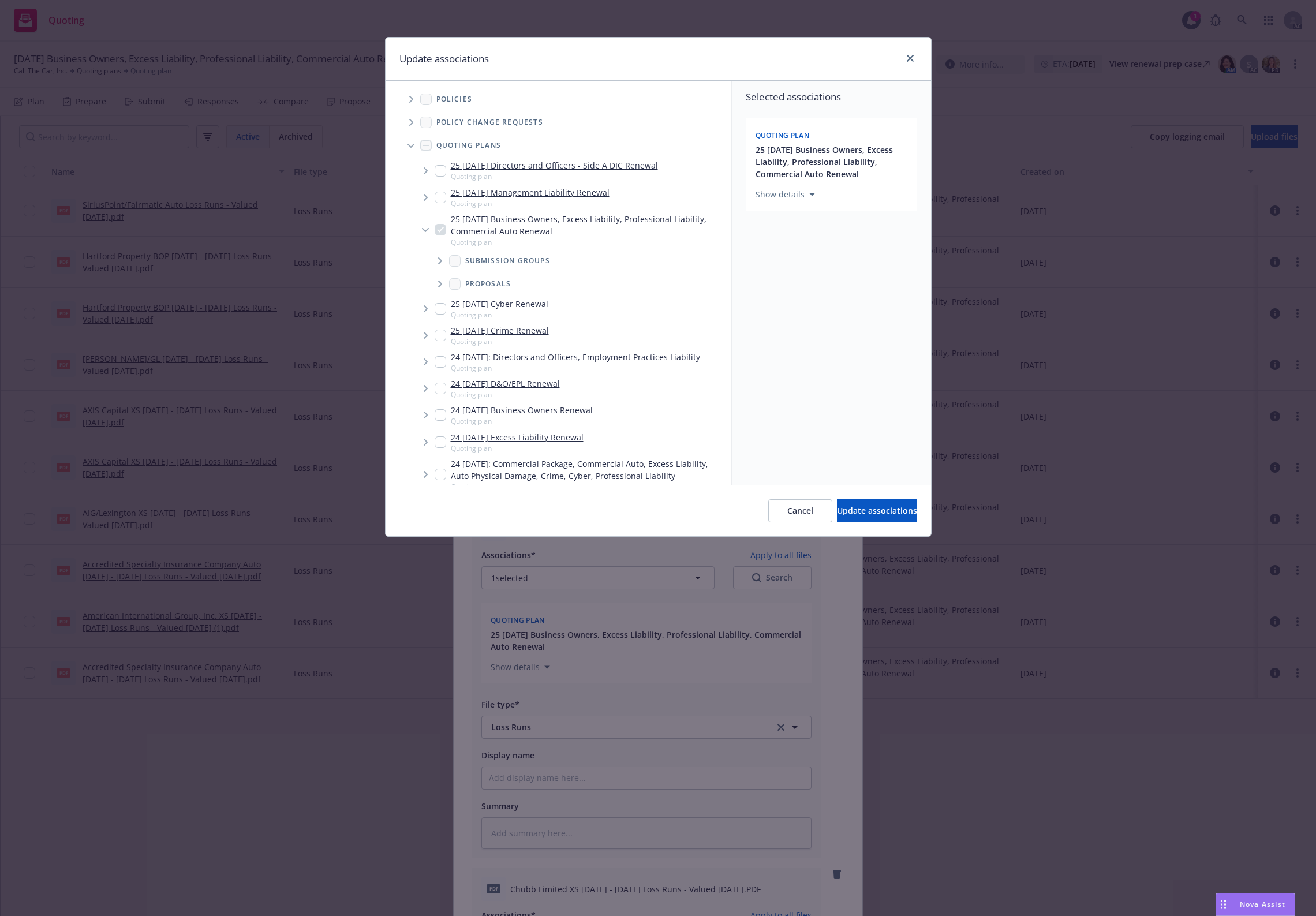
scroll to position [296, 0]
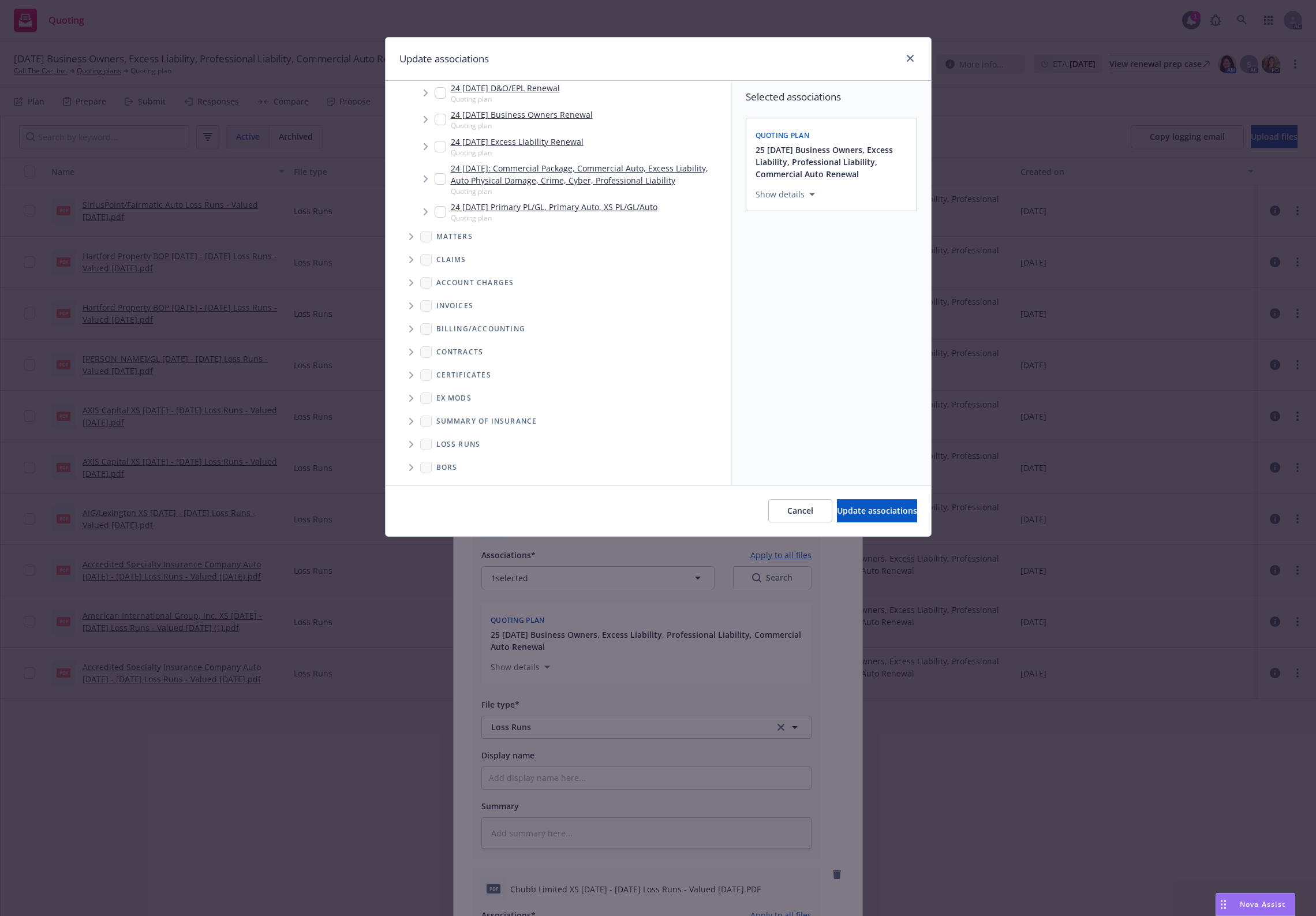
click at [412, 440] on span "Folder Tree Example" at bounding box center [411, 444] width 18 height 18
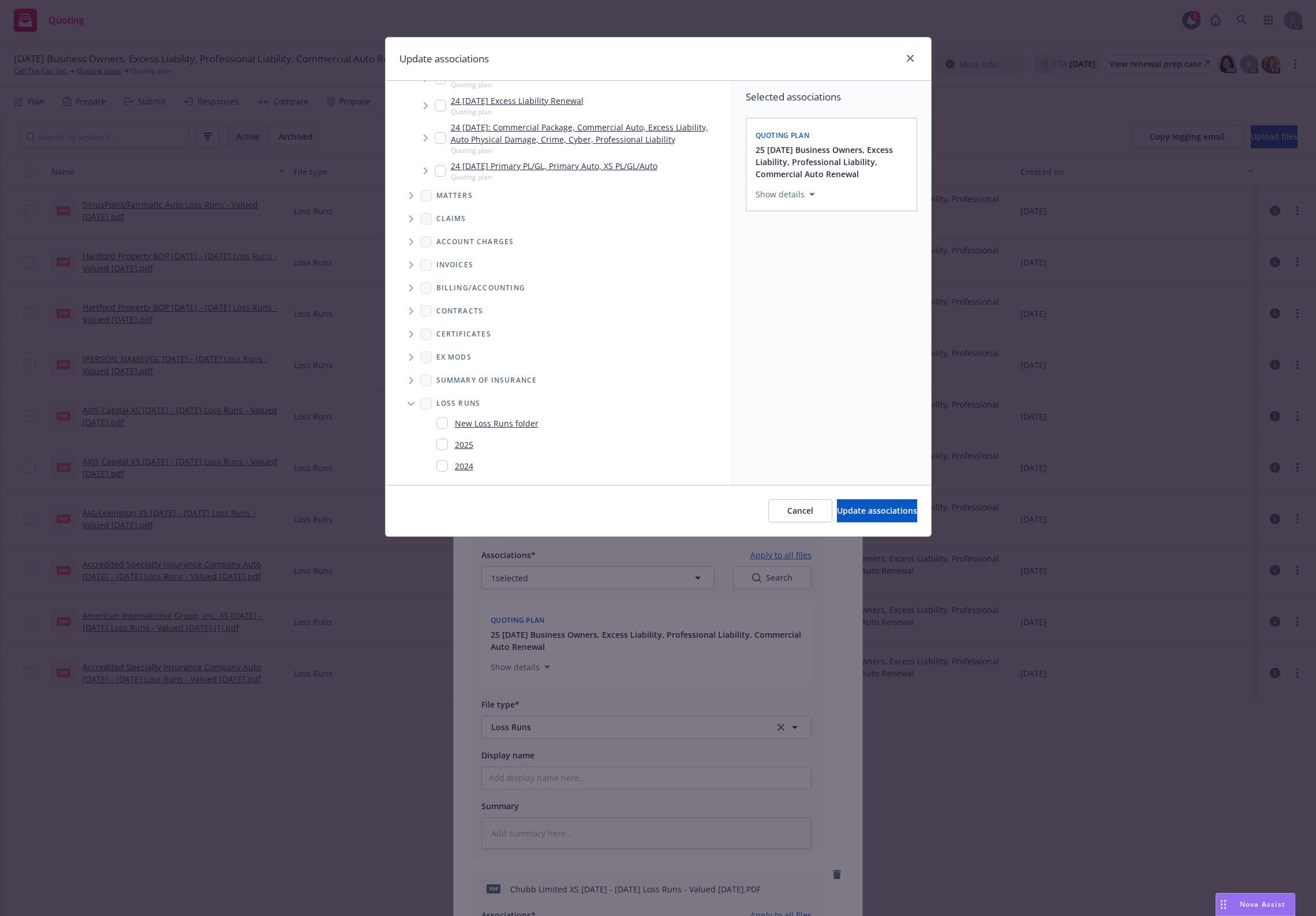
scroll to position [359, 0]
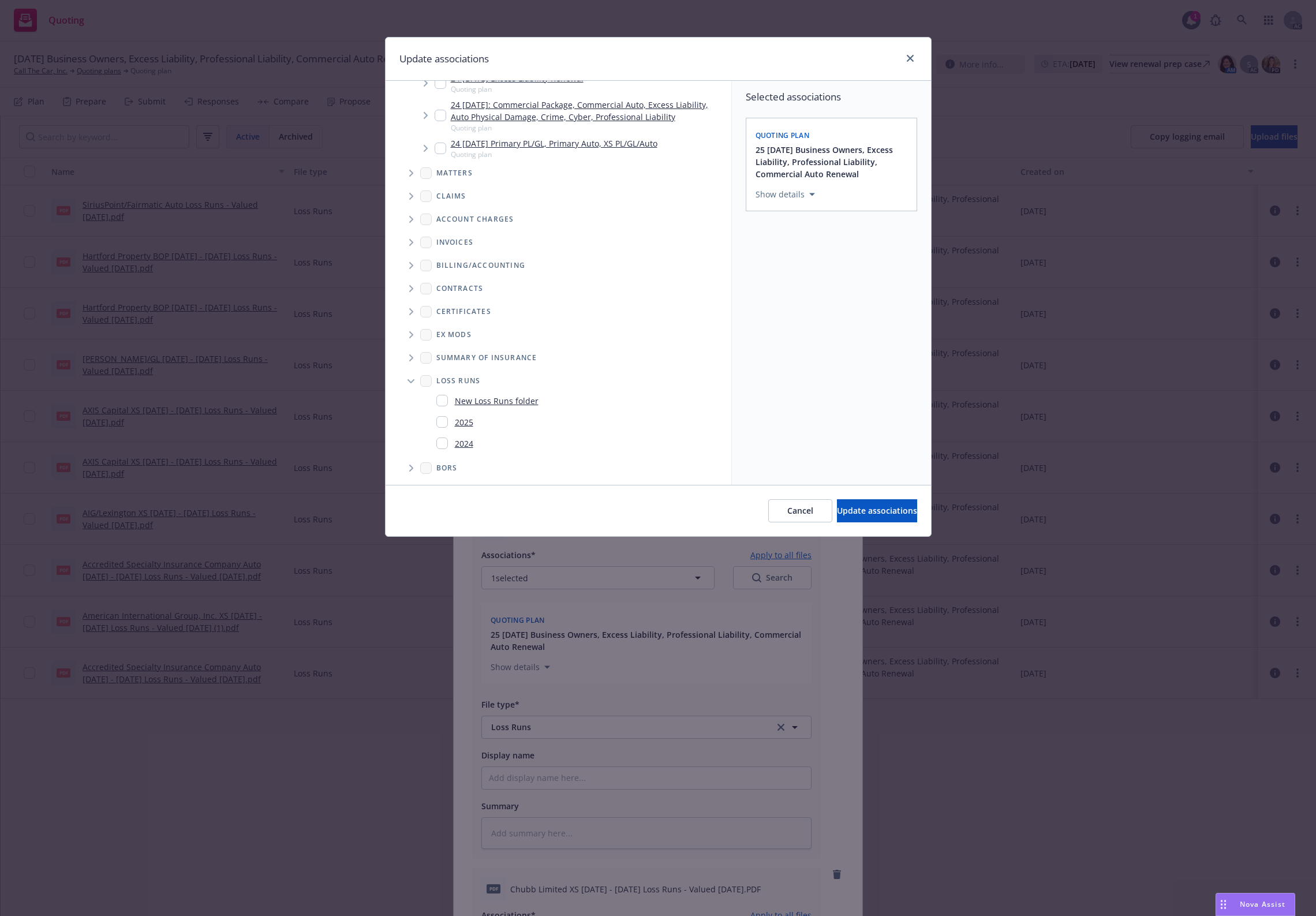
drag, startPoint x: 453, startPoint y: 422, endPoint x: 625, endPoint y: 448, distance: 174.0
click at [456, 422] on div "2025" at bounding box center [455, 422] width 37 height 17
checkbox input "true"
click at [867, 506] on span "Update associations" at bounding box center [877, 511] width 80 height 11
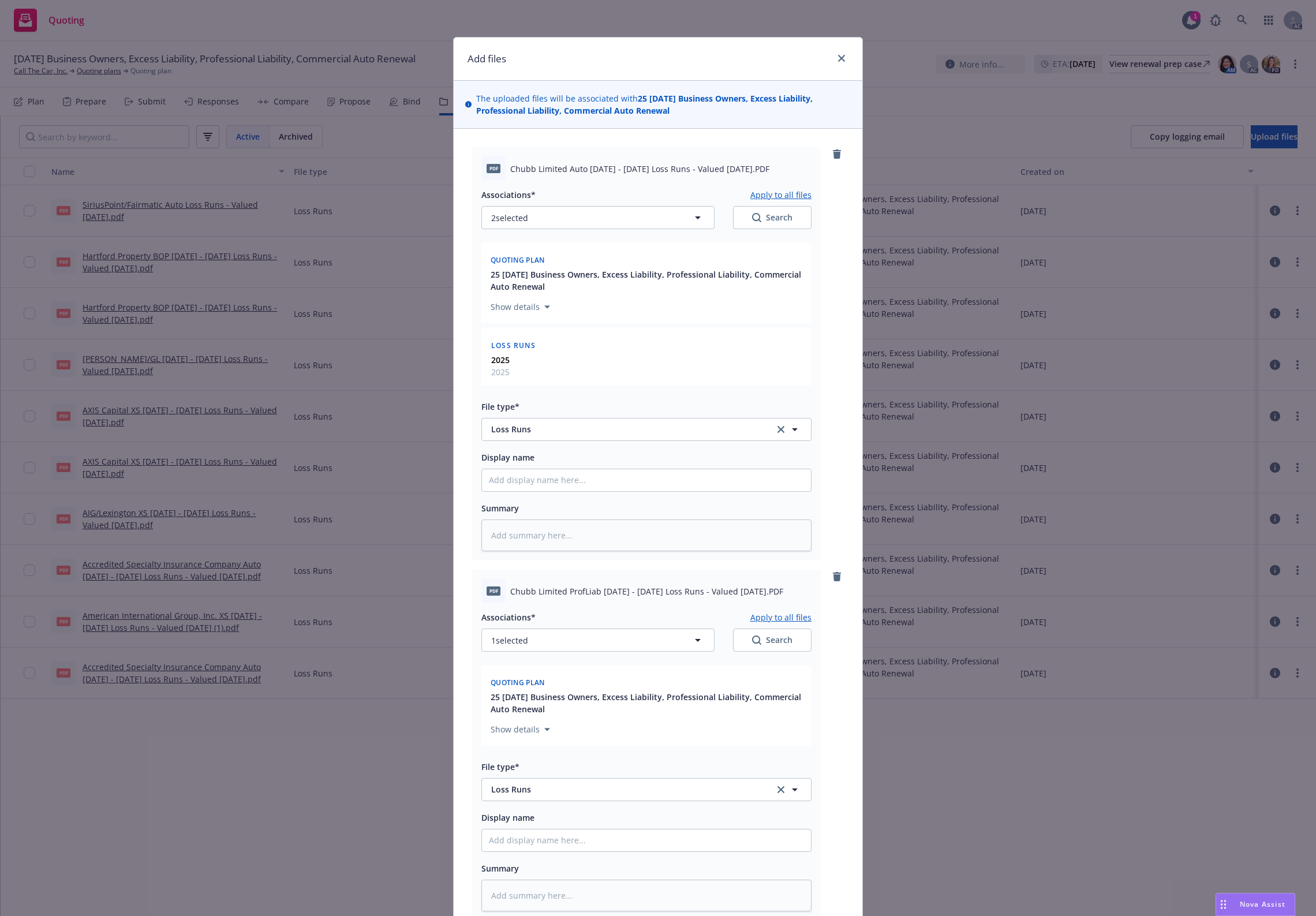
click at [785, 191] on button "Apply to all files" at bounding box center [781, 195] width 61 height 14
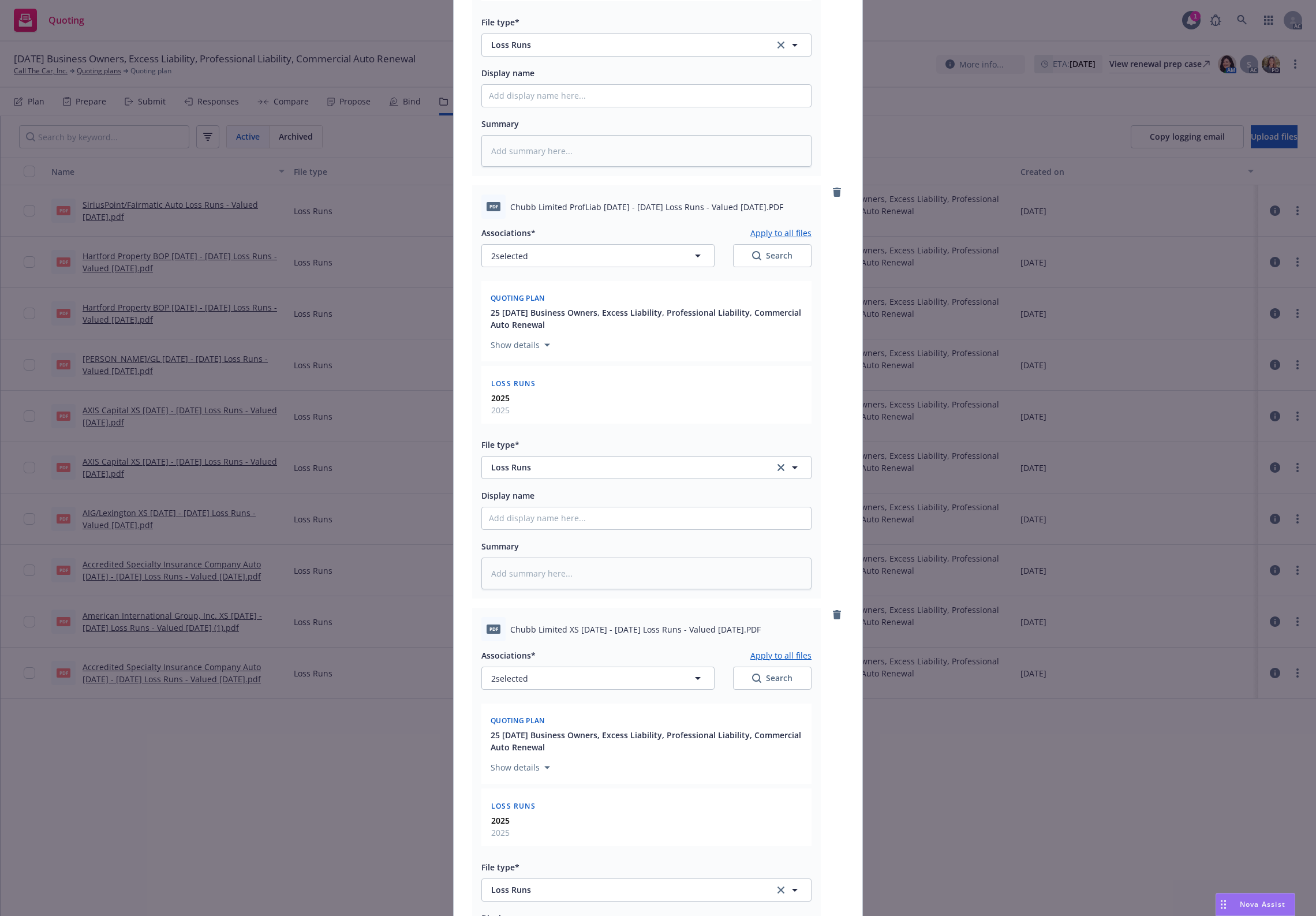
scroll to position [641, 0]
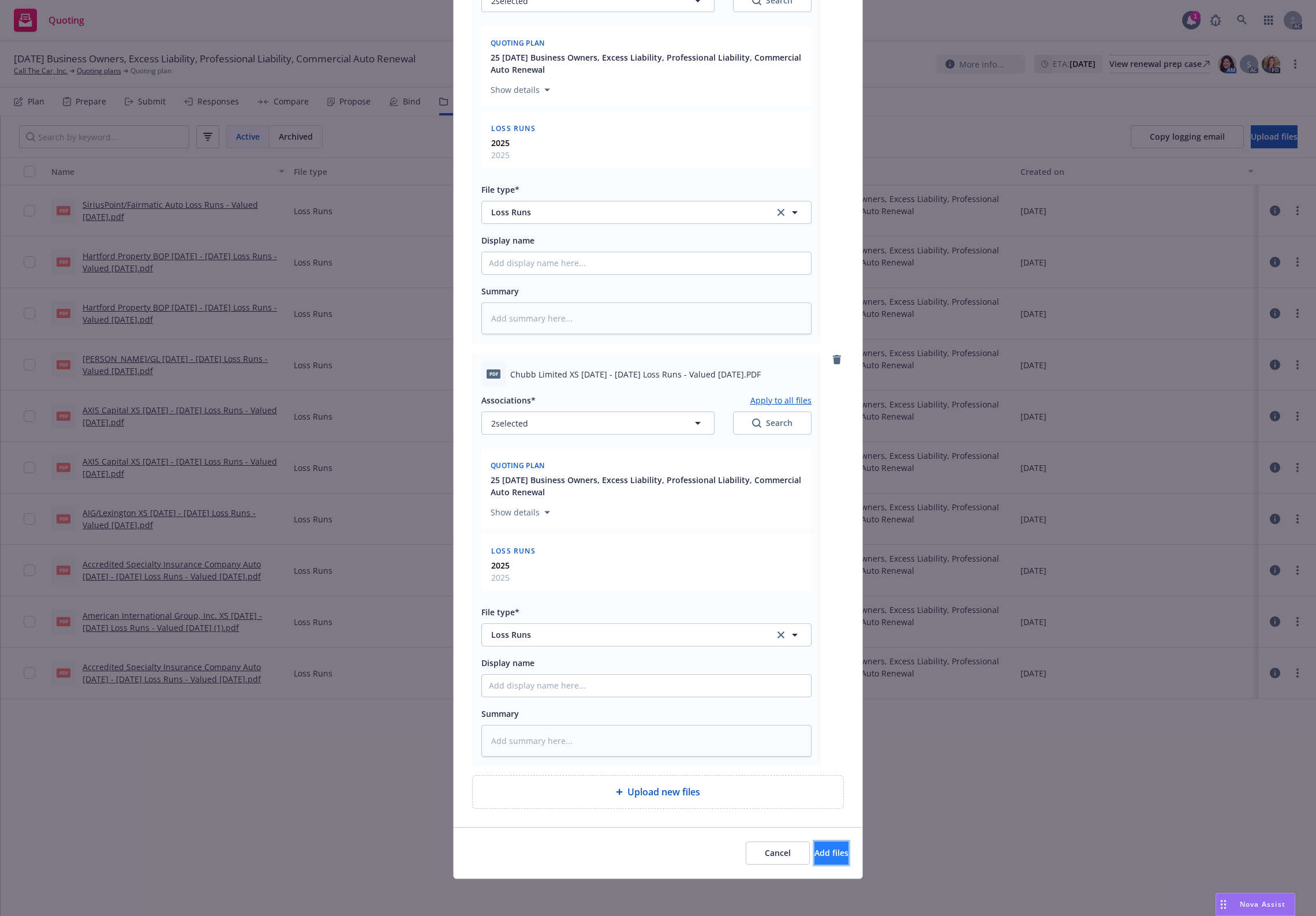
click at [824, 856] on button "Add files" at bounding box center [831, 853] width 34 height 23
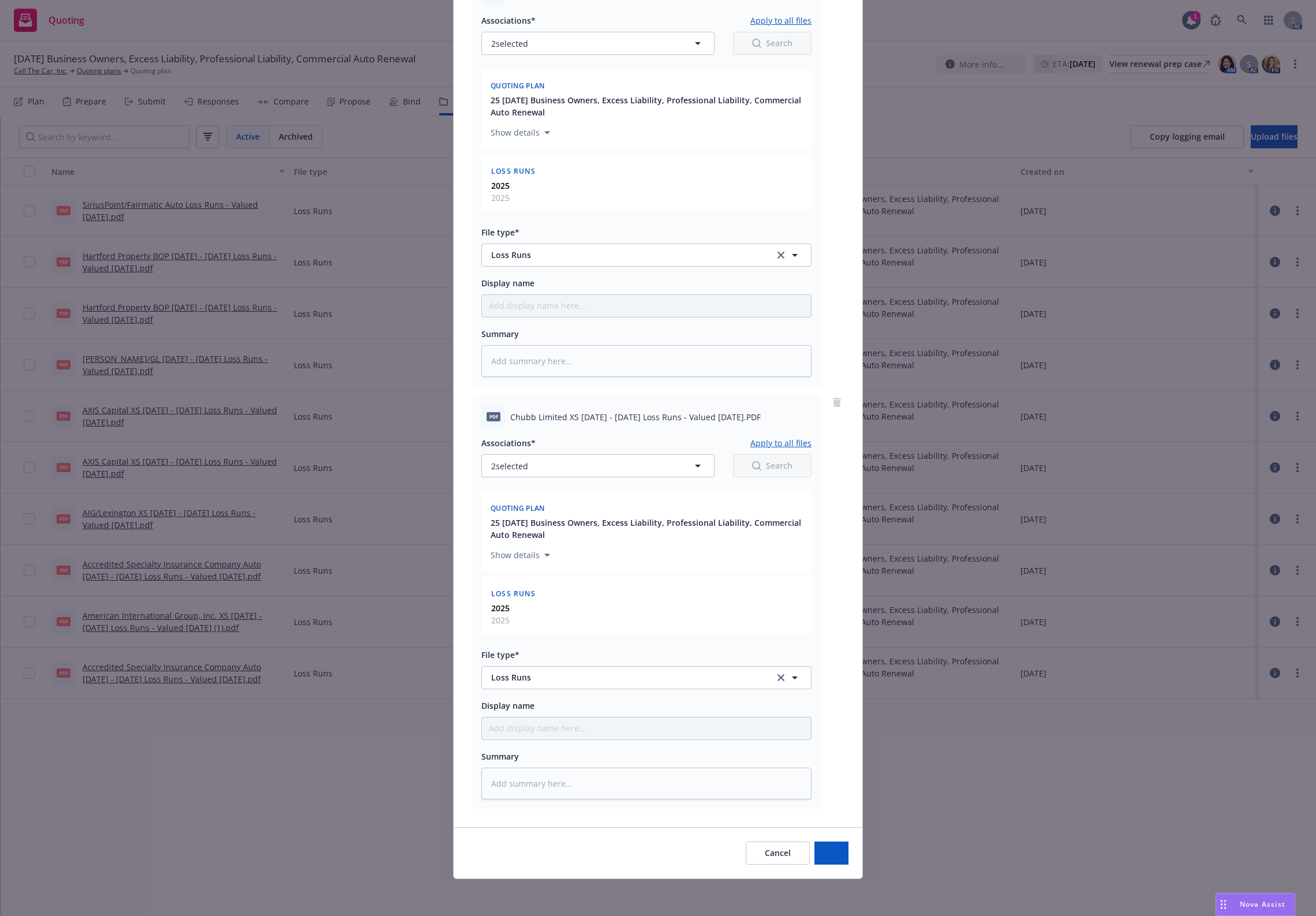
scroll to position [598, 0]
type textarea "x"
